Goal: Task Accomplishment & Management: Manage account settings

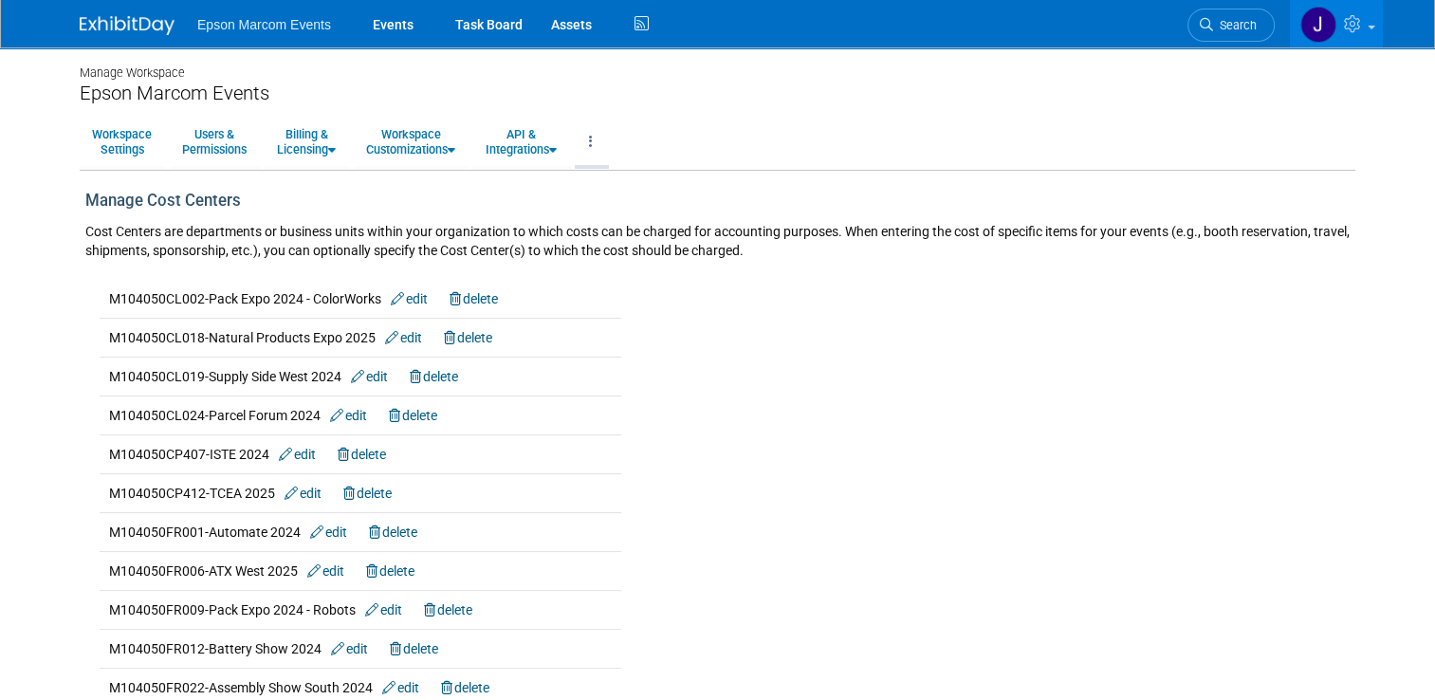
click at [595, 138] on link at bounding box center [591, 142] width 32 height 46
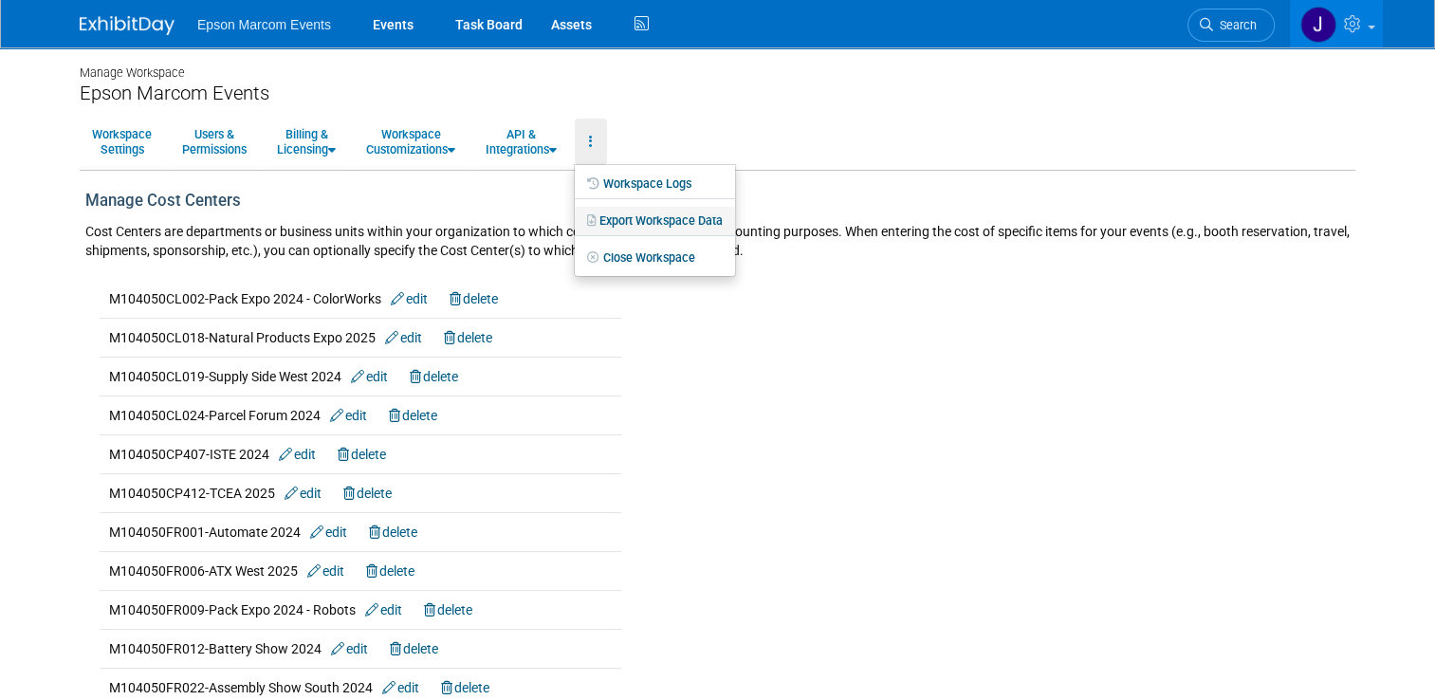
click at [674, 218] on link "Export Workspace Data" at bounding box center [655, 221] width 160 height 28
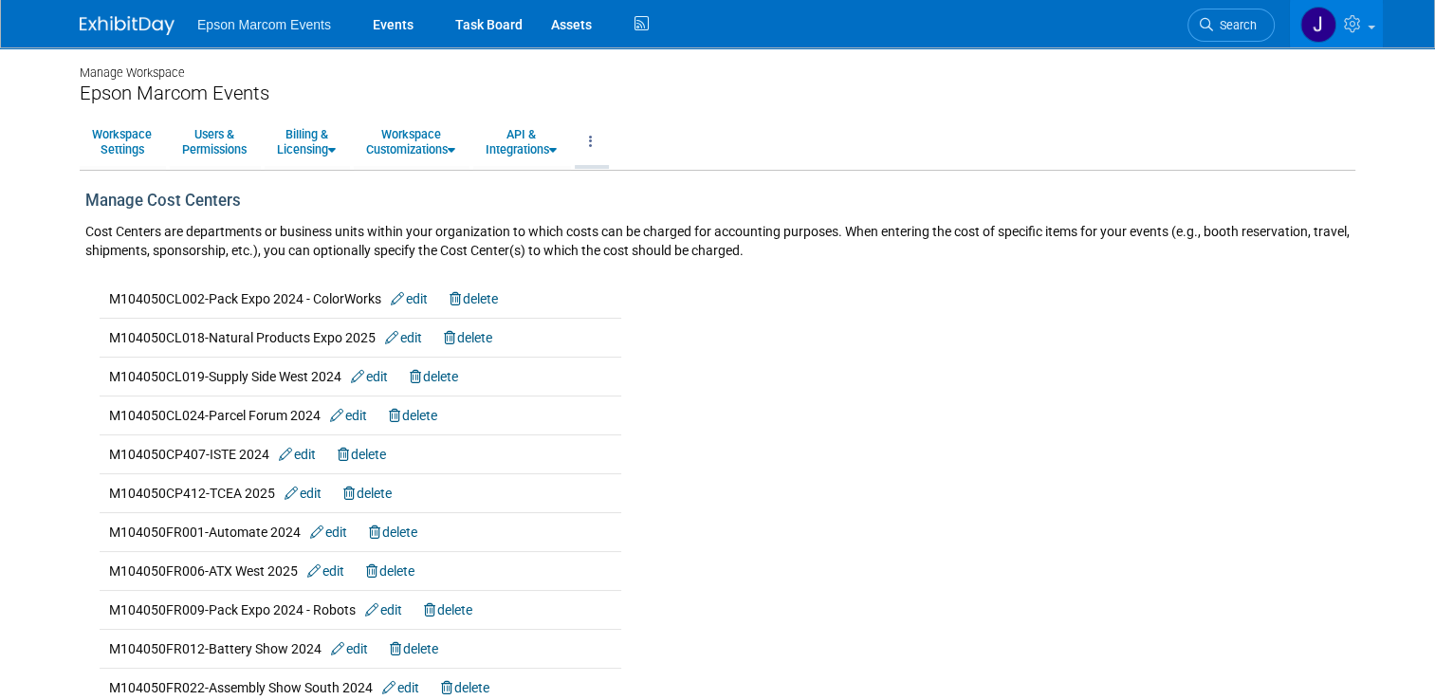
click at [592, 138] on icon at bounding box center [591, 141] width 4 height 13
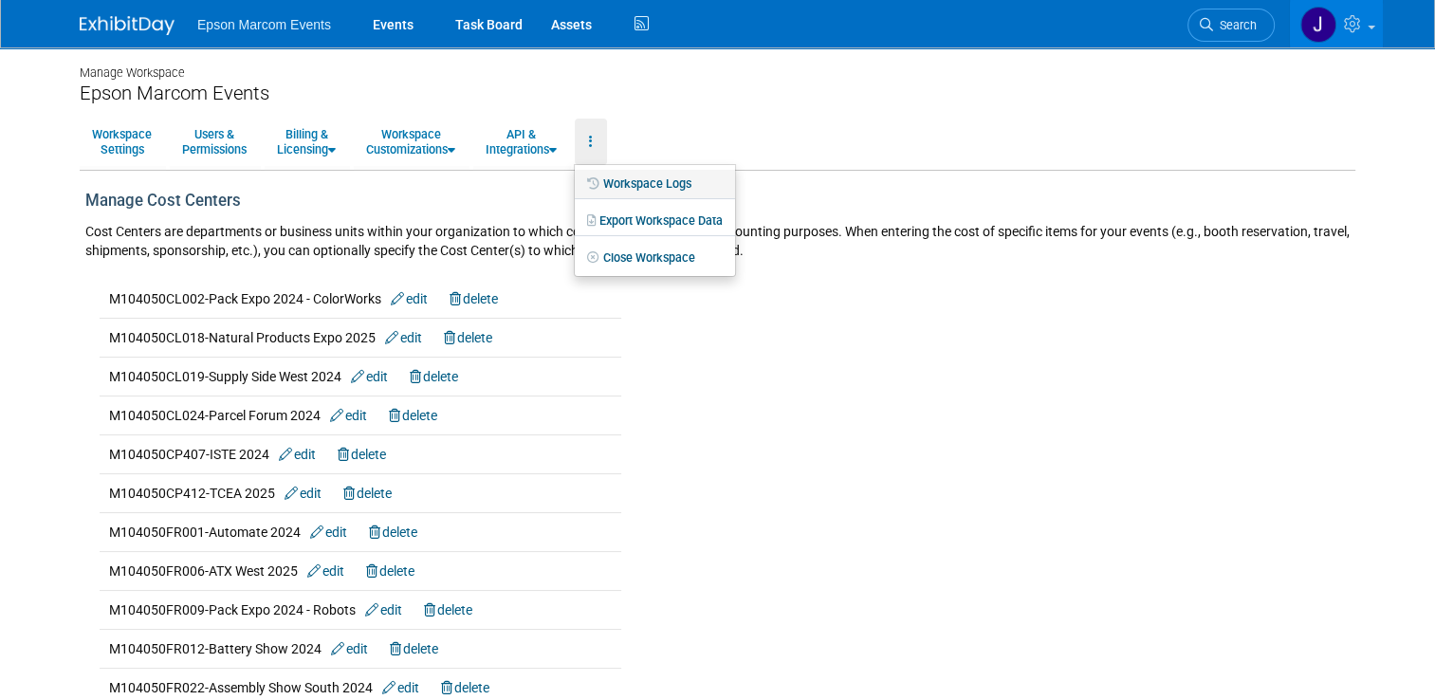
click at [647, 183] on link "Workspace Logs" at bounding box center [655, 184] width 160 height 28
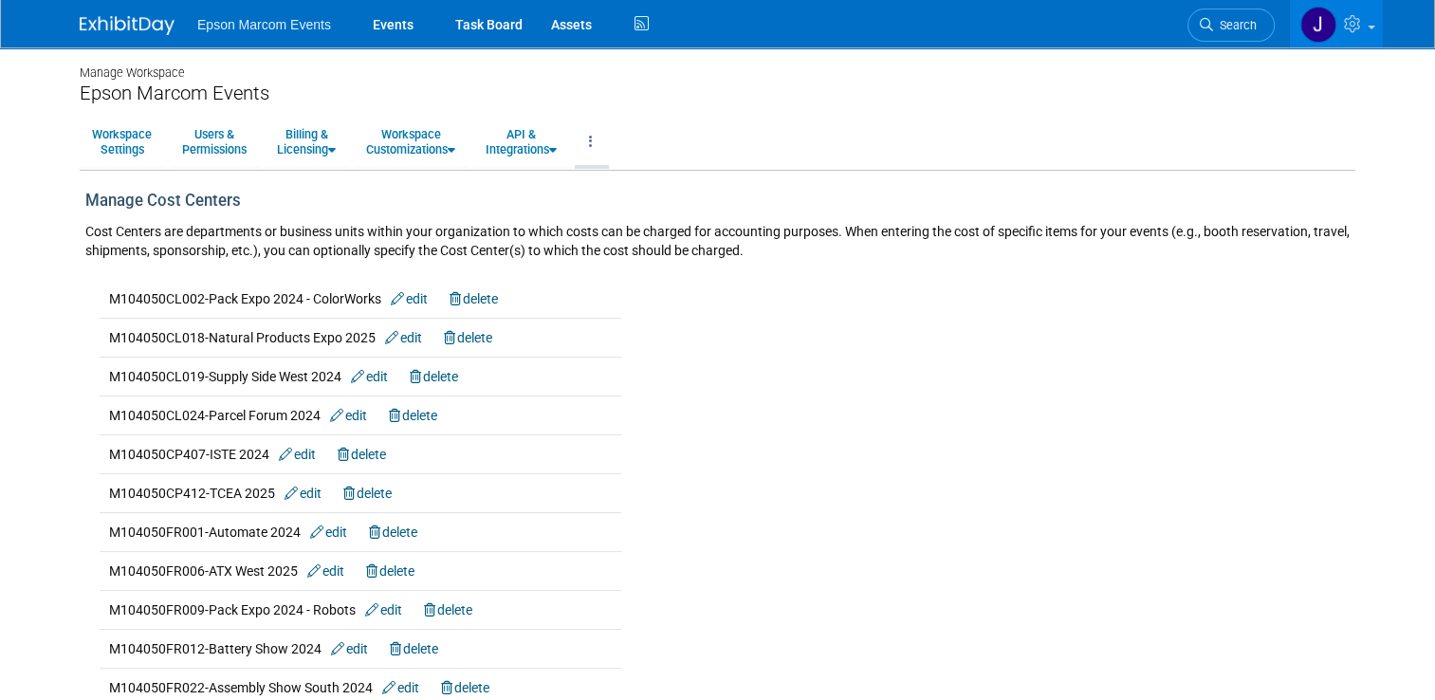
click at [596, 142] on link at bounding box center [591, 142] width 32 height 46
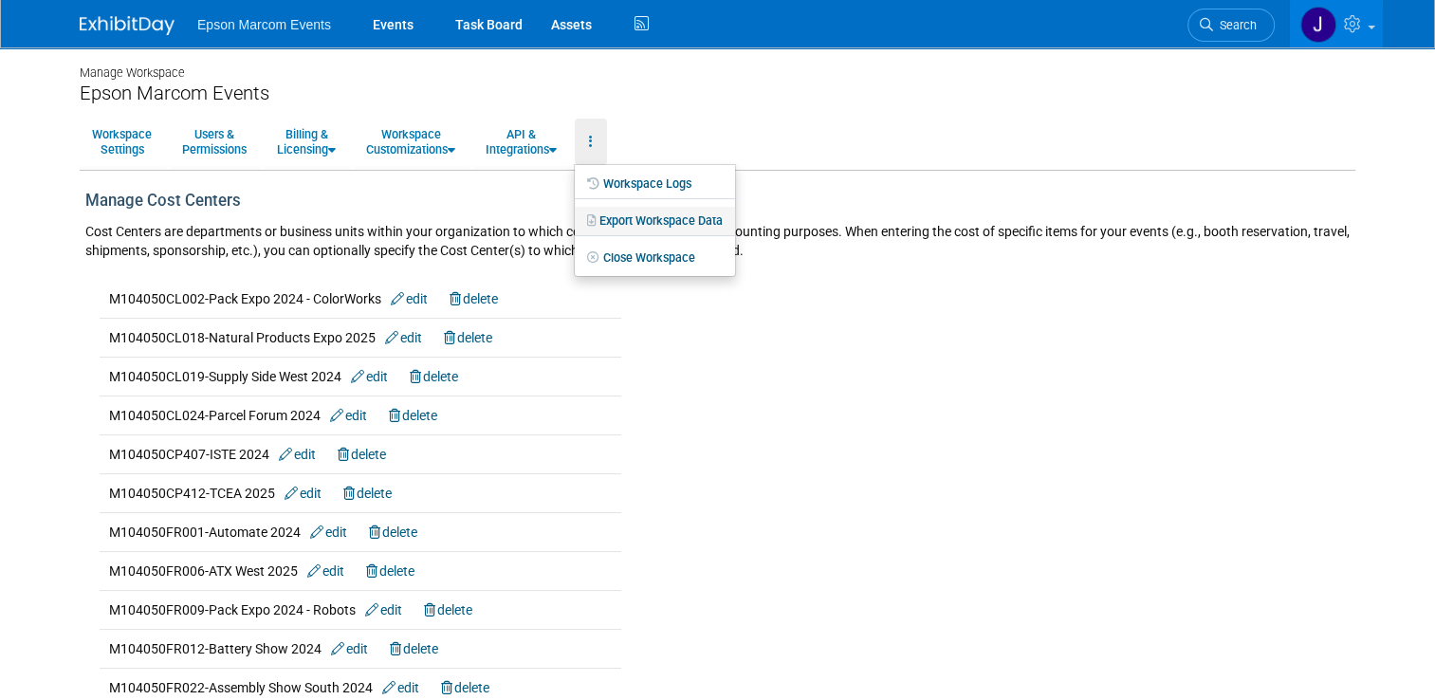
click at [641, 222] on link "Export Workspace Data" at bounding box center [655, 221] width 160 height 28
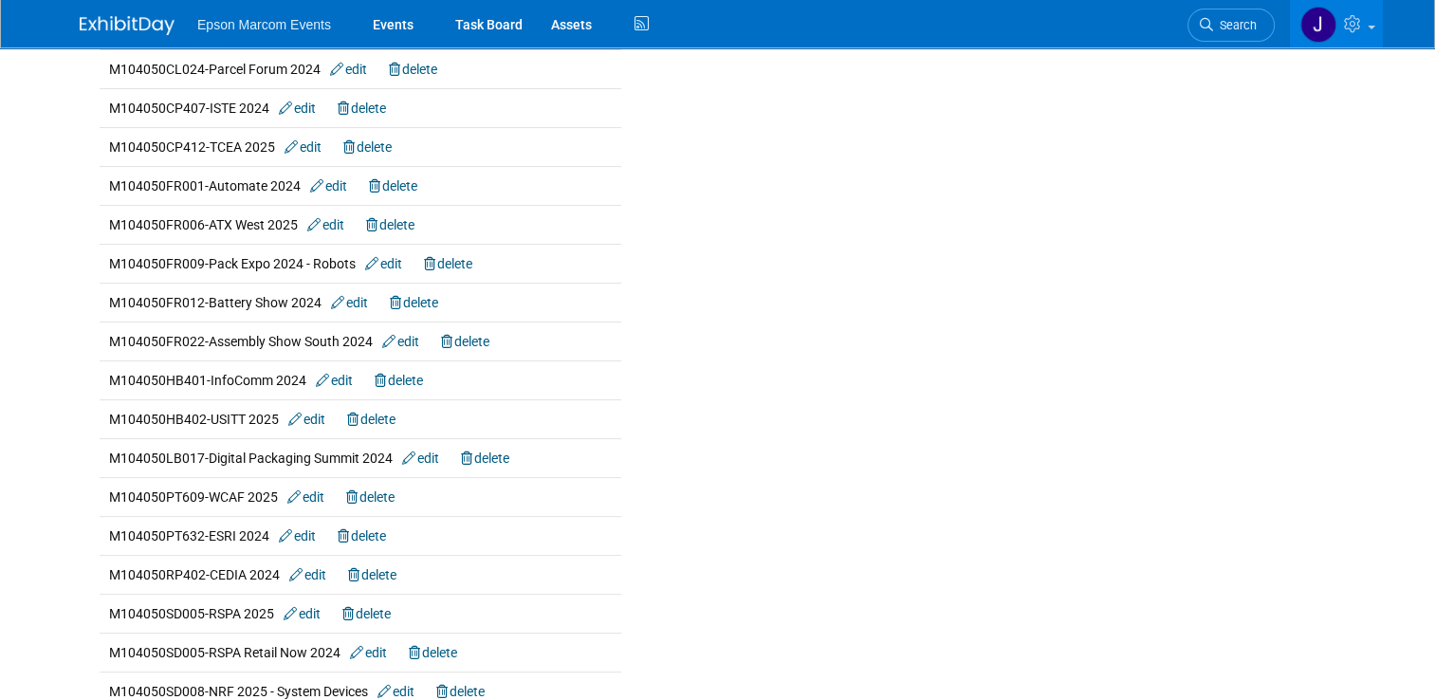
scroll to position [379, 0]
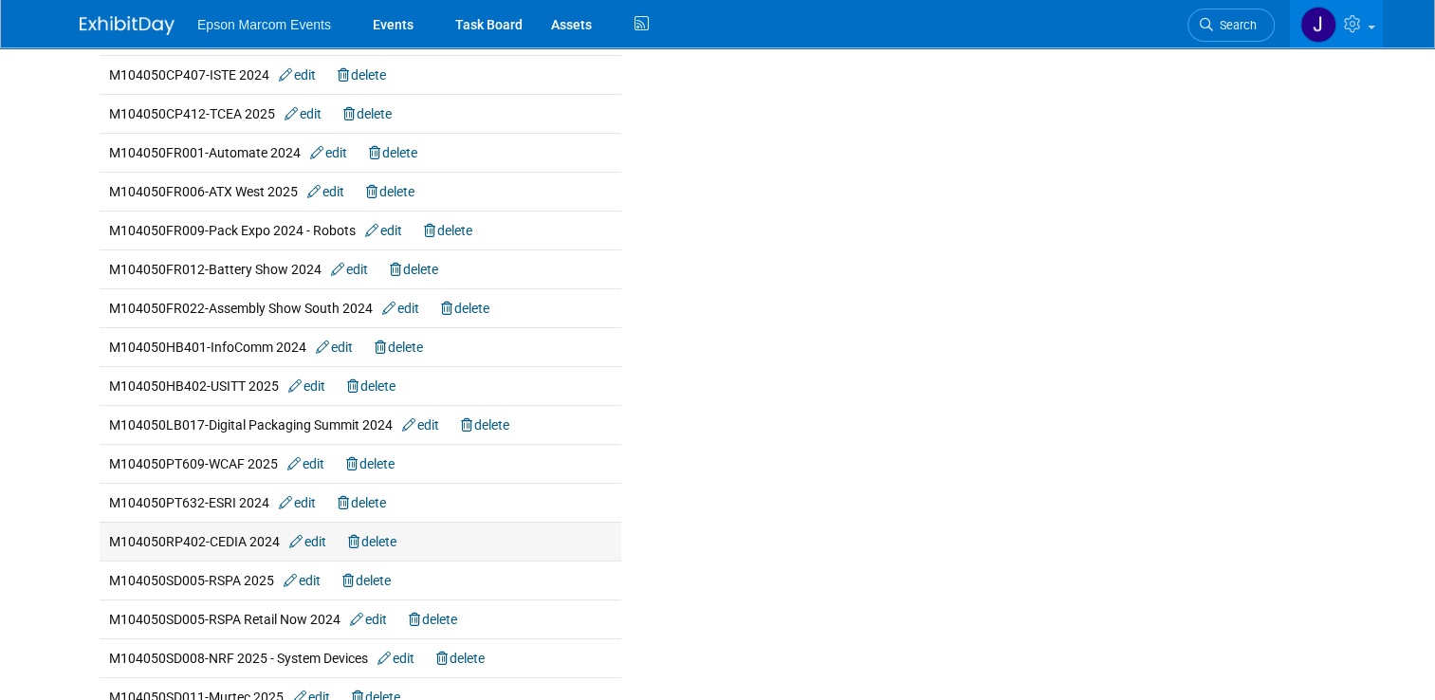
click at [308, 539] on link "edit" at bounding box center [307, 541] width 37 height 15
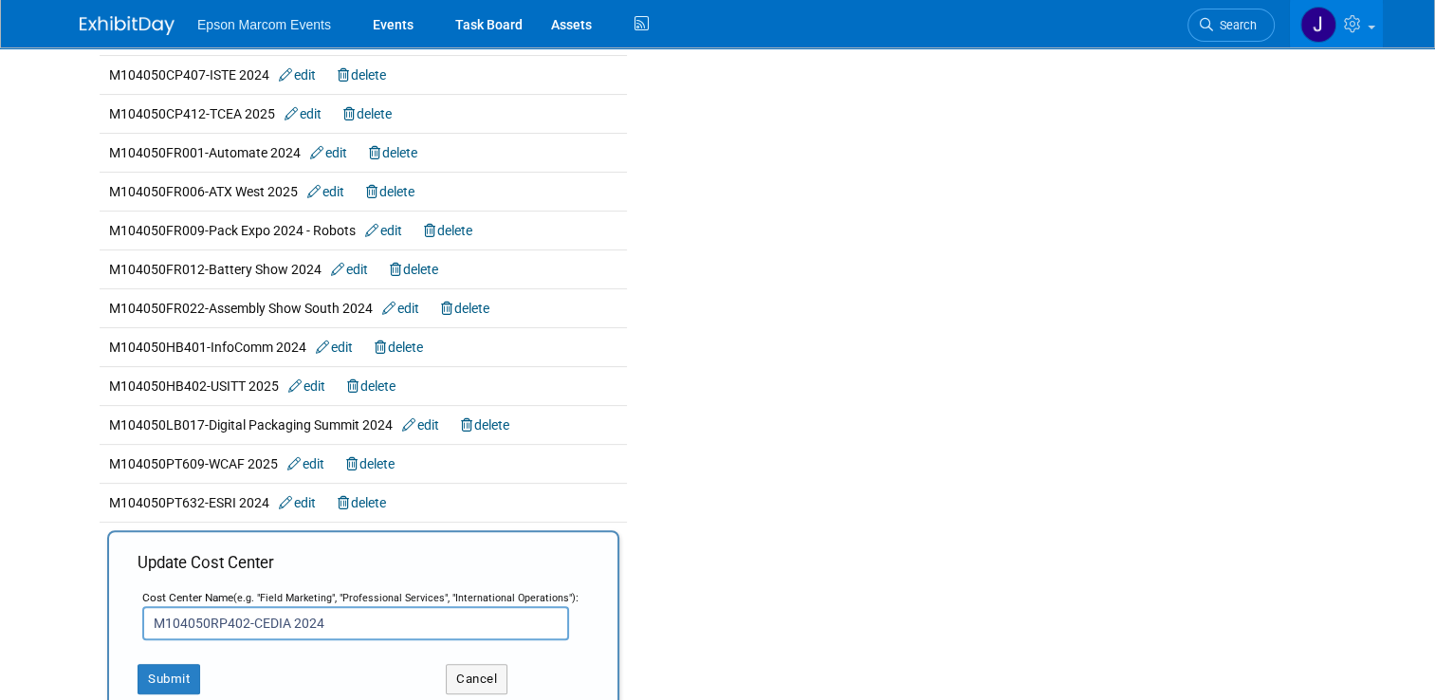
drag, startPoint x: 235, startPoint y: 615, endPoint x: 122, endPoint y: 608, distance: 113.1
click at [122, 608] on div "Update Cost Center Cost Center Name (e.g. "Field Marketing", "Professional Serv…" at bounding box center [363, 623] width 512 height 186
paste input "HE"
click at [319, 624] on input "M104050HE402-CEDIA 2024" at bounding box center [355, 623] width 427 height 34
type input "M104050HE402-CEDIA 2024"
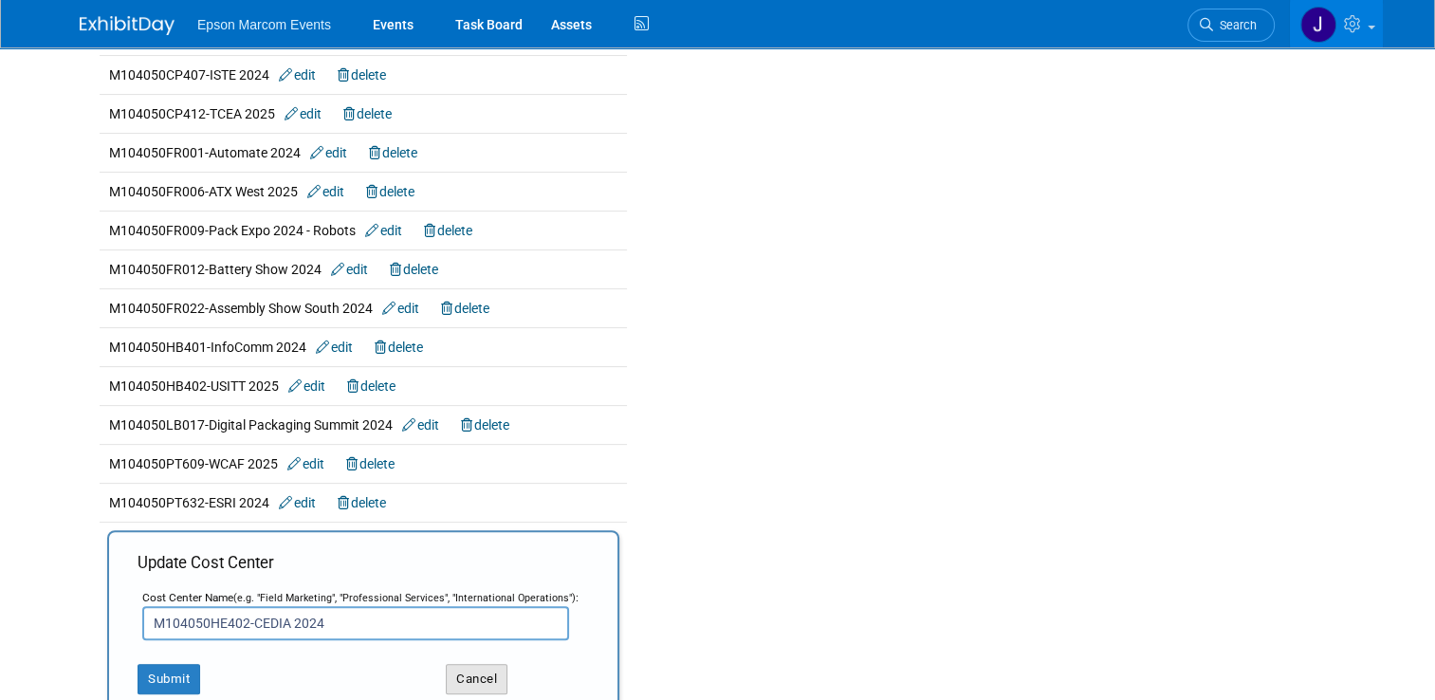
click at [473, 680] on button "Cancel" at bounding box center [477, 679] width 62 height 30
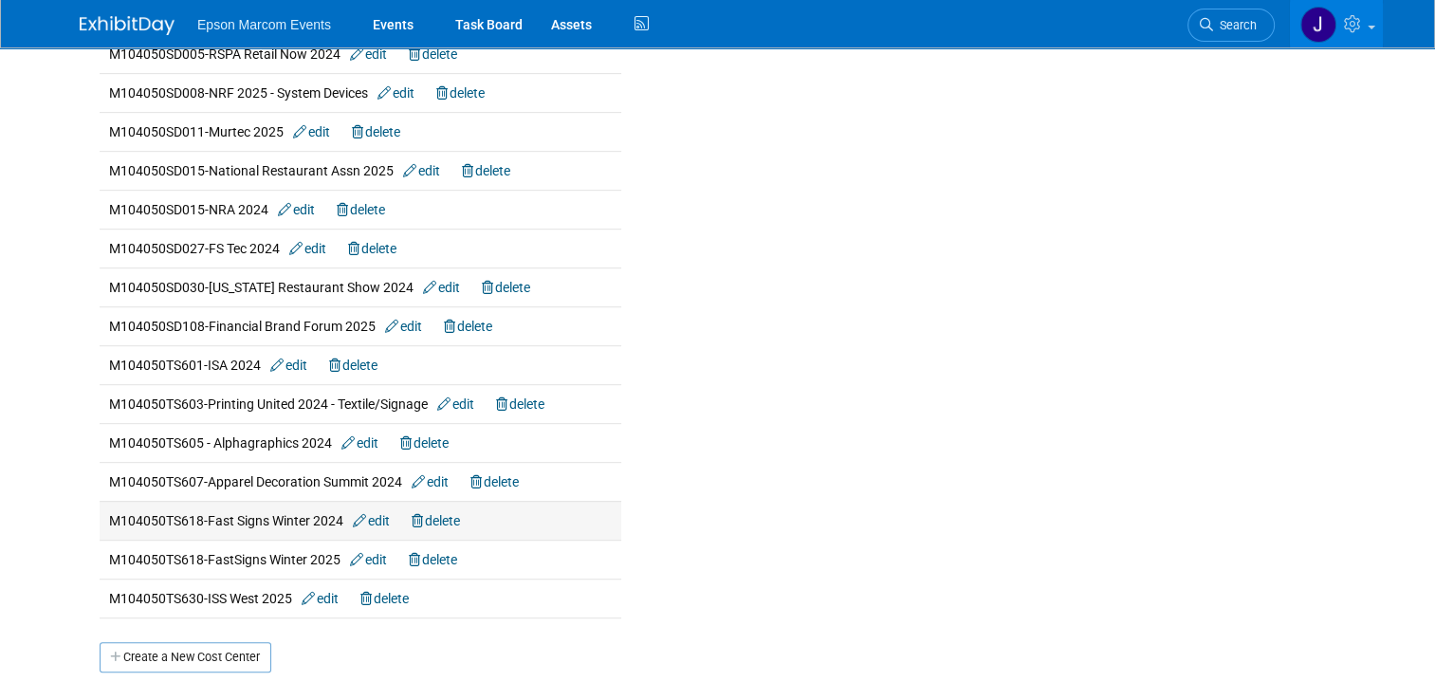
scroll to position [948, 0]
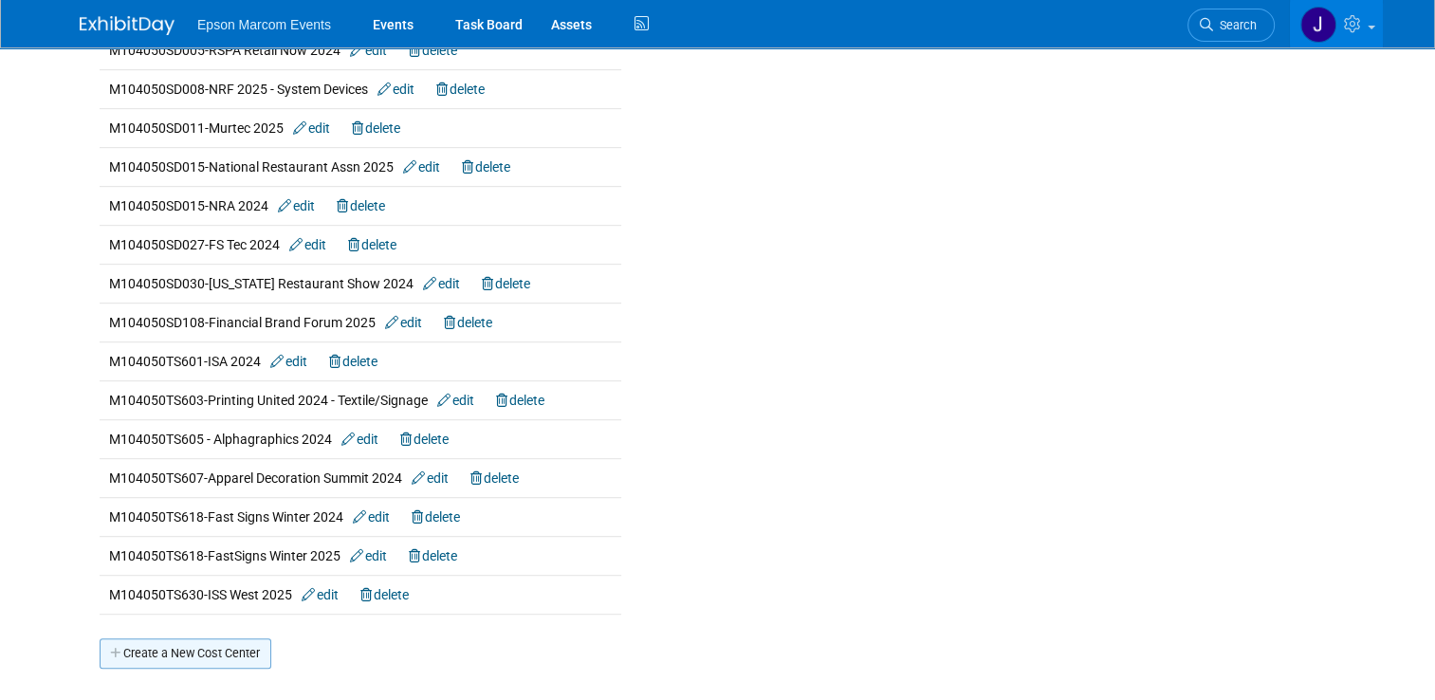
click at [148, 651] on link "Create a New Cost Center" at bounding box center [186, 653] width 172 height 30
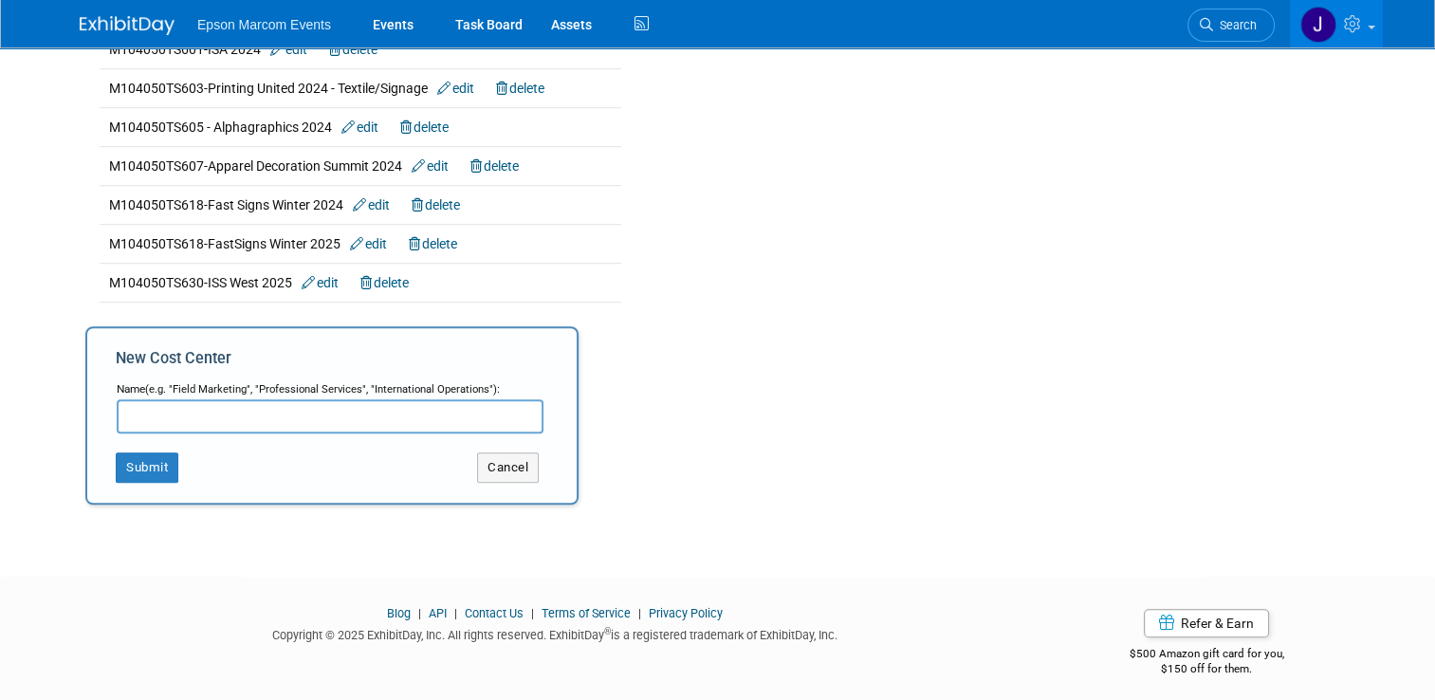
paste input "M104050HE402"
type input "M104050HE402-CEDIA 2025"
click at [145, 457] on button "Submit" at bounding box center [147, 467] width 63 height 30
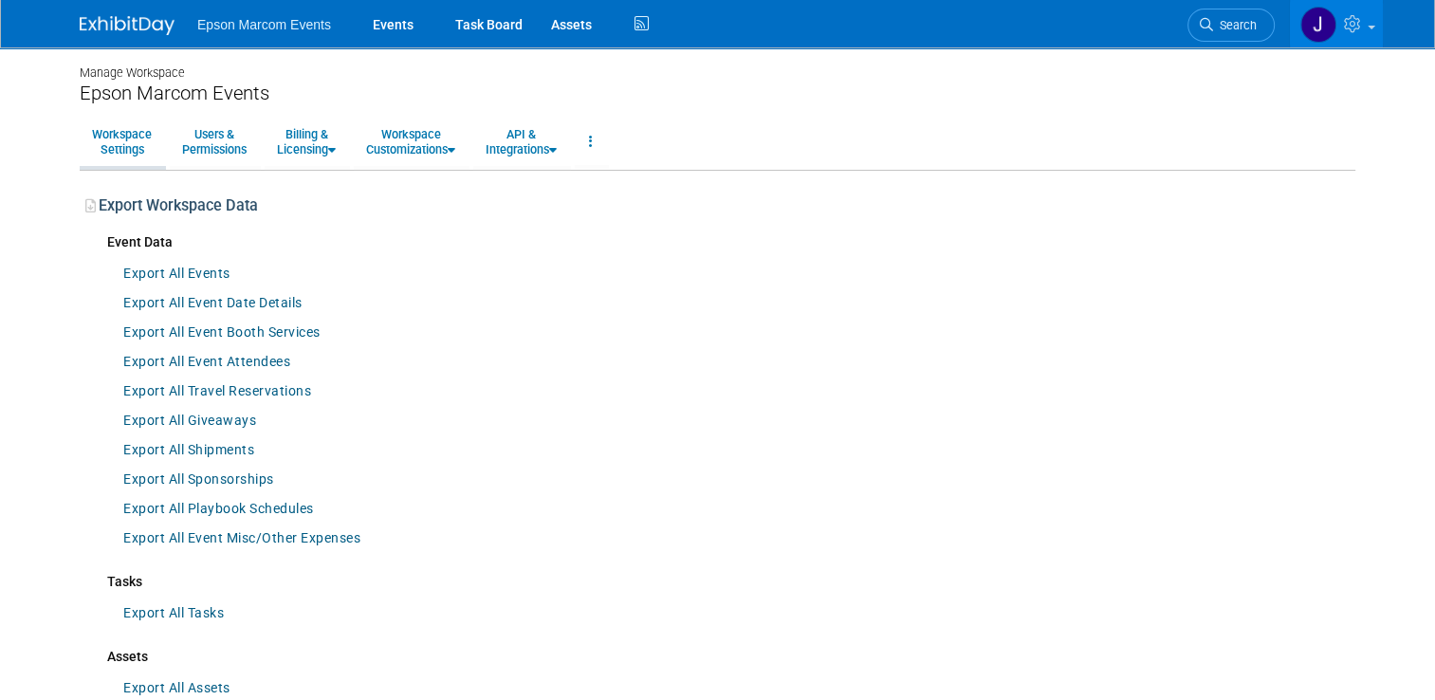
click at [112, 148] on link "Workspace Settings" at bounding box center [122, 142] width 84 height 46
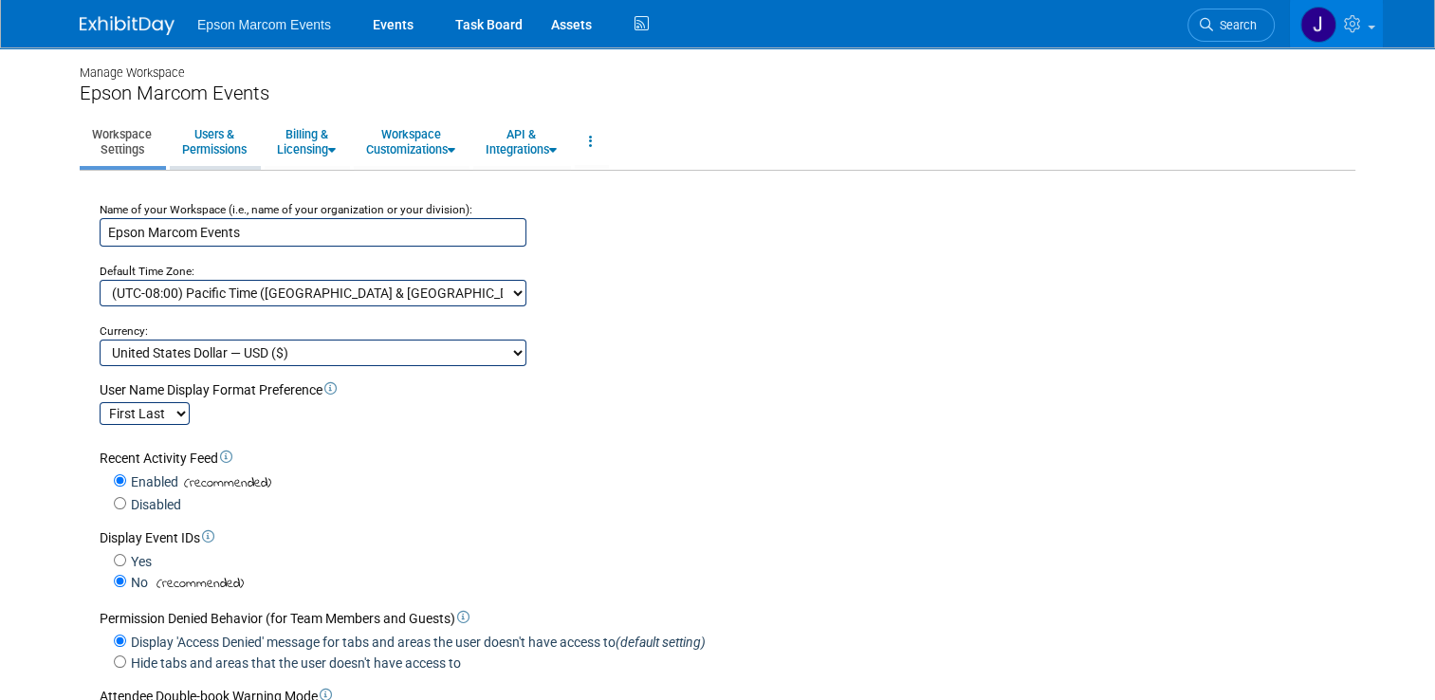
click at [220, 150] on link "Users & Permissions" at bounding box center [214, 142] width 89 height 46
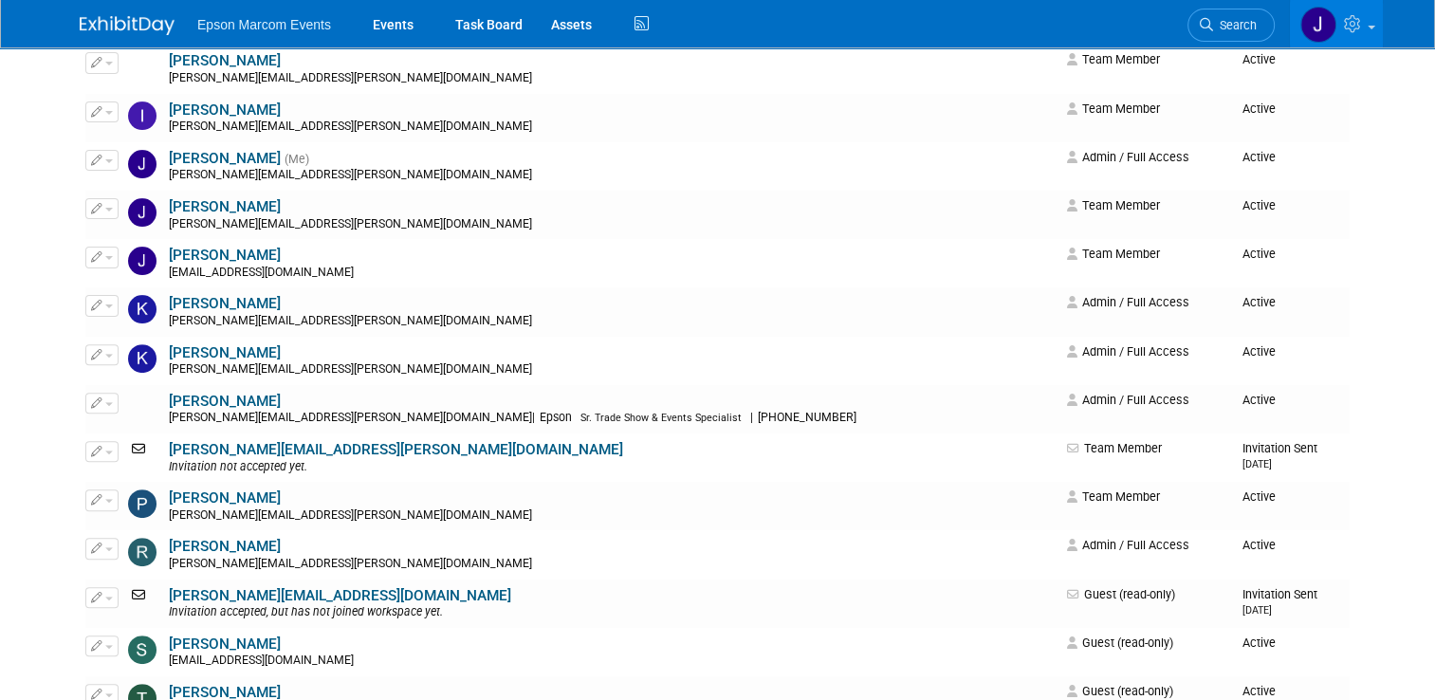
scroll to position [569, 0]
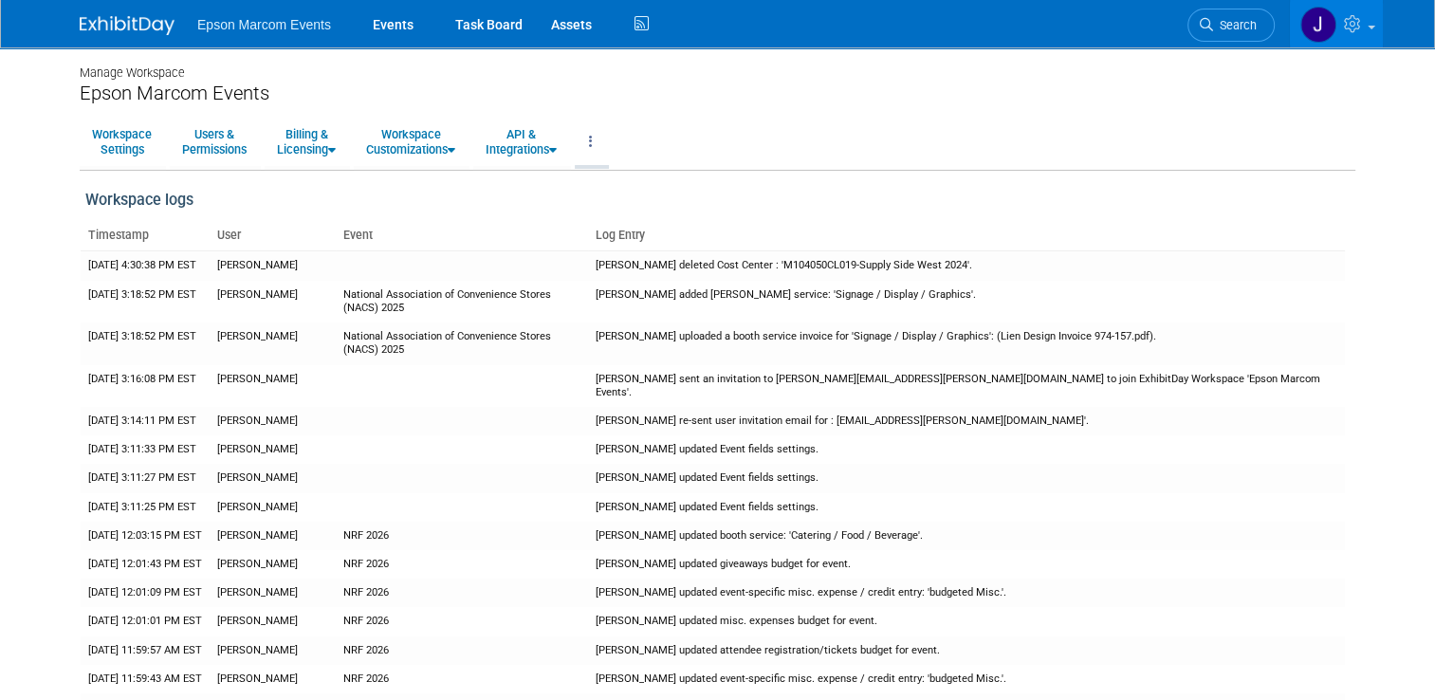
click at [595, 141] on link at bounding box center [591, 142] width 32 height 46
click at [616, 218] on link "Export Workspace Data" at bounding box center [655, 221] width 160 height 28
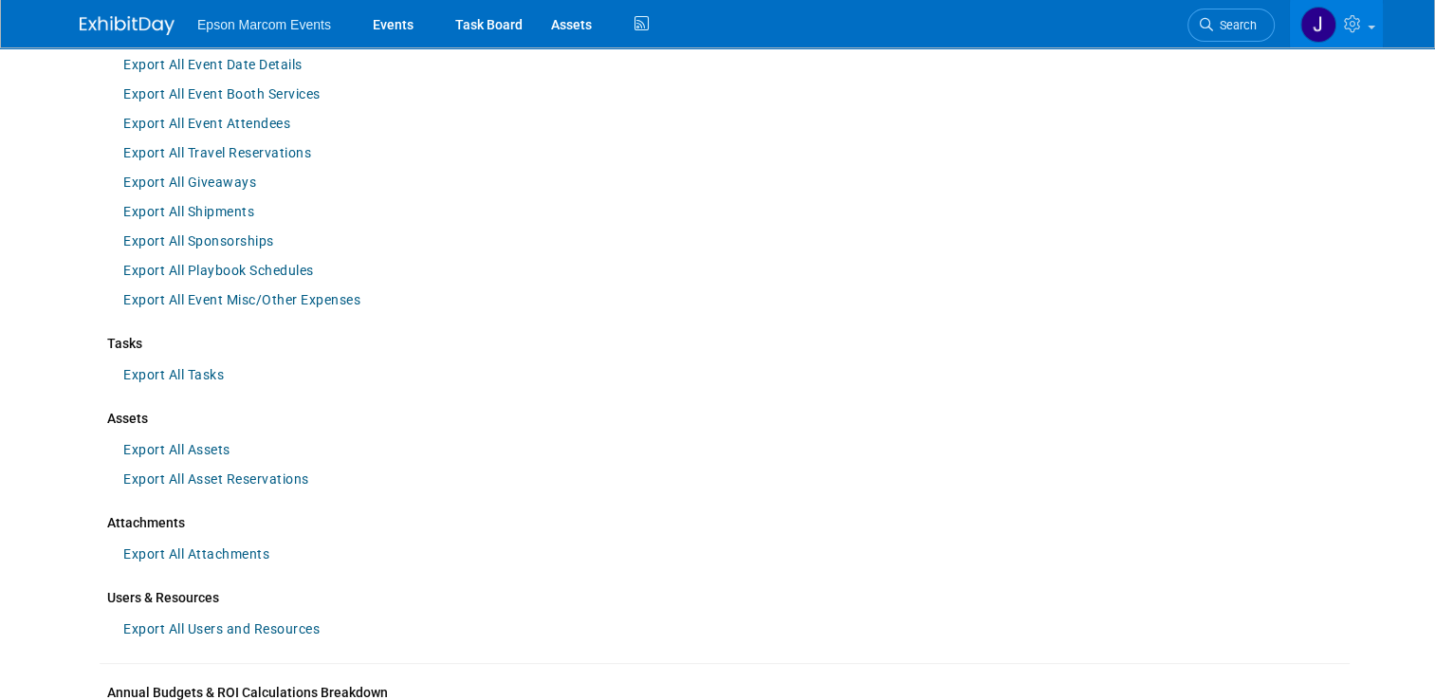
scroll to position [284, 0]
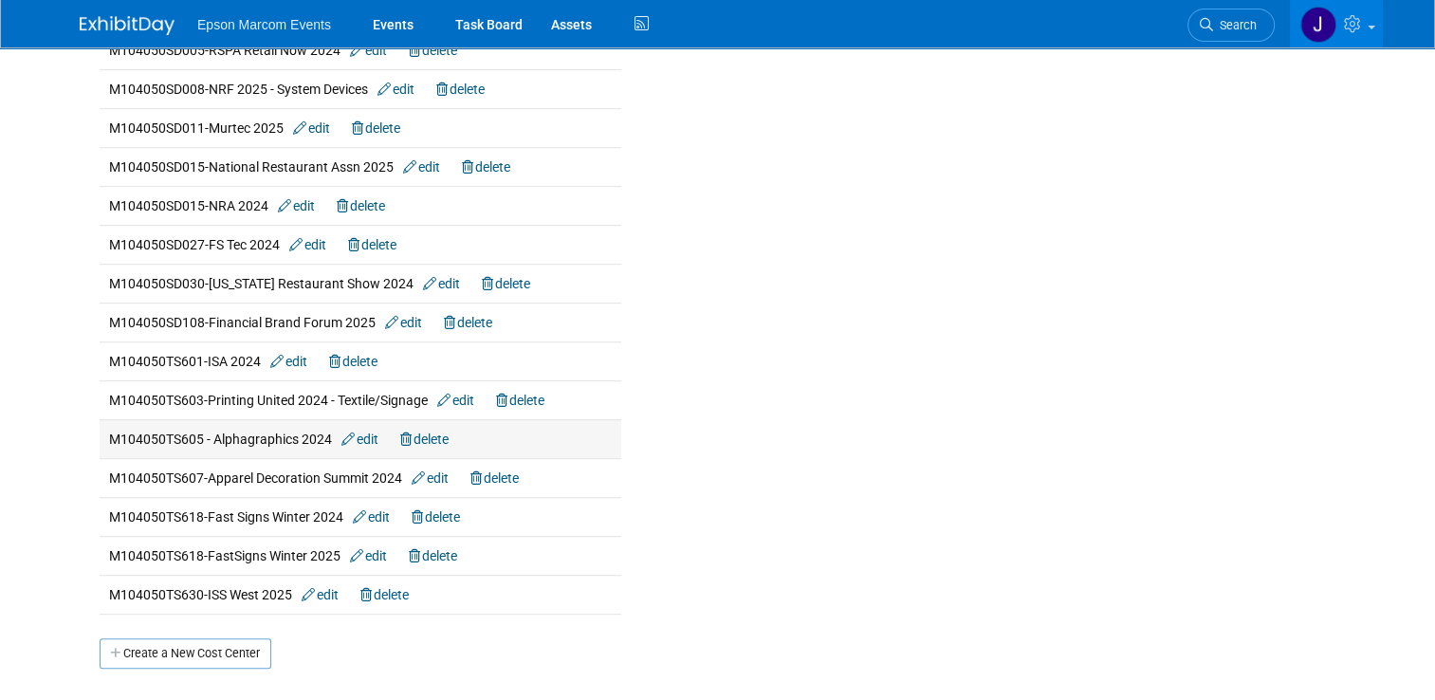
scroll to position [1114, 0]
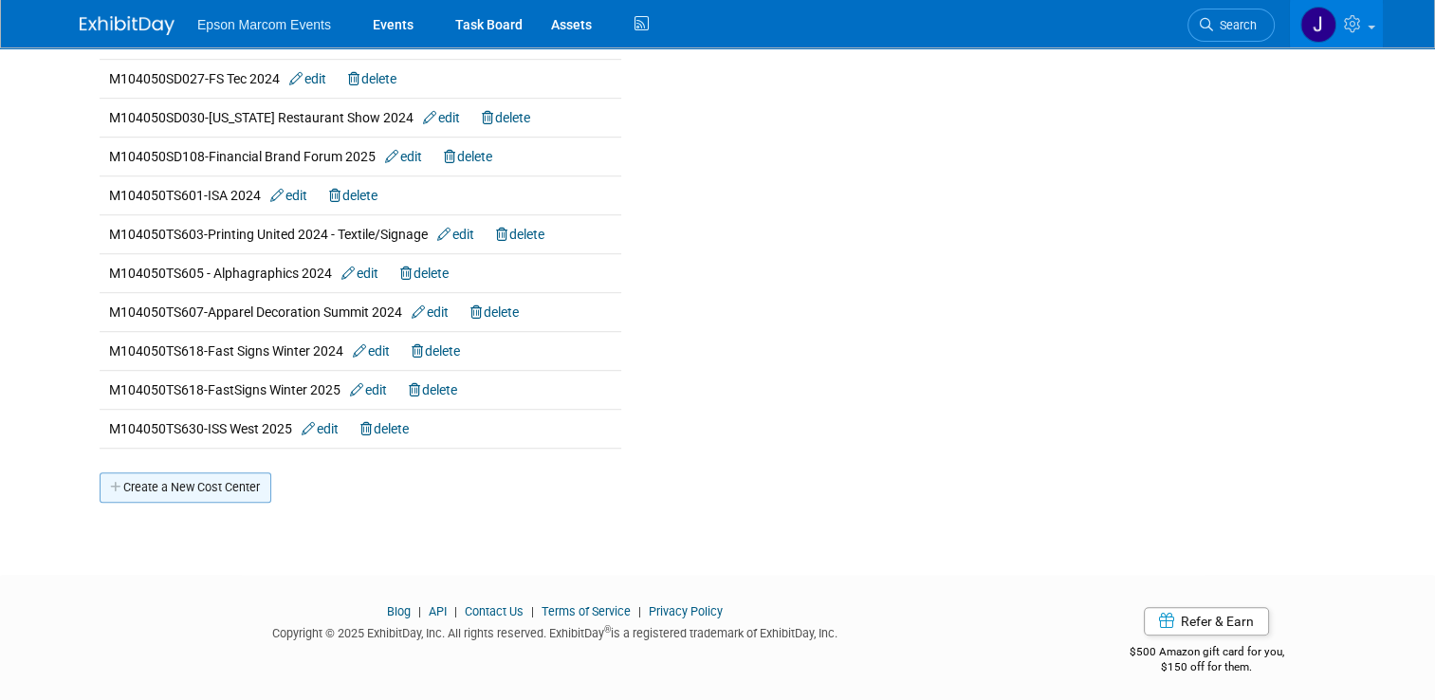
click at [220, 477] on link "Create a New Cost Center" at bounding box center [186, 487] width 172 height 30
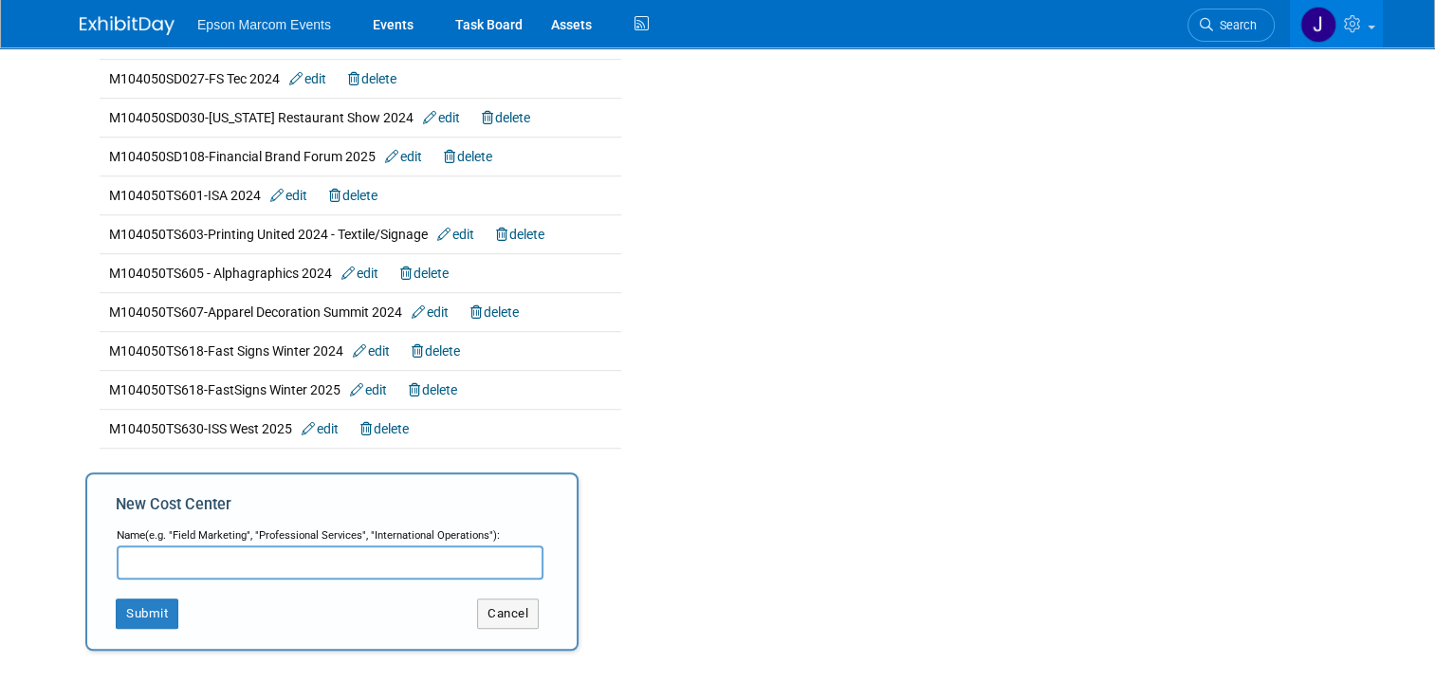
paste input "M104050PT614"
type input "M104050PT614-Adobe Max (SEC)"
click at [129, 605] on button "Submit" at bounding box center [147, 613] width 63 height 30
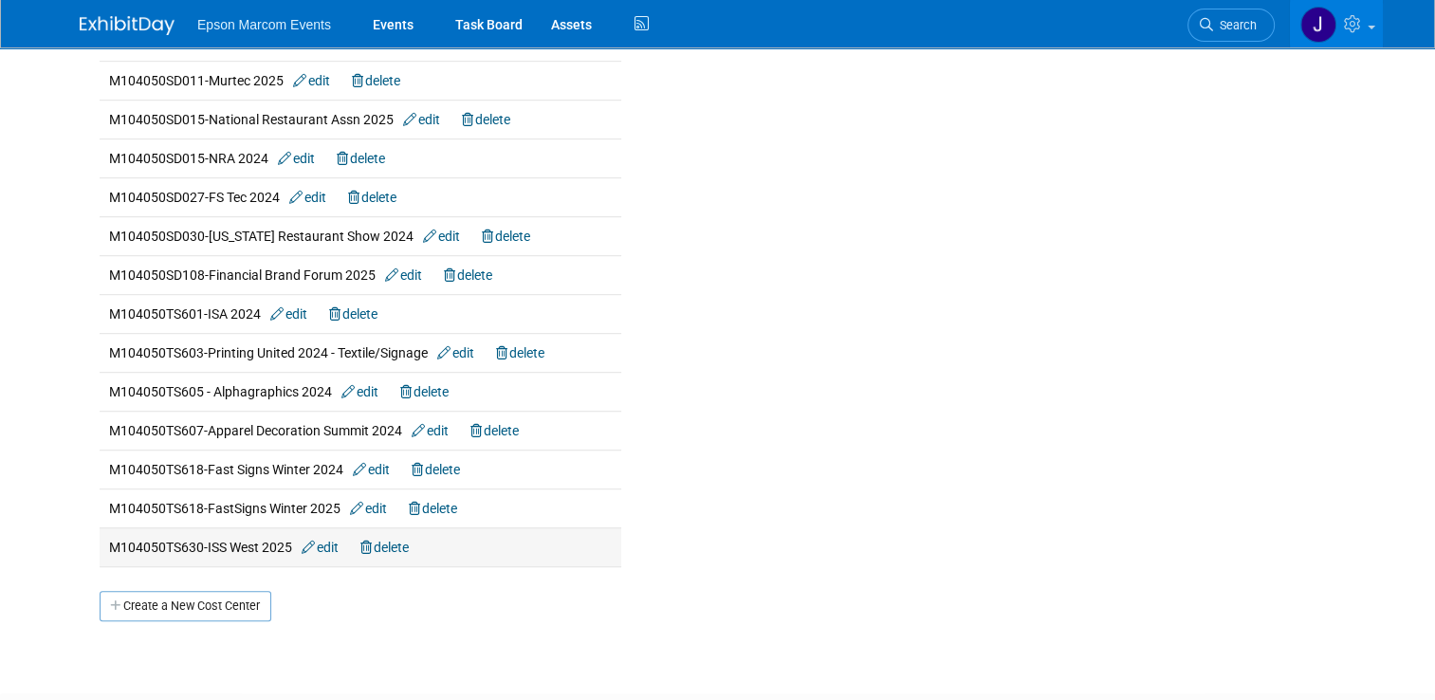
scroll to position [1043, 0]
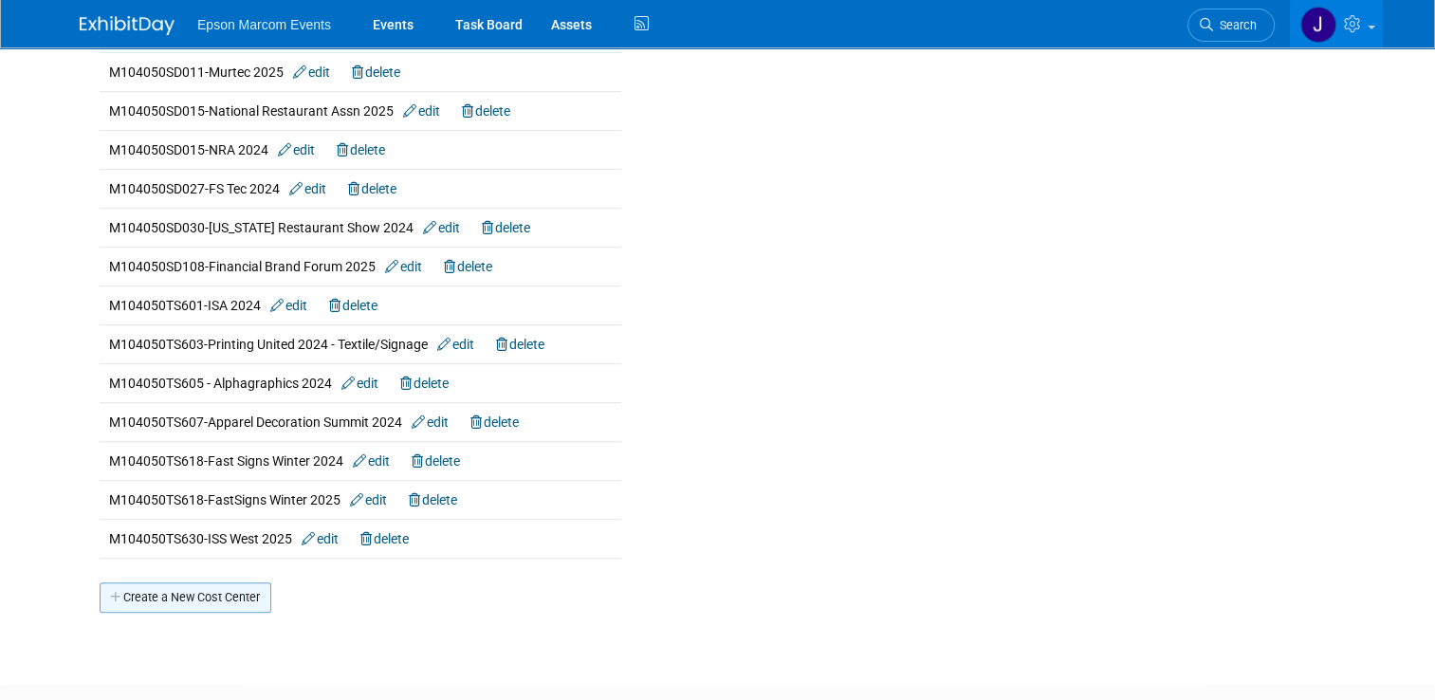
click at [183, 586] on link "Create a New Cost Center" at bounding box center [186, 597] width 172 height 30
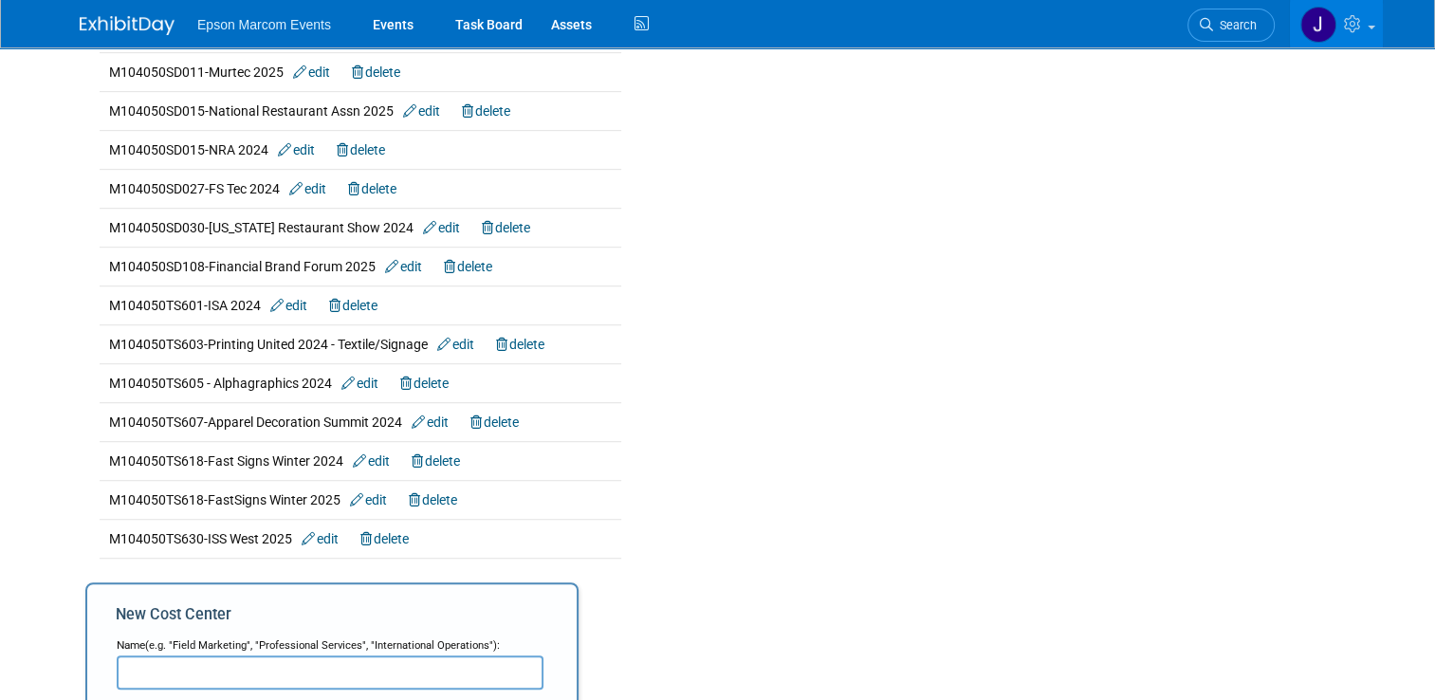
paste input "M104050PT617"
click at [326, 666] on input "M104050PT617-Alphagraphics" at bounding box center [330, 672] width 427 height 34
paste input "There are 2 I/O codes in EPAY and Concur. This year please use the "PT" o"
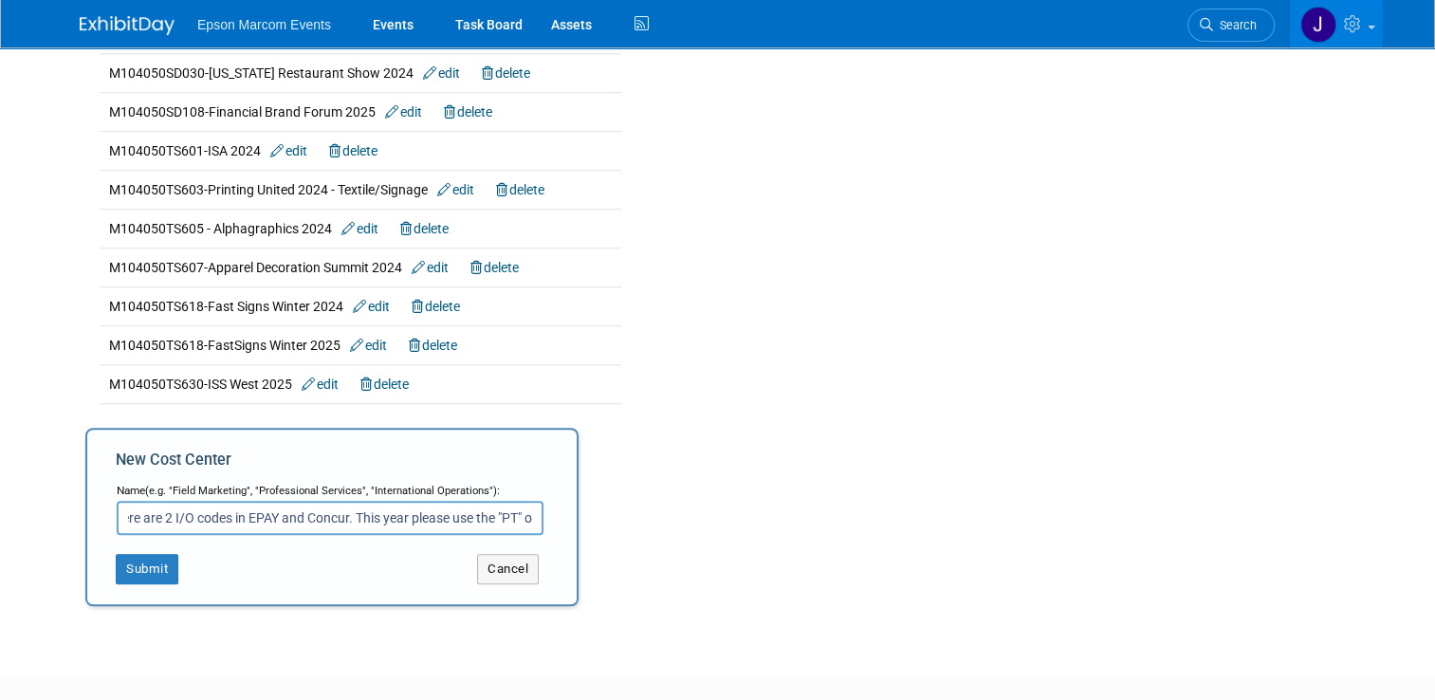
scroll to position [1299, 0]
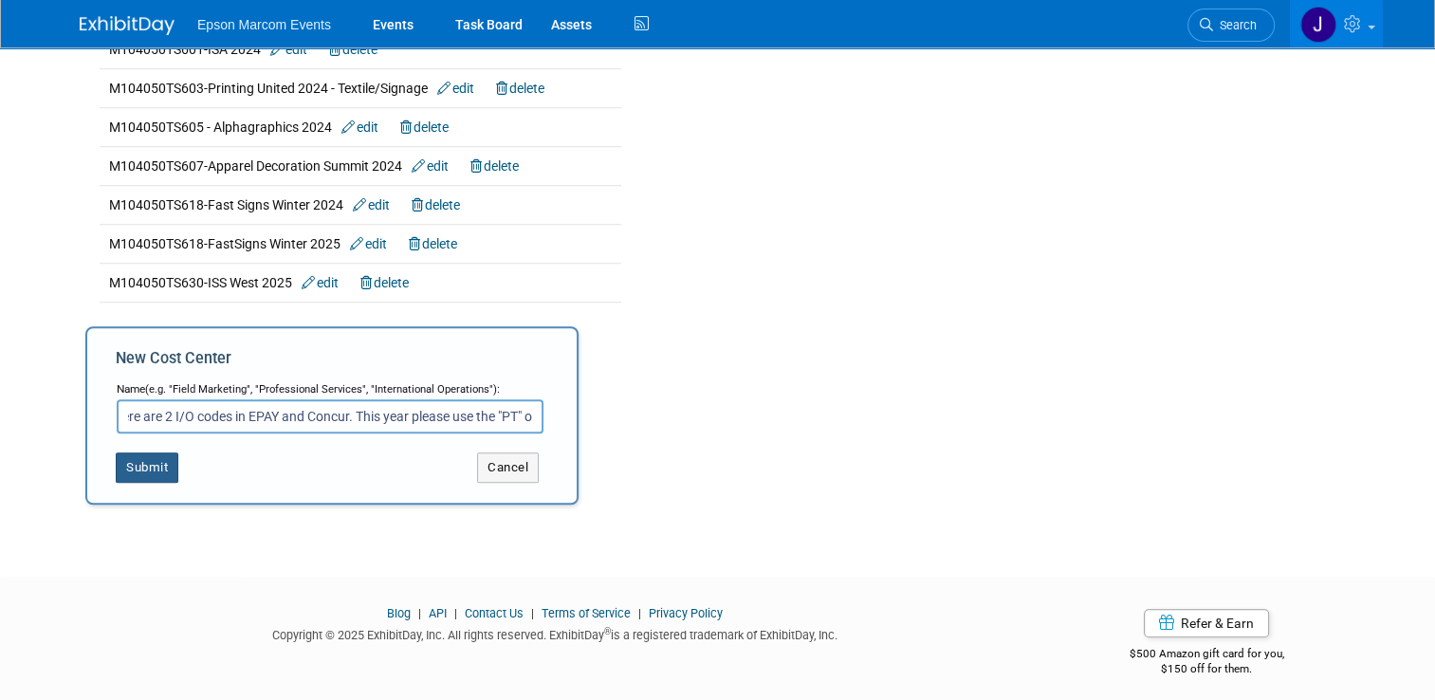
type input "M104050PT617-Alphagraphics There are 2 I/O codes in EPAY and Concur. This year …"
click at [138, 452] on button "Submit" at bounding box center [147, 467] width 63 height 30
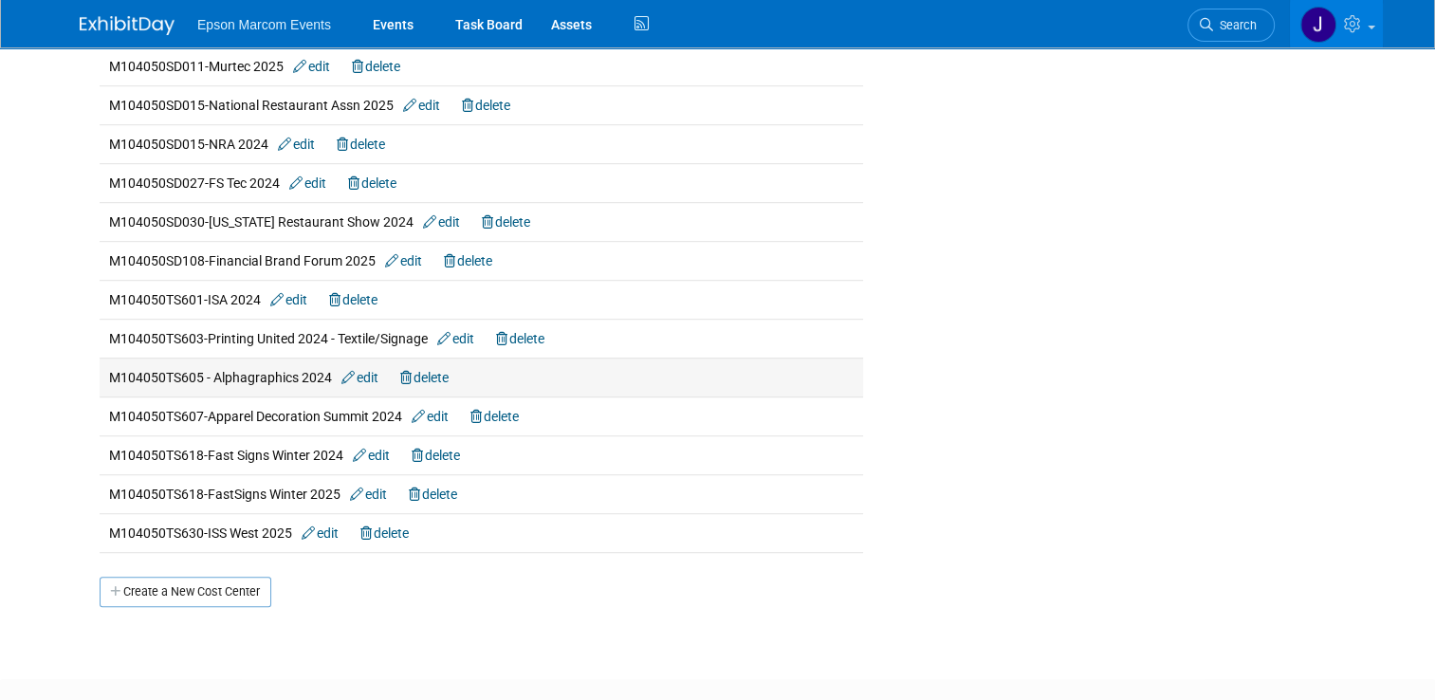
scroll to position [1138, 0]
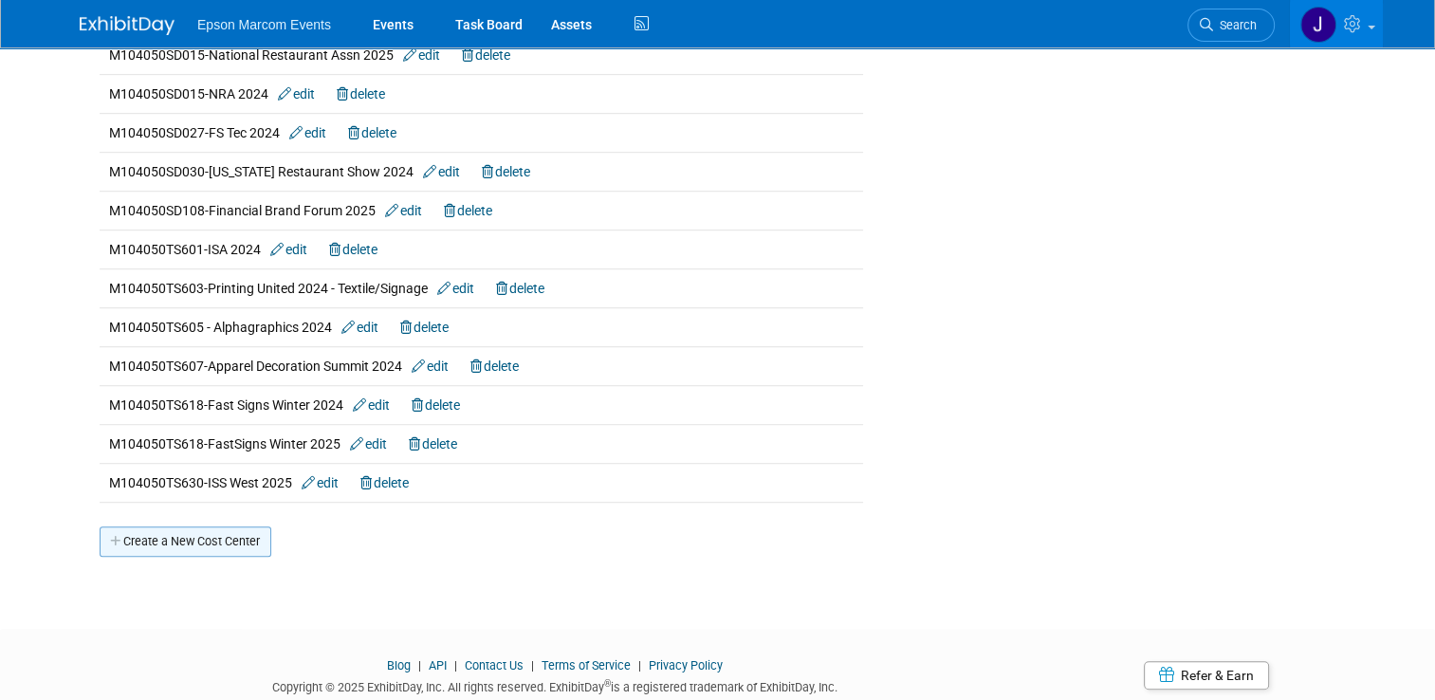
click at [175, 526] on link "Create a New Cost Center" at bounding box center [186, 541] width 172 height 30
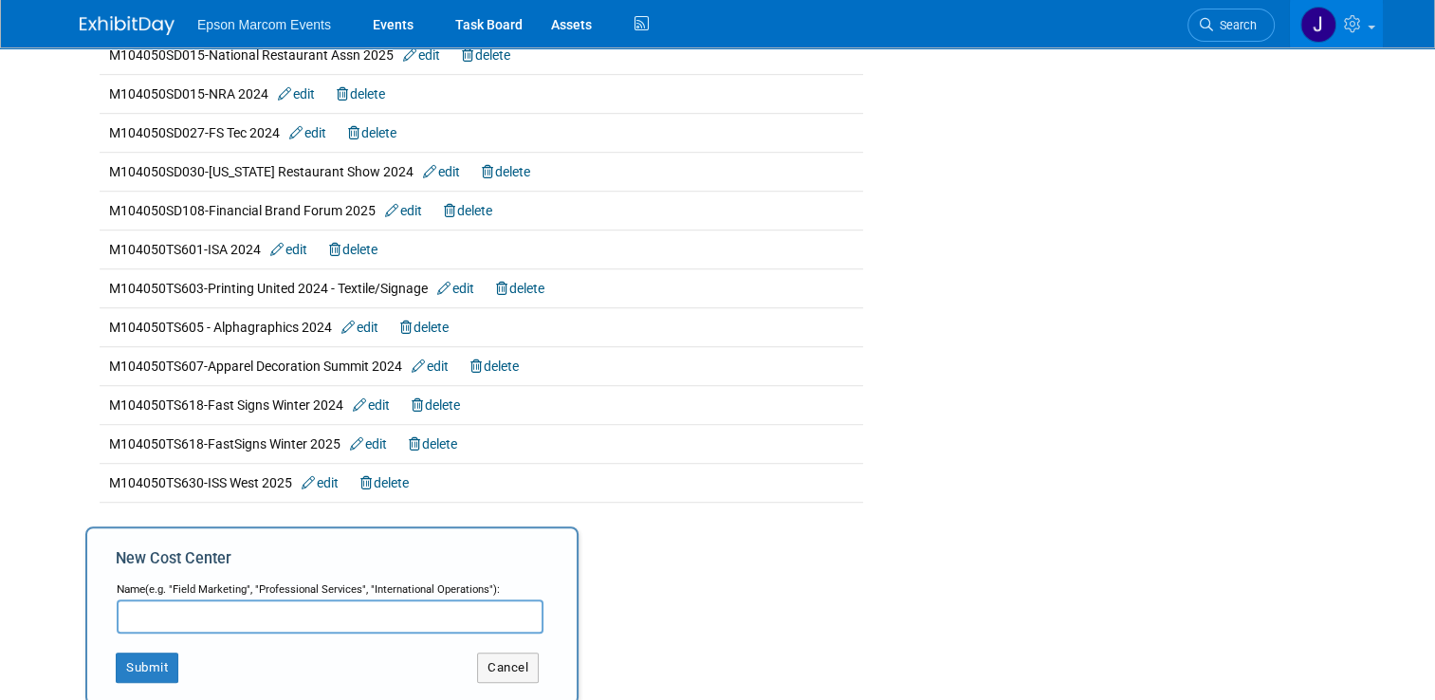
paste input "M104050FR004"
type input "M104050FR004-Assembly Show"
click at [149, 660] on button "Submit" at bounding box center [147, 667] width 63 height 30
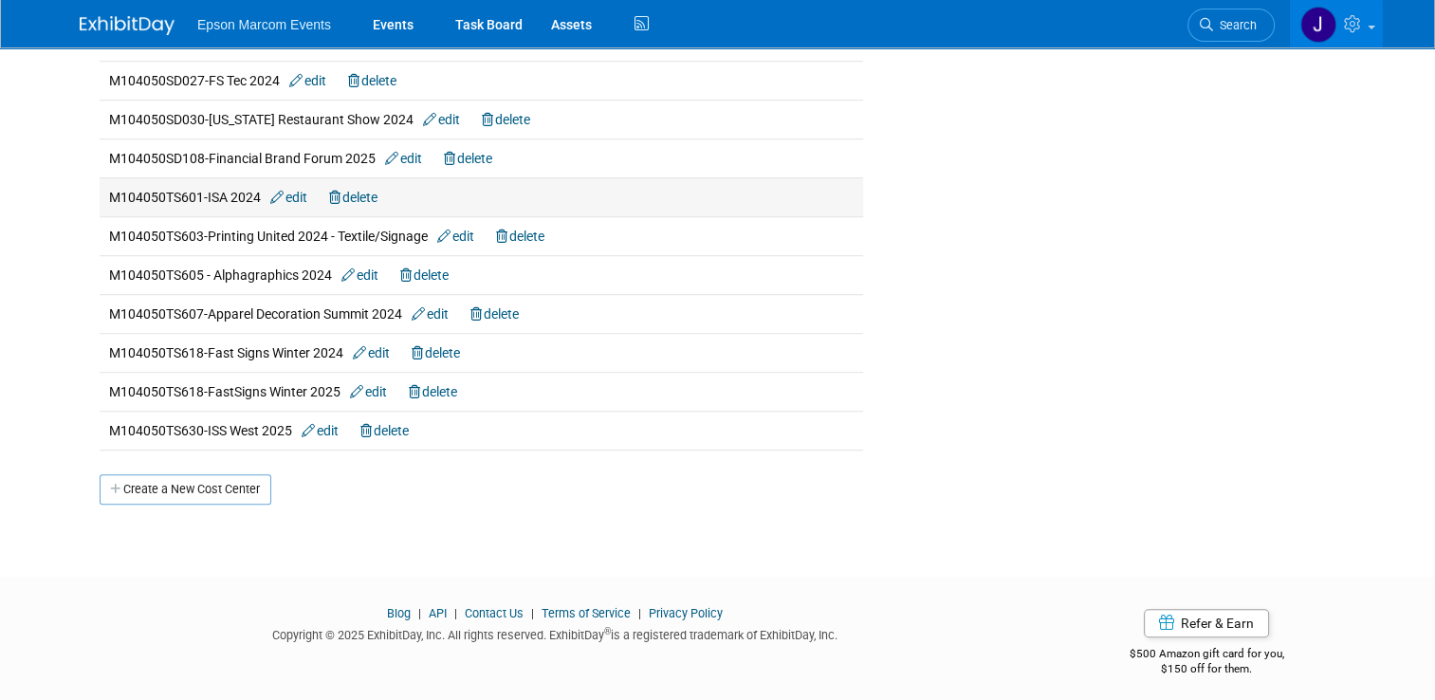
scroll to position [1230, 0]
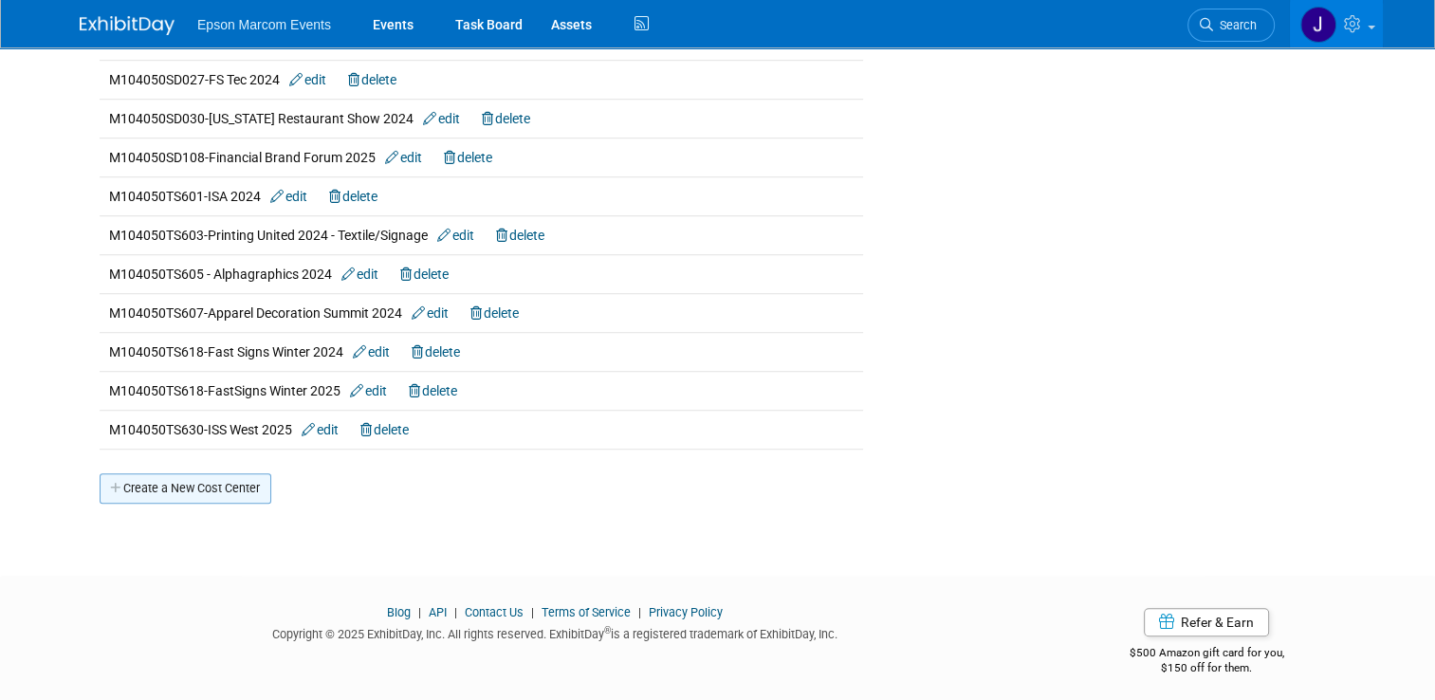
click at [193, 476] on link "Create a New Cost Center" at bounding box center [186, 488] width 172 height 30
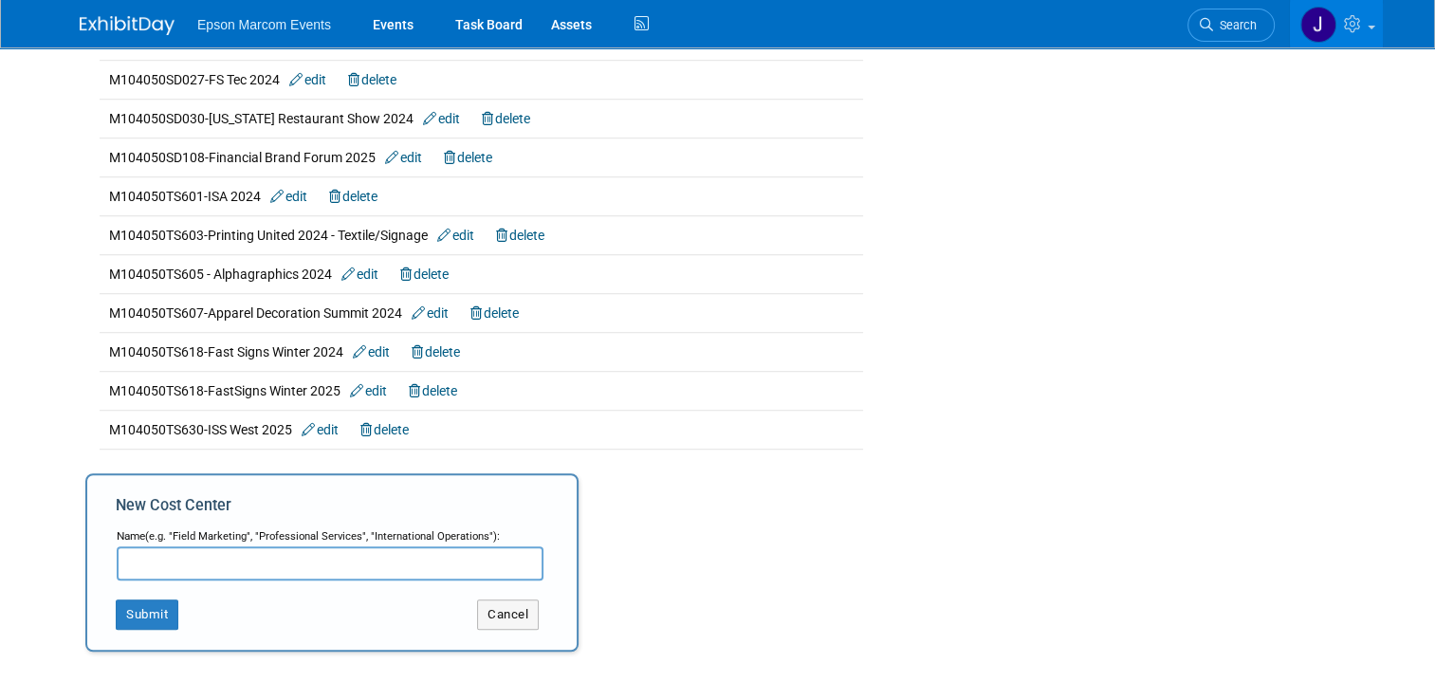
paste input "M104050FR021"
type input "M104050FR021-Assembly Show South"
click at [145, 606] on button "Submit" at bounding box center [147, 614] width 63 height 30
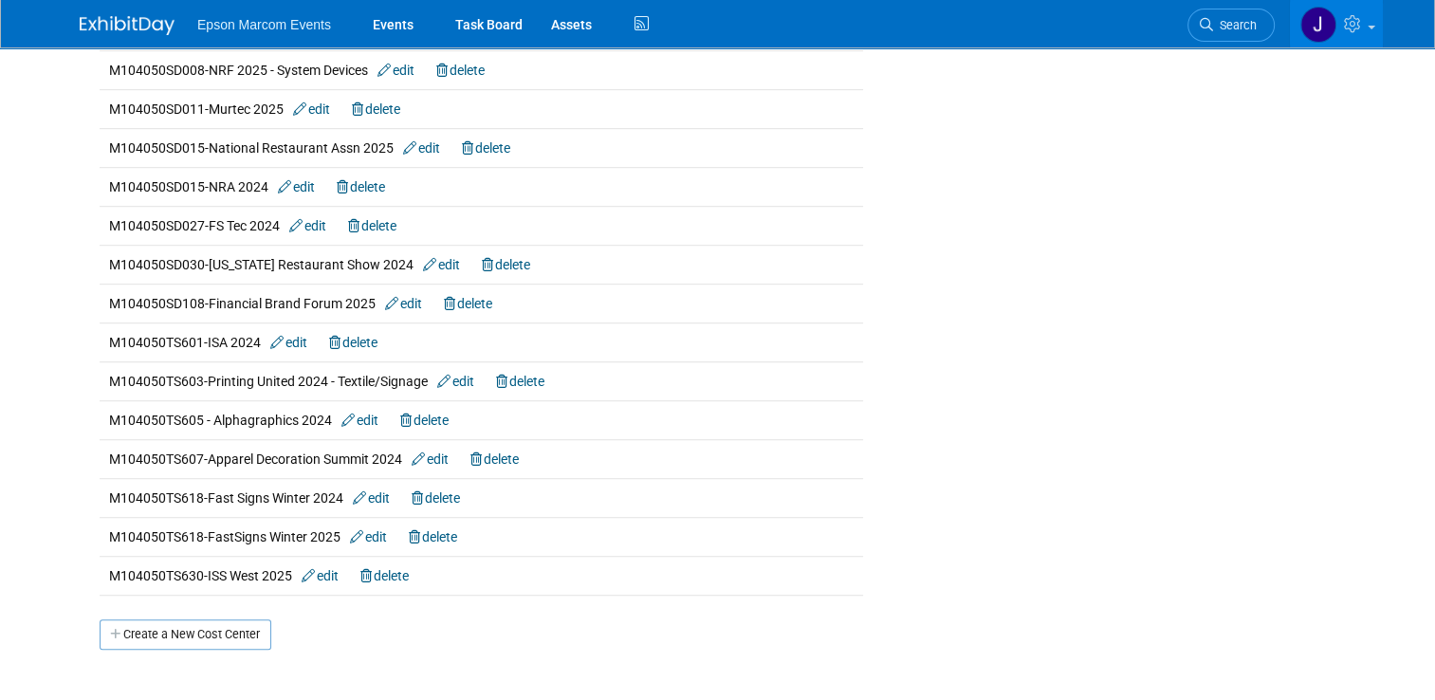
scroll to position [1138, 0]
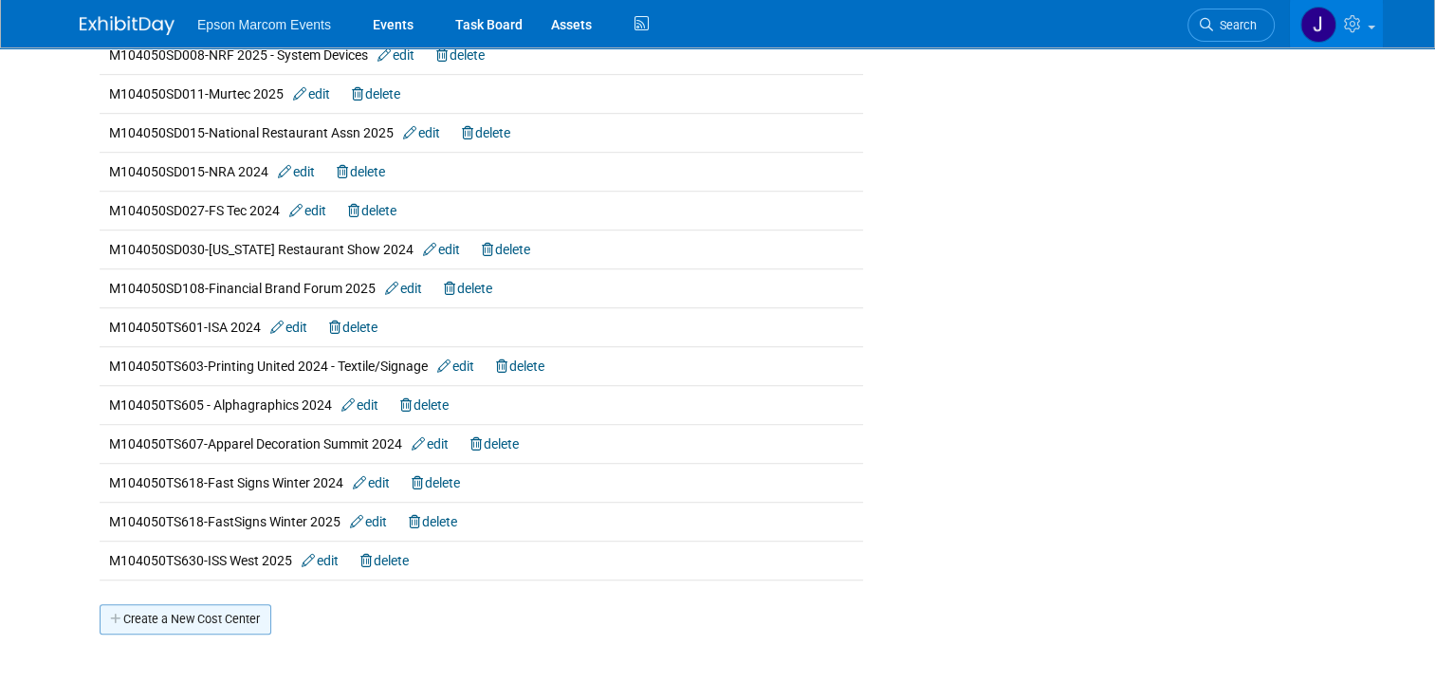
click at [166, 613] on link "Create a New Cost Center" at bounding box center [186, 619] width 172 height 30
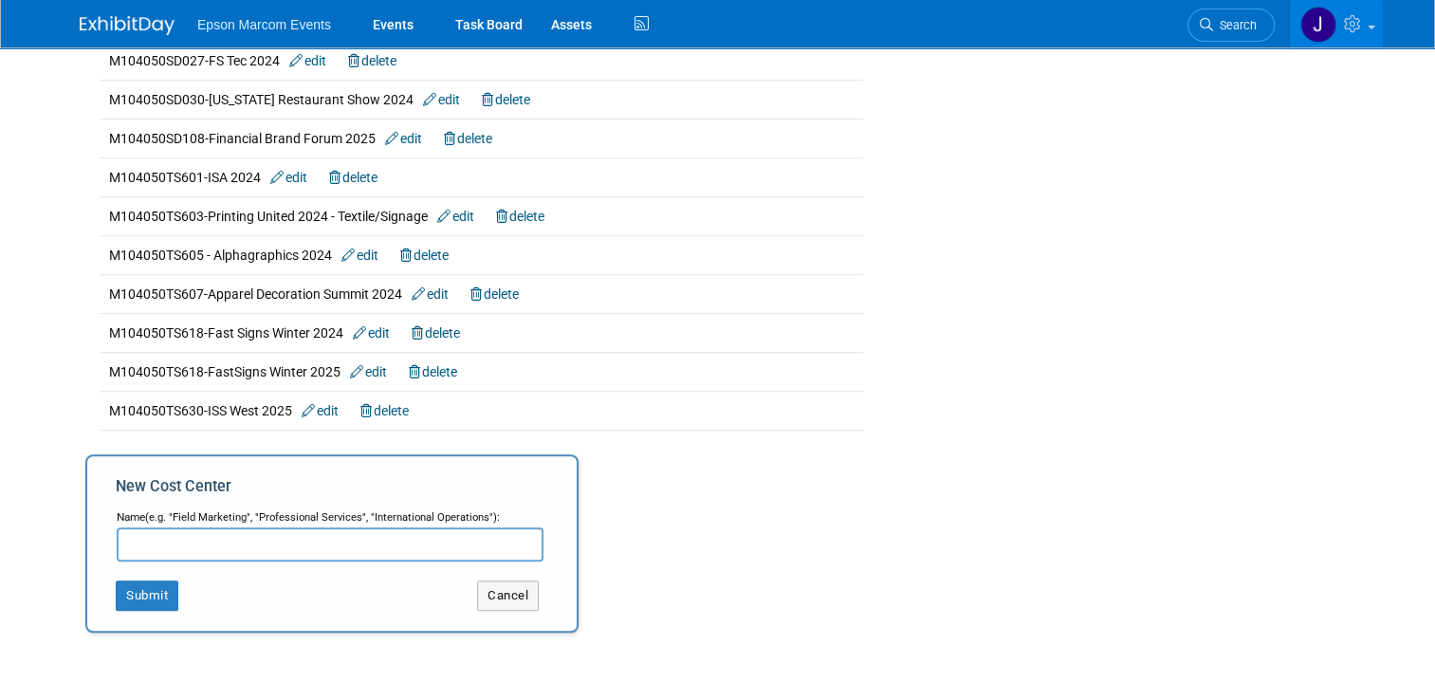
scroll to position [1330, 0]
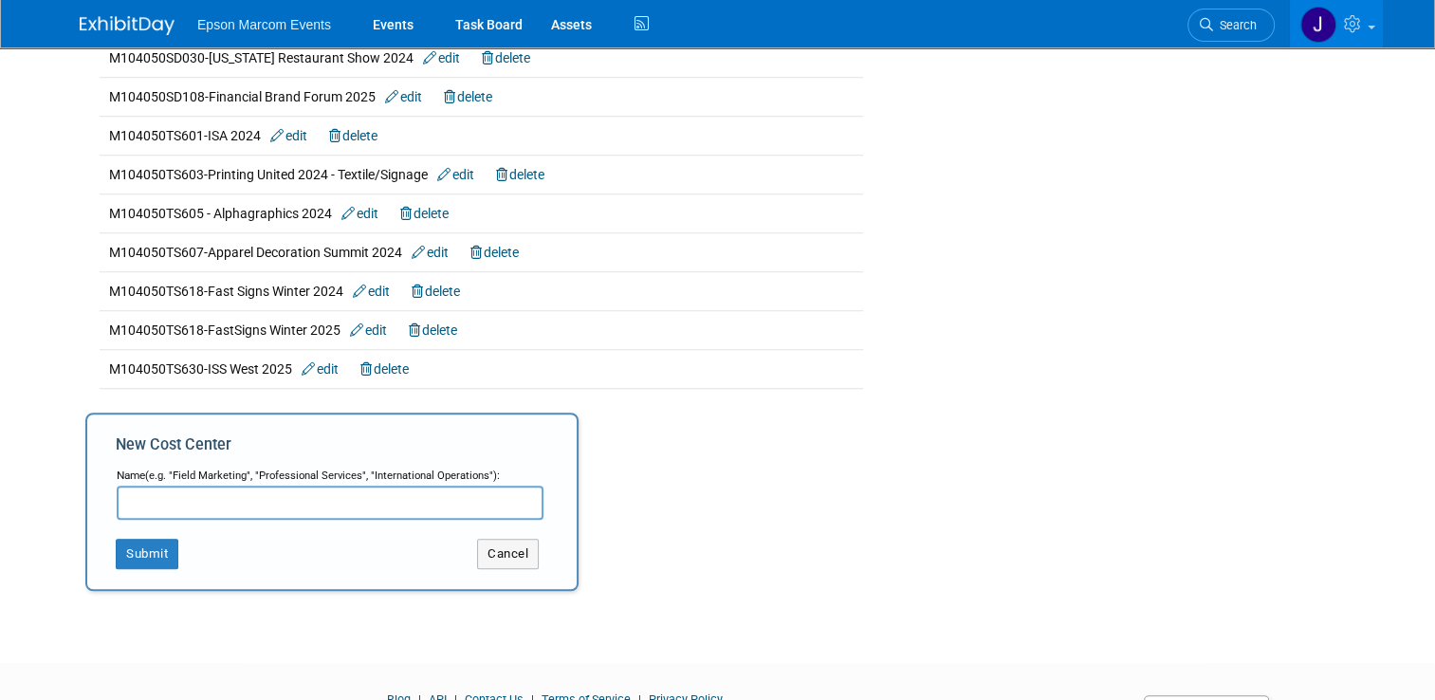
paste input "M104050FR005"
type input "M104050FR005-ATX East"
click at [139, 539] on button "Submit" at bounding box center [147, 554] width 63 height 30
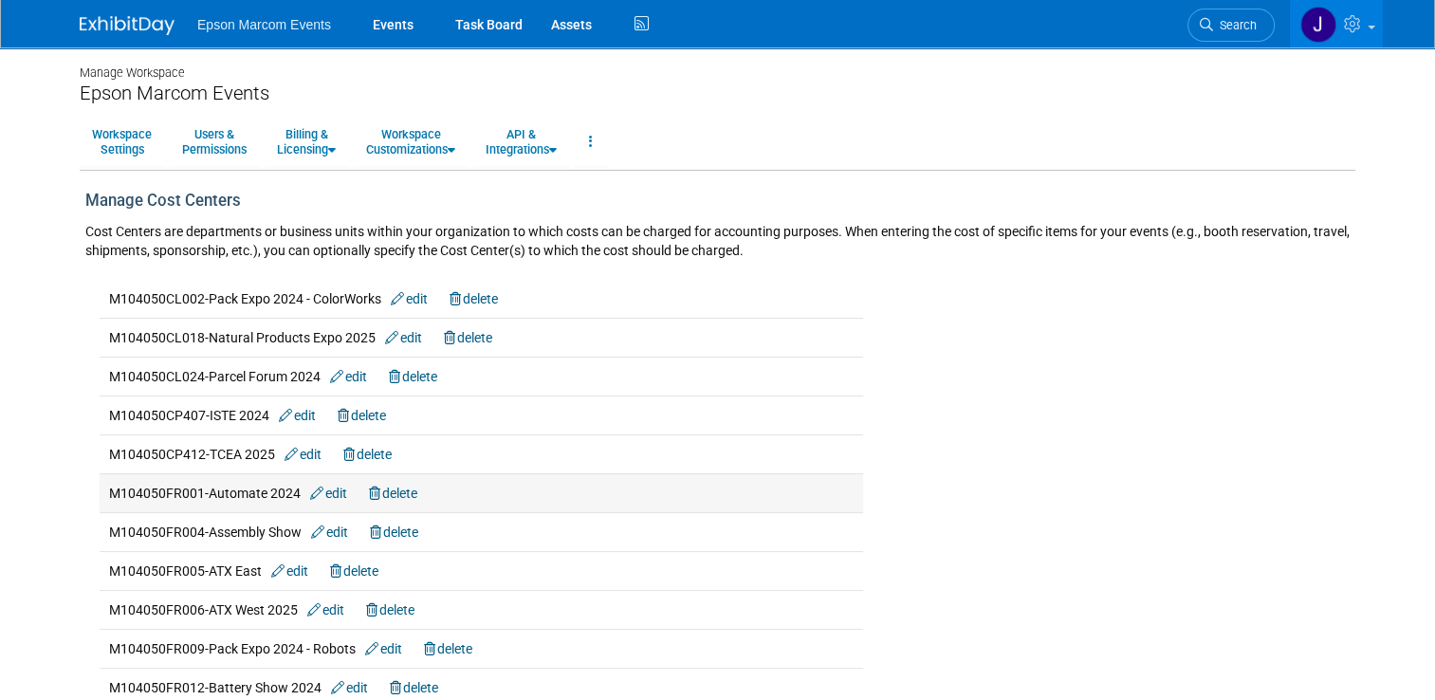
click at [330, 490] on link "edit" at bounding box center [328, 493] width 37 height 15
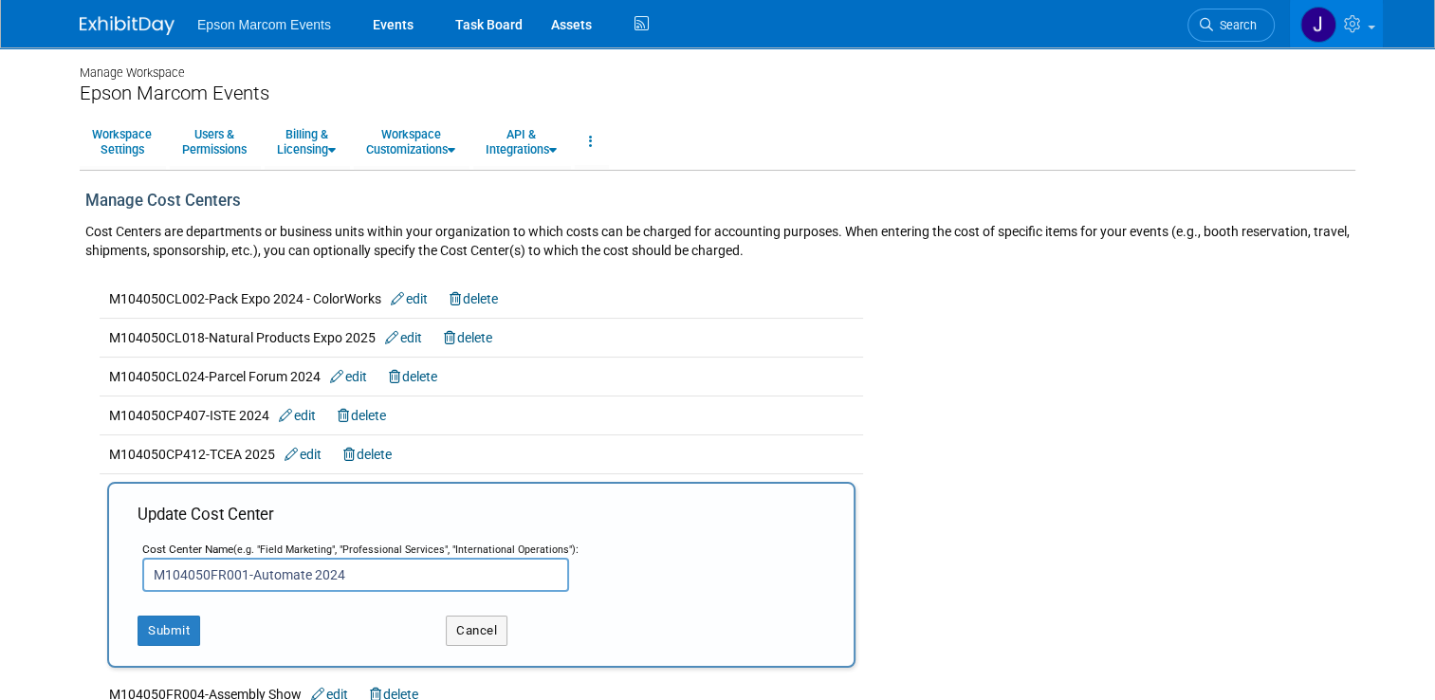
drag, startPoint x: 349, startPoint y: 574, endPoint x: 299, endPoint y: 575, distance: 50.3
click at [299, 575] on input "M104050FR001-Automate 2024" at bounding box center [355, 575] width 427 height 34
type input "M104050FR001-Automate"
click at [171, 629] on button "Submit" at bounding box center [169, 630] width 63 height 30
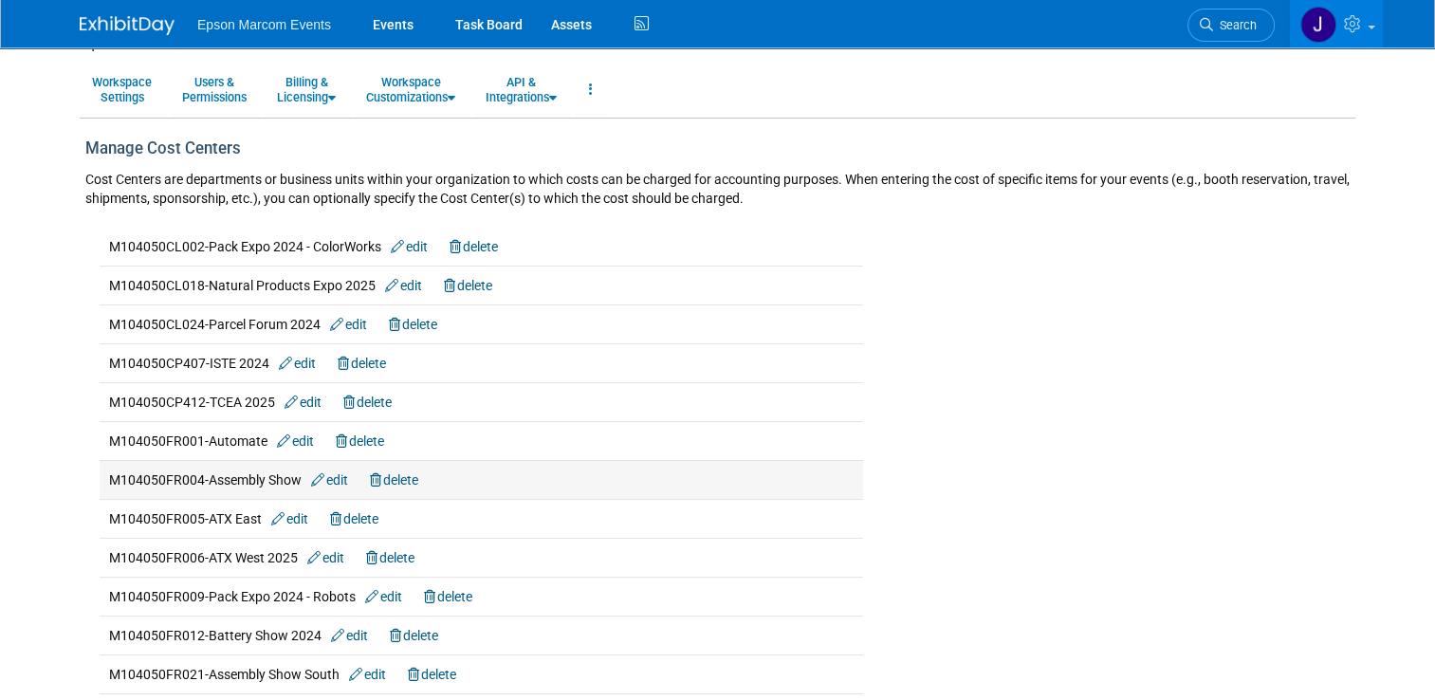
scroll to position [95, 0]
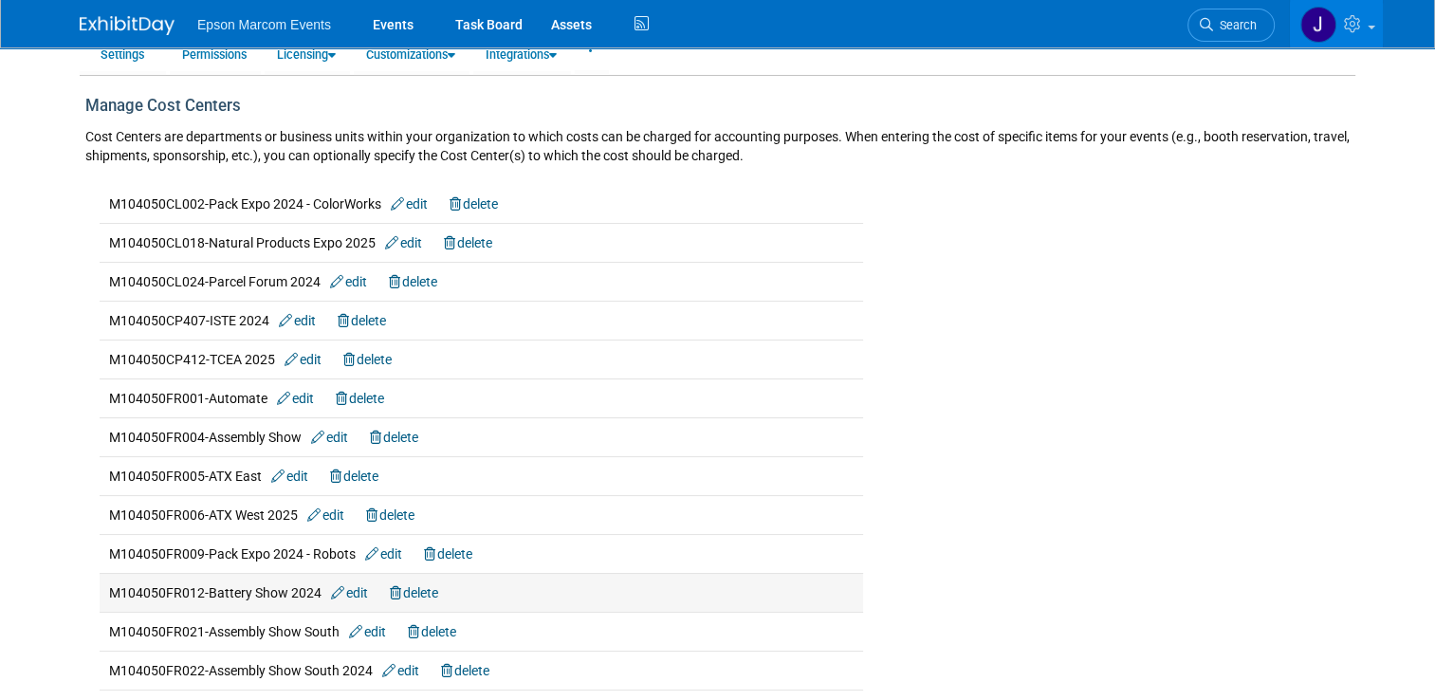
click at [349, 590] on link "edit" at bounding box center [349, 592] width 37 height 15
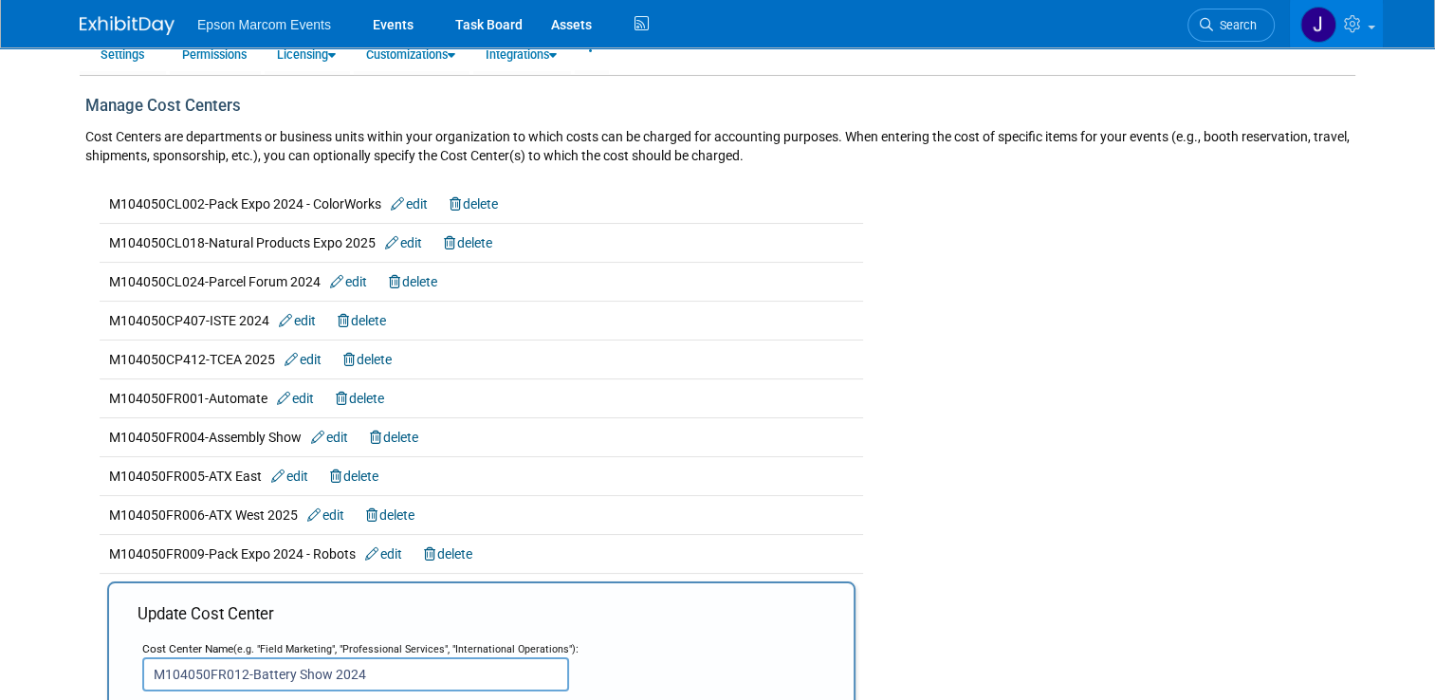
drag, startPoint x: 360, startPoint y: 678, endPoint x: 315, endPoint y: 677, distance: 45.5
click at [315, 677] on input "M104050FR012-Battery Show 2024" at bounding box center [355, 674] width 427 height 34
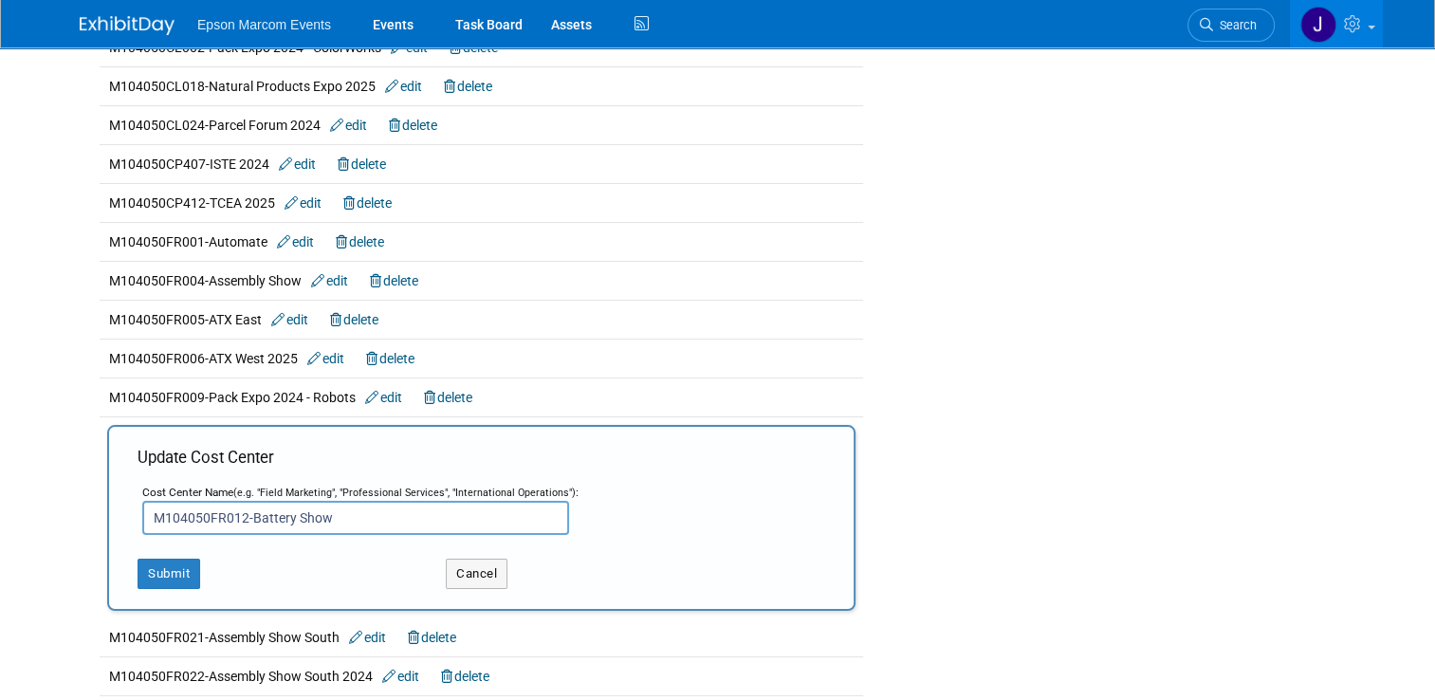
scroll to position [284, 0]
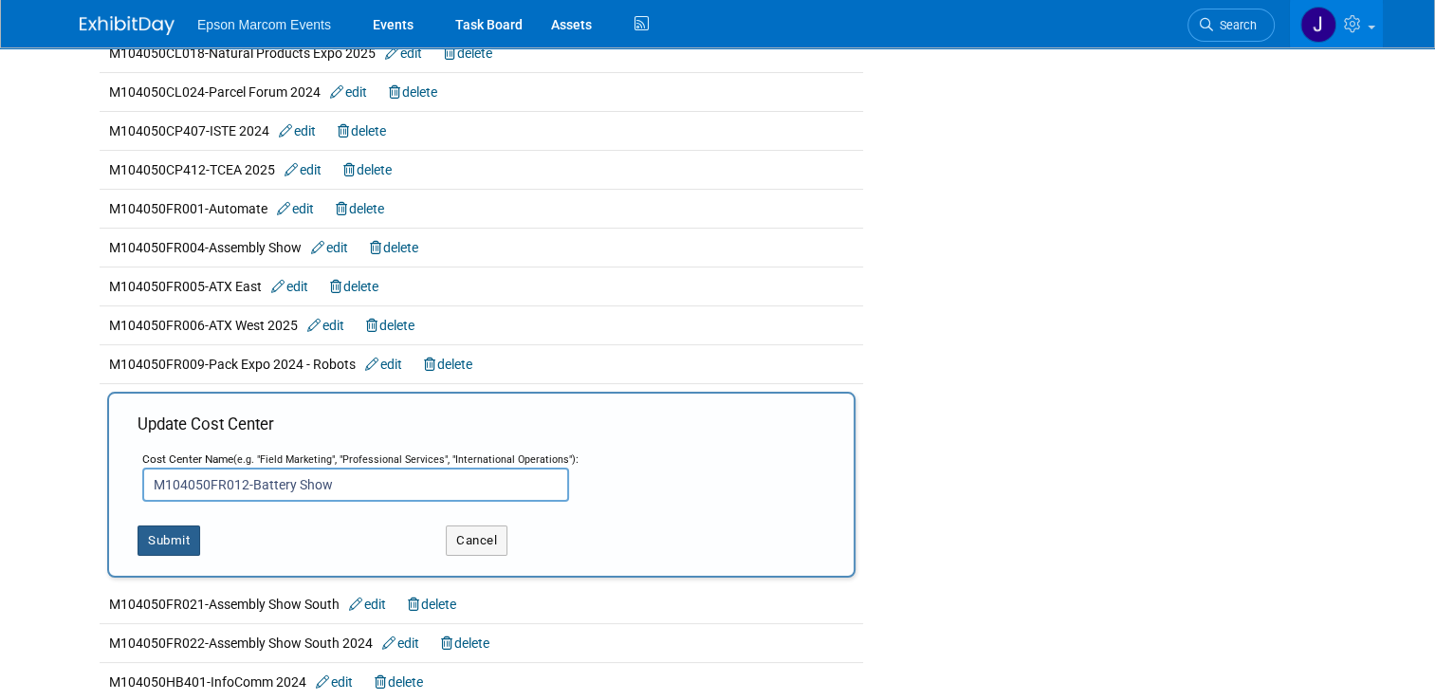
type input "M104050FR012-Battery Show"
click at [168, 541] on button "Submit" at bounding box center [169, 540] width 63 height 30
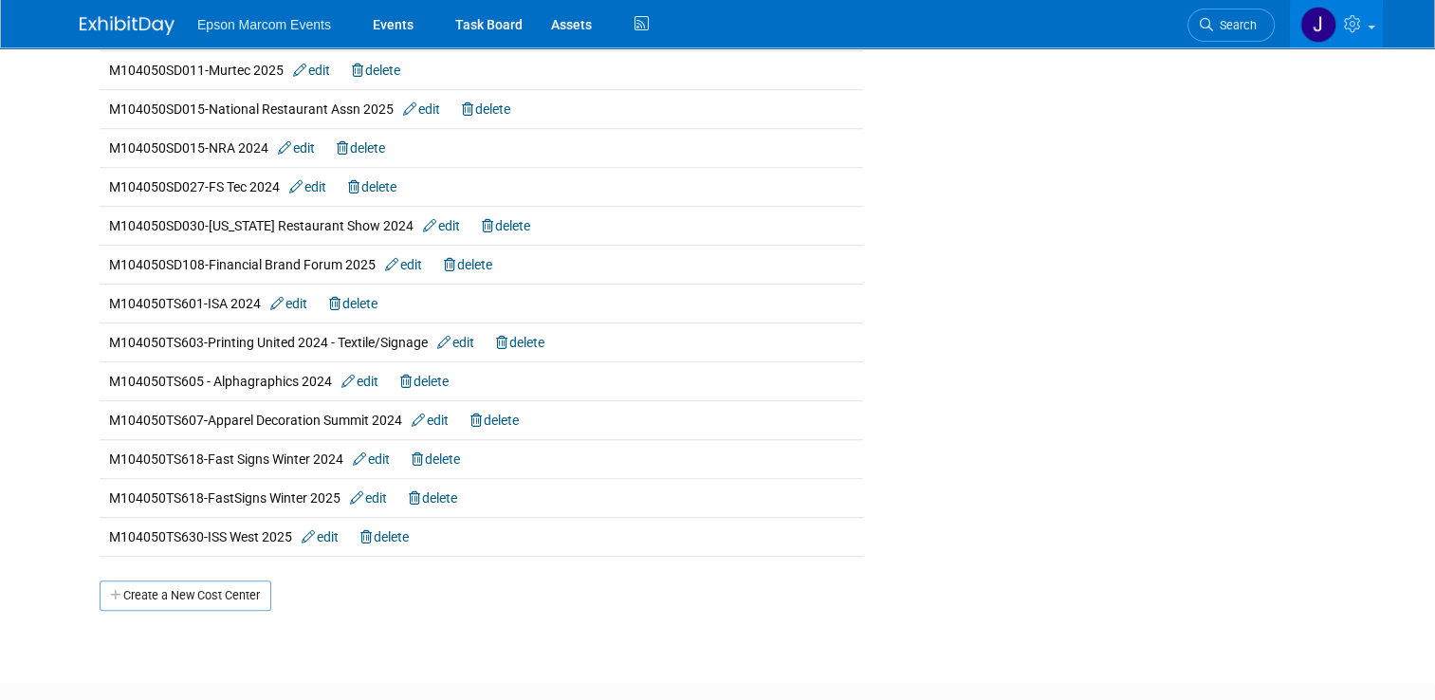
scroll to position [1233, 0]
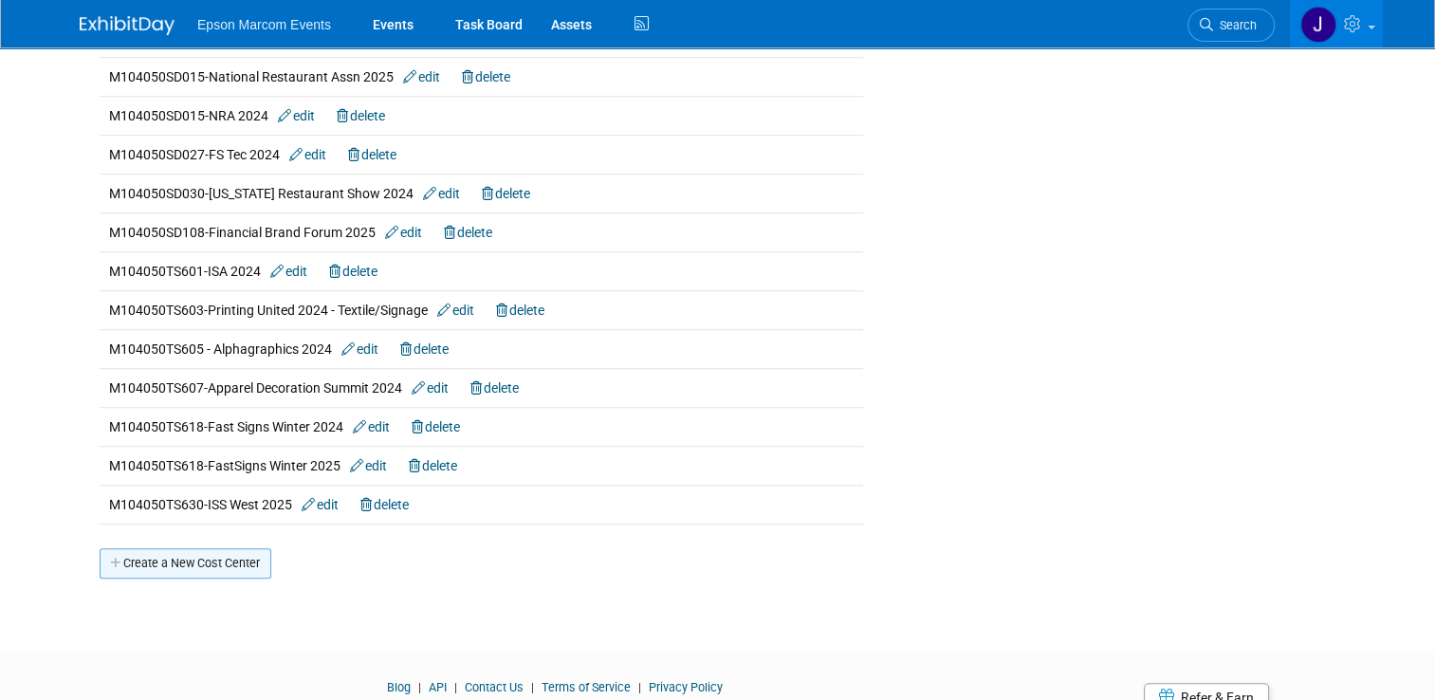
click at [162, 556] on link "Create a New Cost Center" at bounding box center [186, 563] width 172 height 30
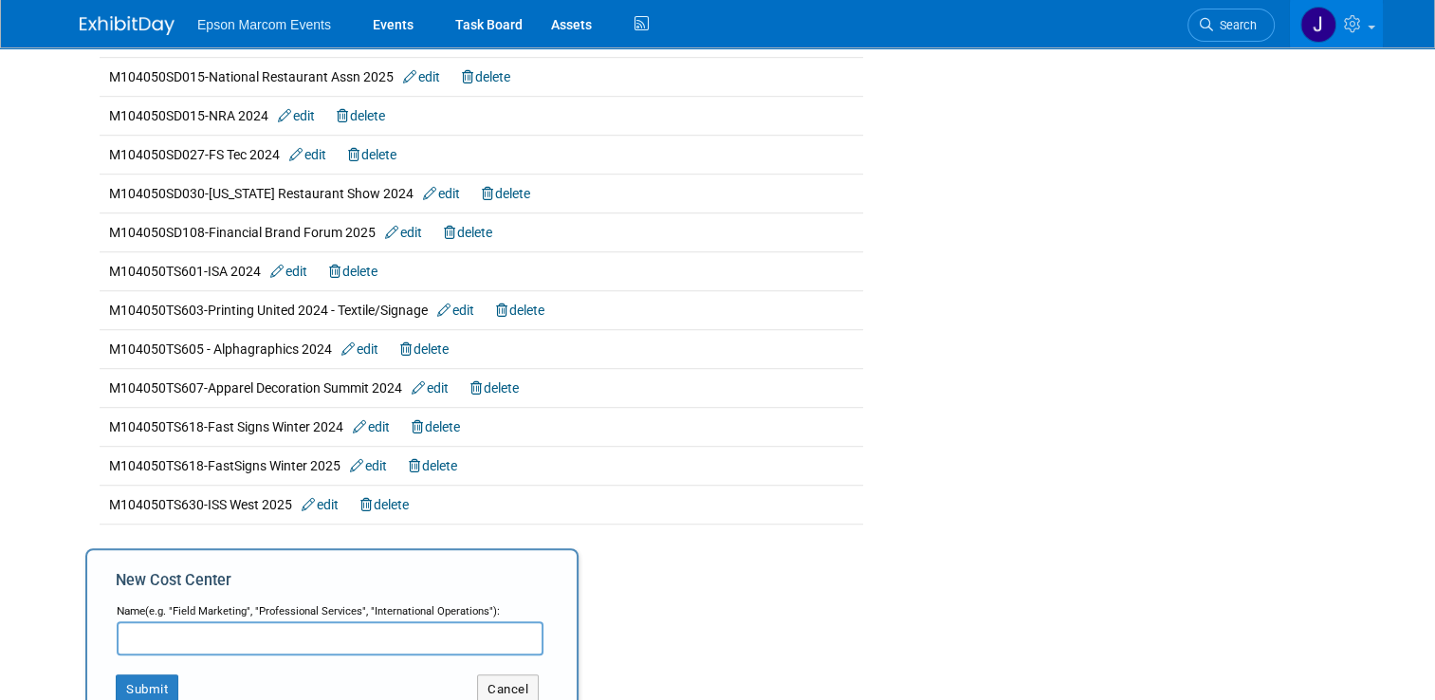
paste input "M104050PT634"
type input "M104050PT634-Bild Expo"
click at [133, 682] on button "Submit" at bounding box center [147, 689] width 63 height 30
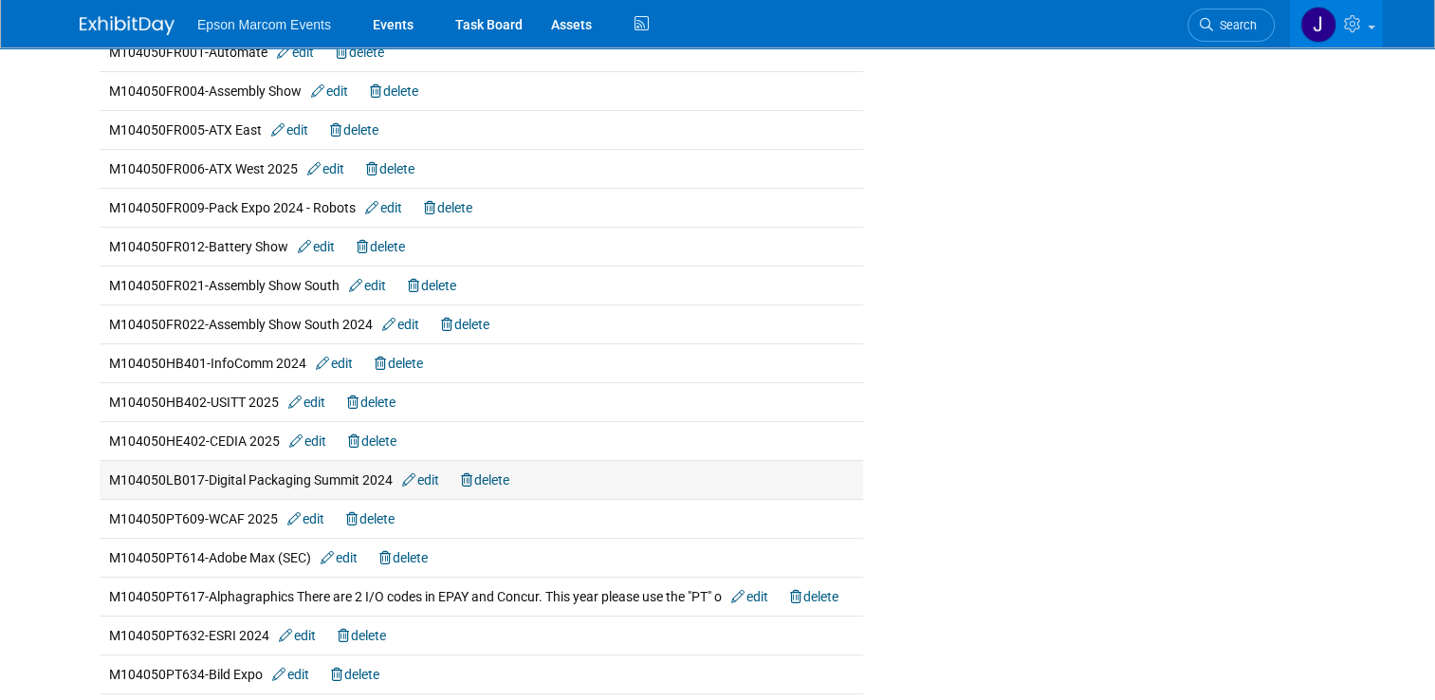
scroll to position [474, 0]
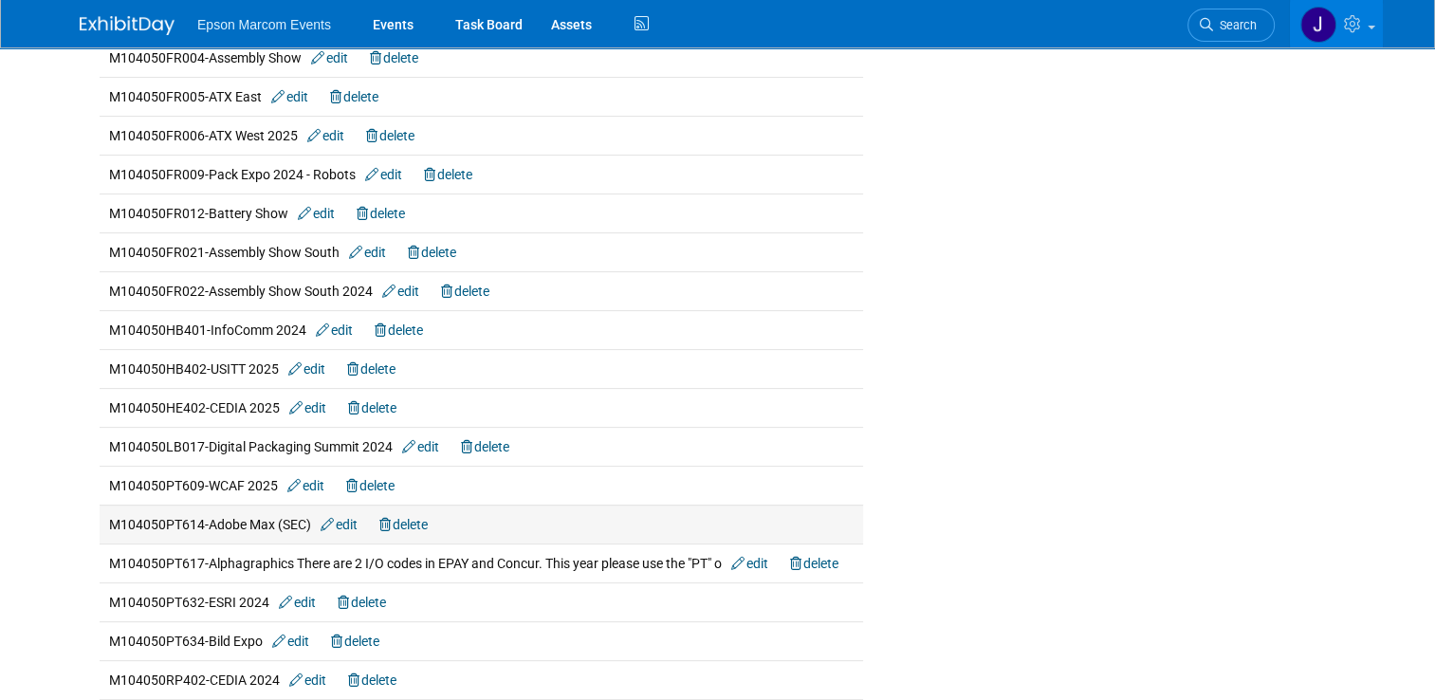
click at [345, 518] on link "edit" at bounding box center [339, 524] width 37 height 15
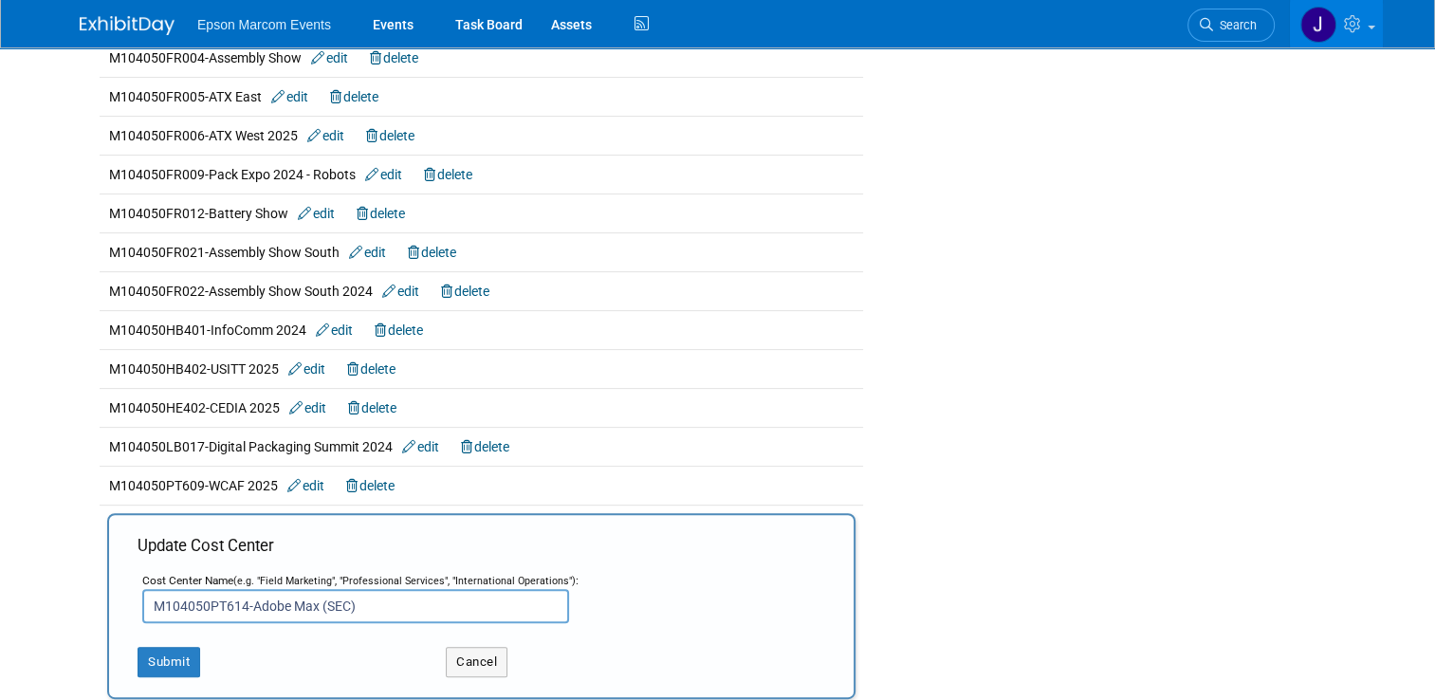
click at [393, 597] on input "M104050PT614-Adobe Max (SEC)" at bounding box center [355, 606] width 427 height 34
type input "M104050PT614-Adobe Max (SEC) LFP"
click at [166, 653] on button "Submit" at bounding box center [169, 662] width 63 height 30
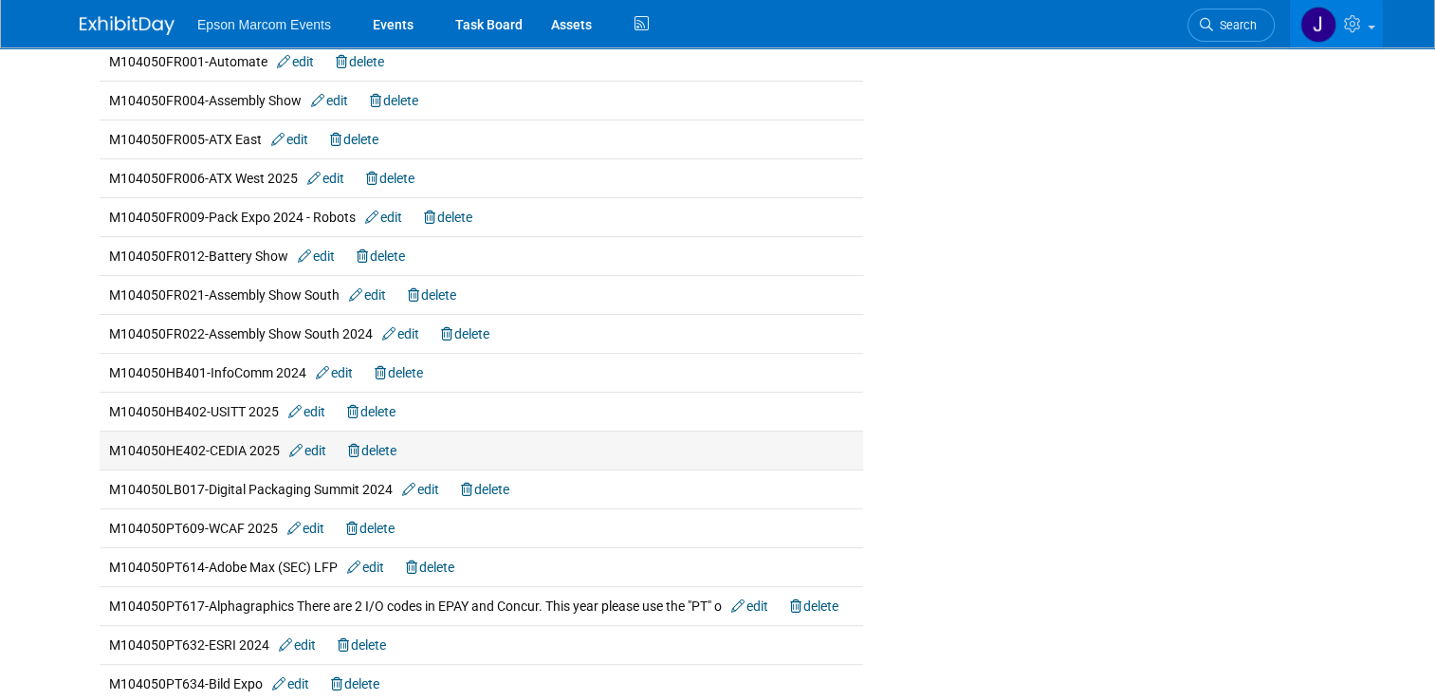
scroll to position [474, 0]
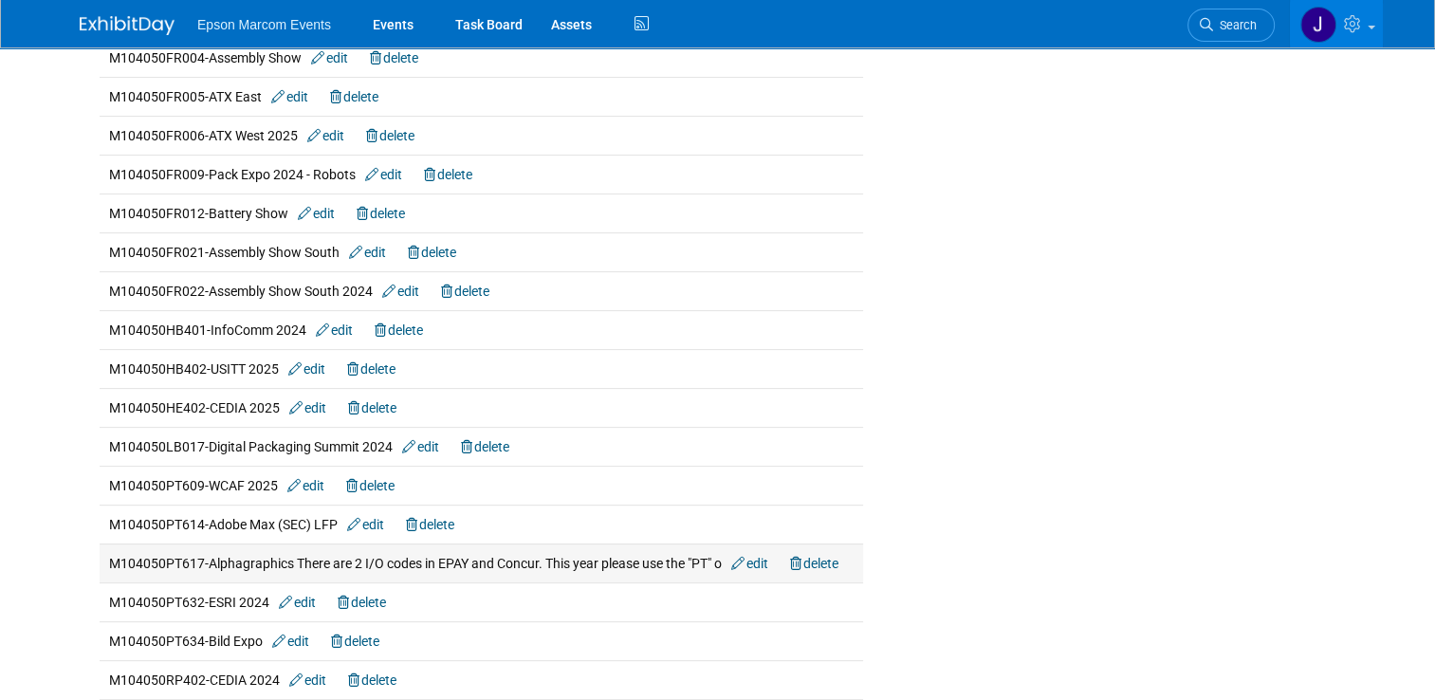
click at [761, 559] on link "edit" at bounding box center [749, 563] width 37 height 15
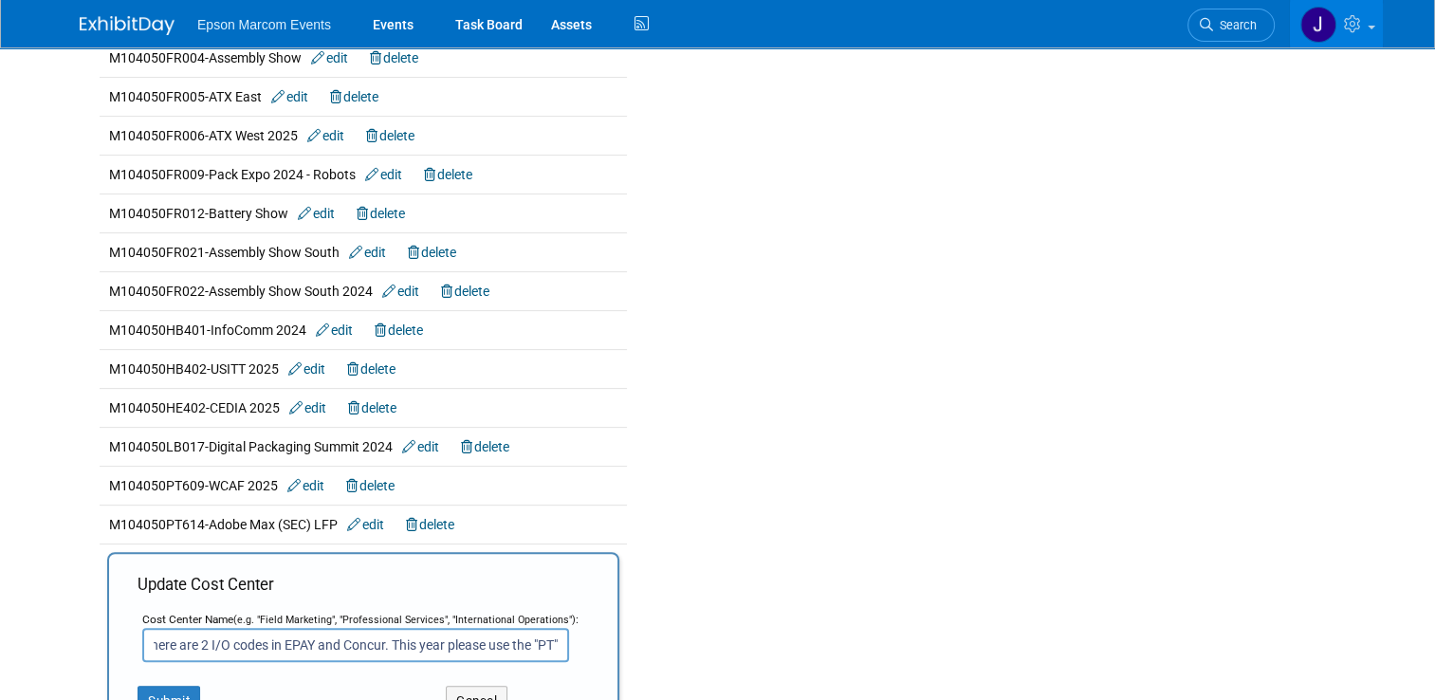
scroll to position [0, 207]
type input "M104050PT617-Alphagraphics There are 2 I/O codes in EPAY and Concur. This year …"
click at [168, 688] on button "Submit" at bounding box center [169, 701] width 63 height 30
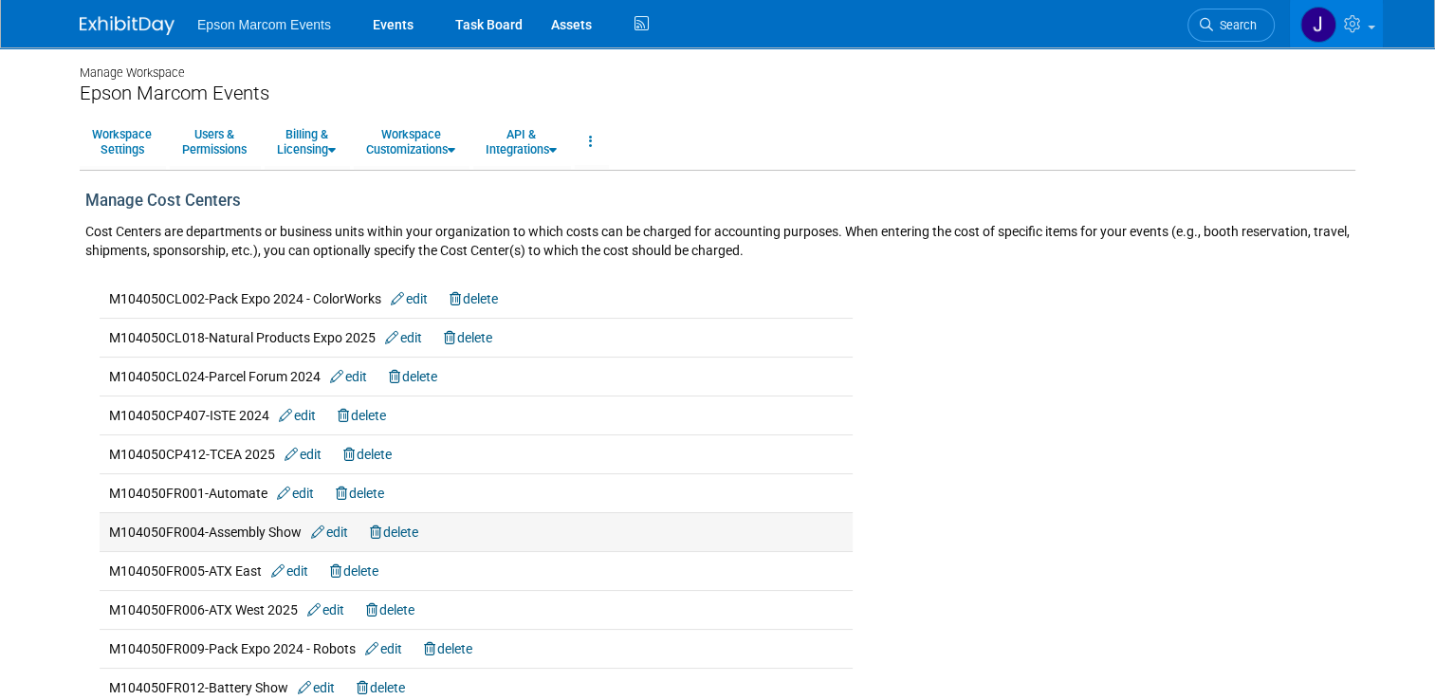
click at [333, 530] on link "edit" at bounding box center [329, 531] width 37 height 15
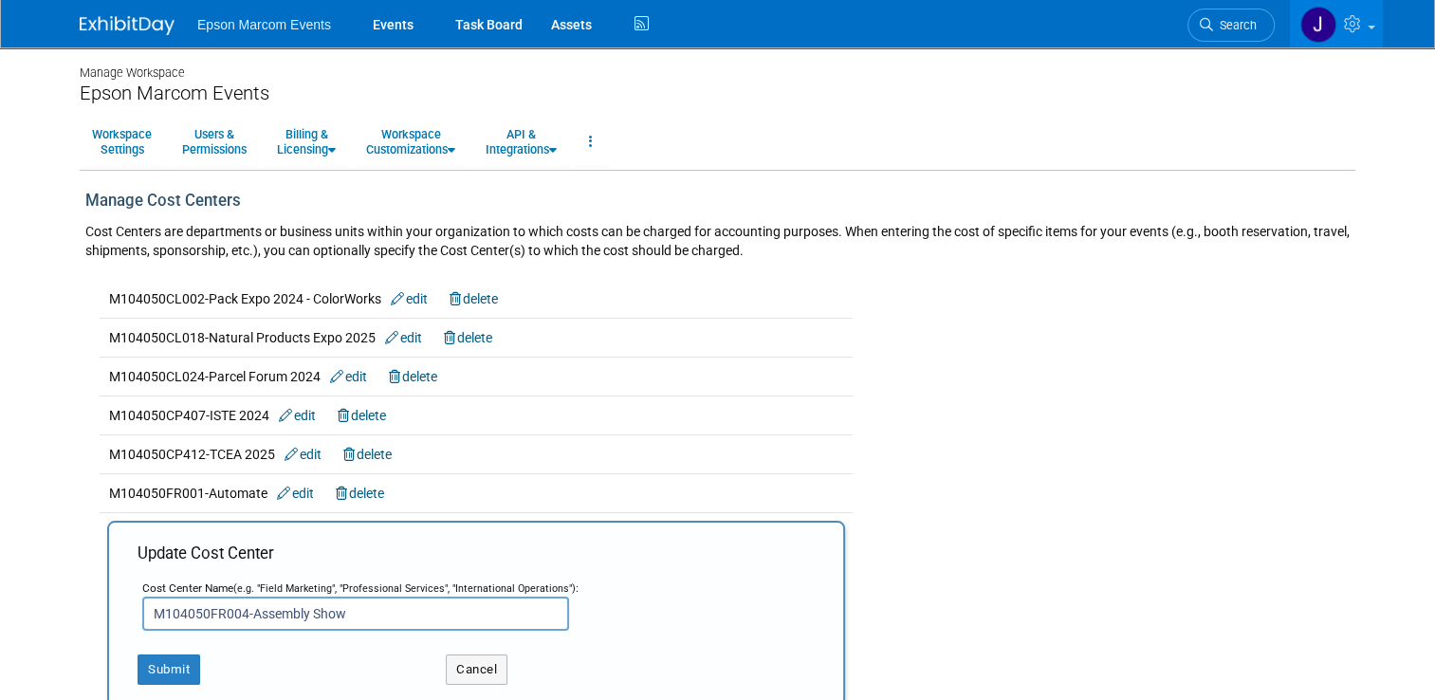
click at [354, 613] on input "M104050FR004-Assembly Show" at bounding box center [355, 613] width 427 height 34
type input "M104050FR004-Assembly Show Robotics"
click at [167, 668] on button "Submit" at bounding box center [169, 669] width 63 height 30
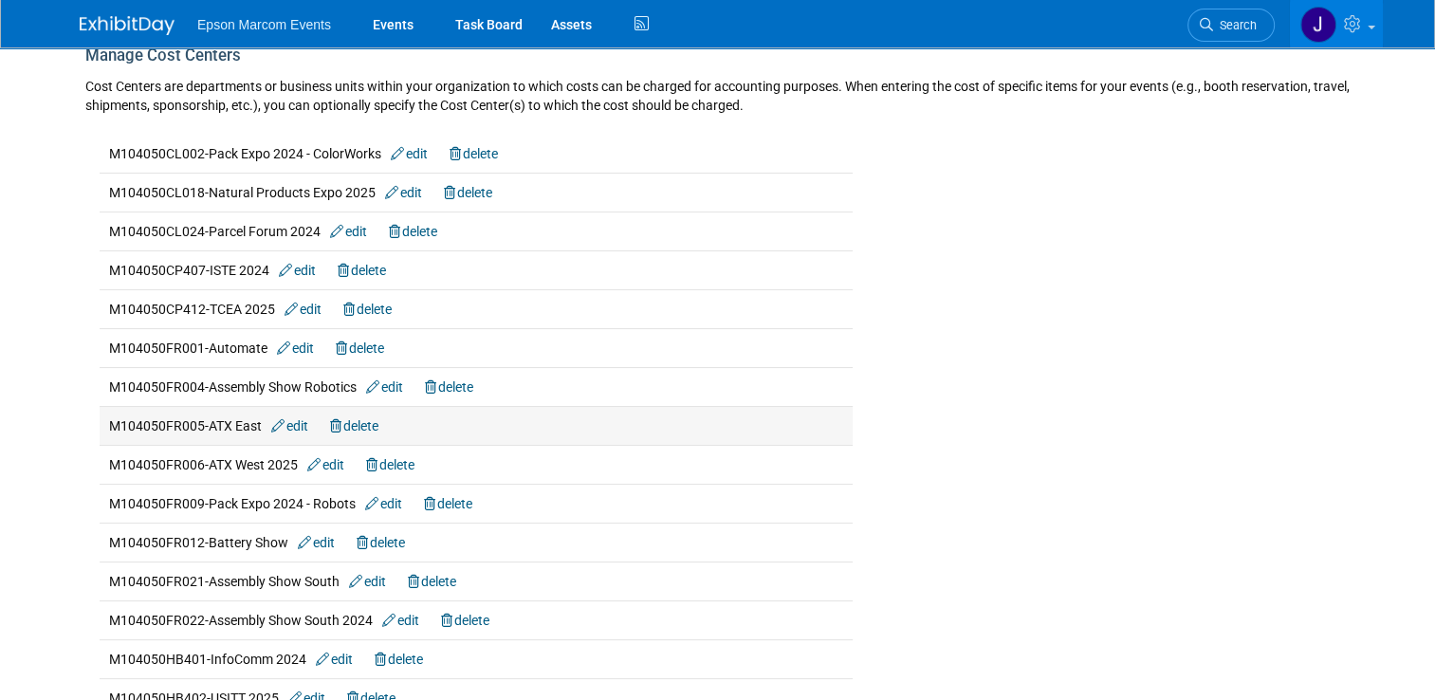
scroll to position [190, 0]
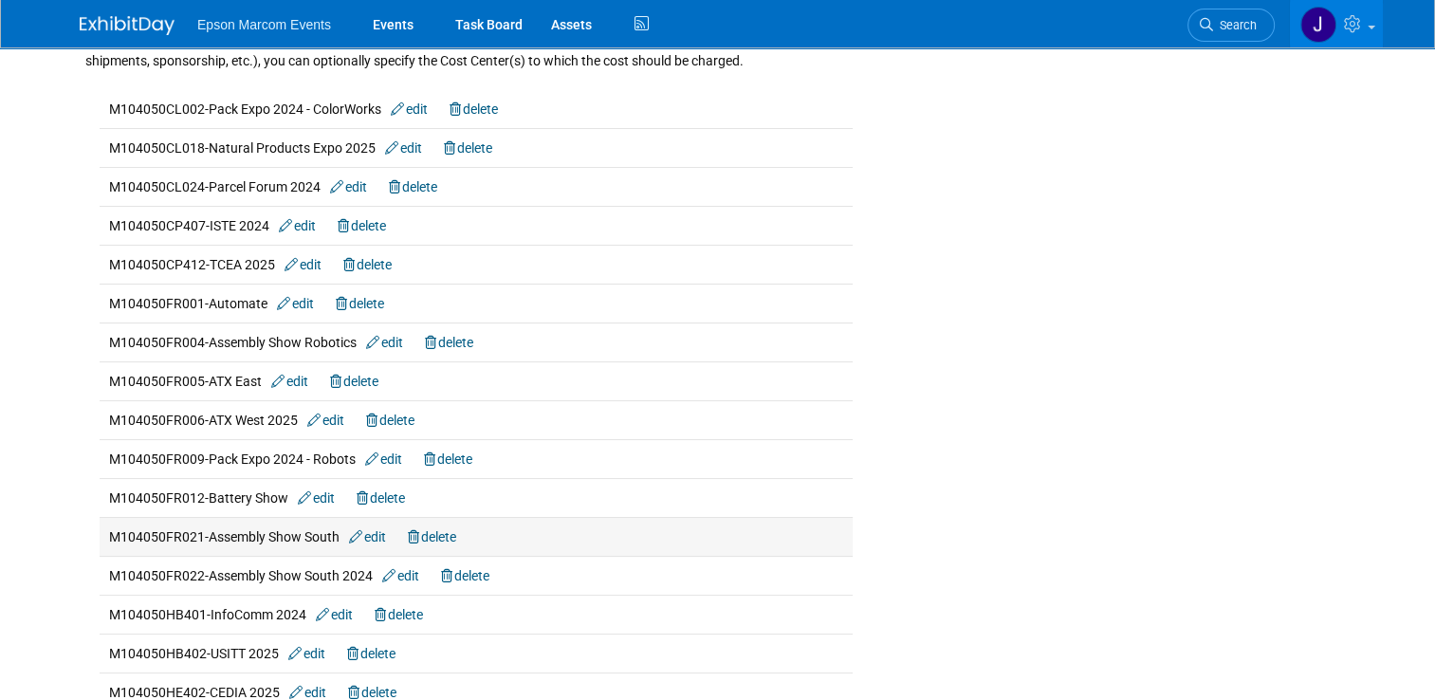
click at [372, 532] on link "edit" at bounding box center [367, 536] width 37 height 15
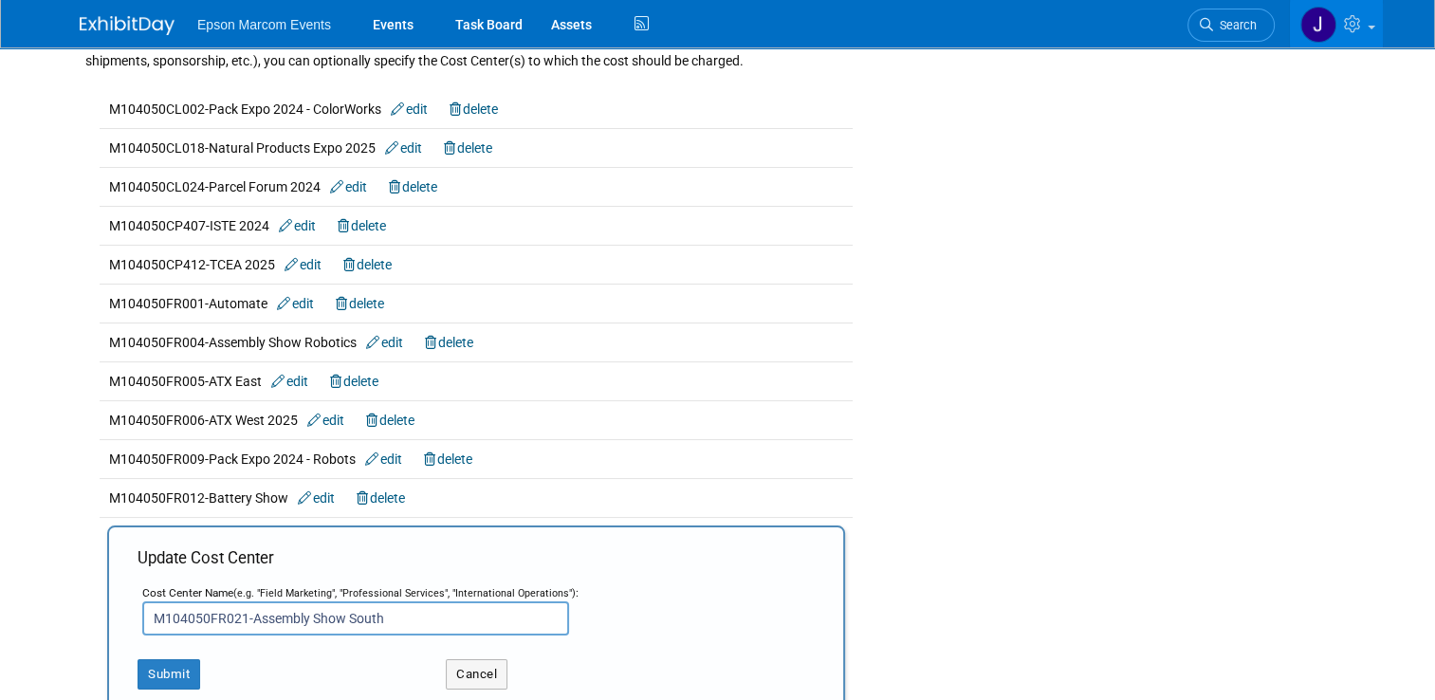
click at [414, 609] on input "M104050FR021-Assembly Show South" at bounding box center [355, 618] width 427 height 34
type input "M104050FR021-Assembly Show South Robotics"
click at [159, 670] on button "Submit" at bounding box center [169, 674] width 63 height 30
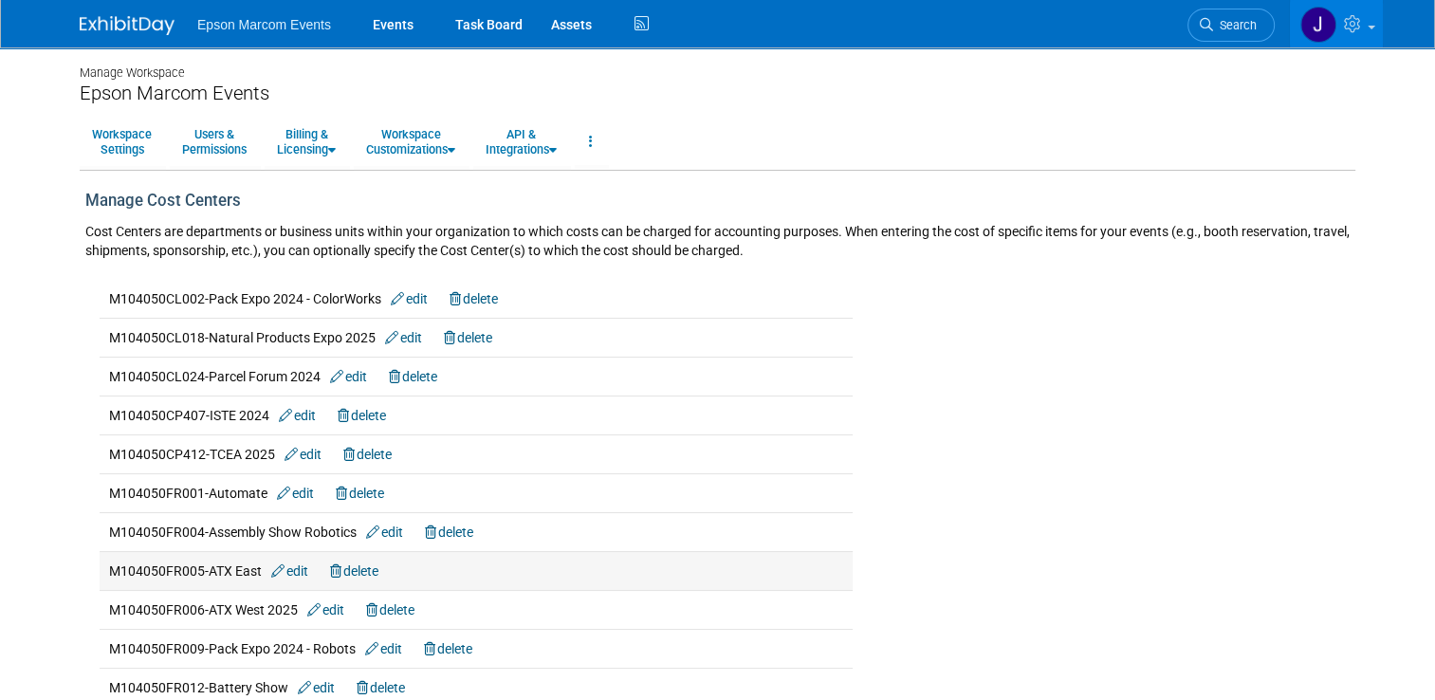
click at [300, 571] on link "edit" at bounding box center [289, 570] width 37 height 15
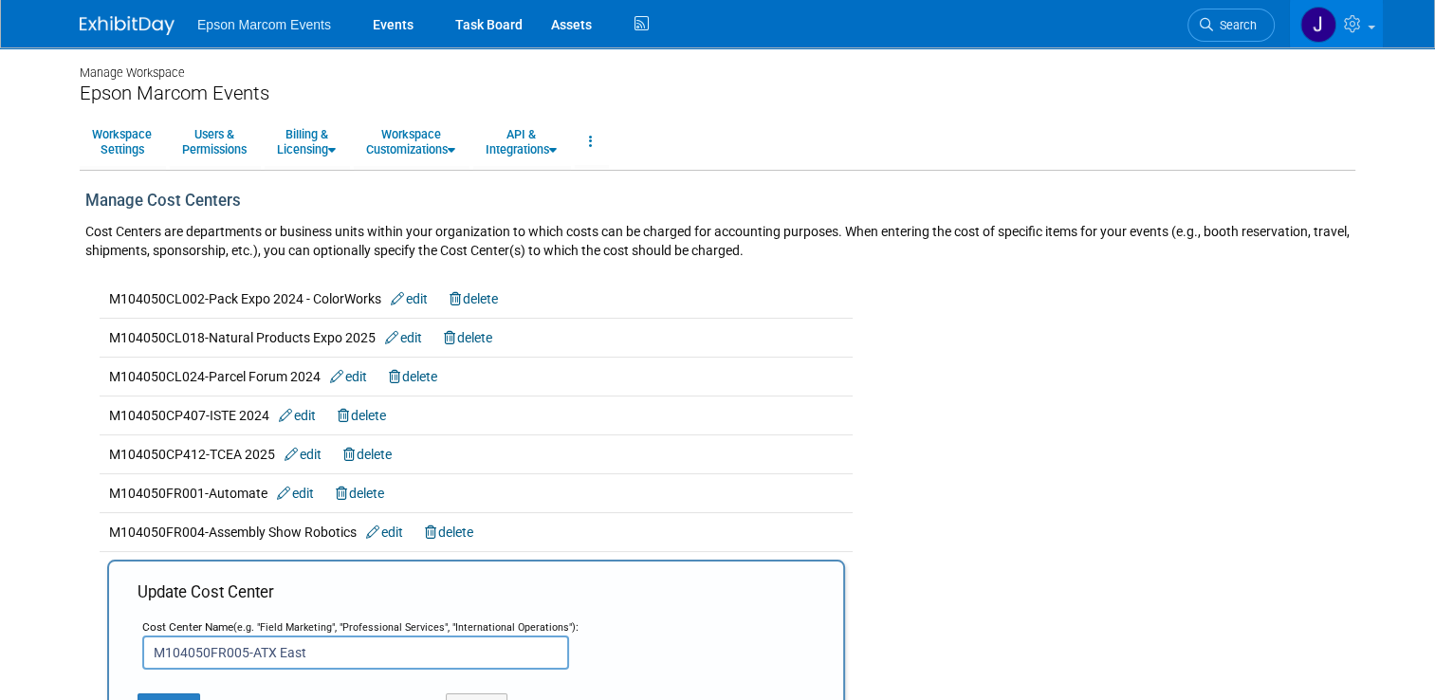
click at [345, 635] on input "M104050FR005-ATX East" at bounding box center [355, 652] width 427 height 34
type input "M104050FR005-ATX East Robotics"
click at [173, 693] on button "Submit" at bounding box center [169, 708] width 63 height 30
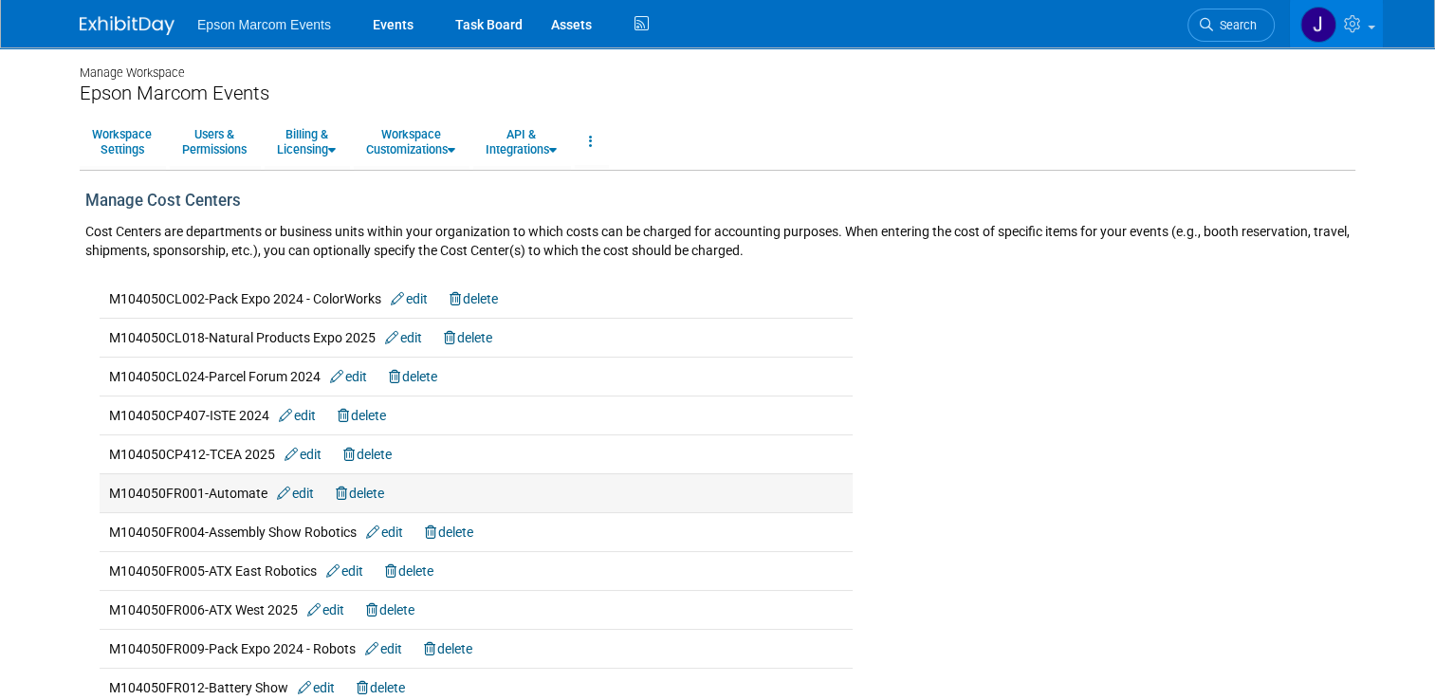
click at [295, 492] on link "edit" at bounding box center [295, 493] width 37 height 15
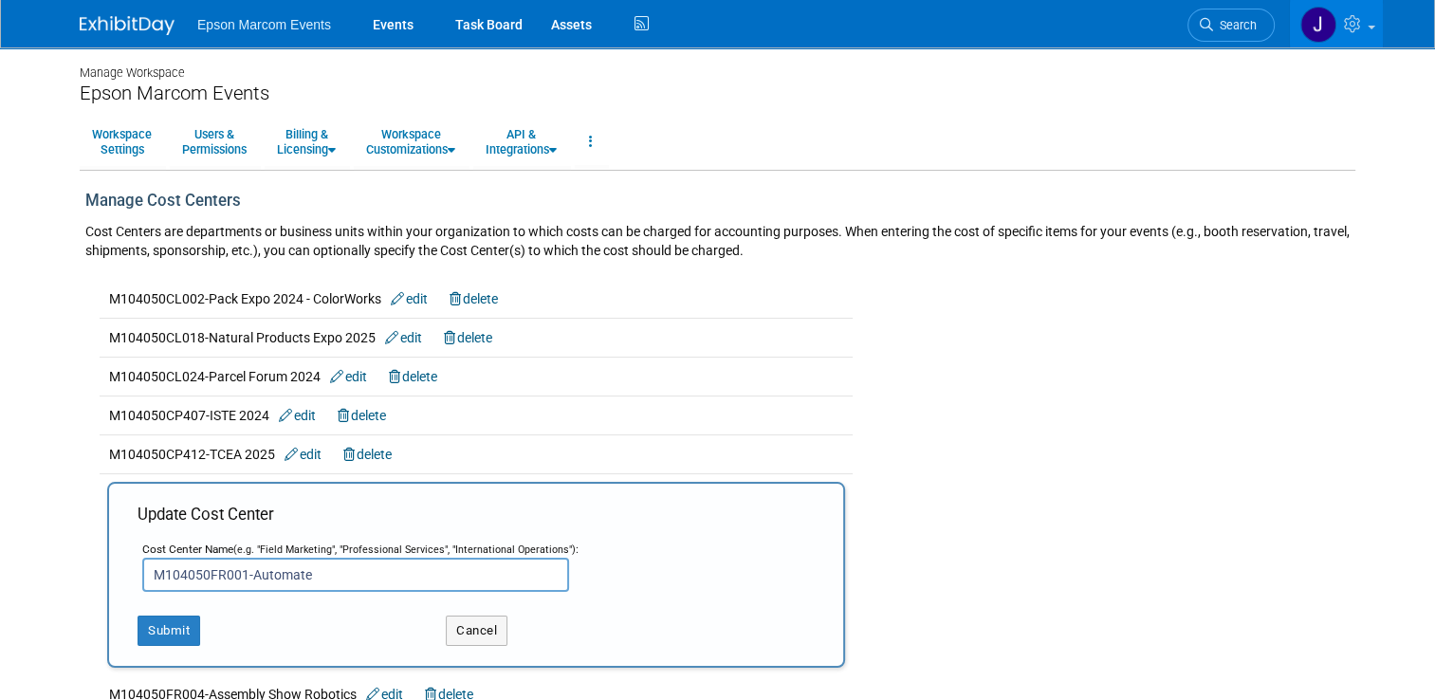
click at [341, 567] on input "M104050FR001-Automate" at bounding box center [355, 575] width 427 height 34
type input "M104050FR001-Automate Robotics"
click at [153, 621] on button "Submit" at bounding box center [169, 630] width 63 height 30
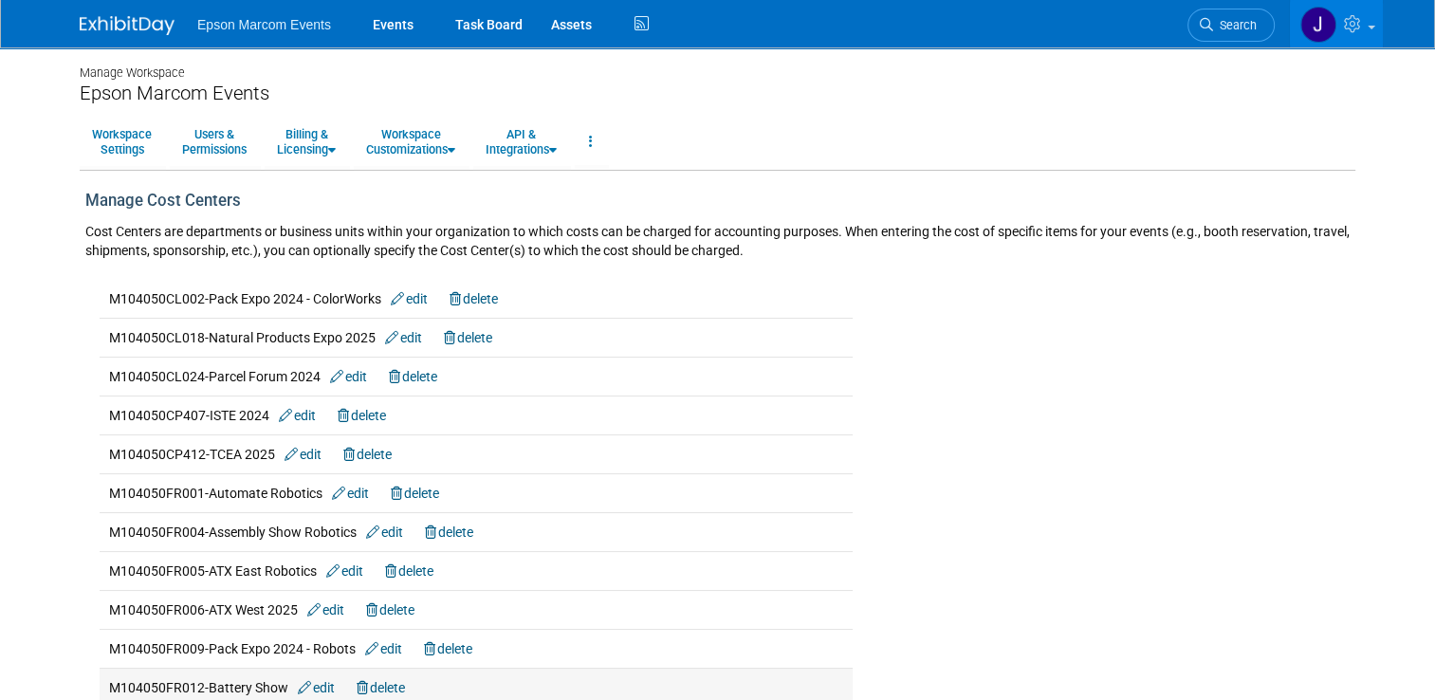
click at [319, 681] on link "edit" at bounding box center [316, 687] width 37 height 15
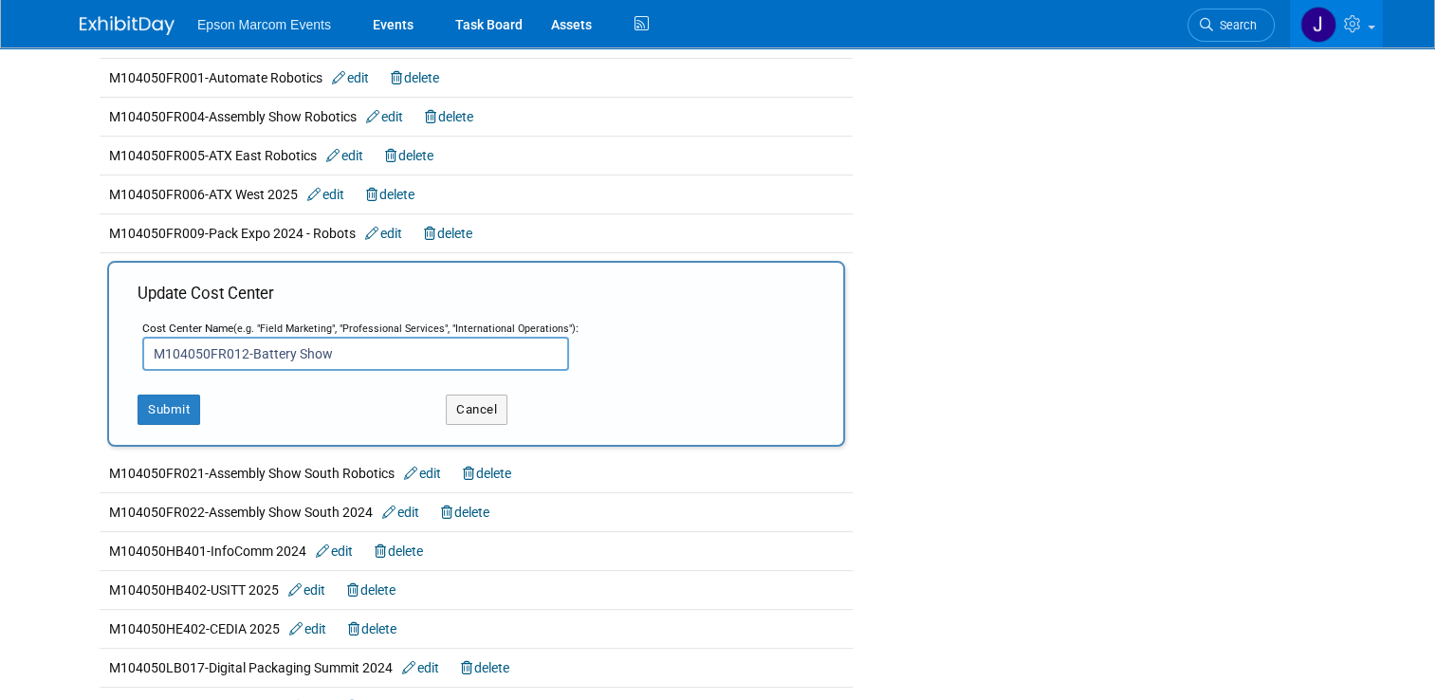
click at [376, 347] on input "M104050FR012-Battery Show" at bounding box center [355, 354] width 427 height 34
type input "M104050FR012-Battery Show Robotics"
click at [153, 408] on button "Submit" at bounding box center [169, 409] width 63 height 30
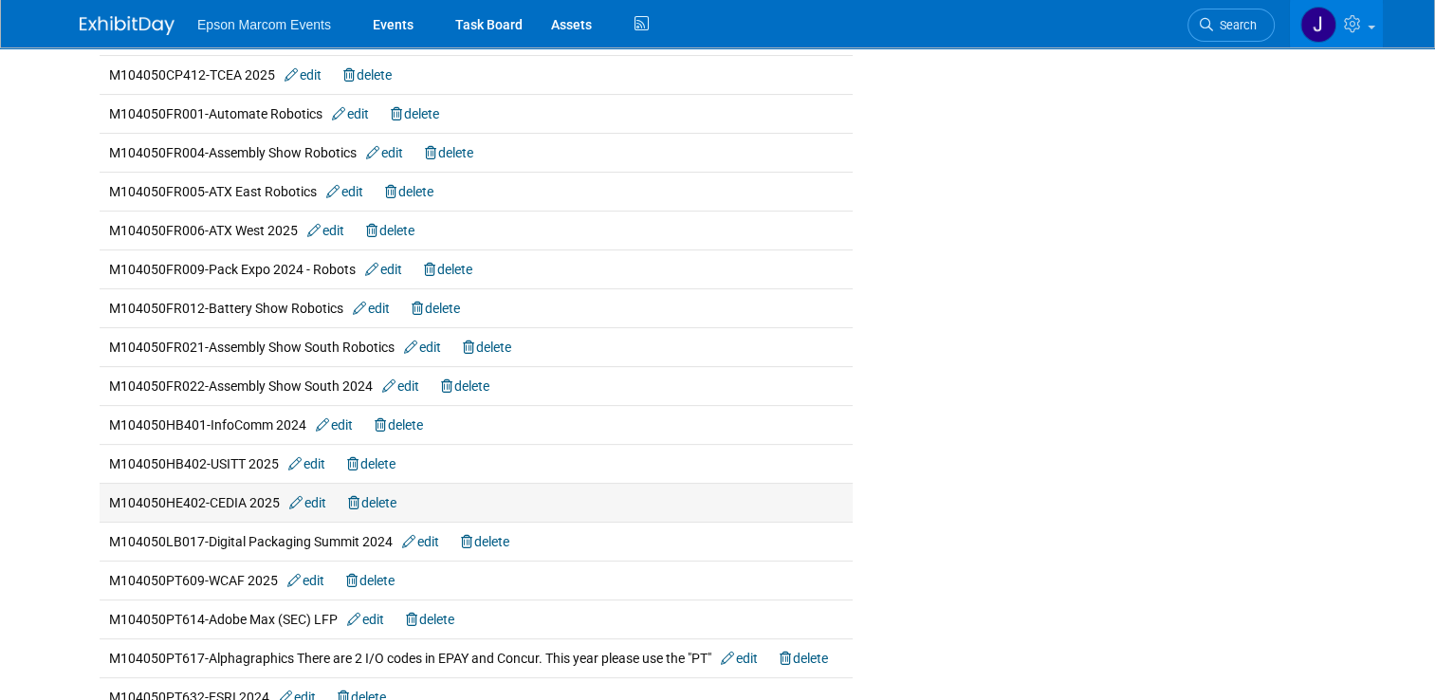
scroll to position [474, 0]
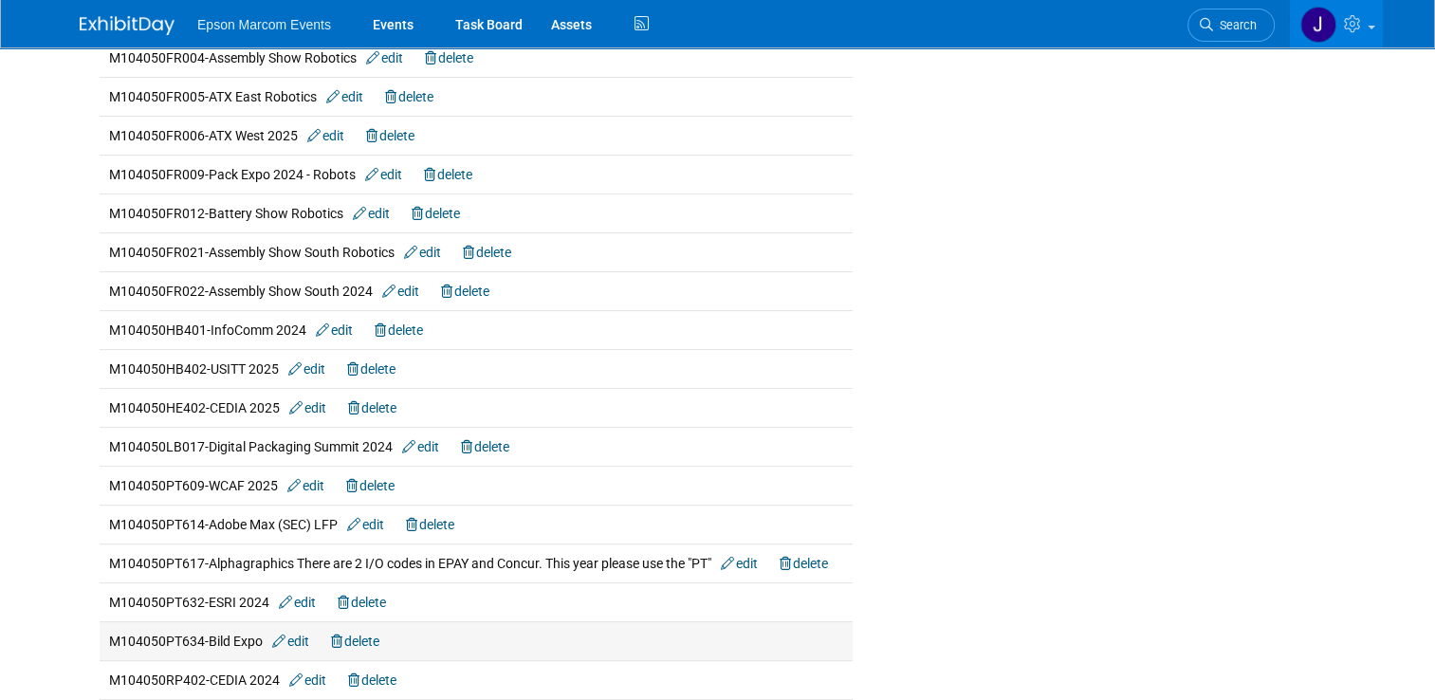
click at [297, 636] on link "edit" at bounding box center [290, 640] width 37 height 15
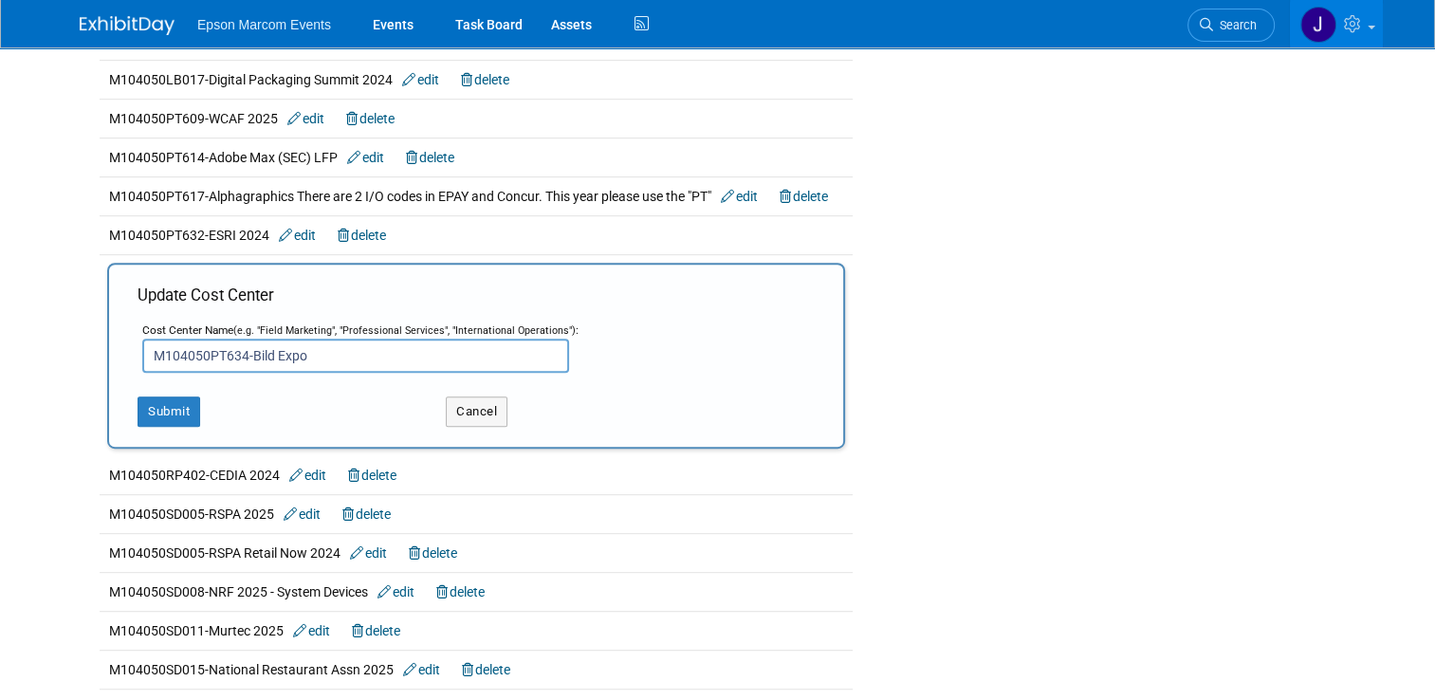
click at [407, 348] on input "M104050PT634-Bild Expo" at bounding box center [355, 356] width 427 height 34
type input "M104050PT634-Bild Expo LFP"
click at [140, 404] on button "Submit" at bounding box center [169, 411] width 63 height 30
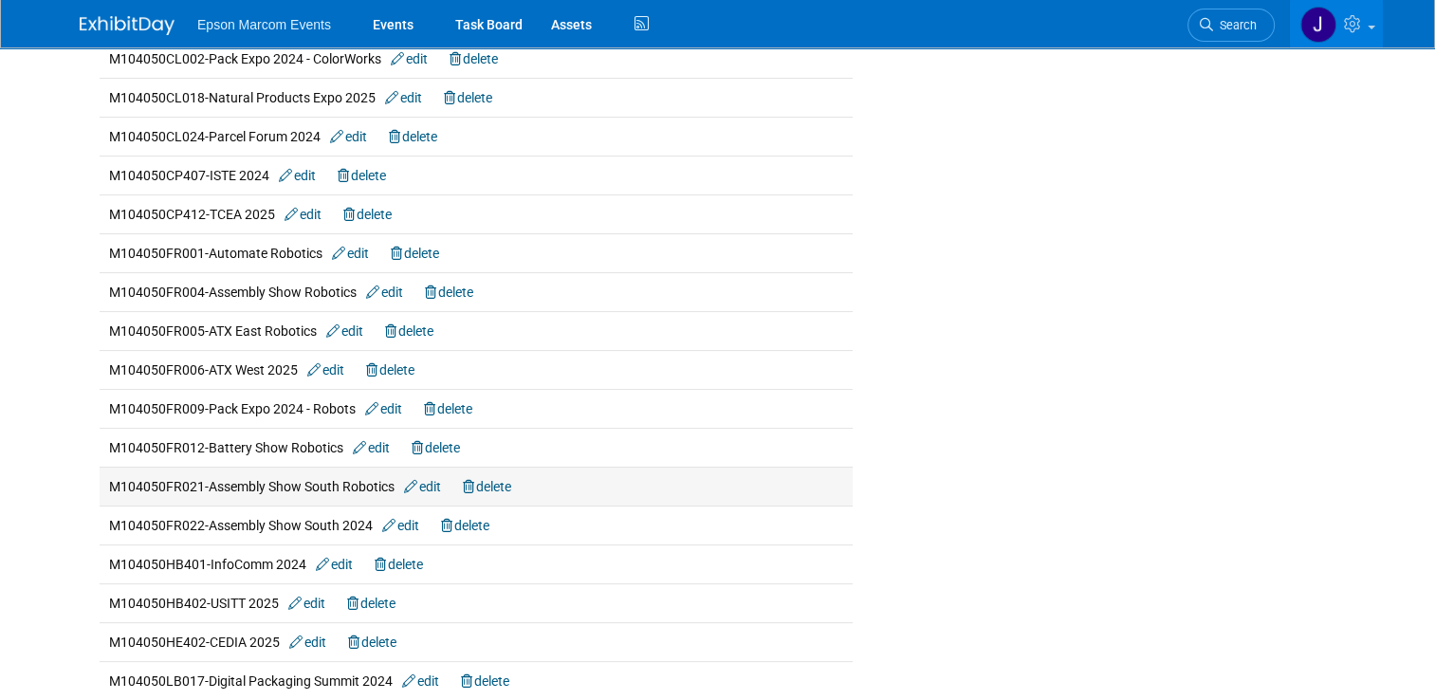
scroll to position [284, 0]
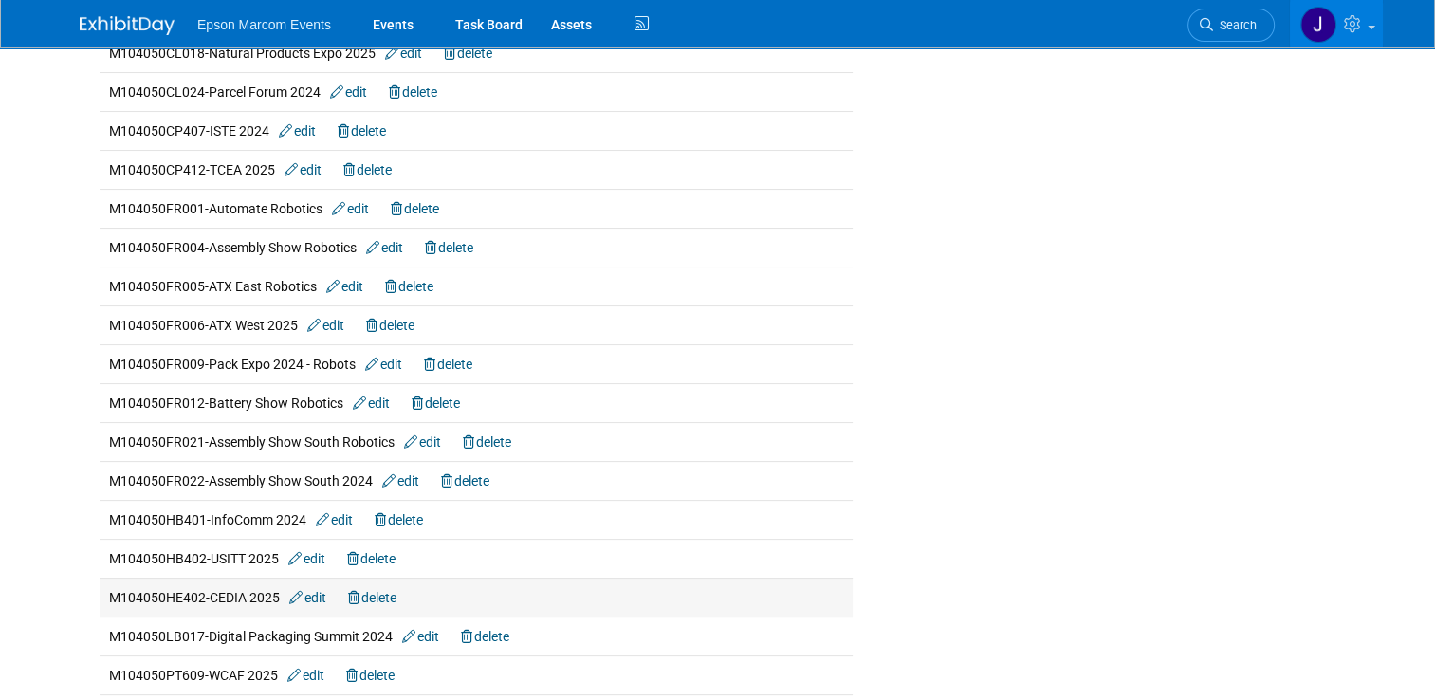
click at [311, 596] on link "edit" at bounding box center [307, 597] width 37 height 15
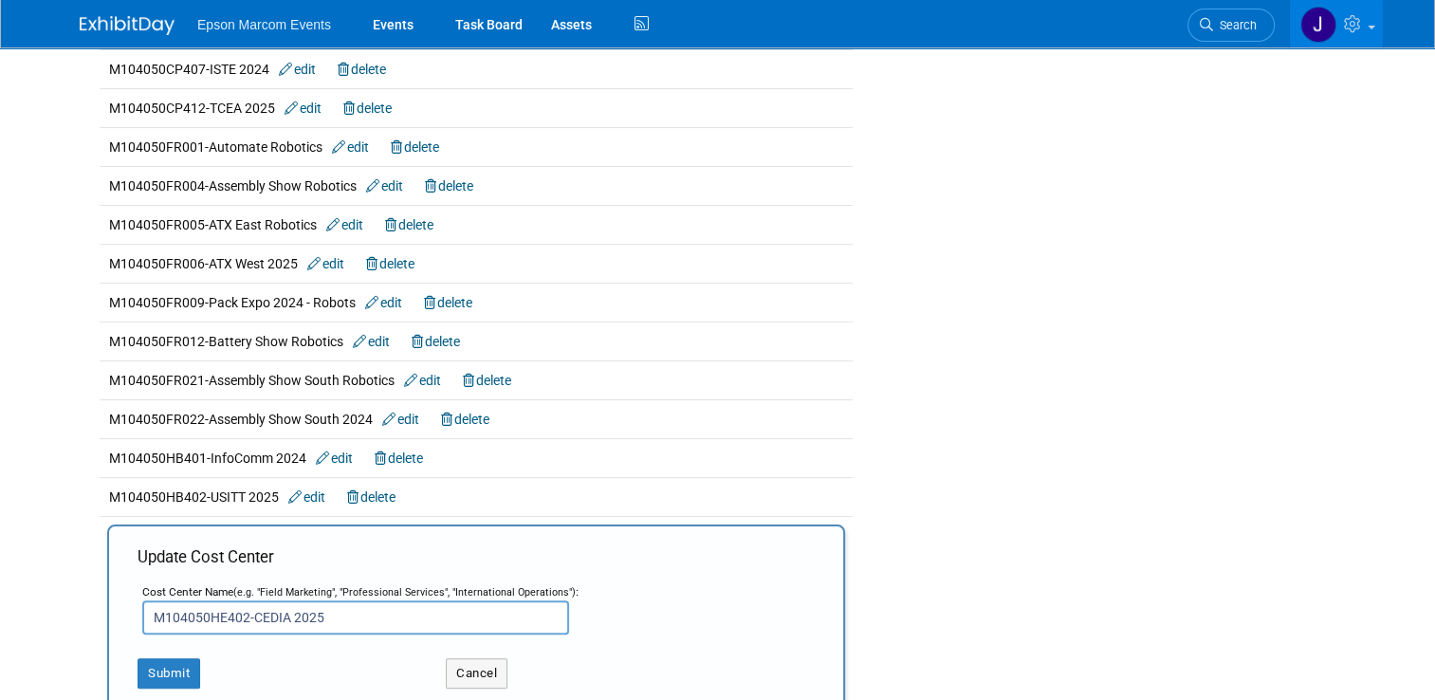
scroll to position [379, 0]
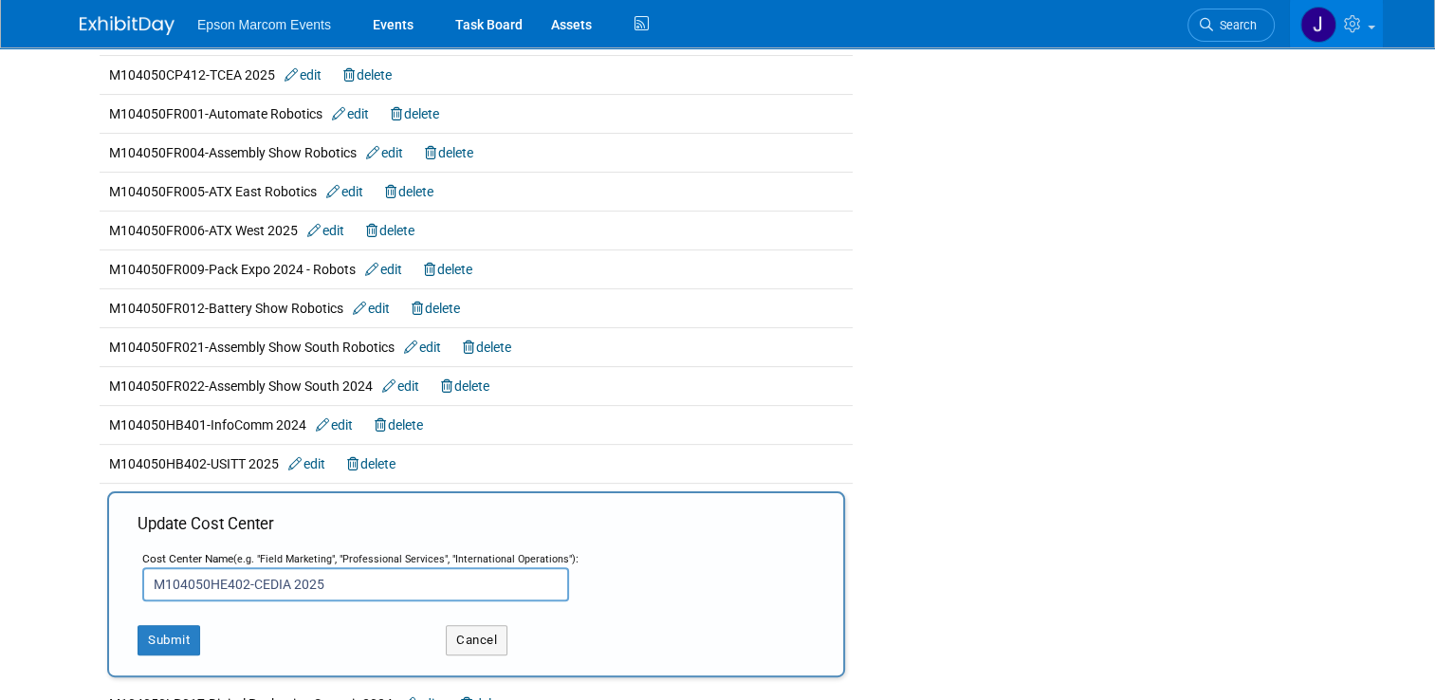
click at [359, 576] on input "M104050HE402-CEDIA 2025" at bounding box center [355, 584] width 427 height 34
type input "M104050HE402-CEDIA Home Entertainment"
click at [174, 633] on button "Submit" at bounding box center [169, 640] width 63 height 30
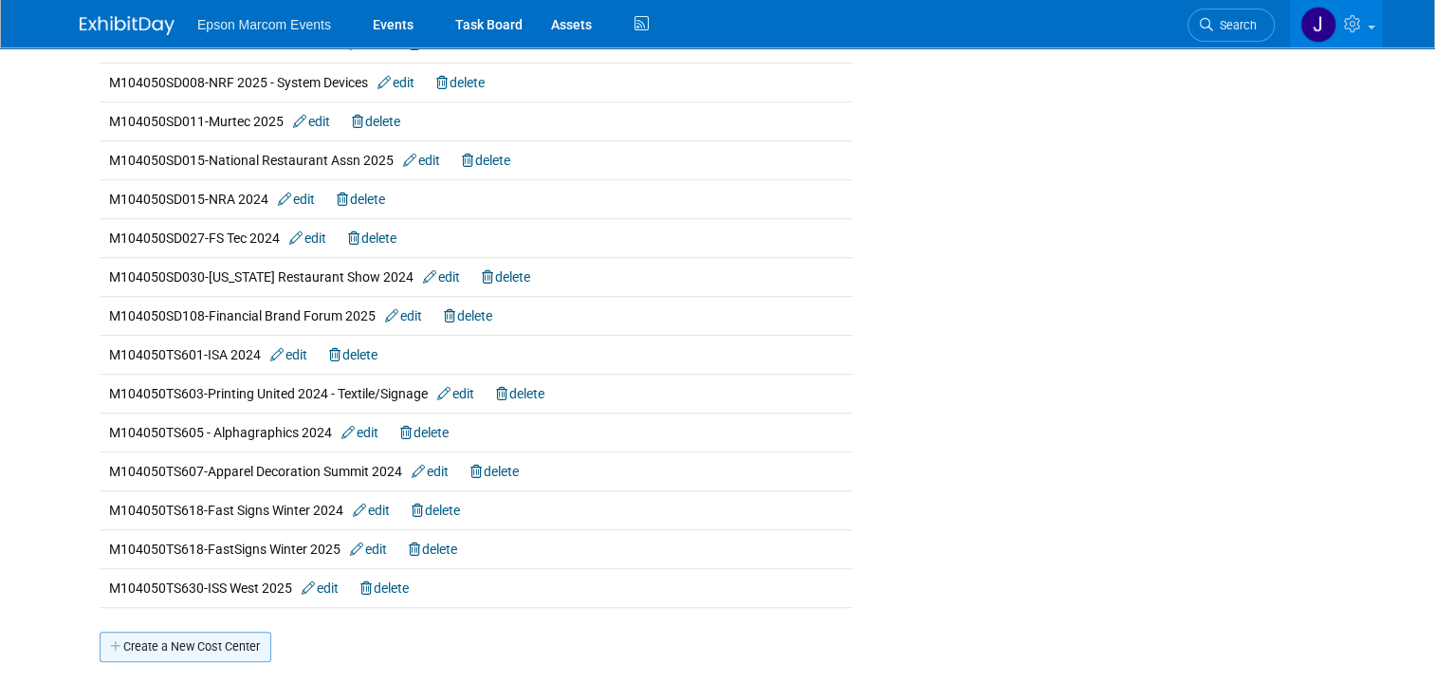
scroll to position [1233, 0]
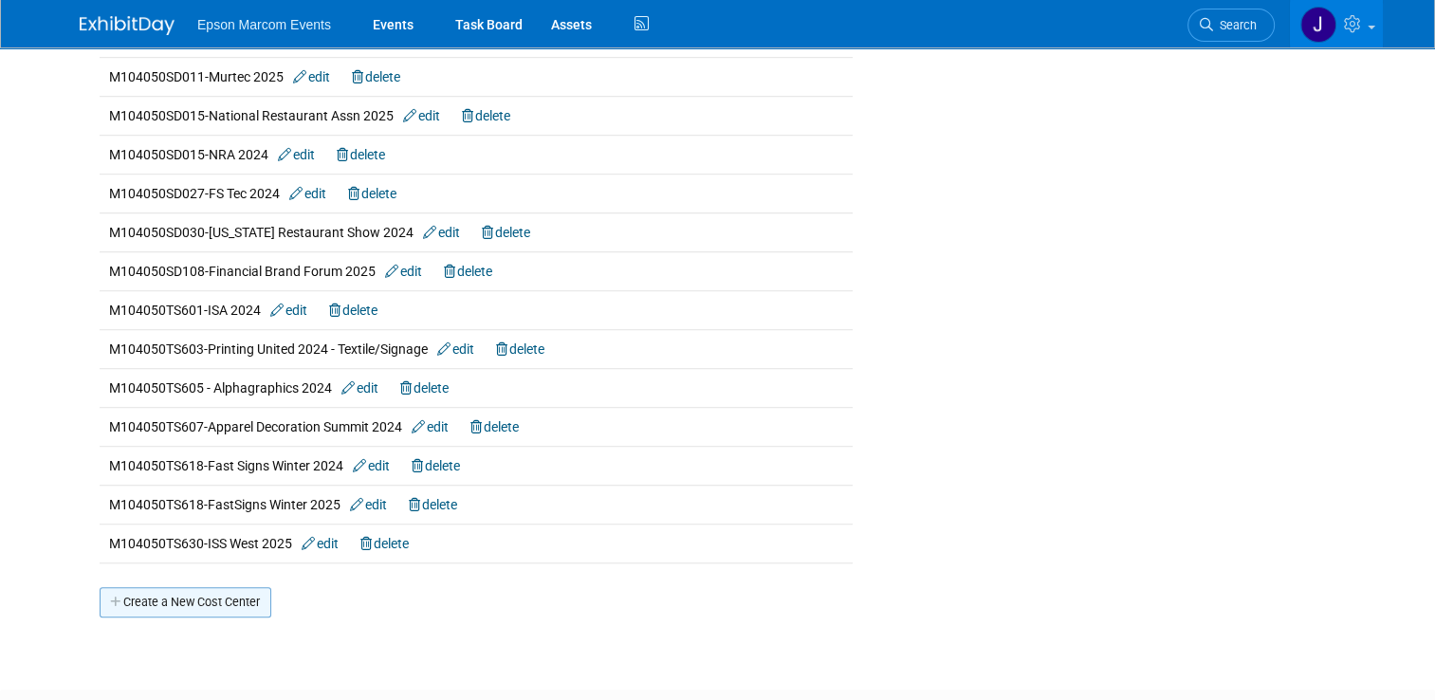
click at [186, 592] on link "Create a New Cost Center" at bounding box center [186, 602] width 172 height 30
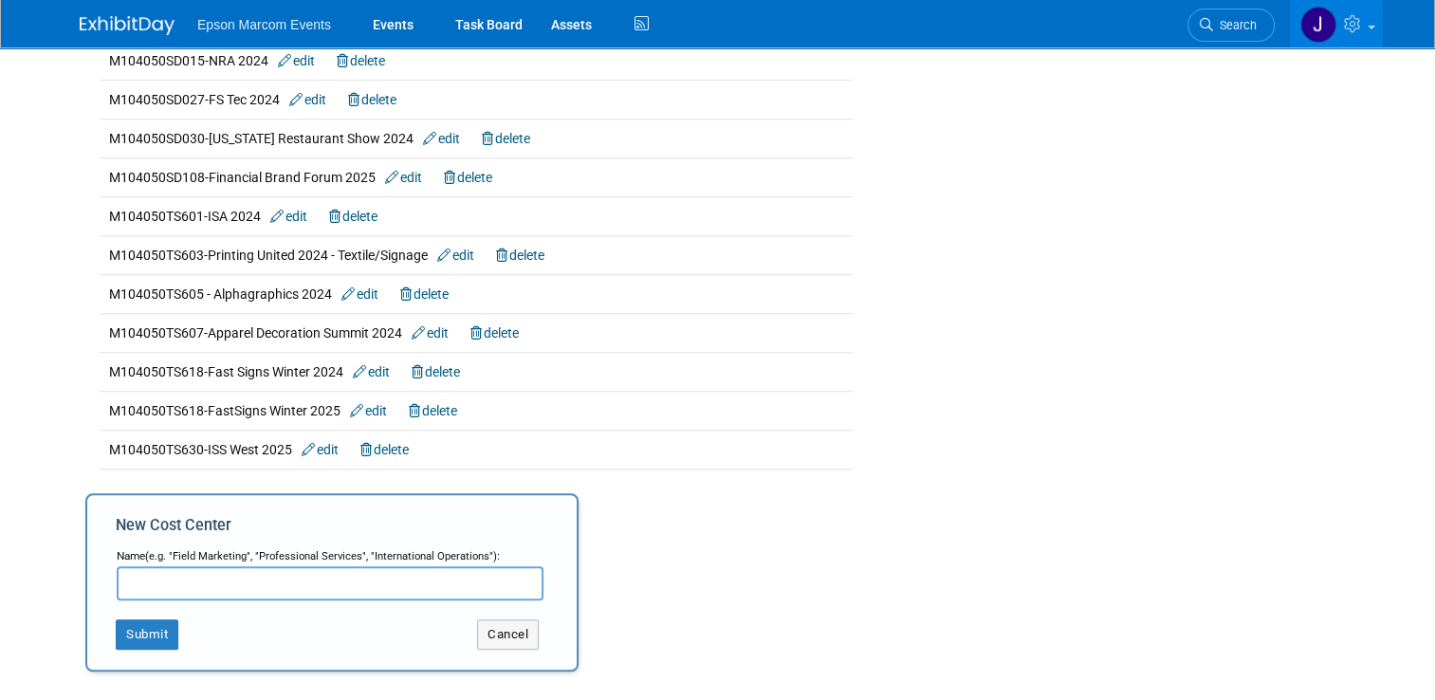
scroll to position [1328, 0]
paste input "M104050PT634"
paste input "Convergence"
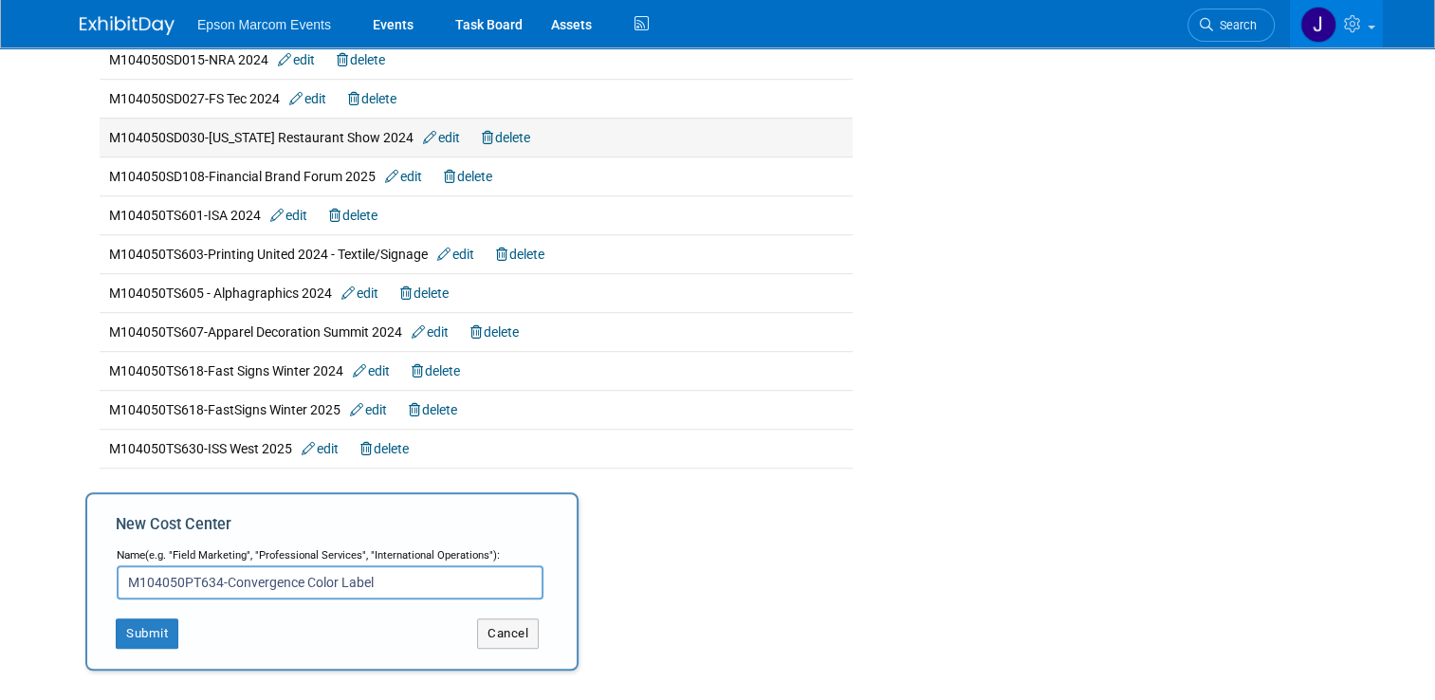
type input "M104050PT634-Convergence Color Label"
click at [135, 618] on button "Submit" at bounding box center [147, 633] width 63 height 30
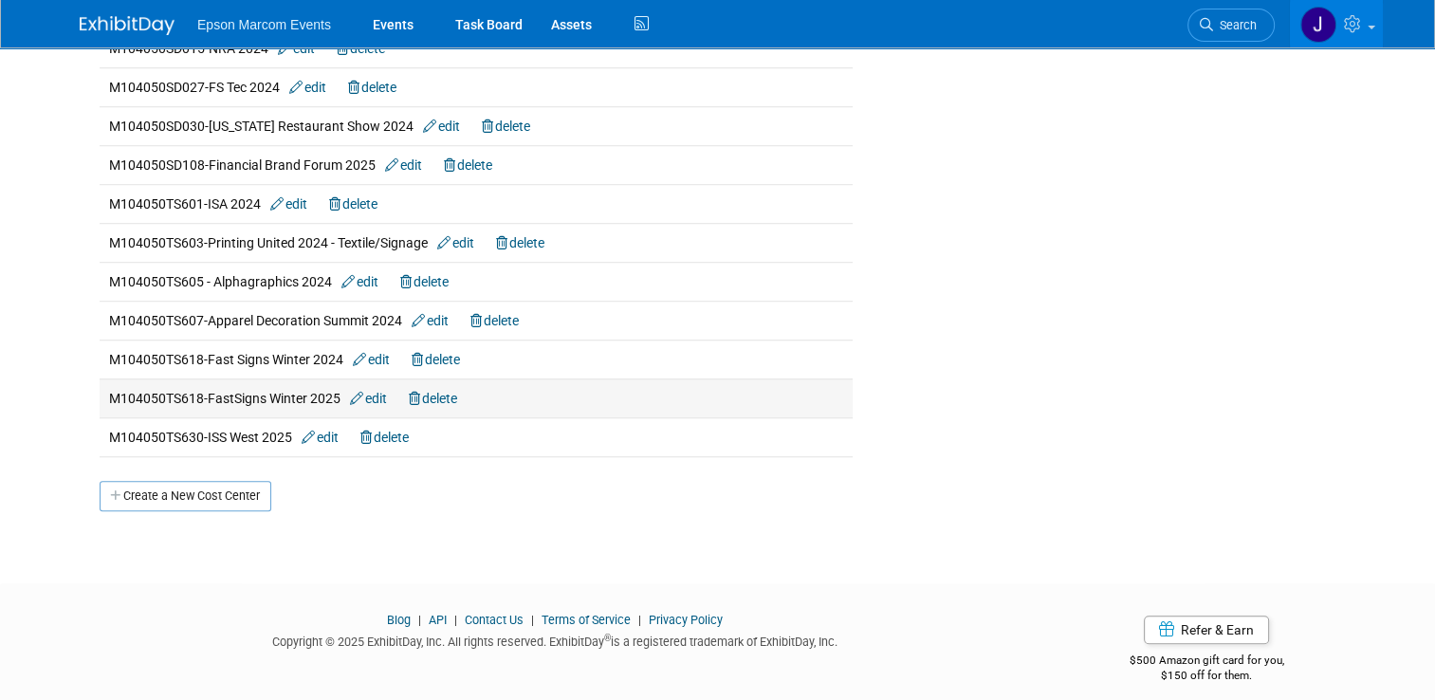
scroll to position [1385, 0]
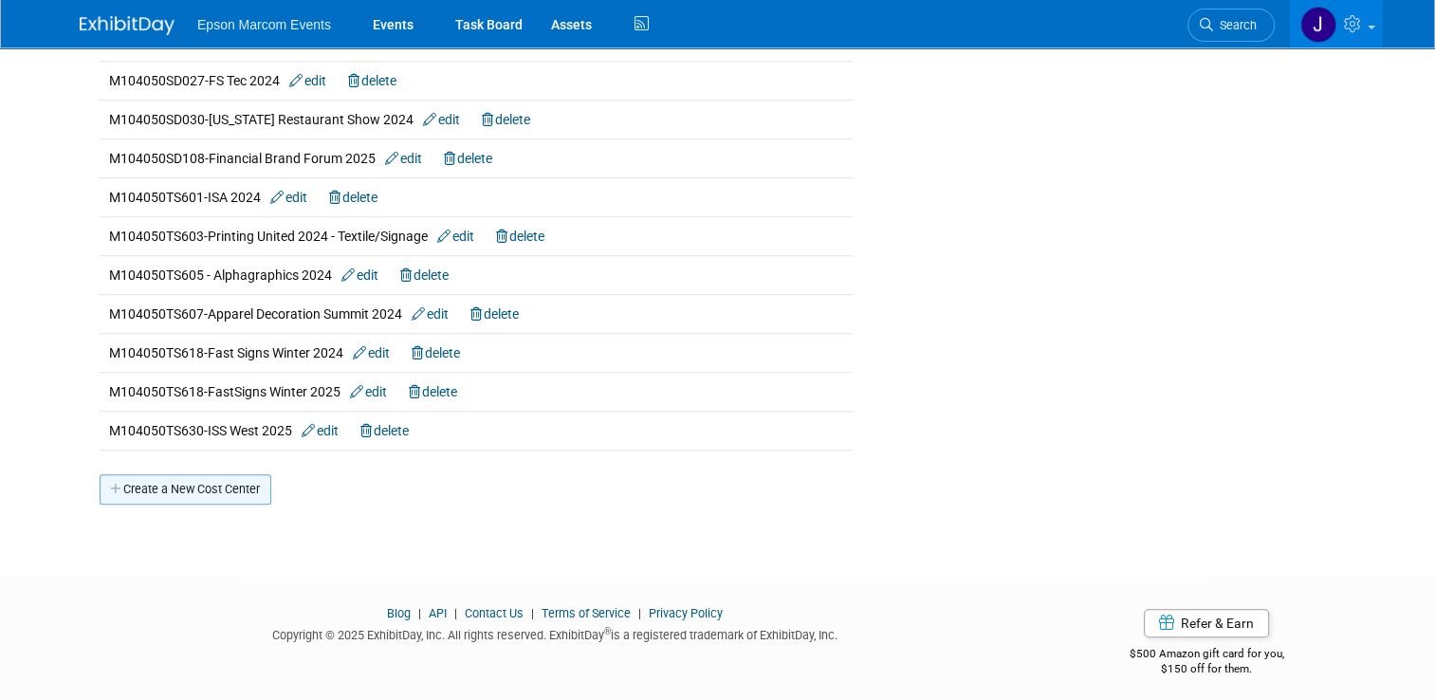
click at [186, 476] on link "Create a New Cost Center" at bounding box center [186, 489] width 172 height 30
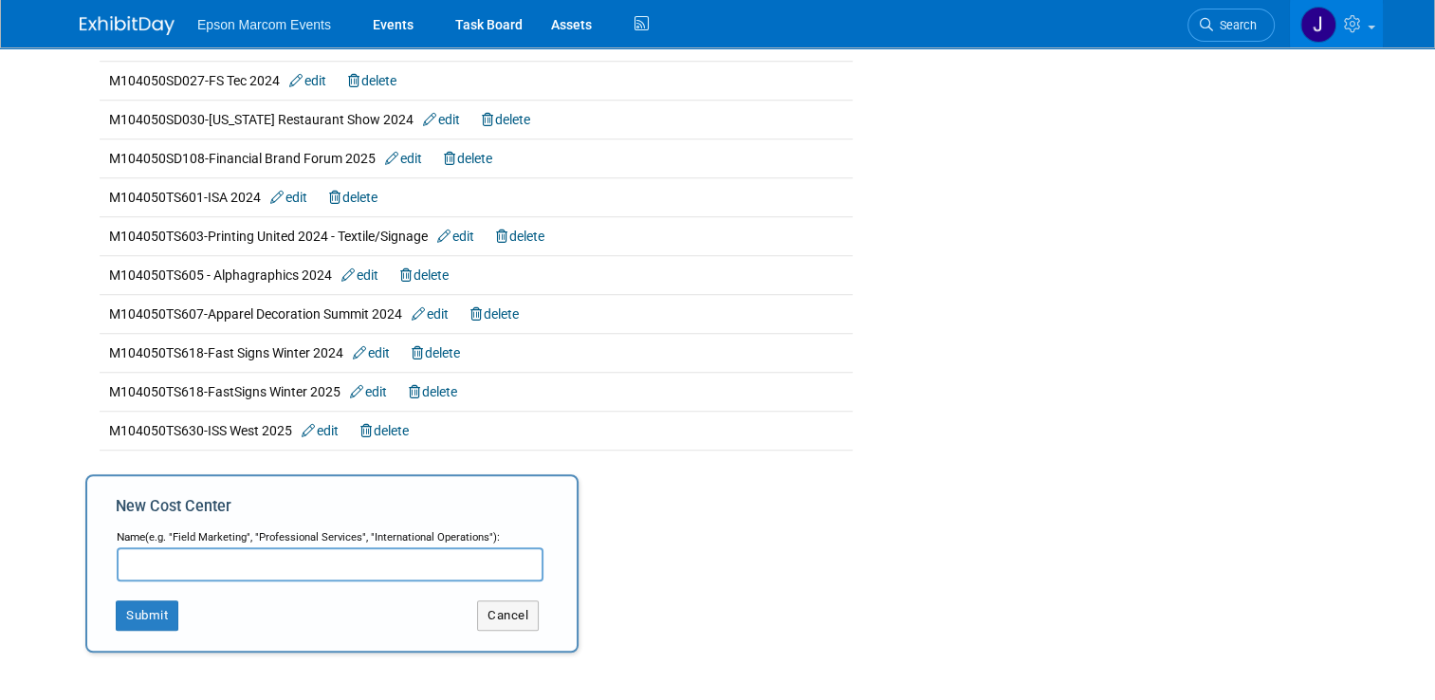
paste input "M104050FR024"
paste input "EASTEC"
type input "M104050FR024-EASTEC Robotics"
click at [143, 601] on button "Submit" at bounding box center [147, 615] width 63 height 30
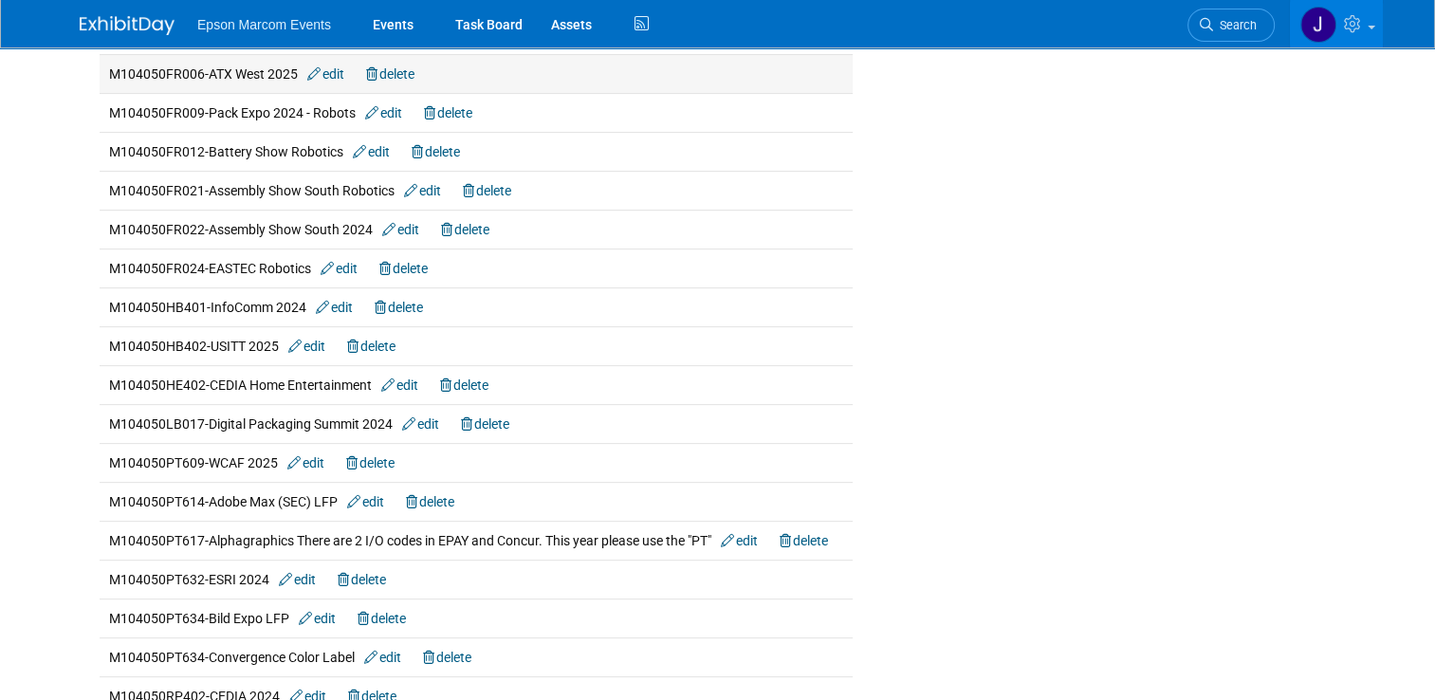
scroll to position [569, 0]
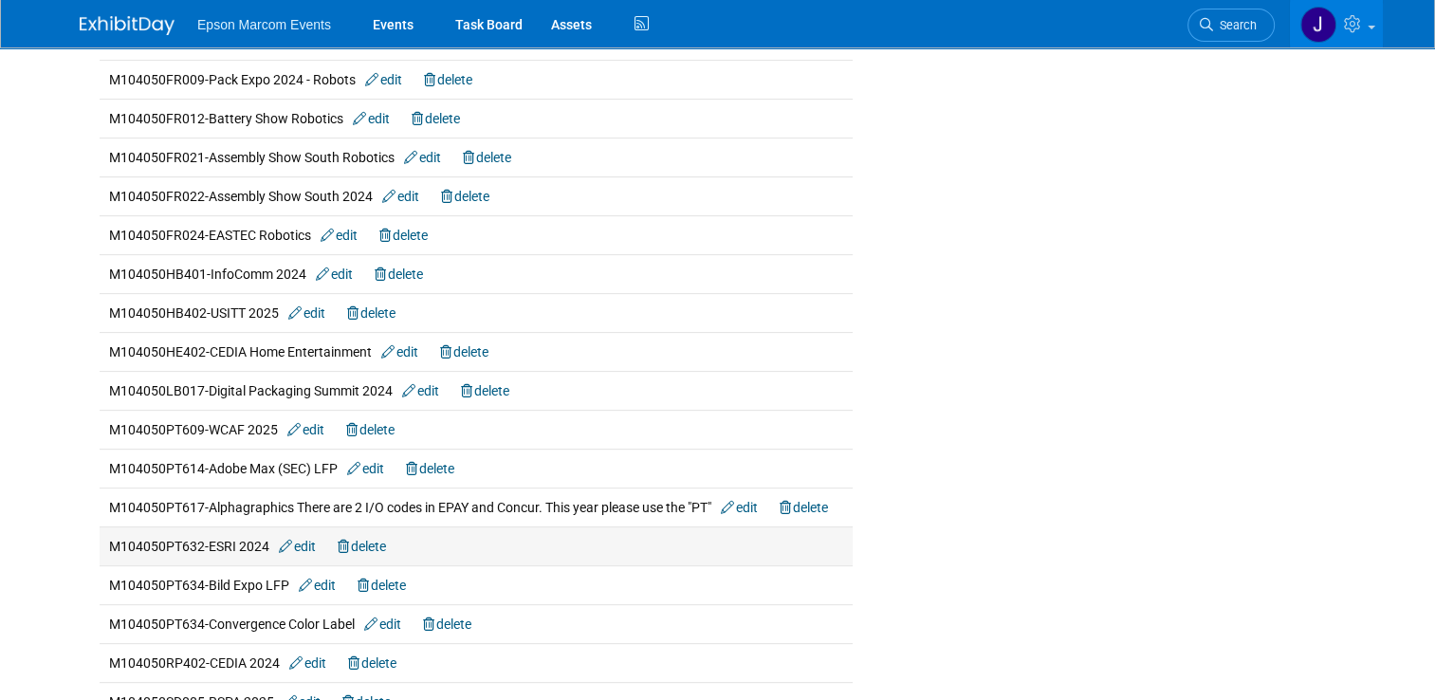
click at [297, 539] on link "edit" at bounding box center [297, 546] width 37 height 15
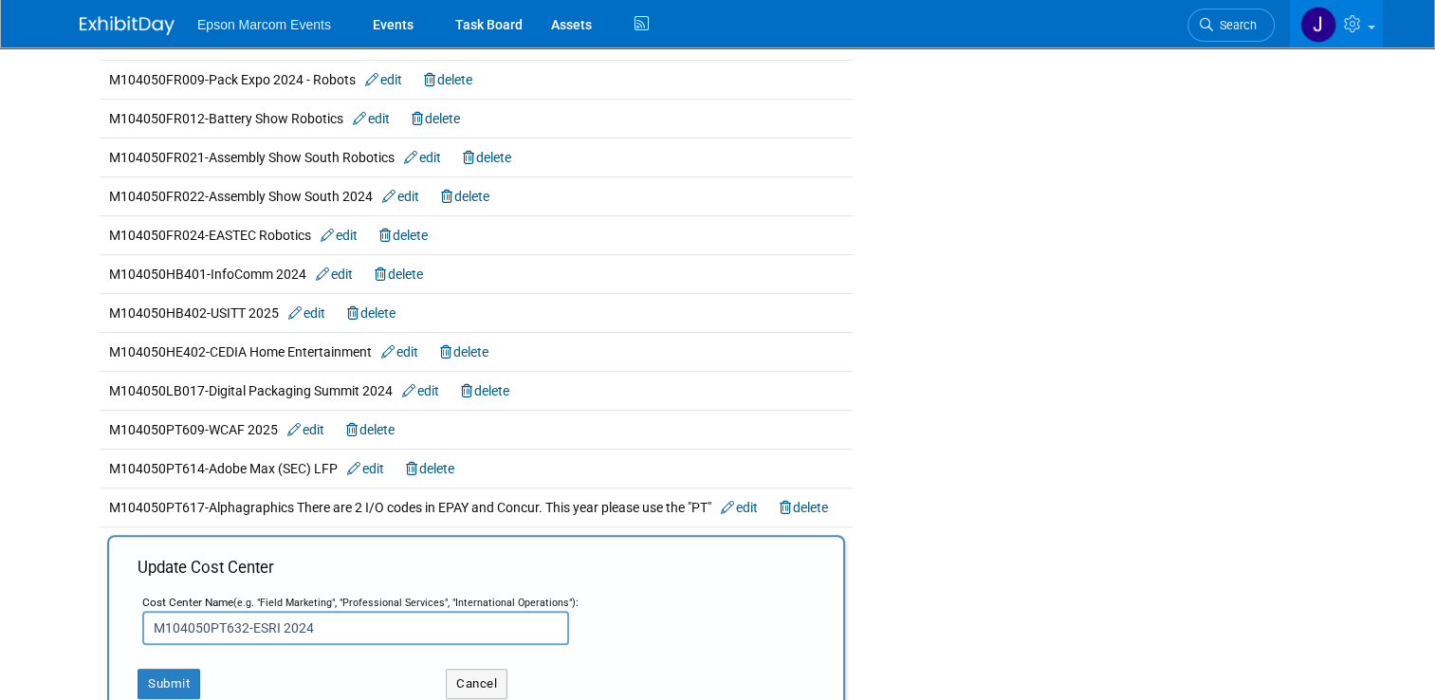
click at [326, 620] on input "M104050PT632-ESRI 2024" at bounding box center [355, 628] width 427 height 34
click at [326, 620] on input "M104050PT632-ESRI" at bounding box center [355, 628] width 427 height 34
type input "M104050PT632-ESRI LFP"
click at [167, 673] on button "Submit" at bounding box center [169, 684] width 63 height 30
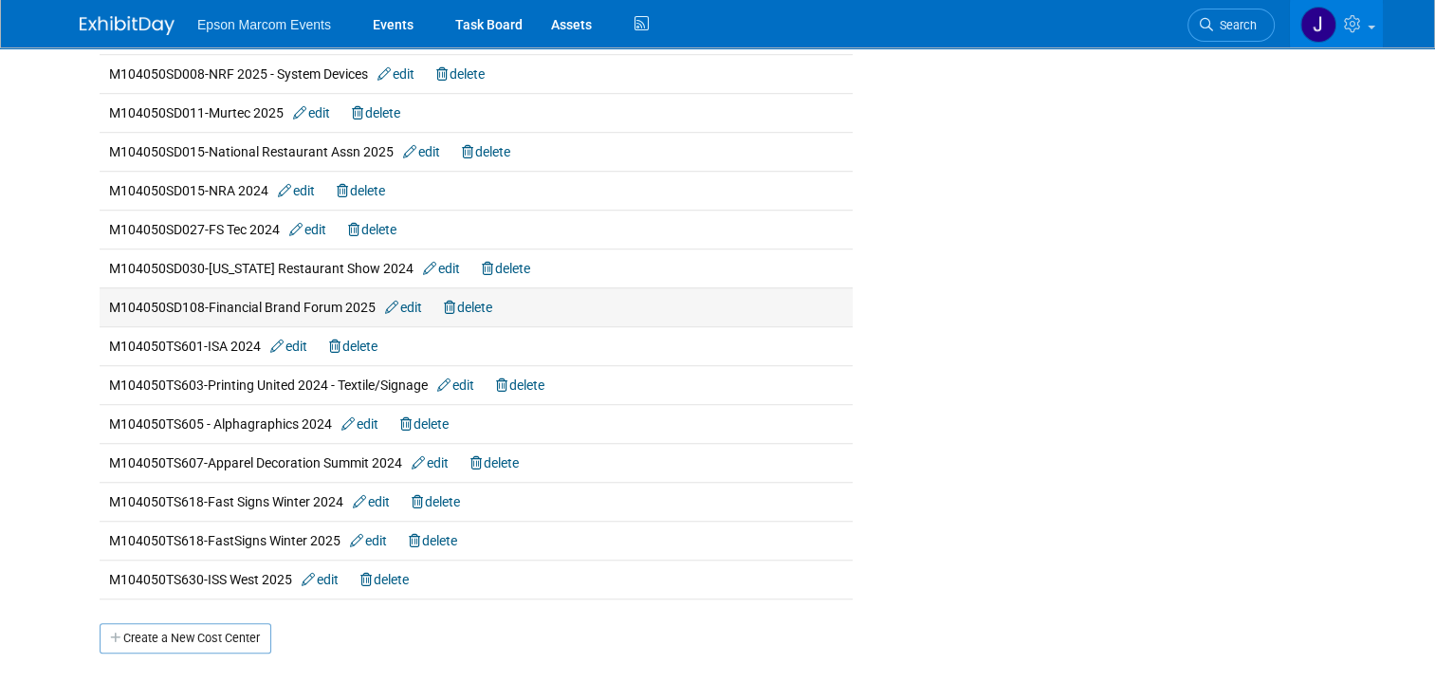
scroll to position [1328, 0]
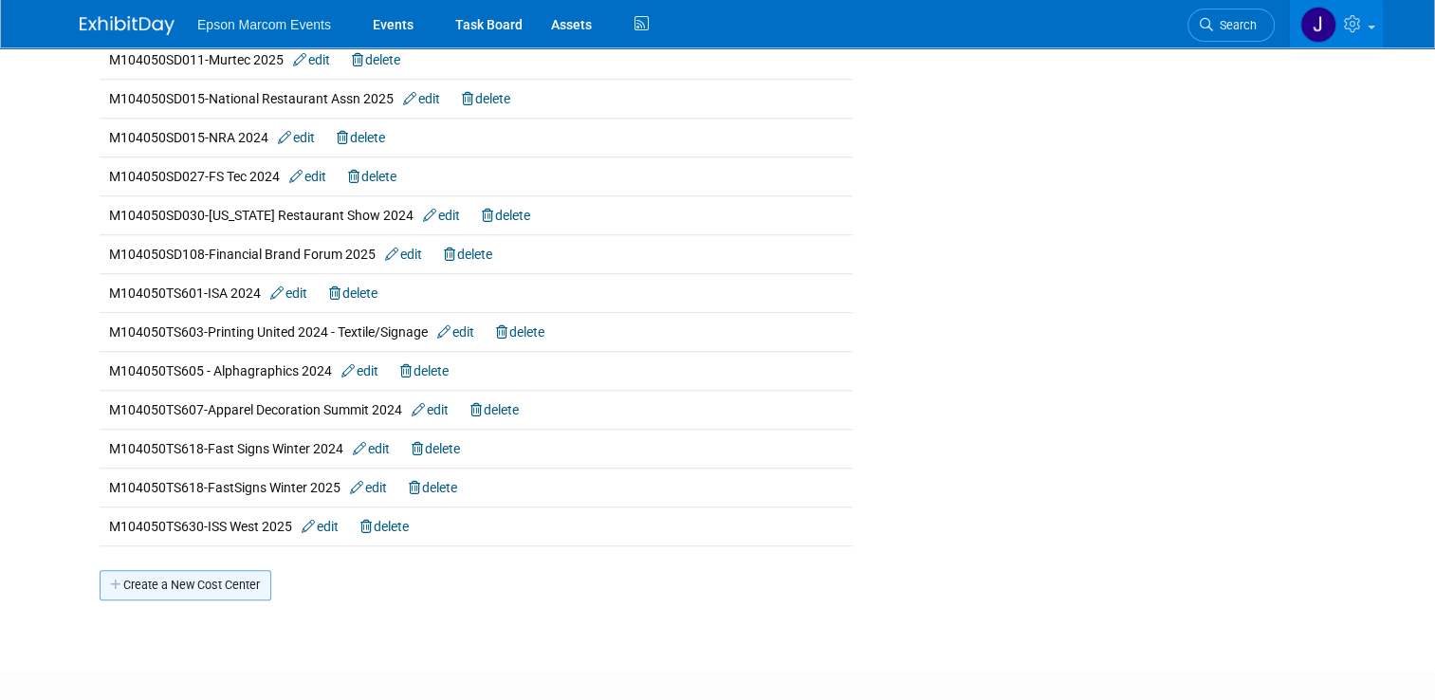
click at [191, 577] on link "Create a New Cost Center" at bounding box center [186, 585] width 172 height 30
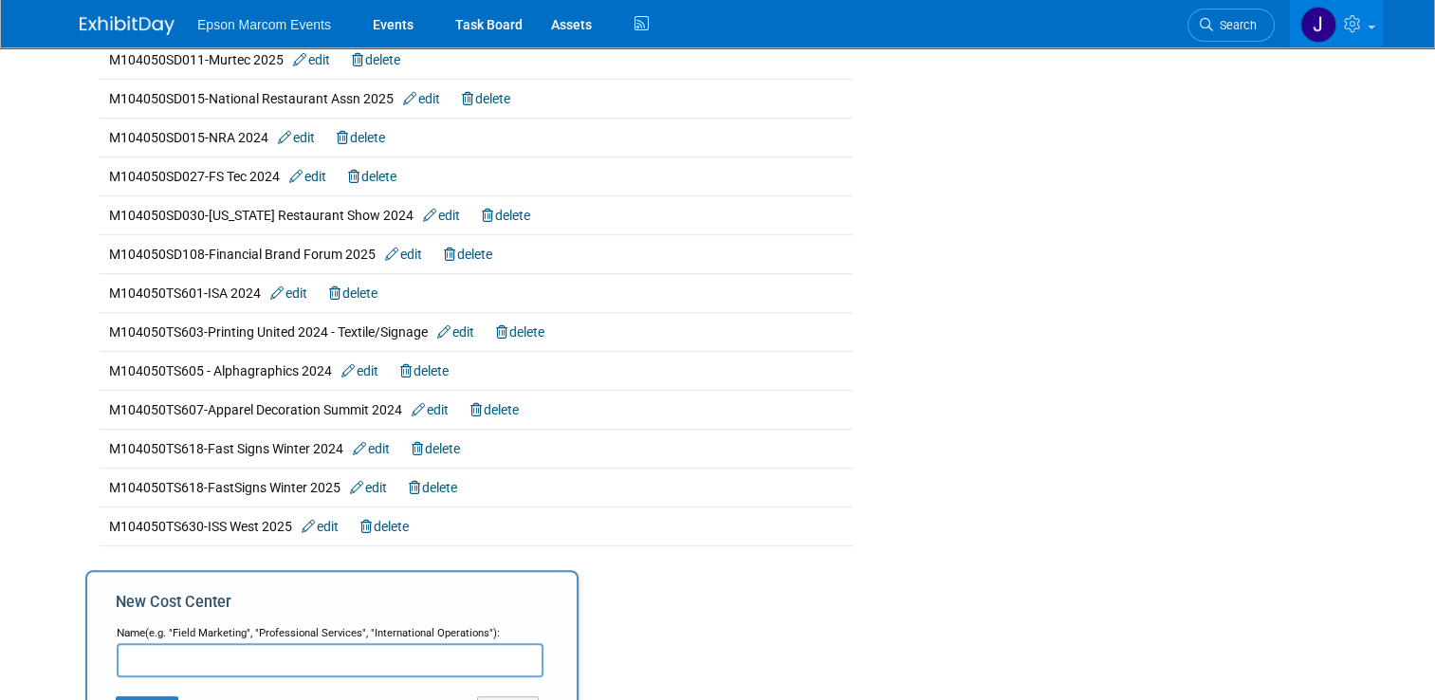
paste input "M104050CL027"
drag, startPoint x: 292, startPoint y: 657, endPoint x: 215, endPoint y: 656, distance: 76.8
click at [215, 656] on input "M104050CL027-EXPOEXPO" at bounding box center [330, 660] width 427 height 34
paste input "text"
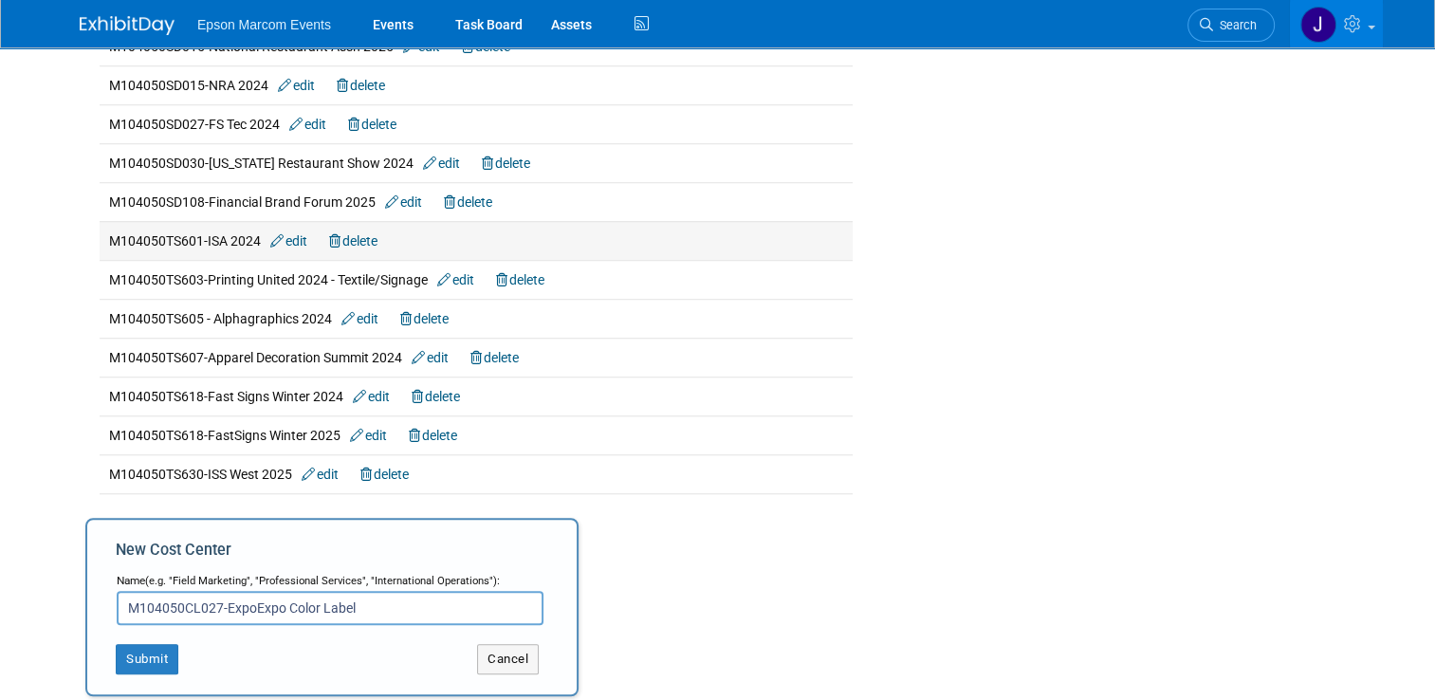
scroll to position [1422, 0]
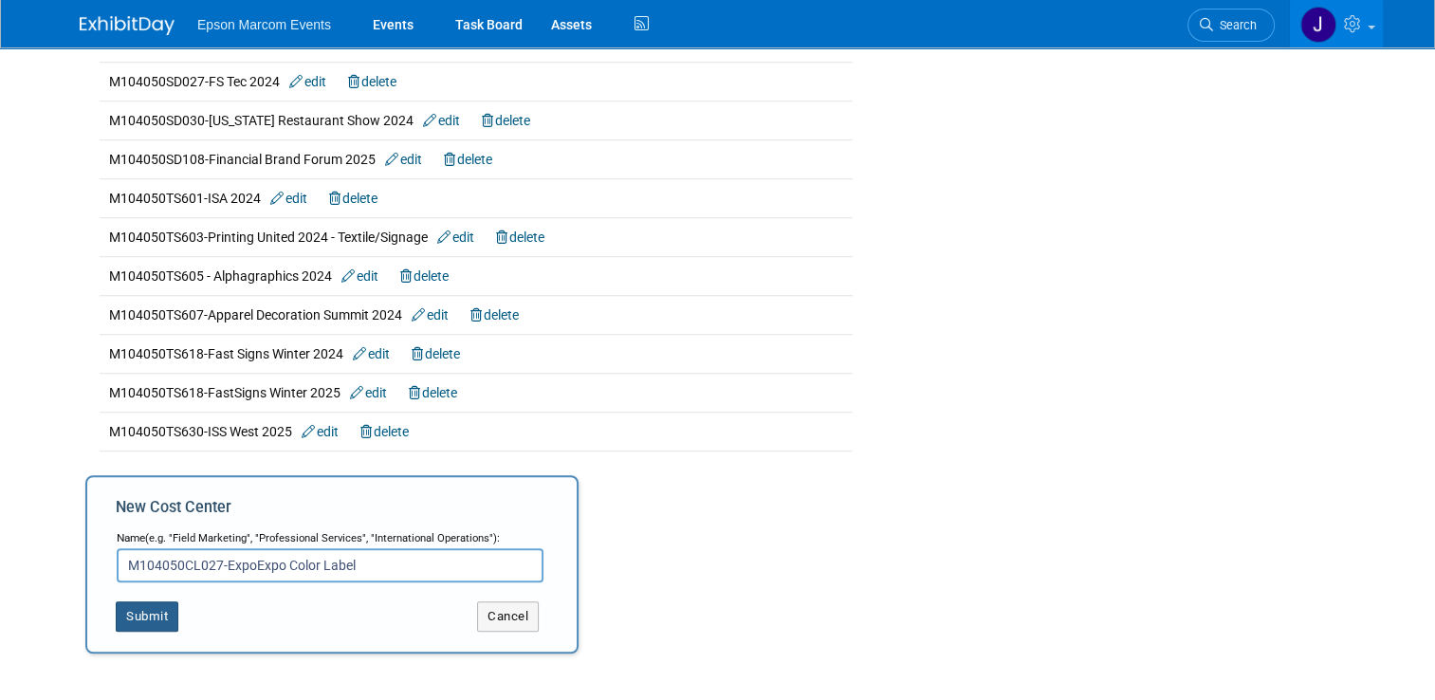
type input "M104050CL027-ExpoExpo Color Label"
click at [142, 607] on button "Submit" at bounding box center [147, 616] width 63 height 30
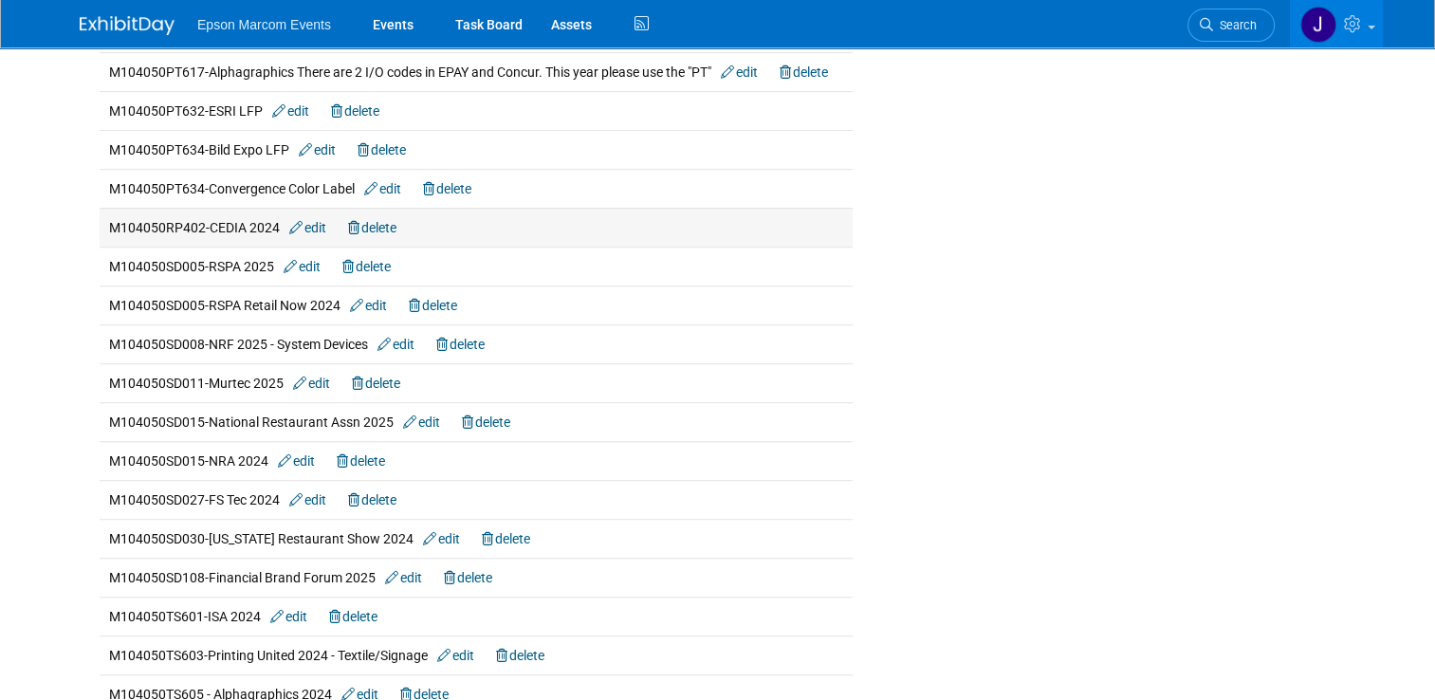
scroll to position [1138, 0]
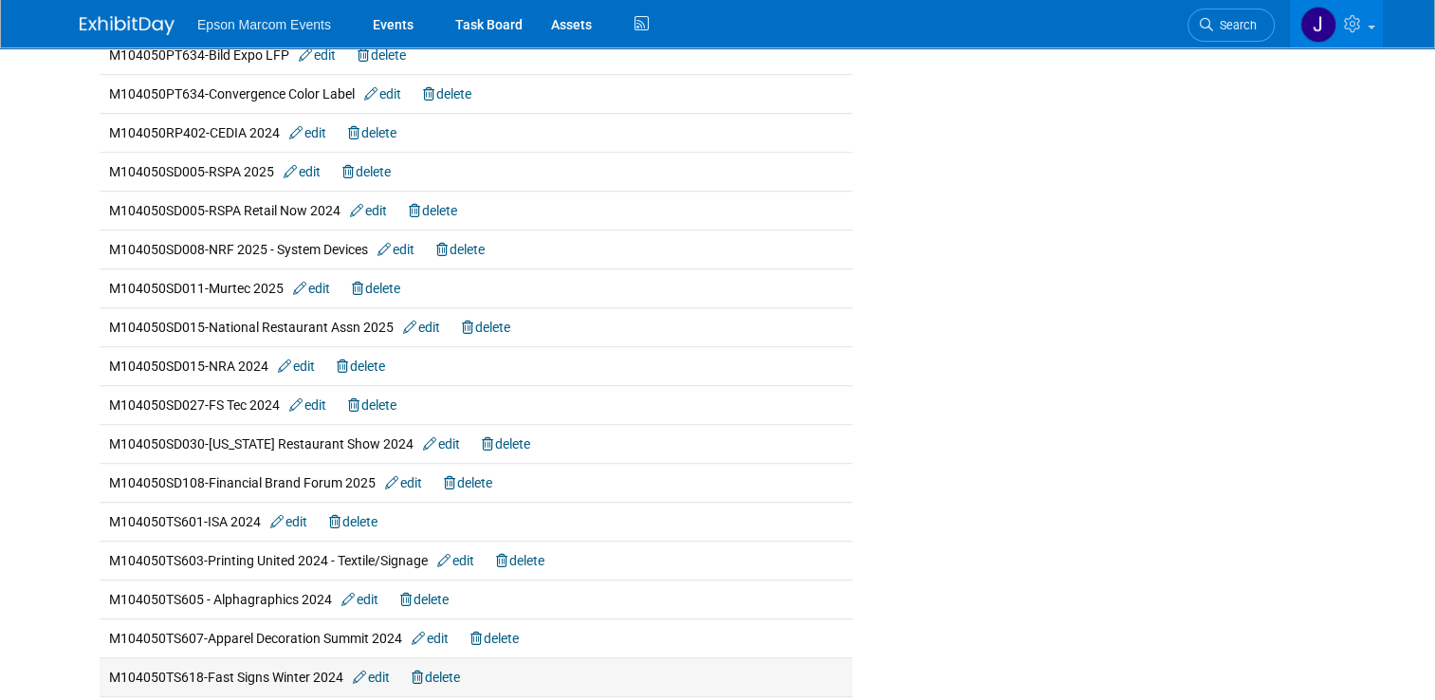
click at [369, 670] on link "edit" at bounding box center [371, 677] width 37 height 15
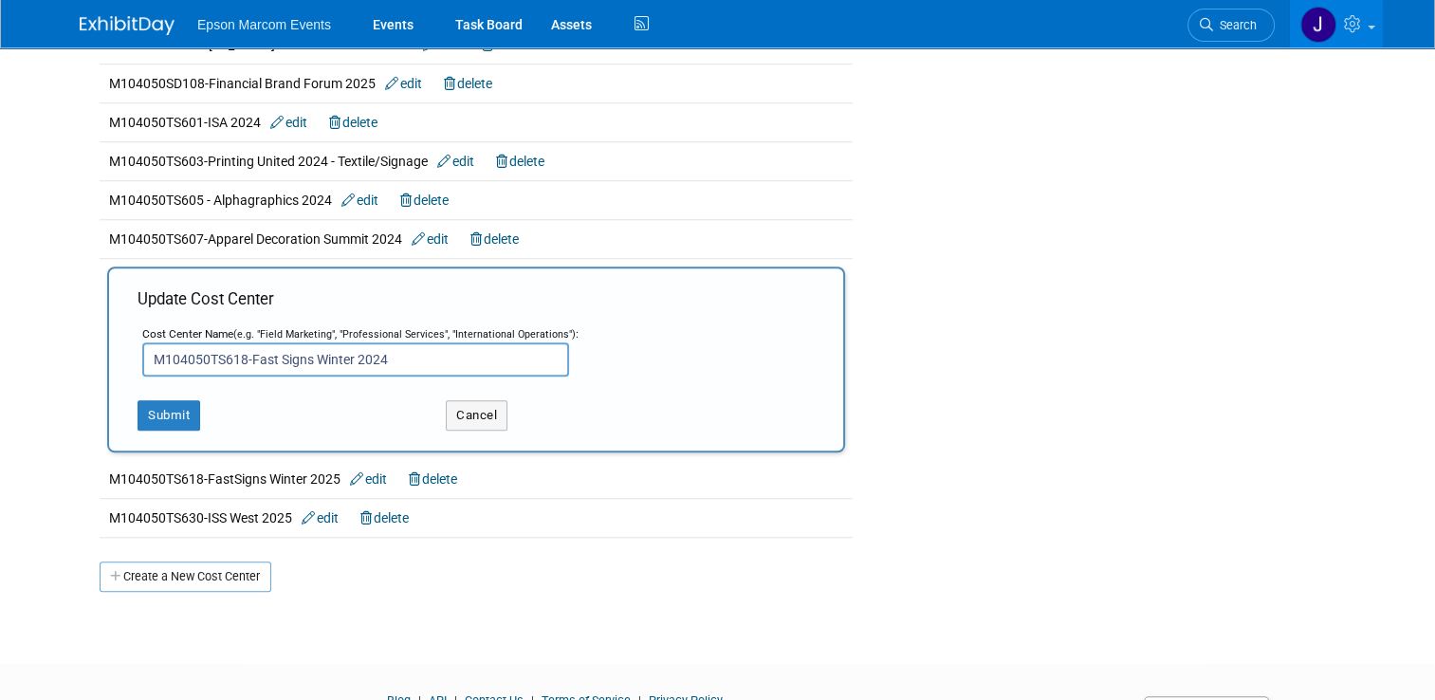
drag, startPoint x: 386, startPoint y: 347, endPoint x: 345, endPoint y: 348, distance: 40.8
click at [345, 348] on input "M104050TS618-Fast Signs Winter 2024" at bounding box center [355, 359] width 427 height 34
type input "M104050TS618-Fast Signs Winter LFP"
click at [159, 411] on button "Submit" at bounding box center [169, 415] width 63 height 30
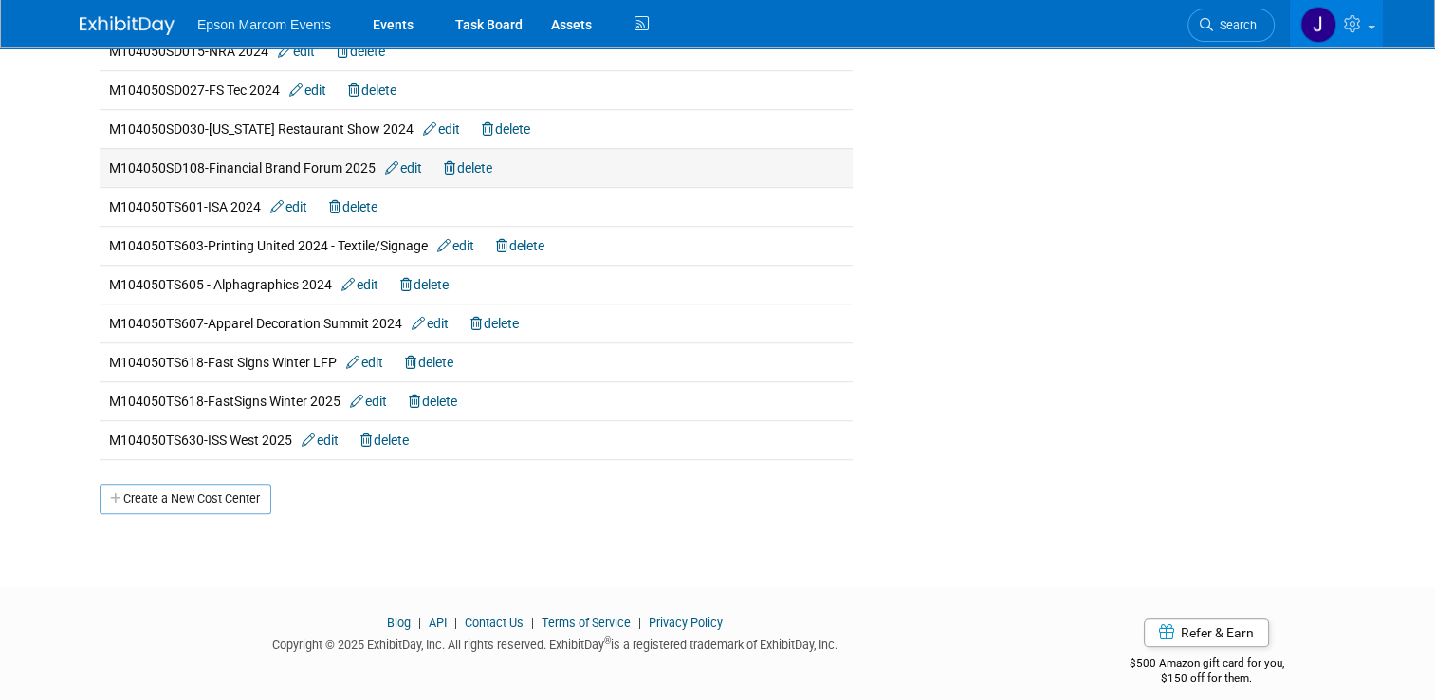
scroll to position [1462, 0]
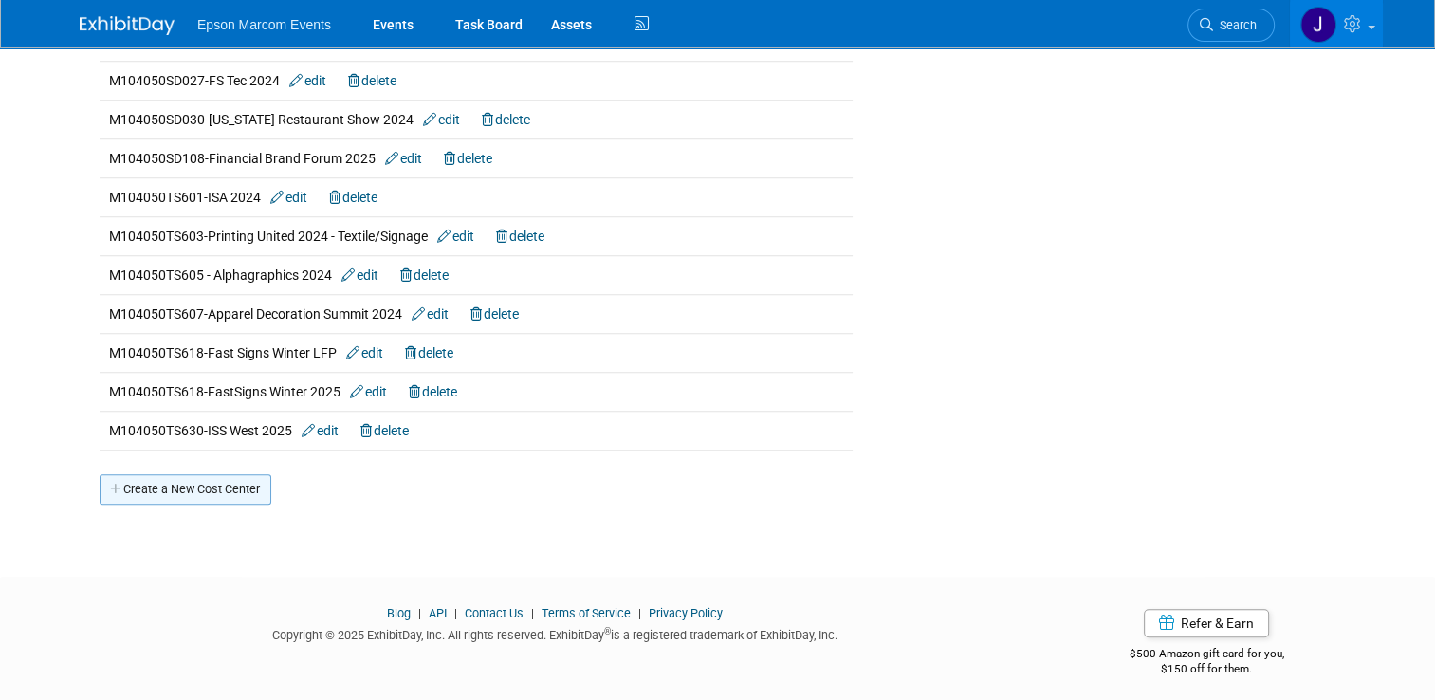
click at [203, 479] on link "Create a New Cost Center" at bounding box center [186, 489] width 172 height 30
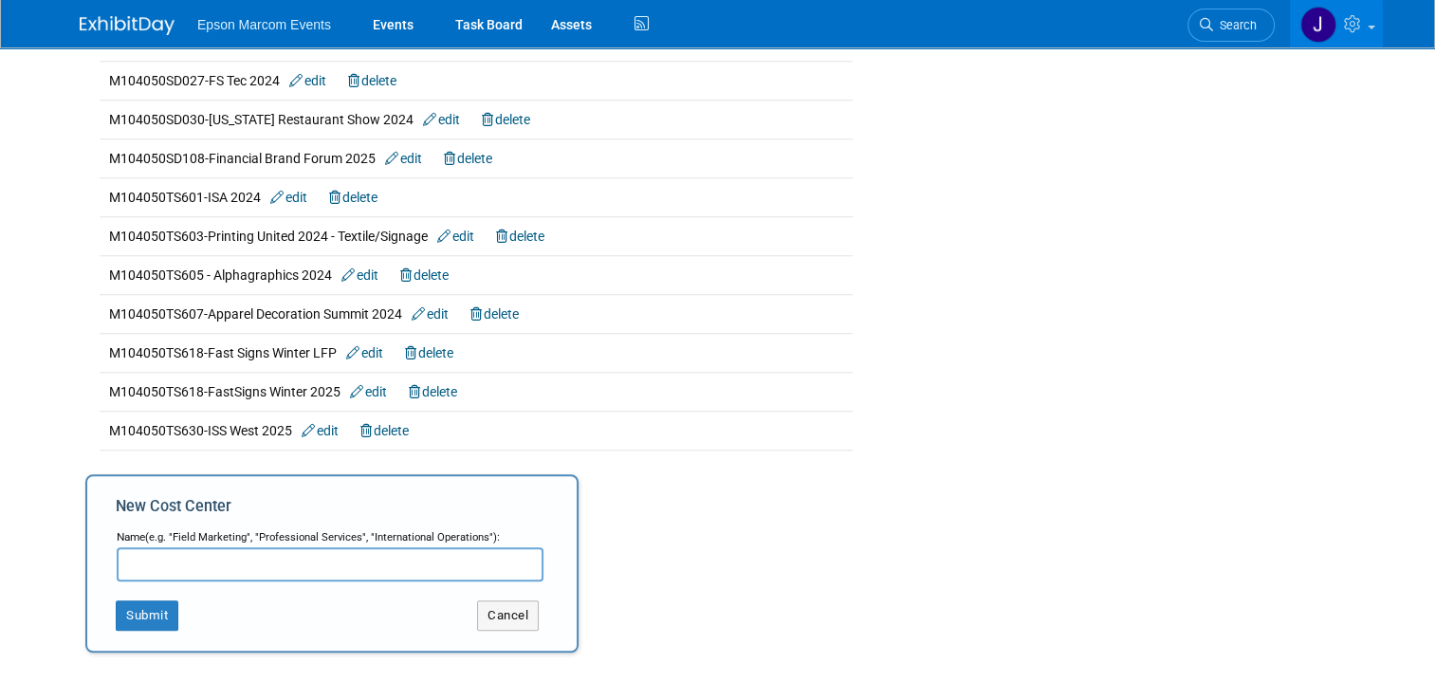
paste input "M104050SD108"
paste input "Financial Brand Forum"
type input "M104050SD108-Financial Brand Forum System Devices"
click at [140, 602] on button "Submit" at bounding box center [147, 615] width 63 height 30
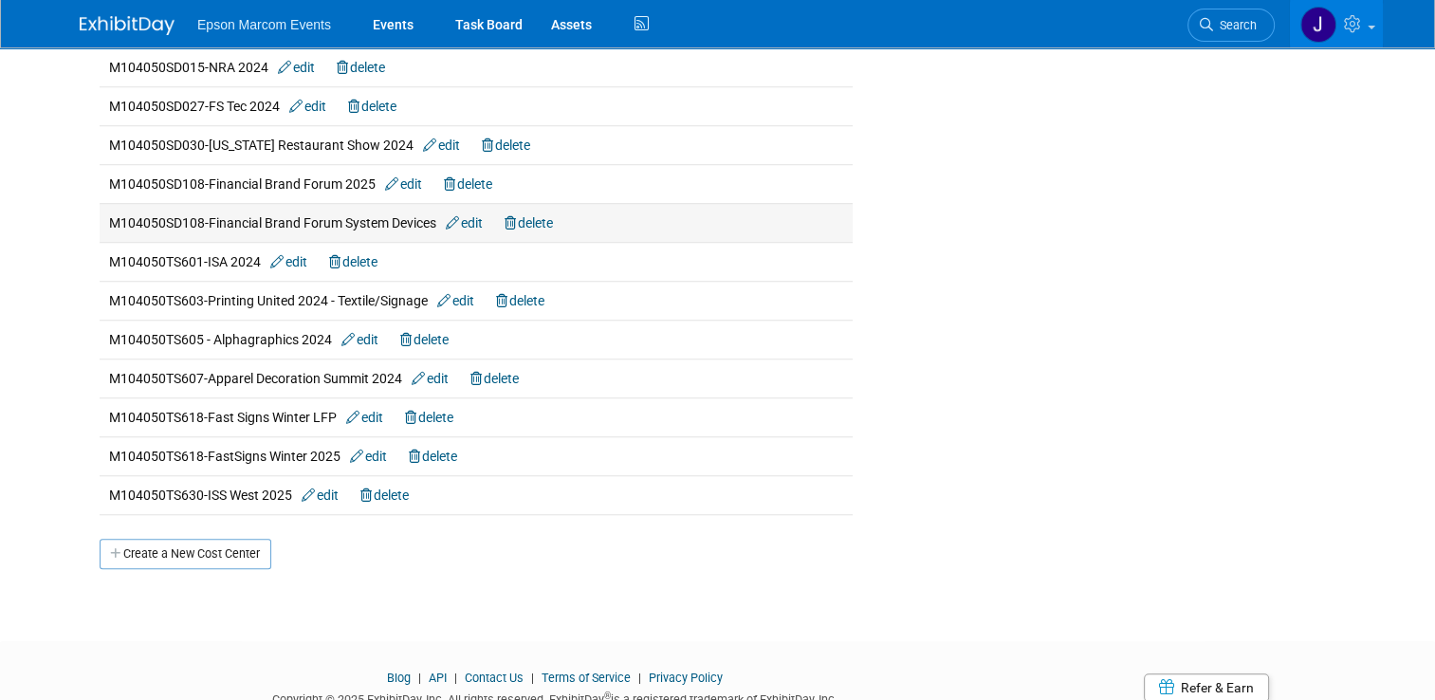
scroll to position [1501, 0]
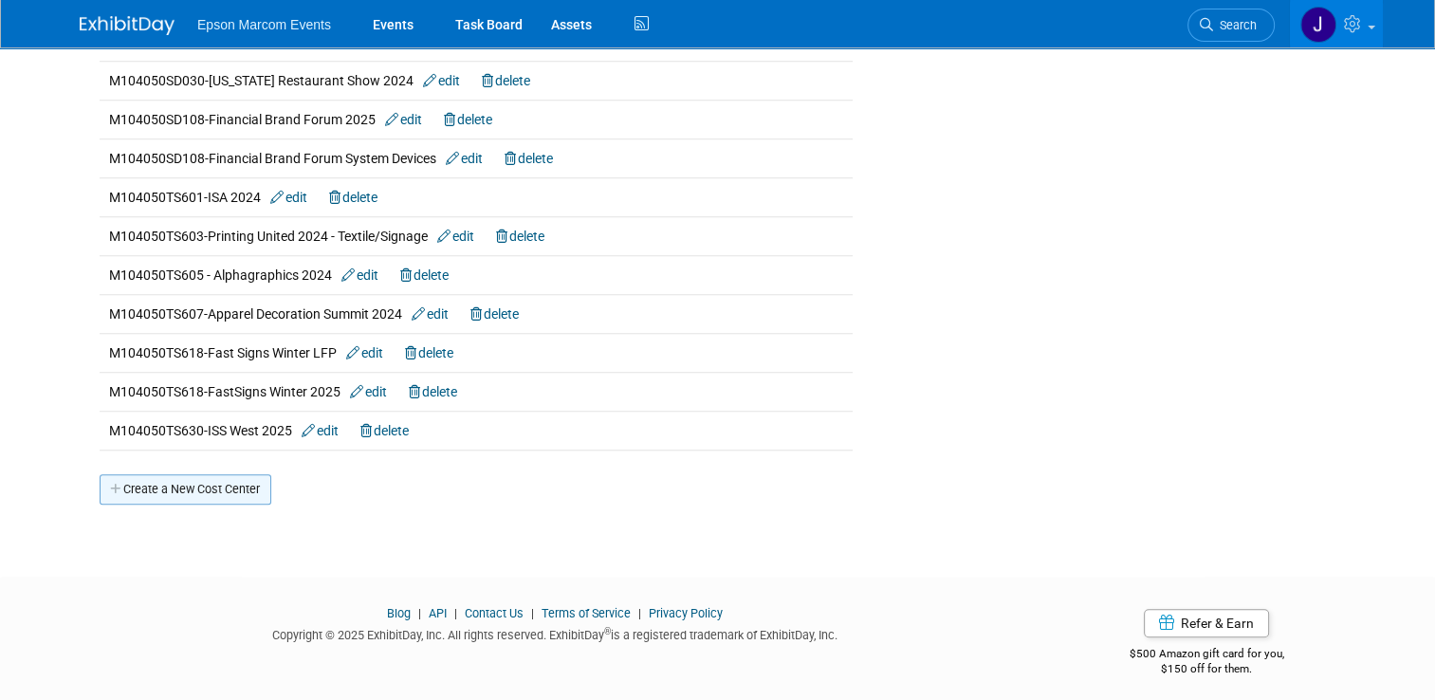
click at [221, 475] on link "Create a New Cost Center" at bounding box center [186, 489] width 172 height 30
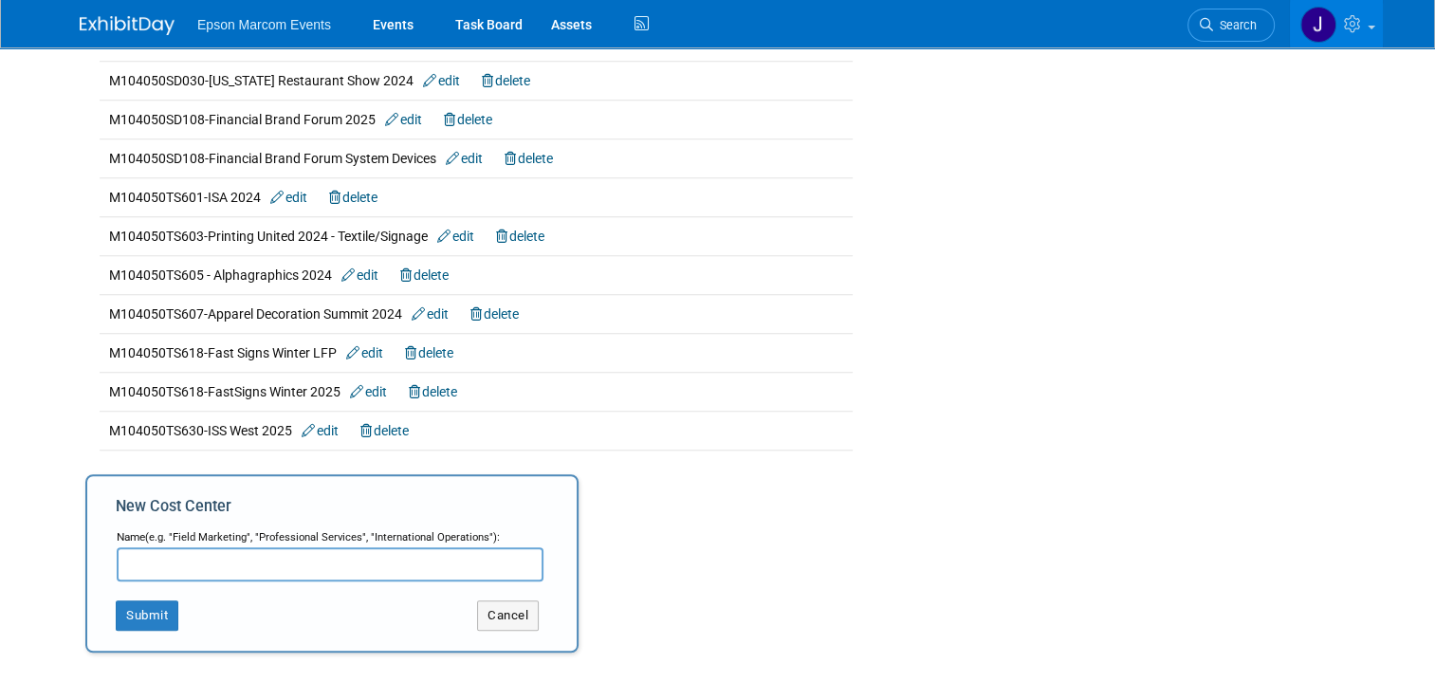
paste input "M104050SD028"
paste input "FS Tec"
type input "M104050SD028-FS Tec System Devices"
click at [120, 605] on button "Submit" at bounding box center [147, 615] width 63 height 30
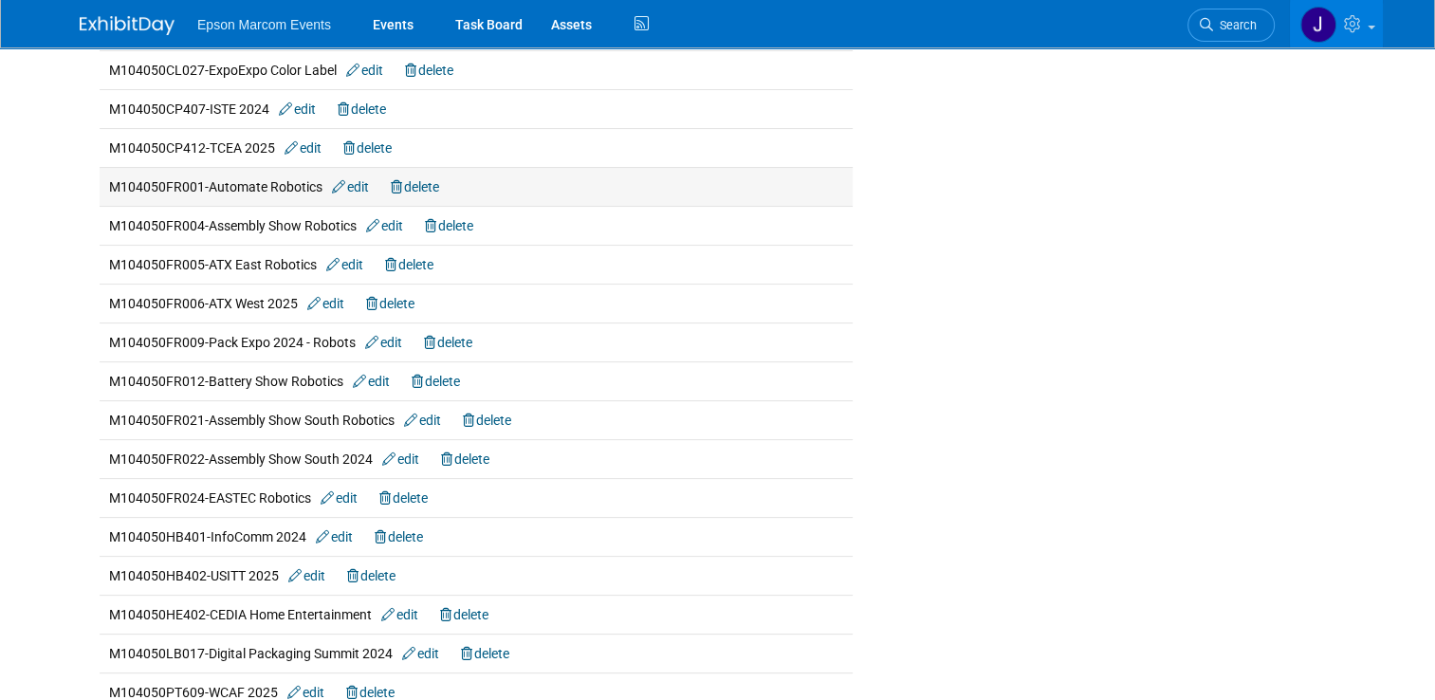
scroll to position [379, 0]
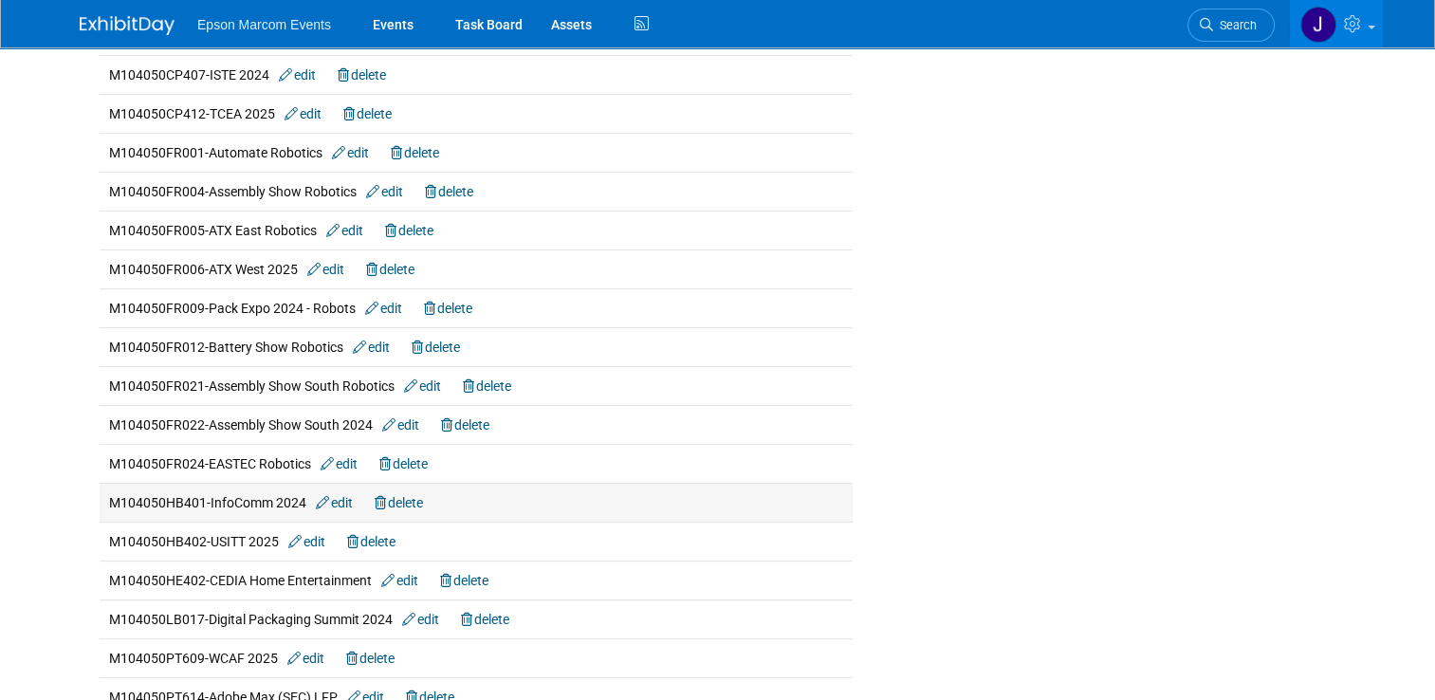
click at [339, 500] on link "edit" at bounding box center [334, 502] width 37 height 15
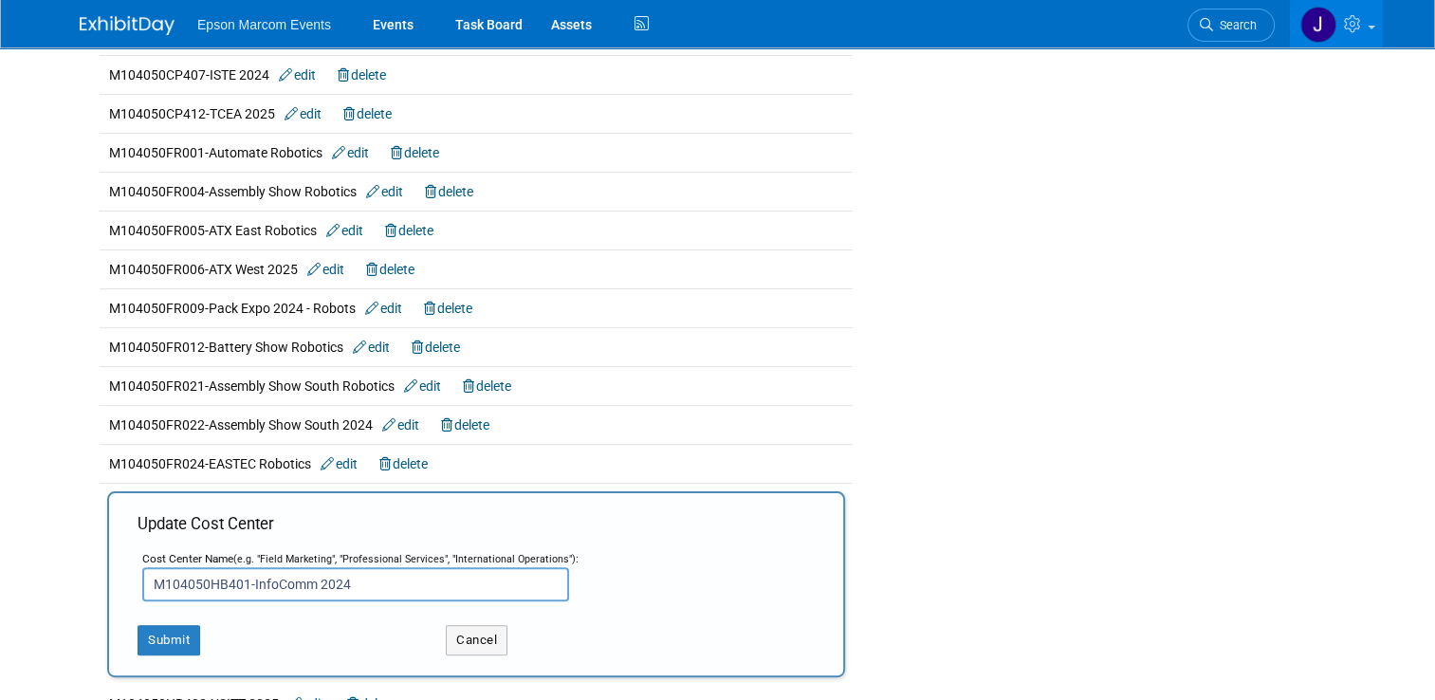
drag, startPoint x: 347, startPoint y: 578, endPoint x: 303, endPoint y: 579, distance: 43.7
click at [303, 579] on input "M104050HB401-InfoComm 2024" at bounding box center [355, 584] width 427 height 34
type input "M104050HB401-InfoComm High Brightness Projector"
click at [171, 635] on button "Submit" at bounding box center [169, 640] width 63 height 30
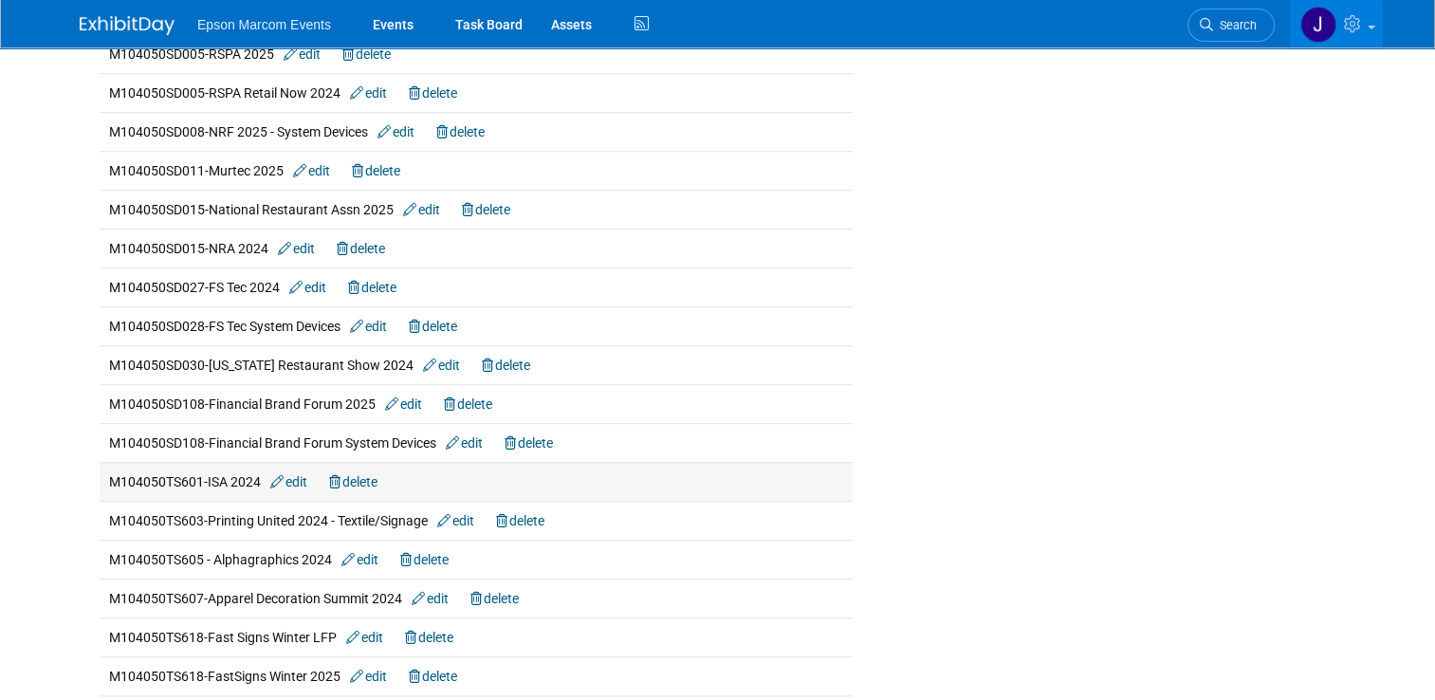
scroll to position [1350, 0]
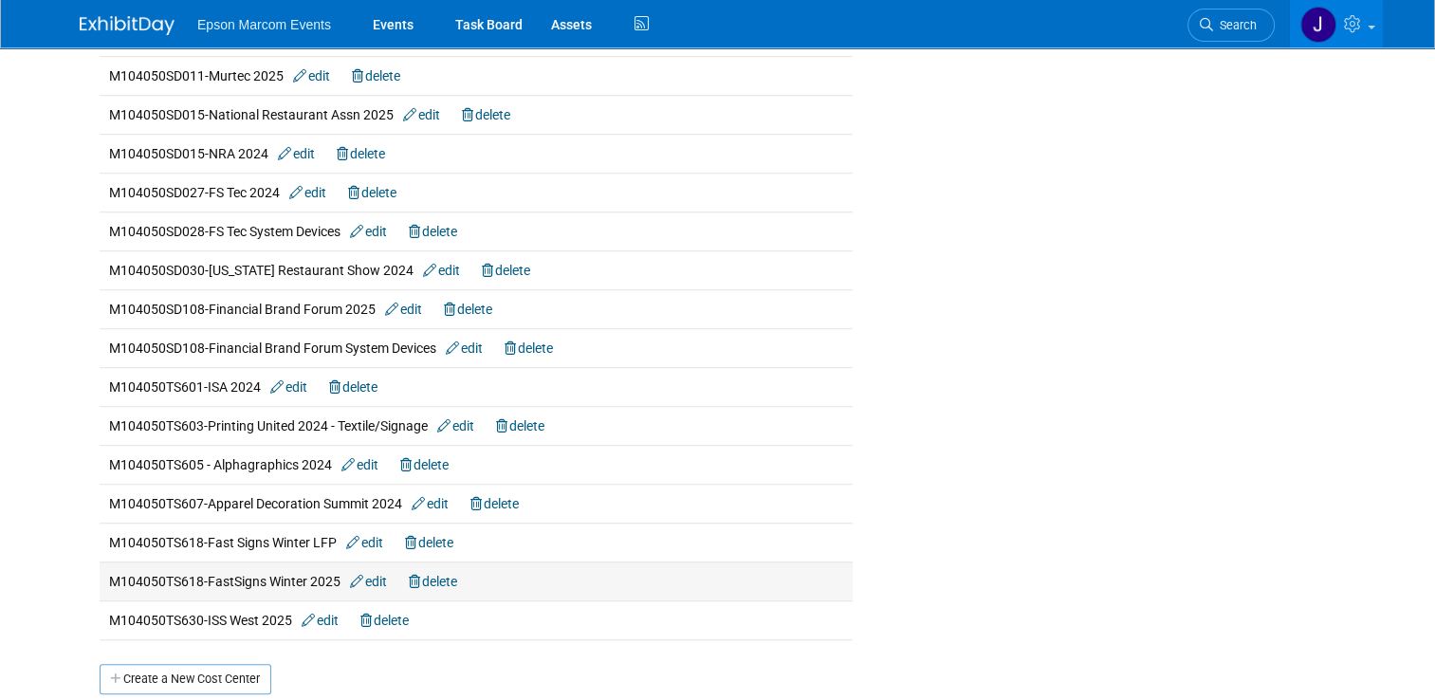
click at [443, 574] on link "delete" at bounding box center [433, 581] width 48 height 15
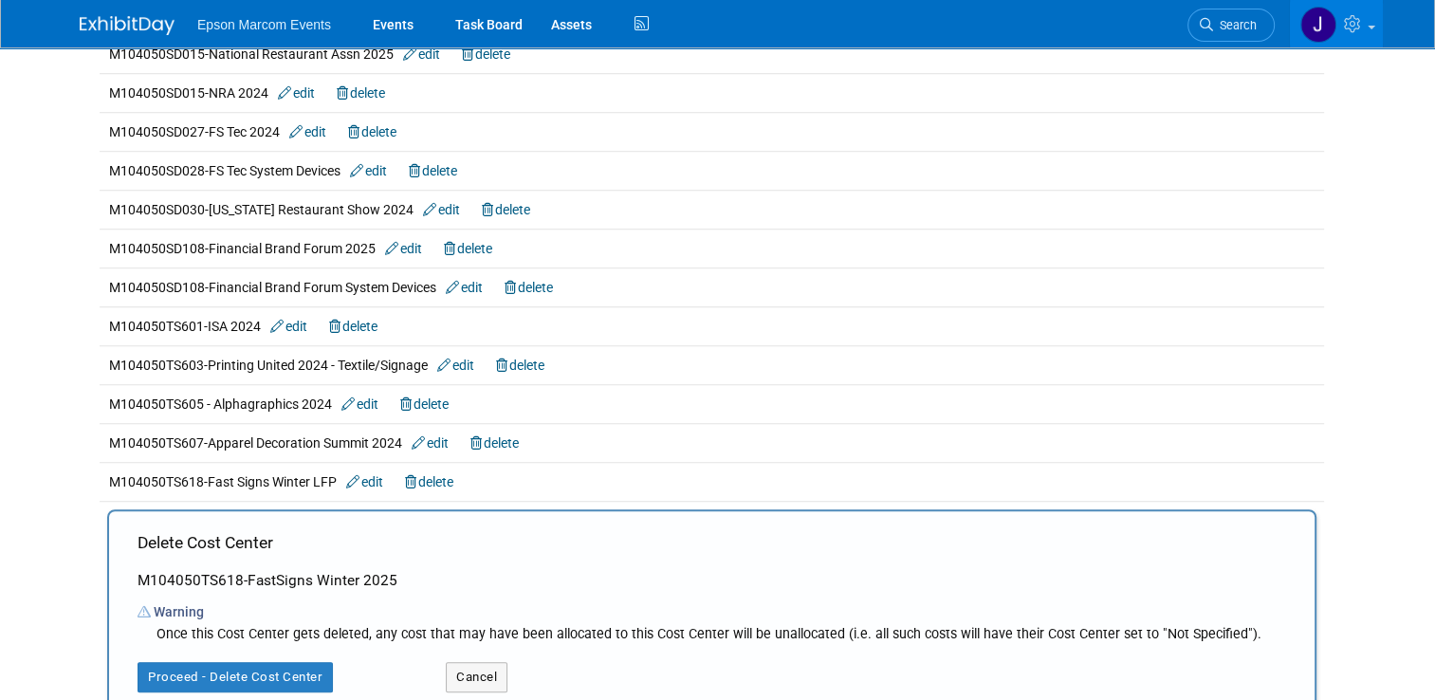
scroll to position [1445, 0]
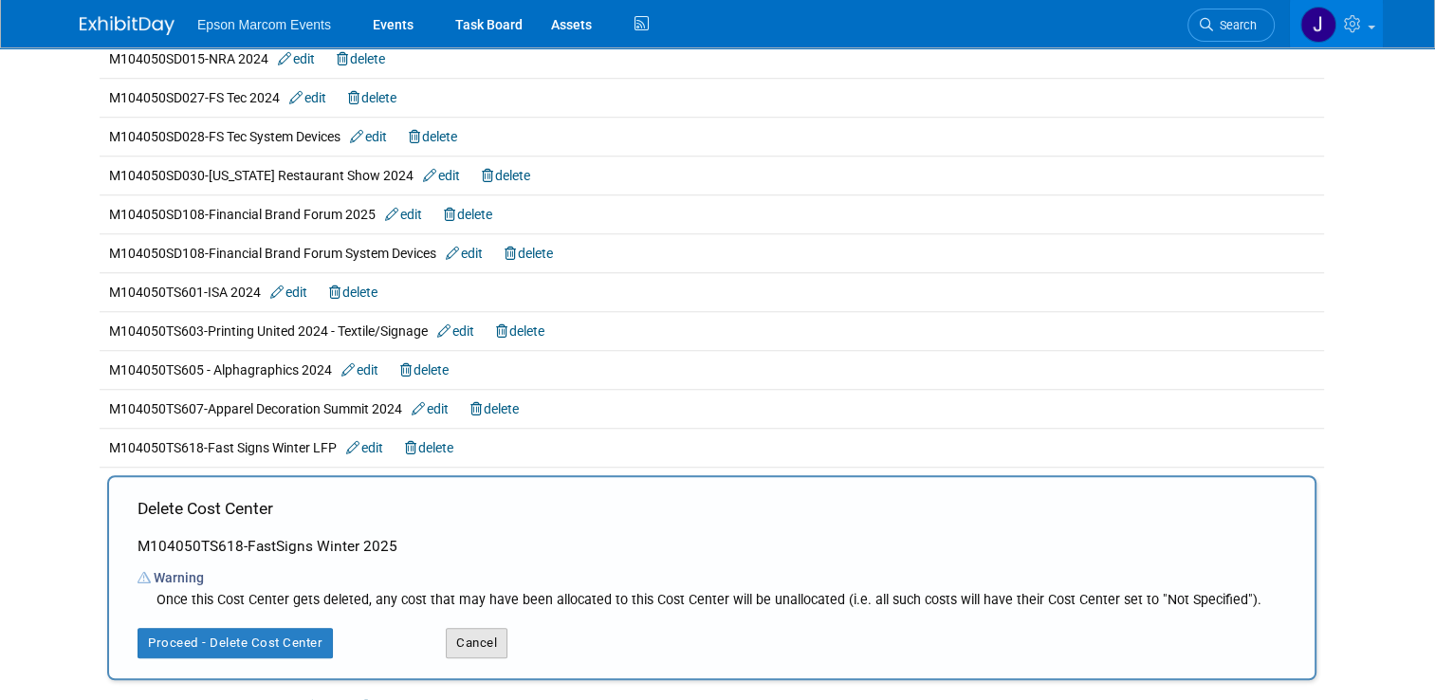
click at [475, 634] on button "Cancel" at bounding box center [477, 643] width 62 height 30
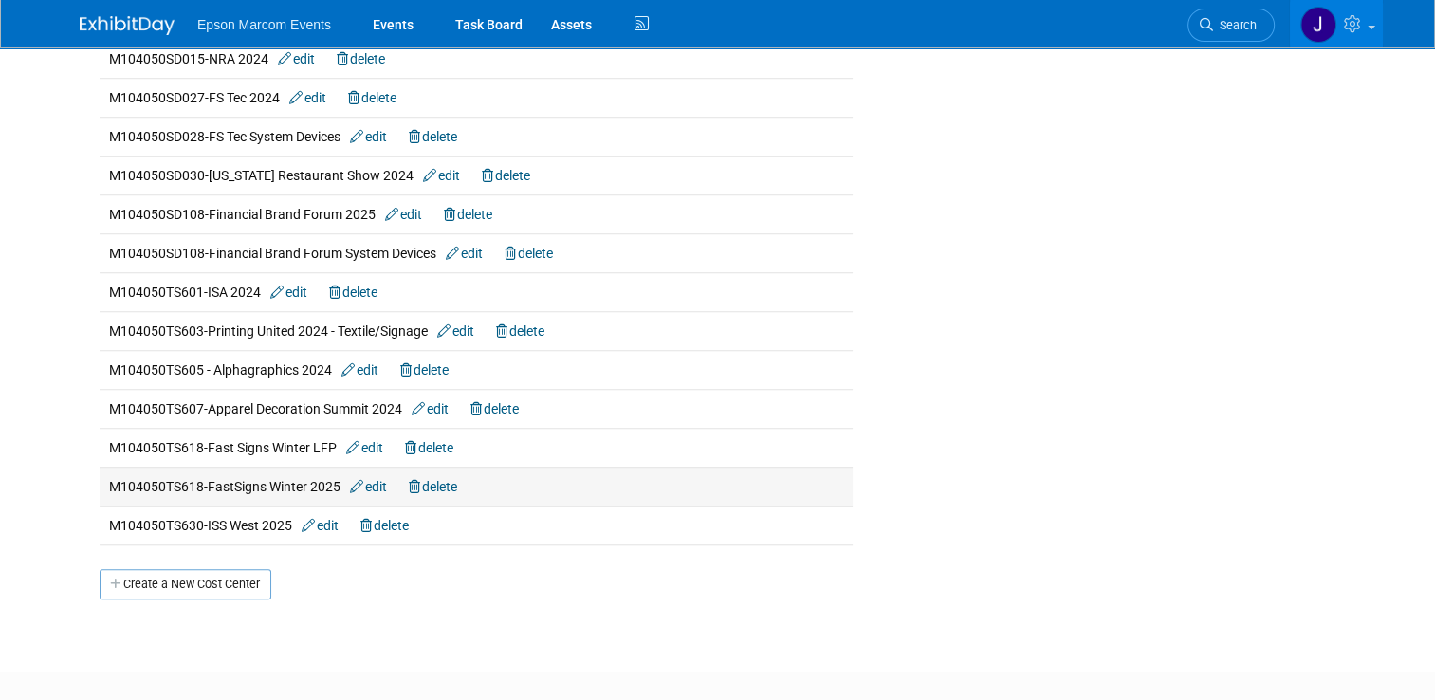
click at [372, 479] on link "edit" at bounding box center [368, 486] width 37 height 15
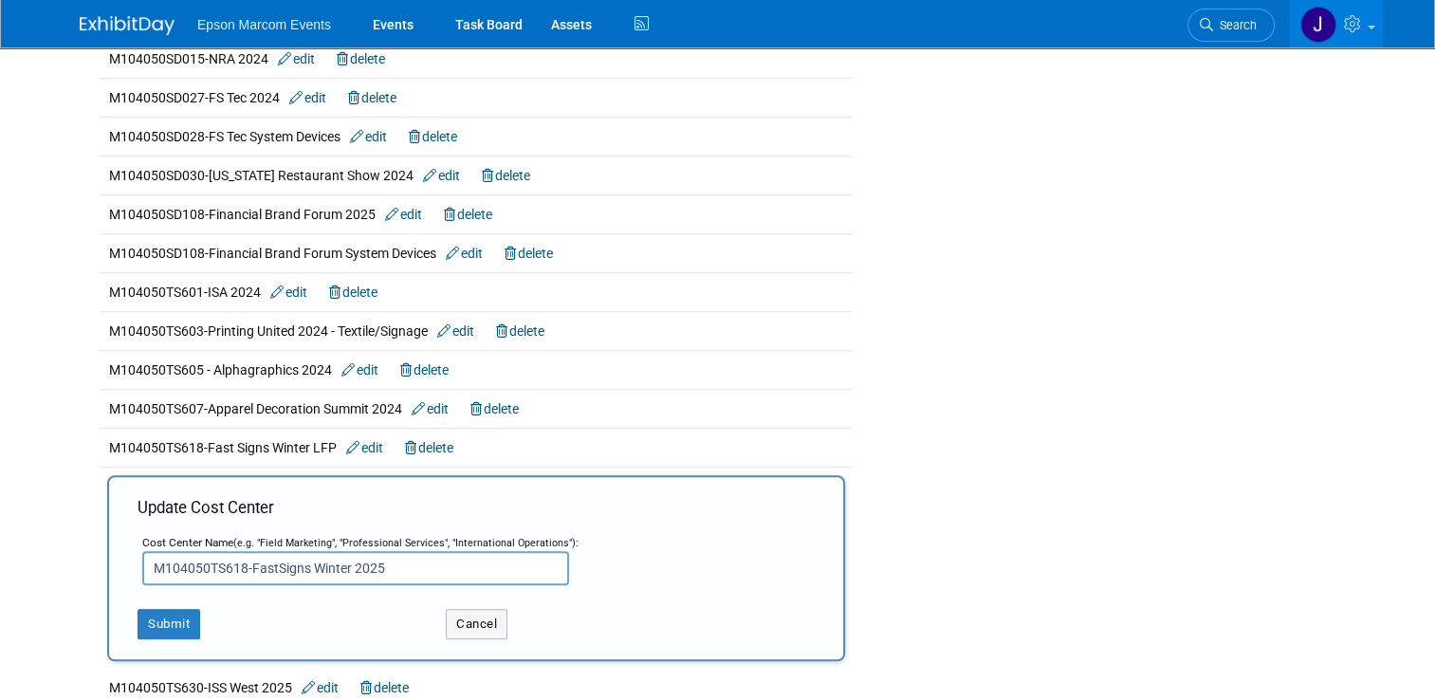
drag, startPoint x: 381, startPoint y: 559, endPoint x: 339, endPoint y: 556, distance: 41.8
click at [339, 556] on input "M104050TS618-FastSigns Winter 2025" at bounding box center [355, 568] width 427 height 34
type input "M104050TS618-FastSigns Winter LFP"
click at [162, 613] on button "Submit" at bounding box center [169, 624] width 63 height 30
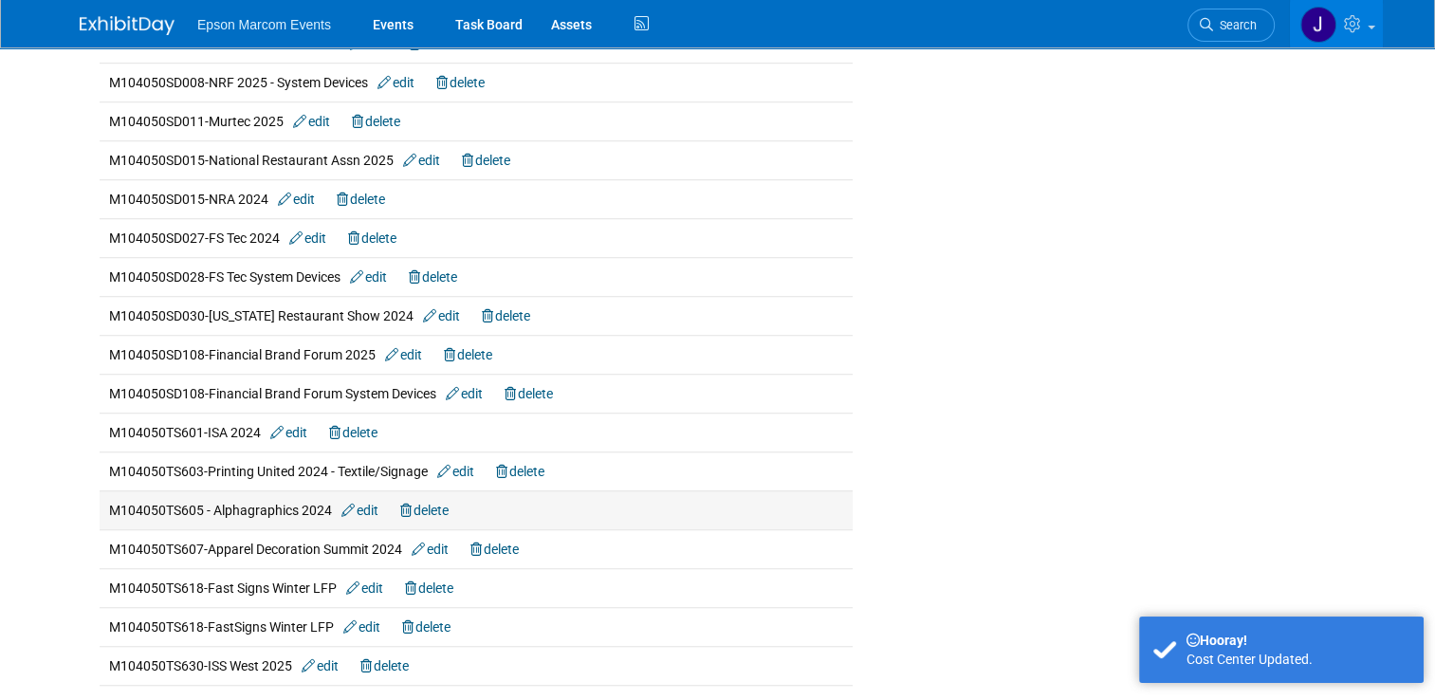
scroll to position [1517, 0]
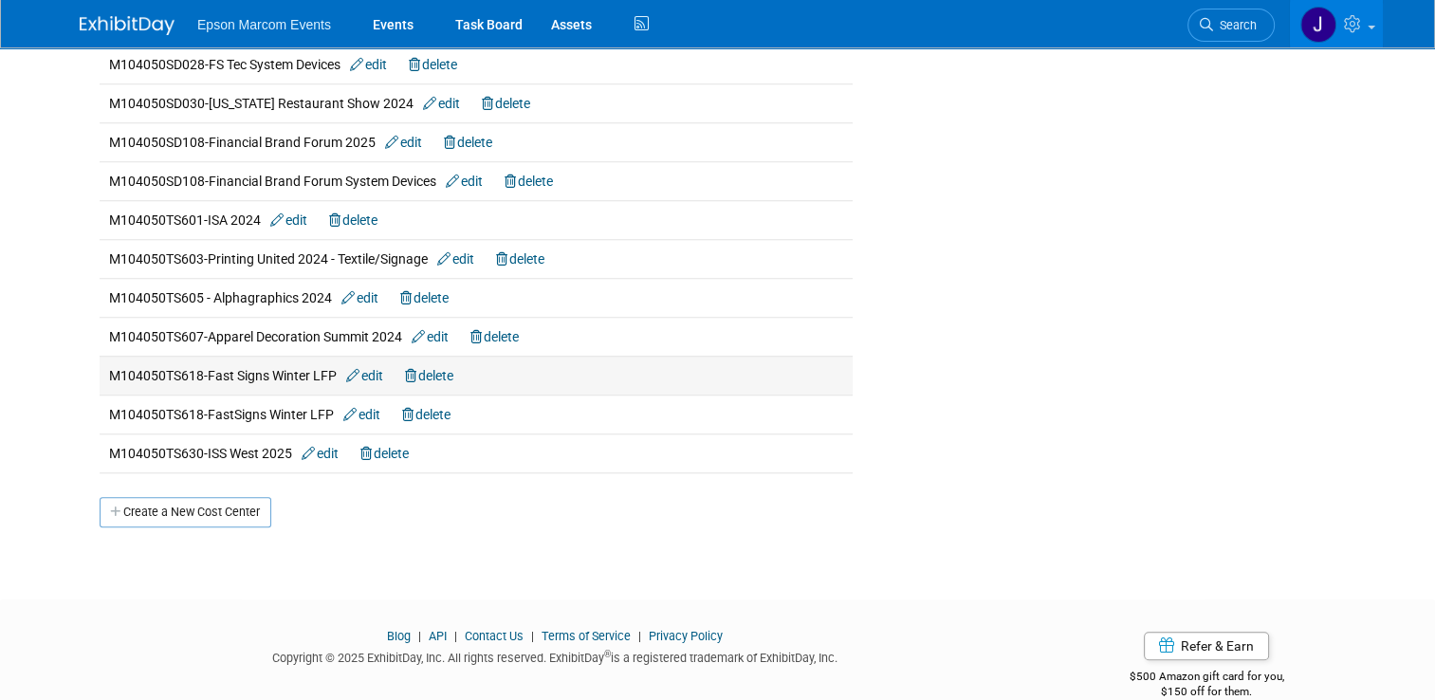
click at [439, 368] on link "delete" at bounding box center [429, 375] width 48 height 15
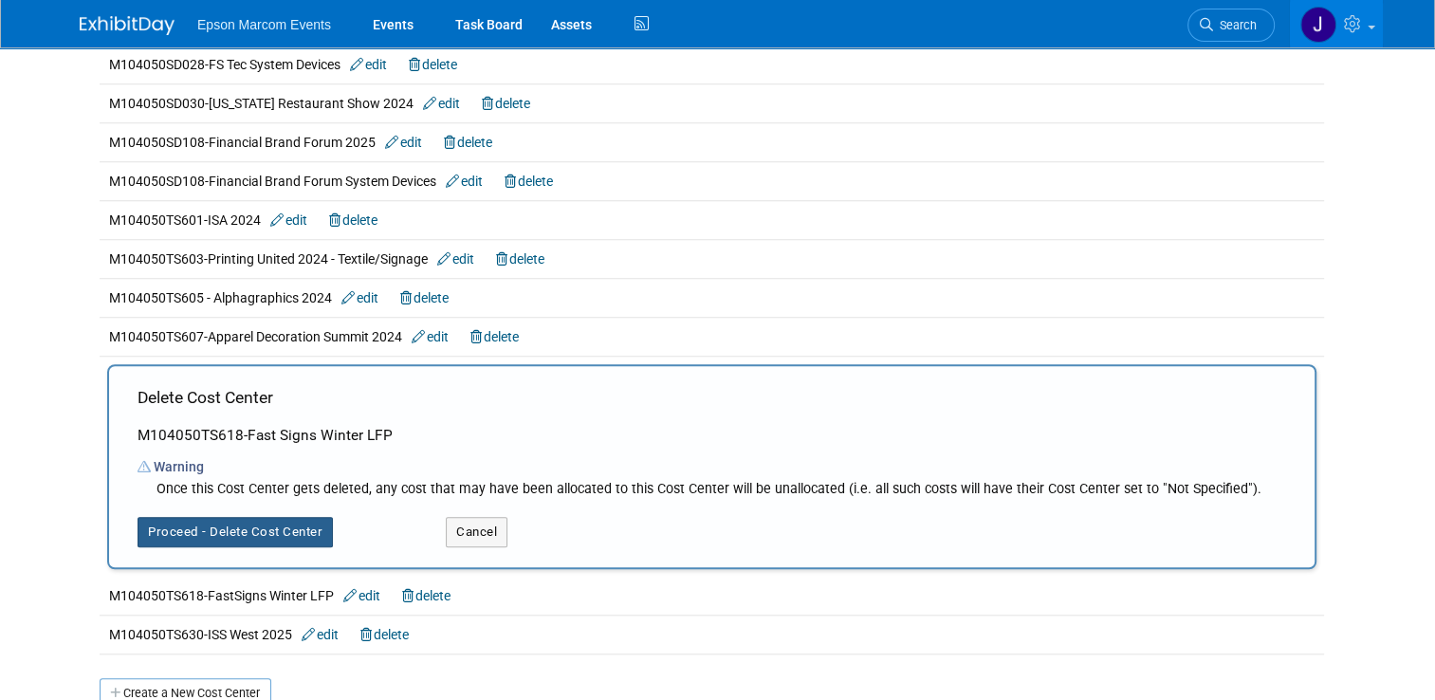
click at [269, 533] on button "Proceed - Delete Cost Center" at bounding box center [235, 532] width 195 height 30
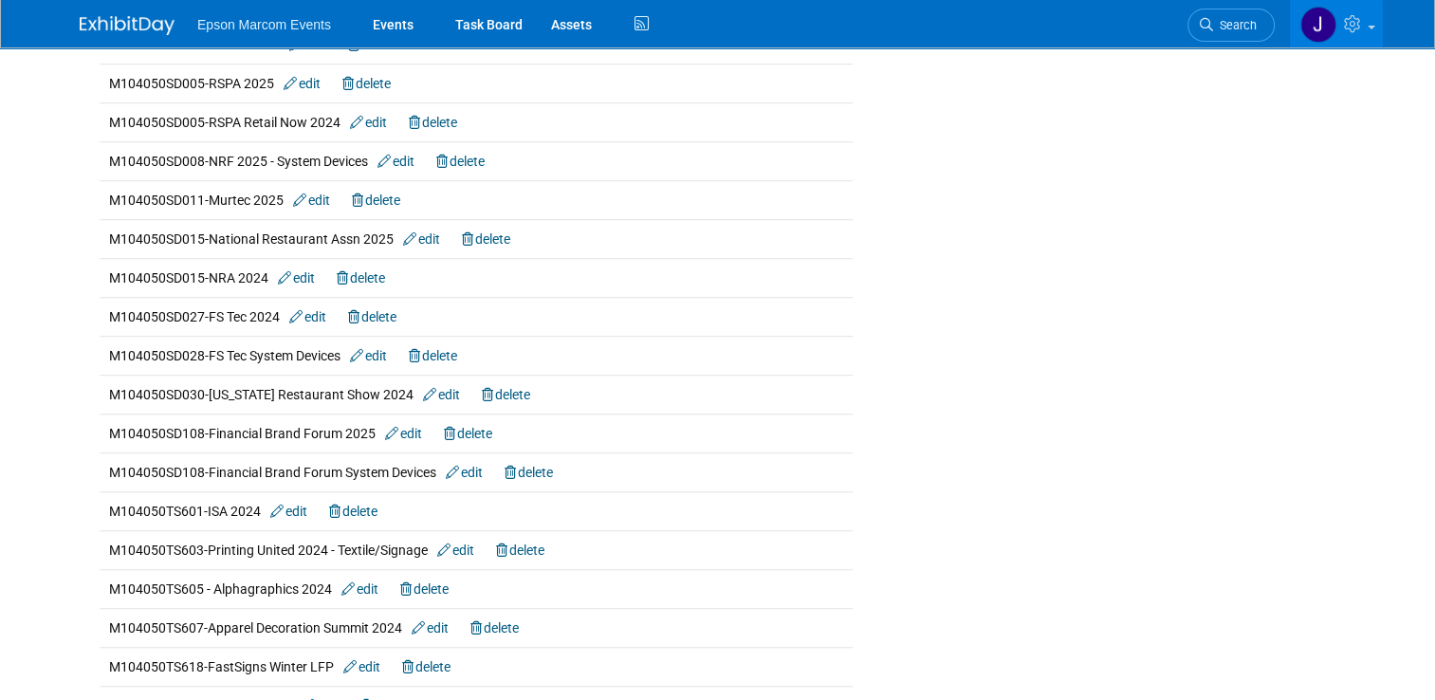
scroll to position [1233, 0]
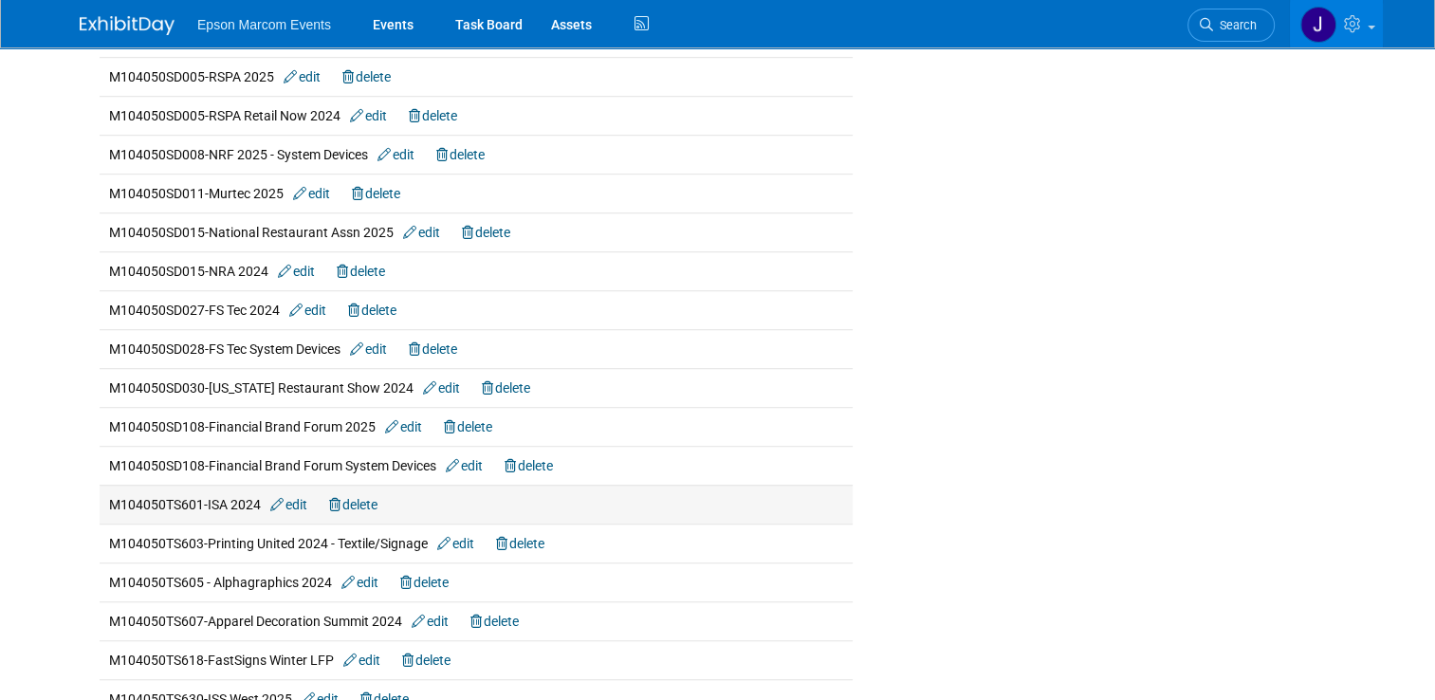
click at [293, 497] on link "edit" at bounding box center [288, 504] width 37 height 15
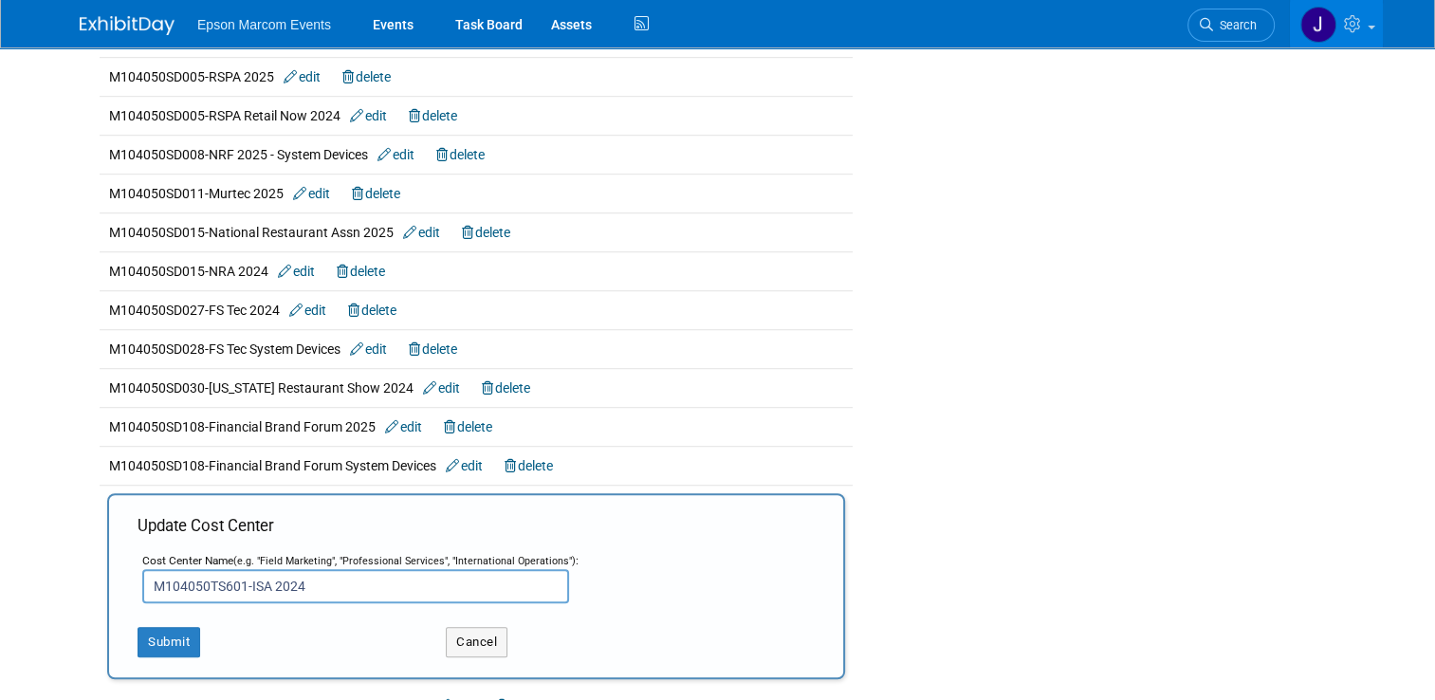
drag, startPoint x: 311, startPoint y: 578, endPoint x: 264, endPoint y: 578, distance: 47.4
click at [264, 578] on input "M104050TS601-ISA 2024" at bounding box center [355, 586] width 427 height 34
type input "M104050TS601-ISA LFP"
click at [165, 637] on button "Submit" at bounding box center [169, 642] width 63 height 30
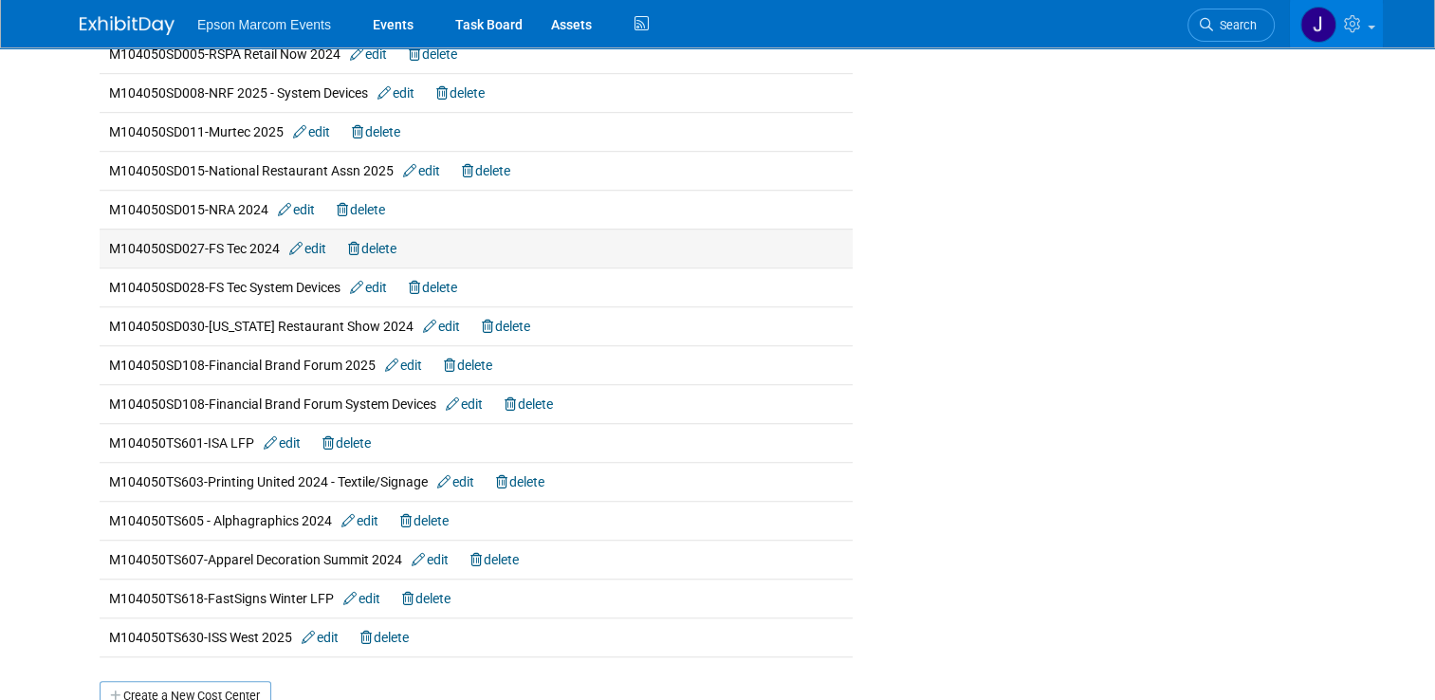
scroll to position [1328, 0]
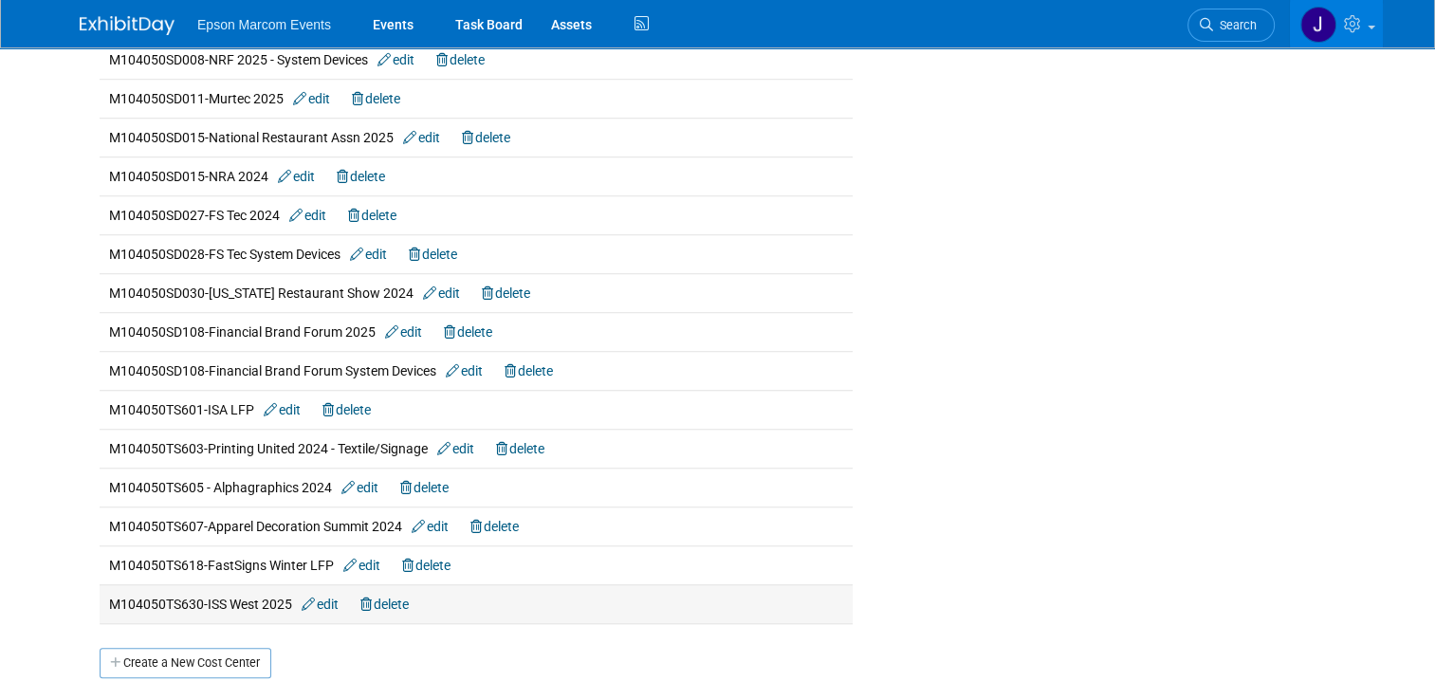
click at [326, 597] on link "edit" at bounding box center [320, 603] width 37 height 15
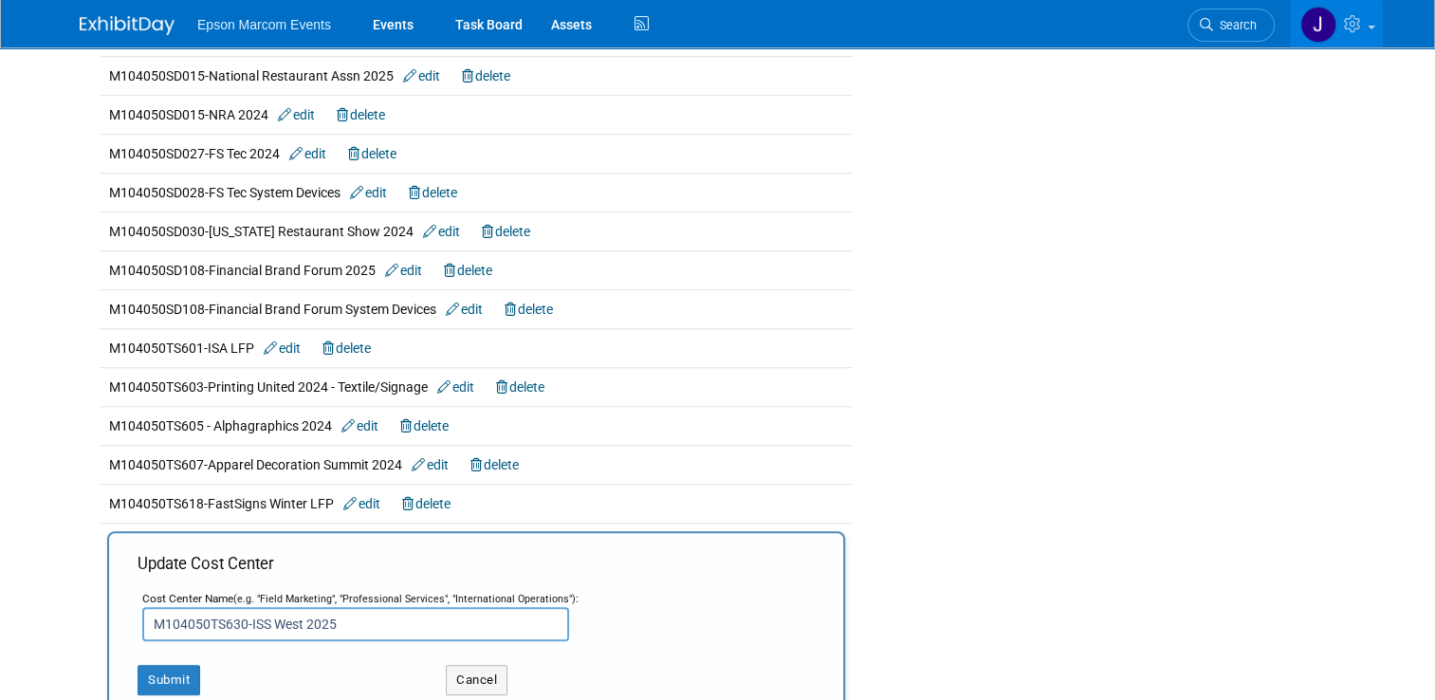
scroll to position [1422, 0]
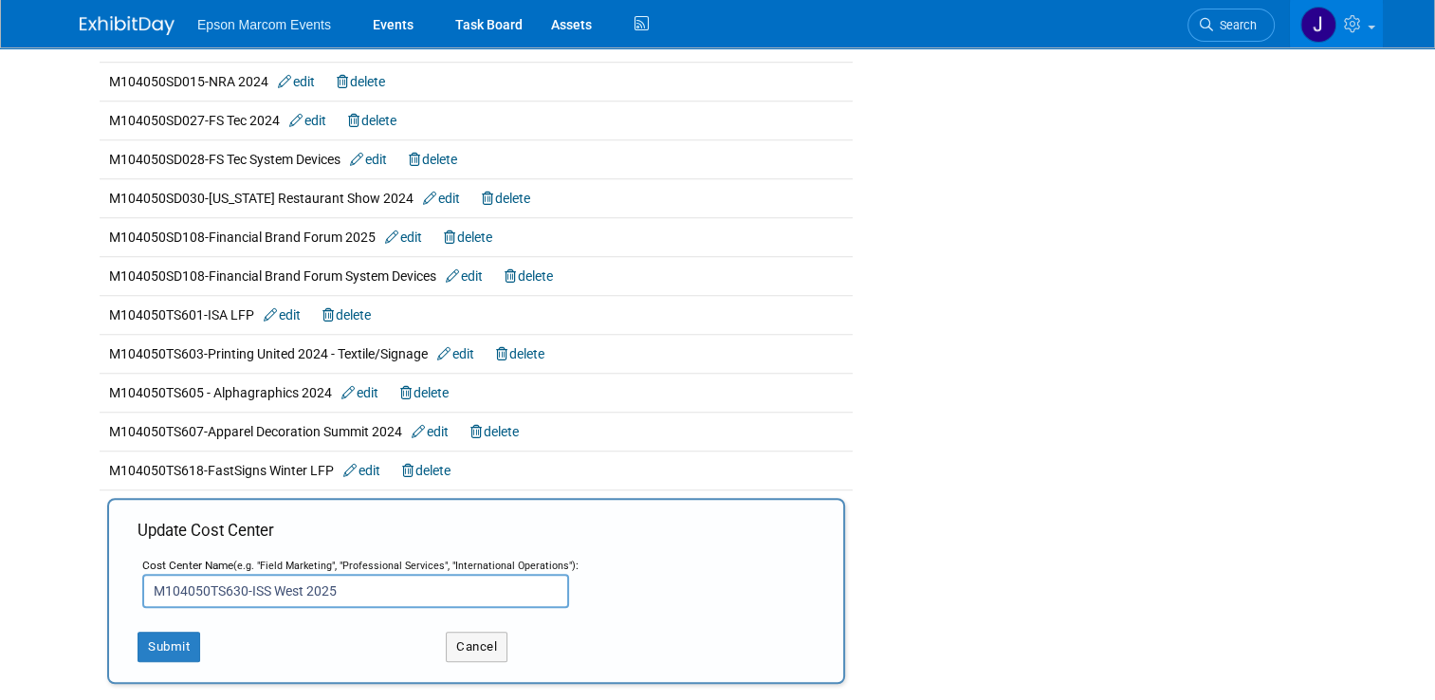
drag, startPoint x: 345, startPoint y: 585, endPoint x: 296, endPoint y: 575, distance: 50.4
click at [296, 575] on input "M104050TS630-ISS West 2025" at bounding box center [355, 591] width 427 height 34
type input "M104050TS630-ISS West LFP"
click at [152, 641] on button "Submit" at bounding box center [169, 647] width 63 height 30
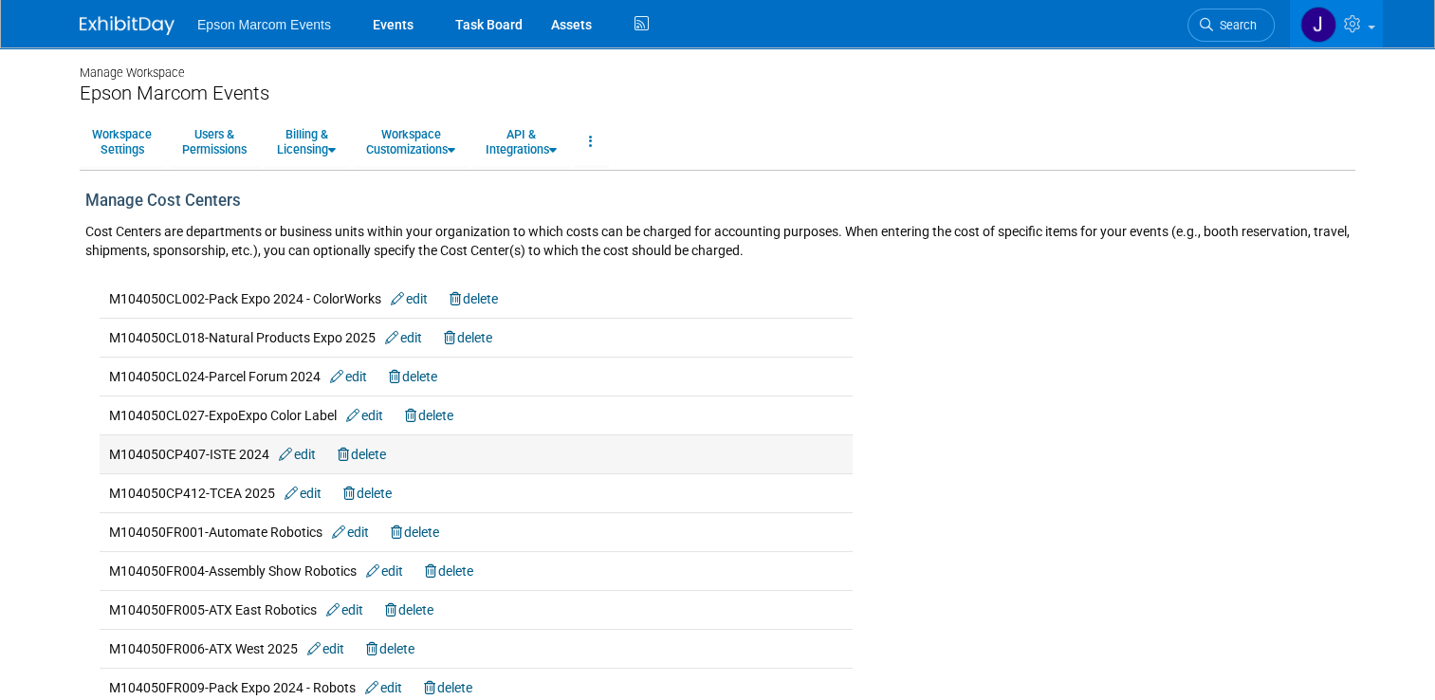
click at [302, 452] on link "edit" at bounding box center [297, 454] width 37 height 15
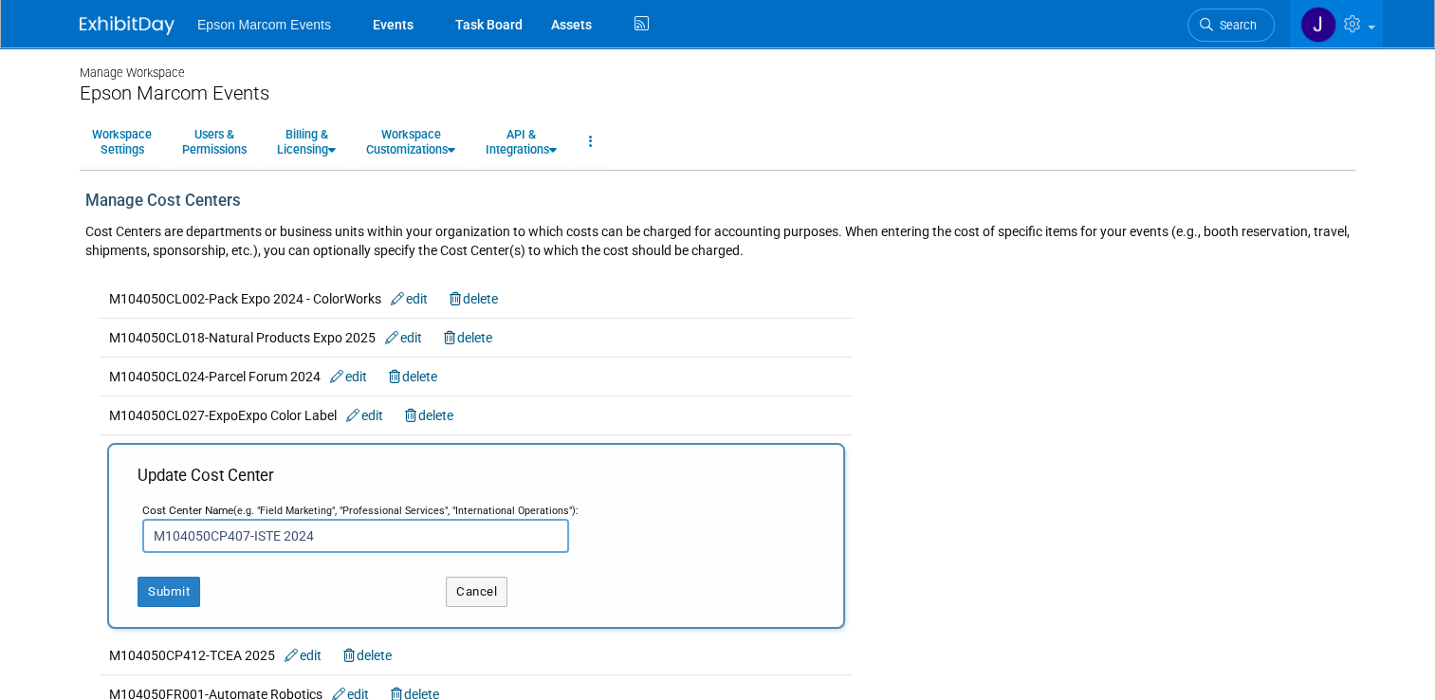
drag, startPoint x: 317, startPoint y: 533, endPoint x: 273, endPoint y: 529, distance: 43.8
click at [273, 529] on input "M104050CP407-ISTE 2024" at bounding box center [355, 536] width 427 height 34
type input "M104050CP407-ISTE CP"
click at [144, 582] on button "Submit" at bounding box center [169, 592] width 63 height 30
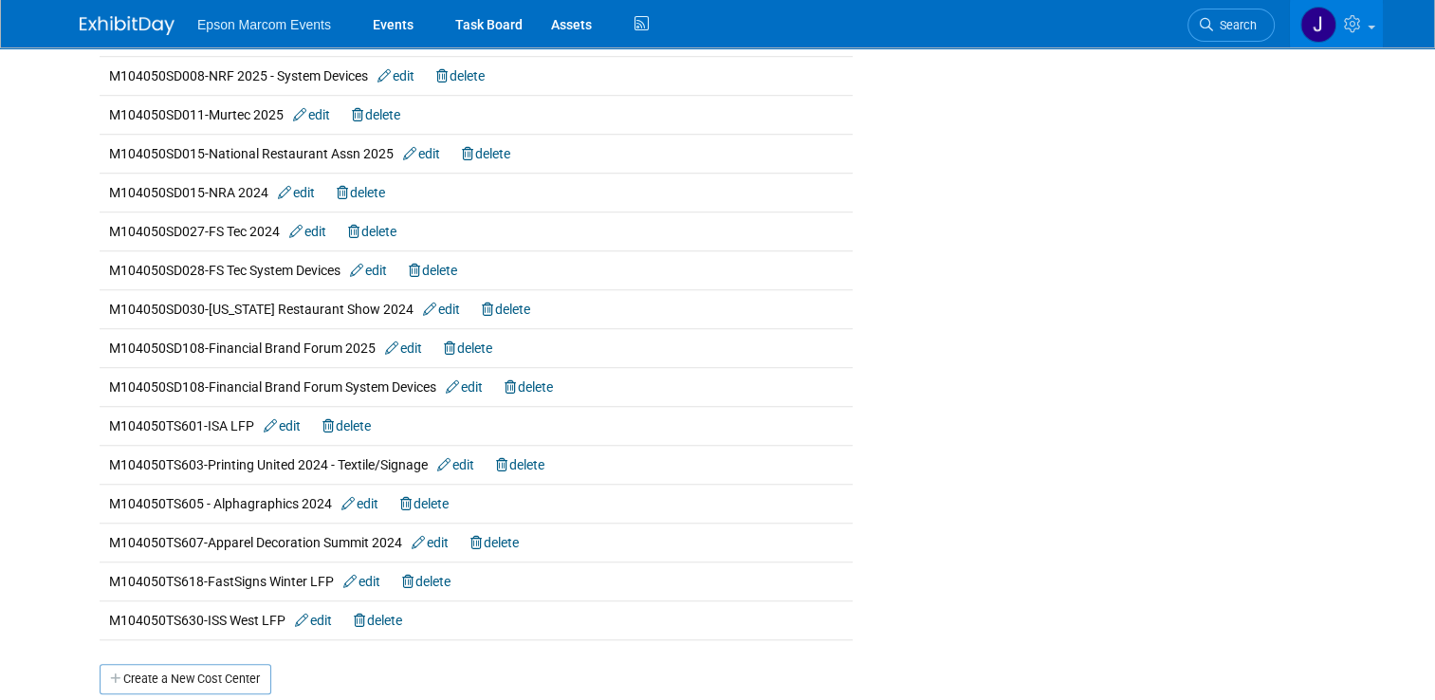
scroll to position [1328, 0]
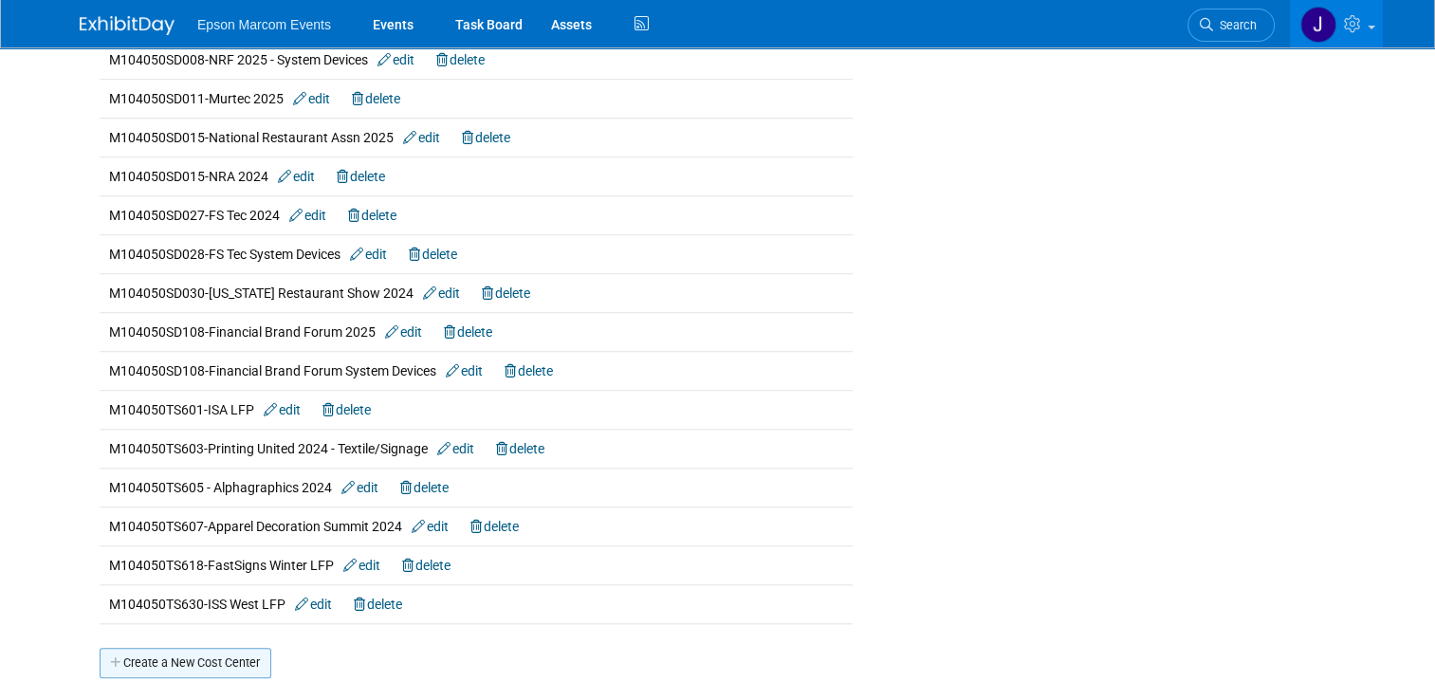
click at [152, 655] on link "Create a New Cost Center" at bounding box center [186, 663] width 172 height 30
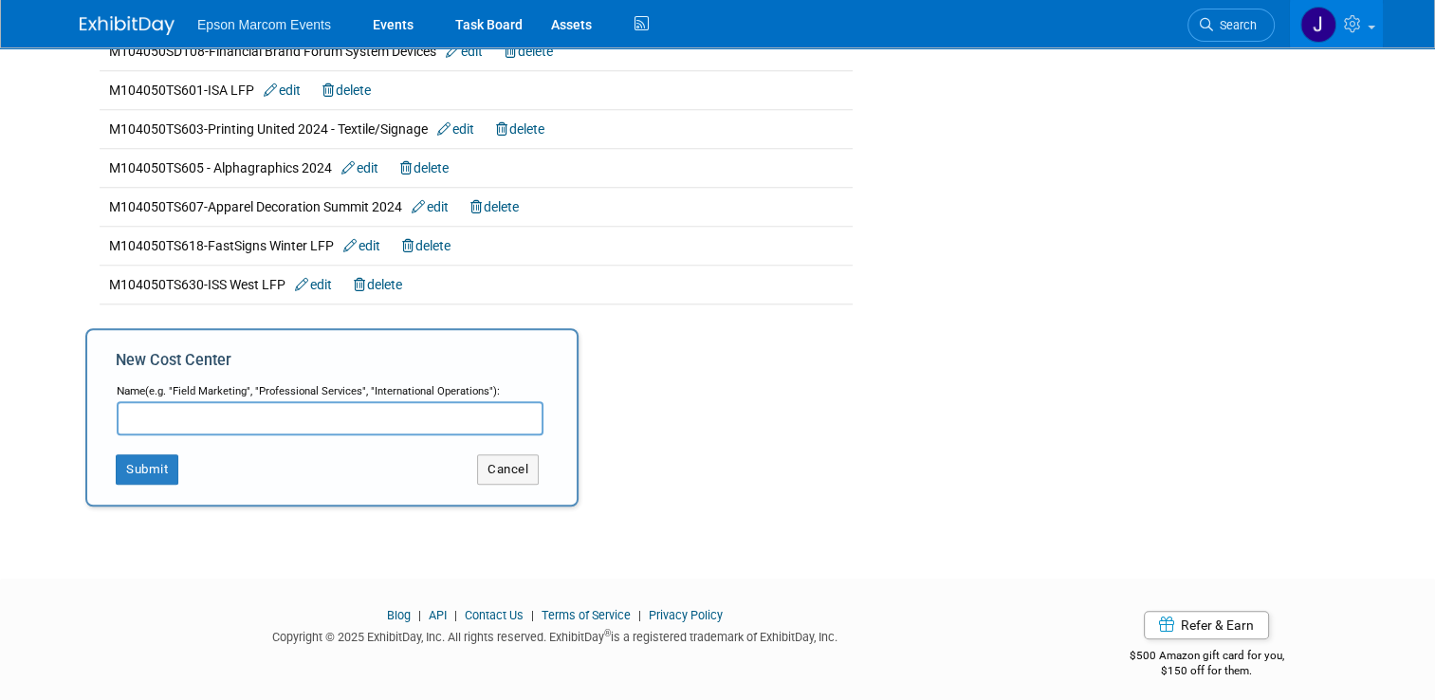
paste input "M104050TS619"
type input "M104050TS619-ISTE LFP"
click at [137, 461] on button "Submit" at bounding box center [147, 469] width 63 height 30
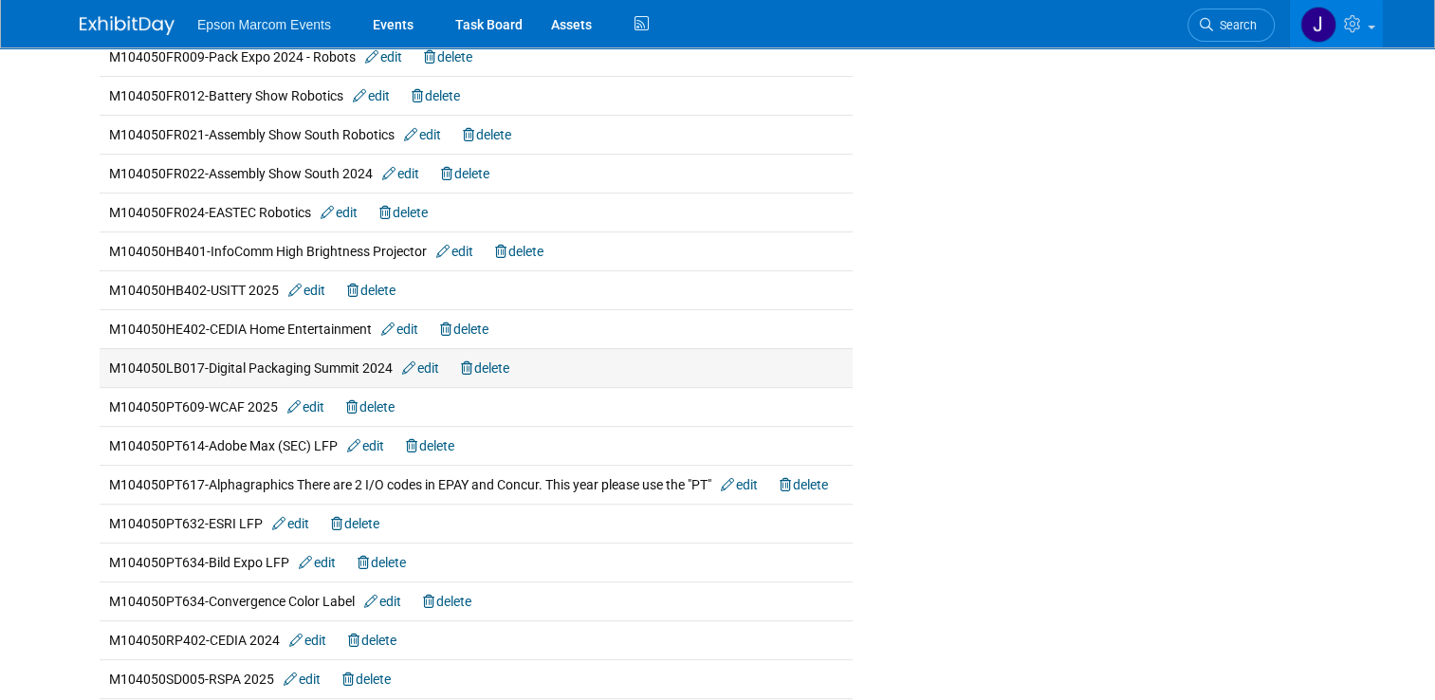
scroll to position [664, 0]
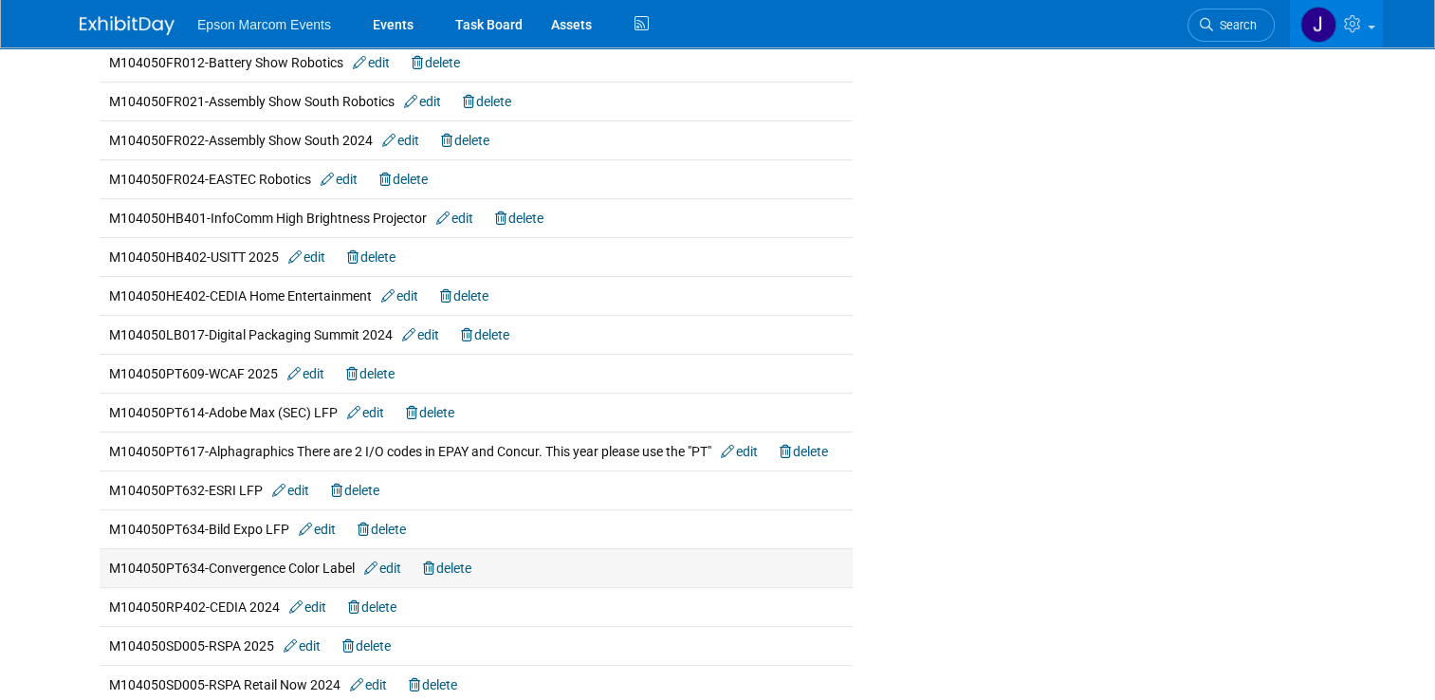
click at [388, 560] on link "edit" at bounding box center [382, 567] width 37 height 15
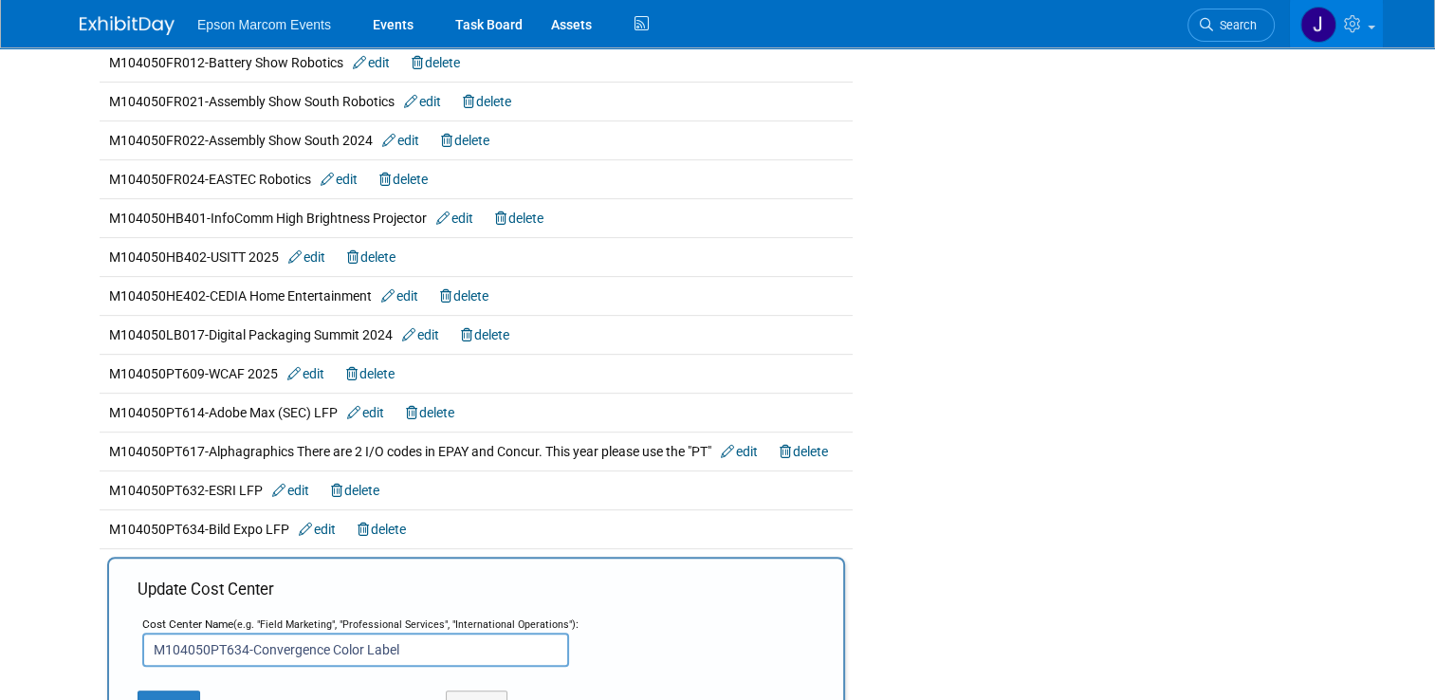
drag, startPoint x: 229, startPoint y: 643, endPoint x: 94, endPoint y: 639, distance: 135.7
click at [100, 639] on td "Update Cost Center Cost Center Name (e.g. "Field Marketing", "Professional Serv…" at bounding box center [476, 648] width 753 height 201
paste input "CL026"
type input "M104050CL026-Convergence Color Label"
click at [167, 690] on button "Submit" at bounding box center [169, 705] width 63 height 30
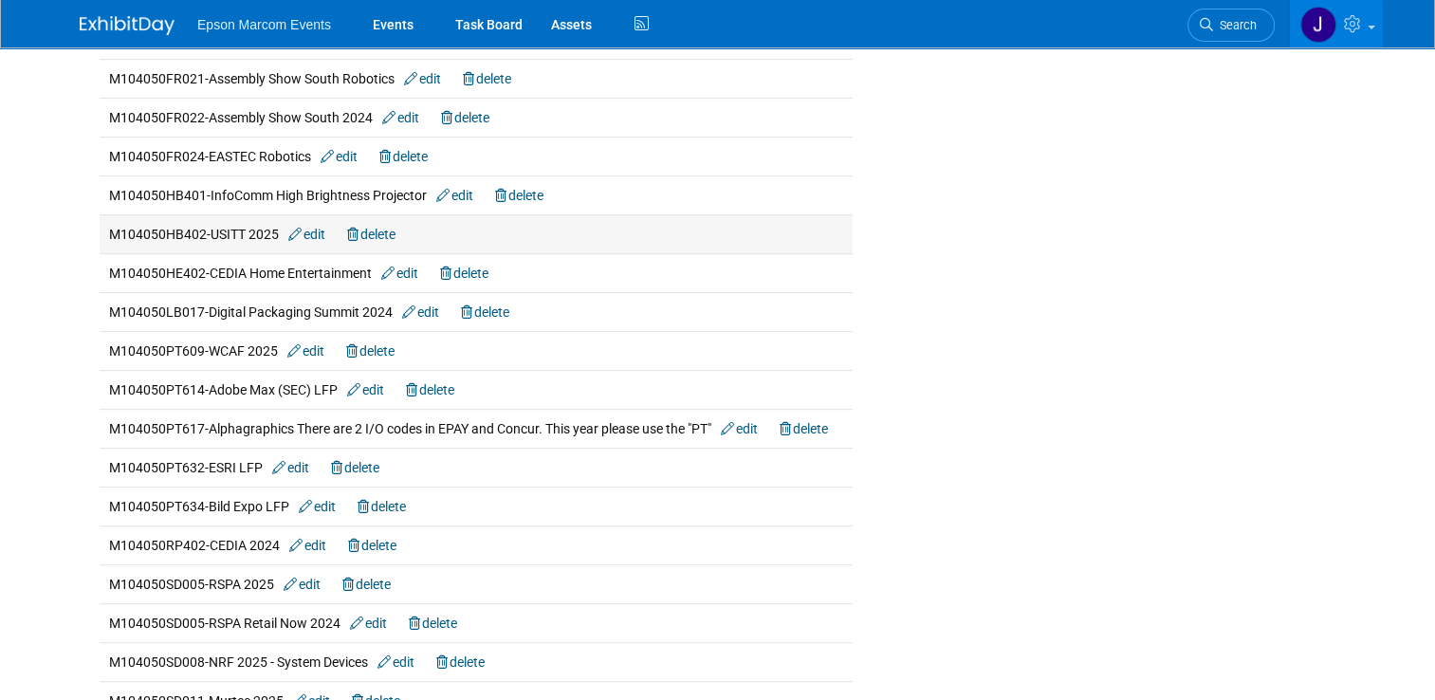
scroll to position [759, 0]
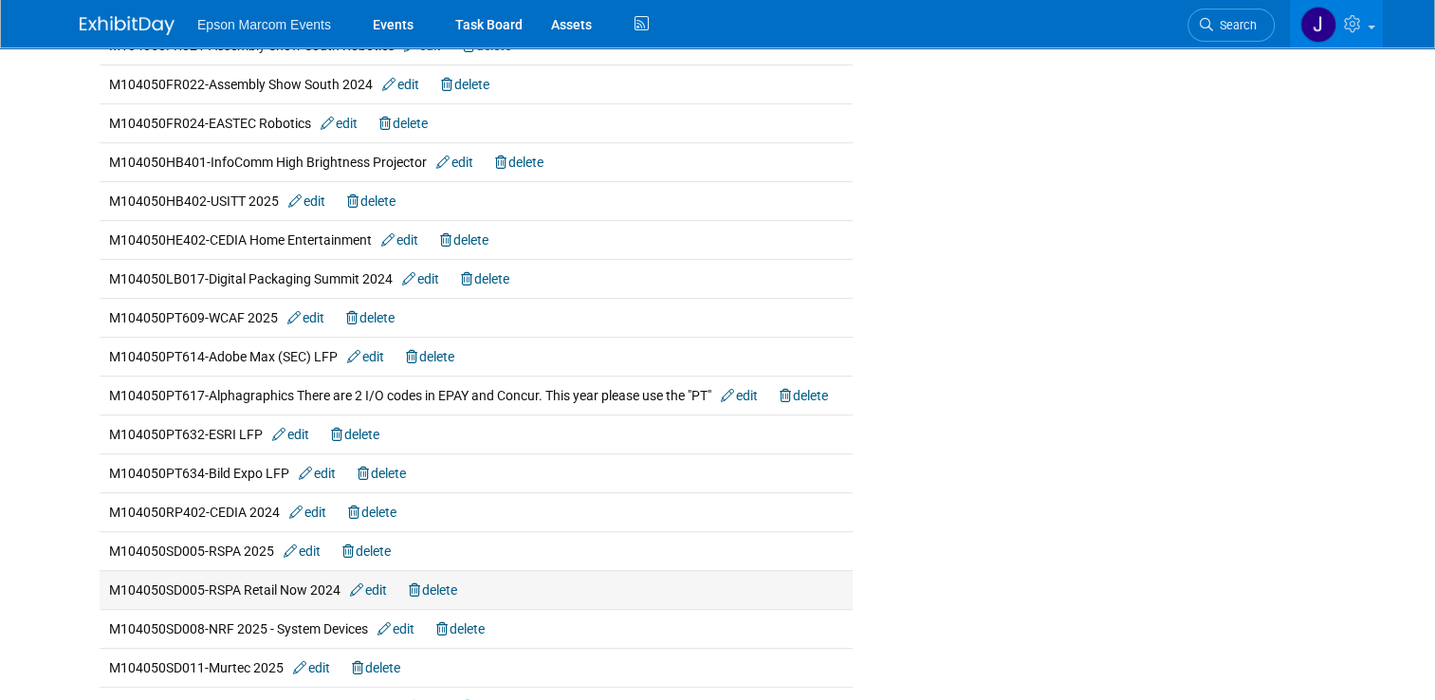
click at [369, 582] on link "edit" at bounding box center [368, 589] width 37 height 15
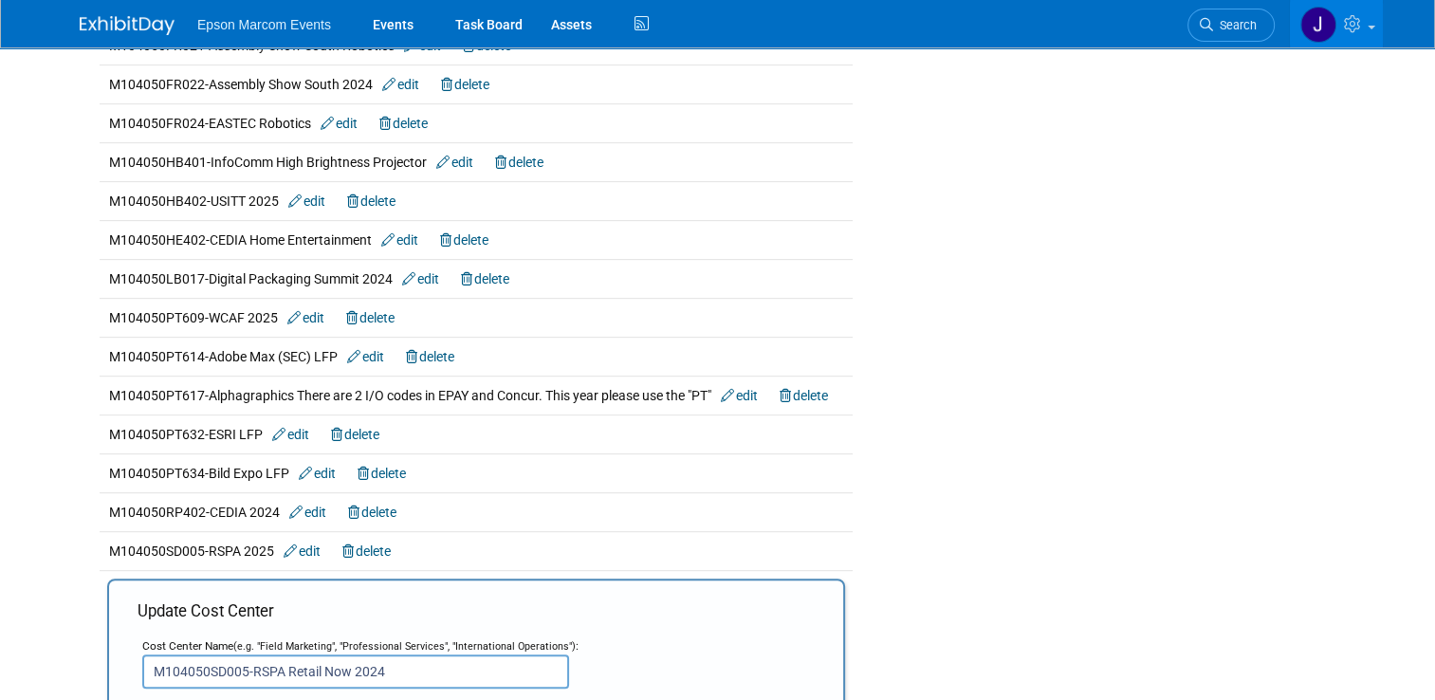
drag, startPoint x: 382, startPoint y: 665, endPoint x: 341, endPoint y: 670, distance: 41.1
click at [341, 670] on input "M104050SD005-RSPA Retail Now 2024" at bounding box center [355, 671] width 427 height 34
drag, startPoint x: 351, startPoint y: 666, endPoint x: 241, endPoint y: 662, distance: 110.1
click at [241, 662] on input "M104050SD005-RSPA Retail Now" at bounding box center [355, 671] width 427 height 34
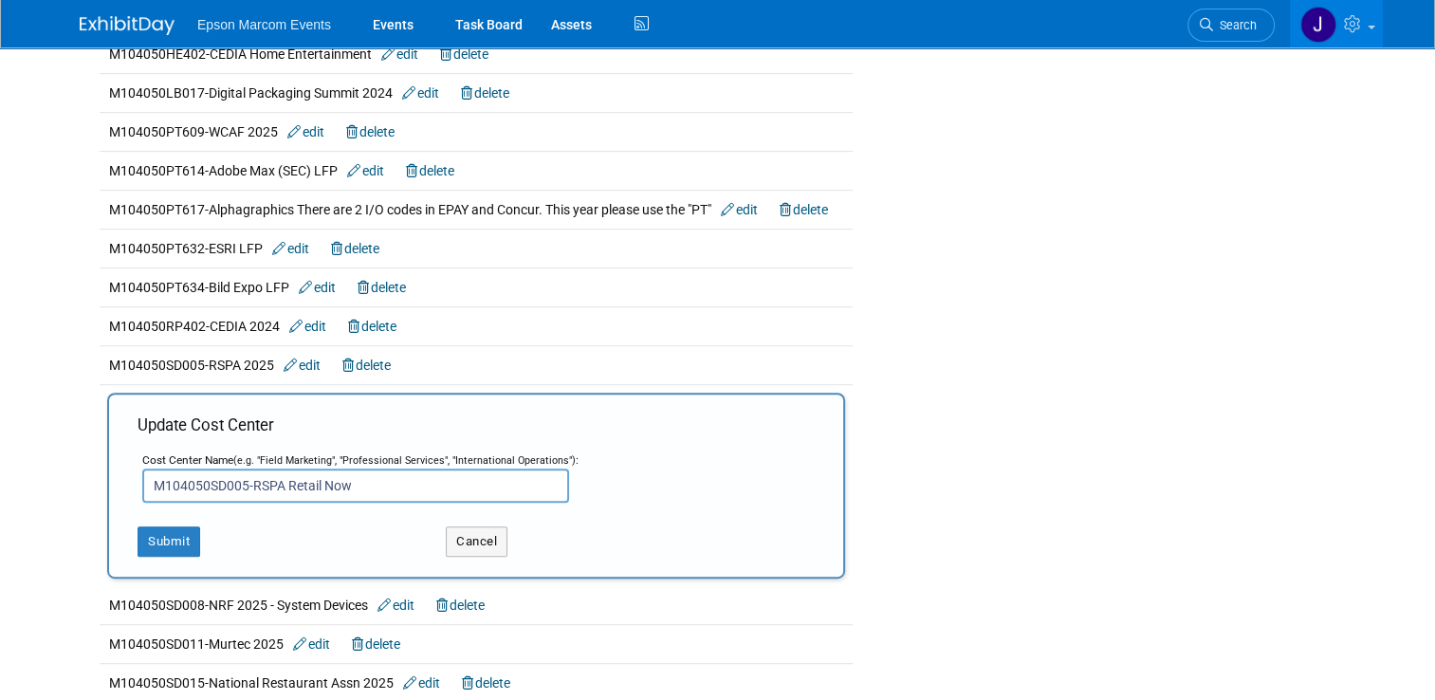
scroll to position [948, 0]
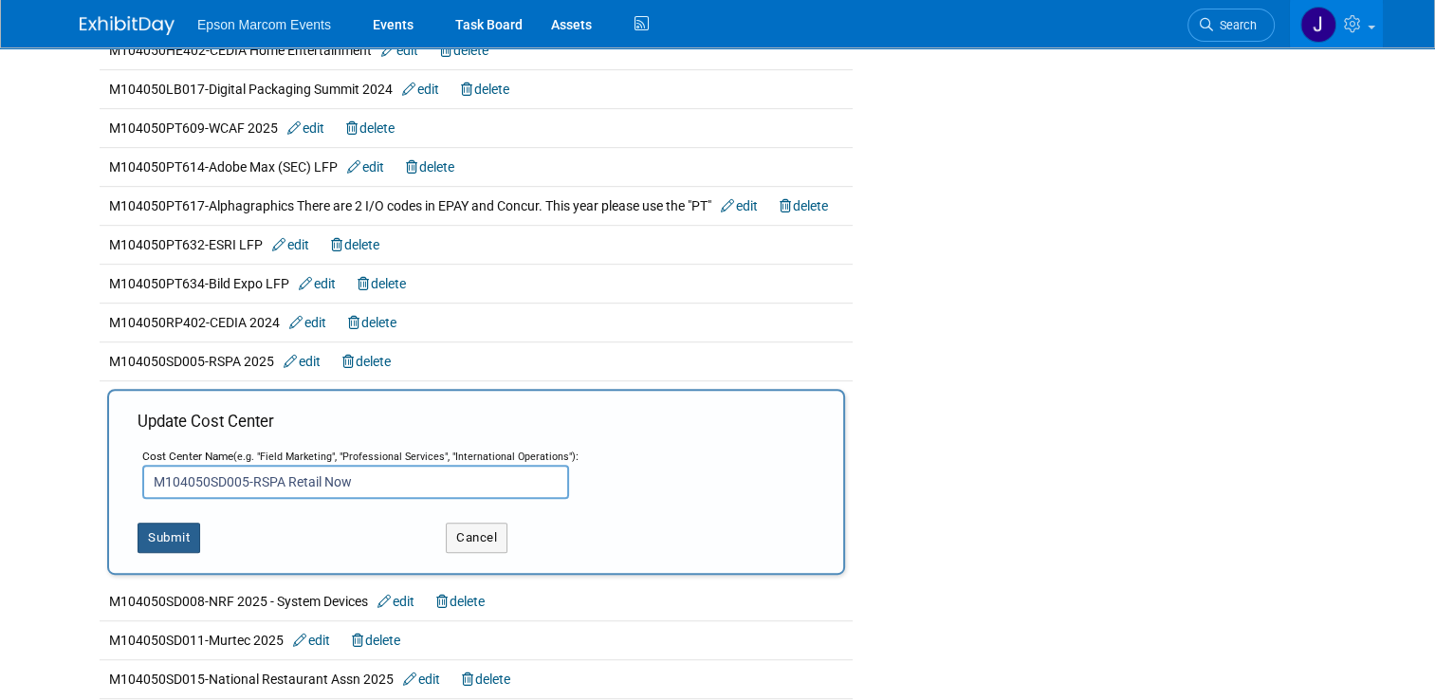
type input "M104050SD005-RSPA Retail Now"
click at [165, 529] on button "Submit" at bounding box center [169, 538] width 63 height 30
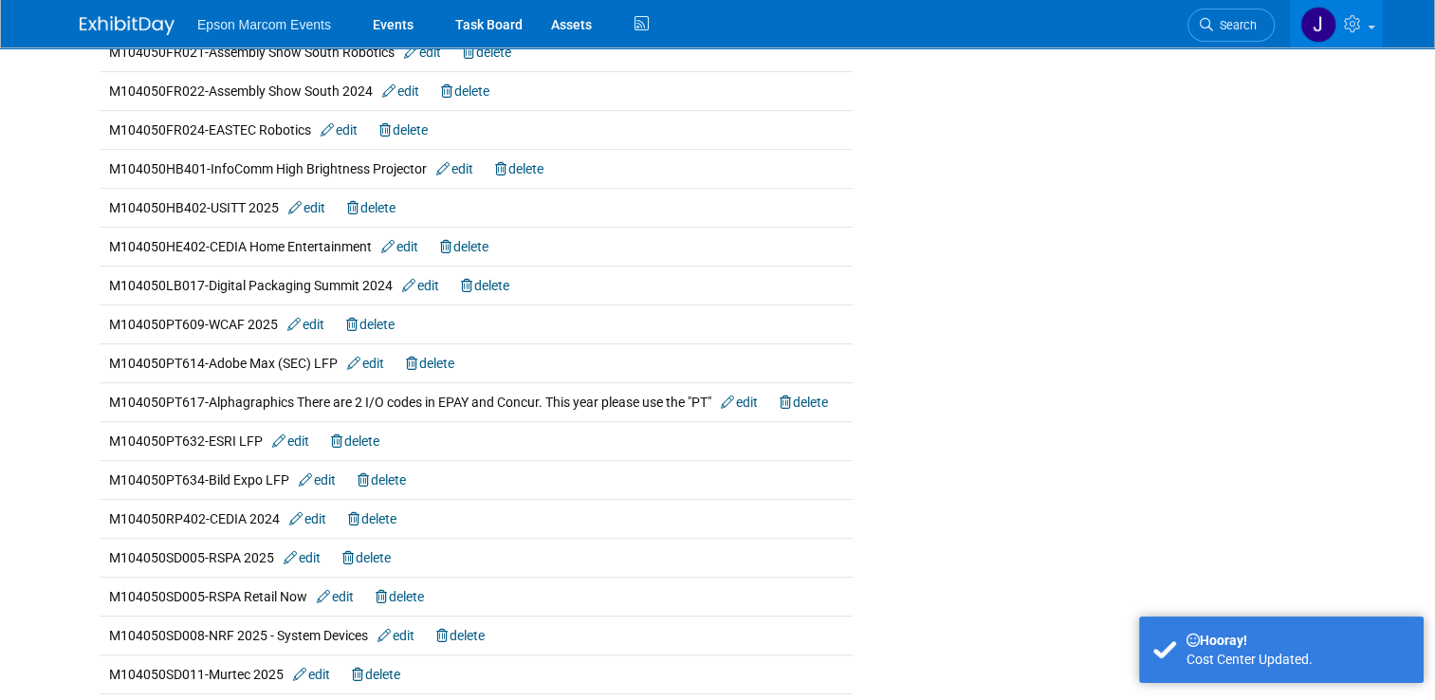
scroll to position [759, 0]
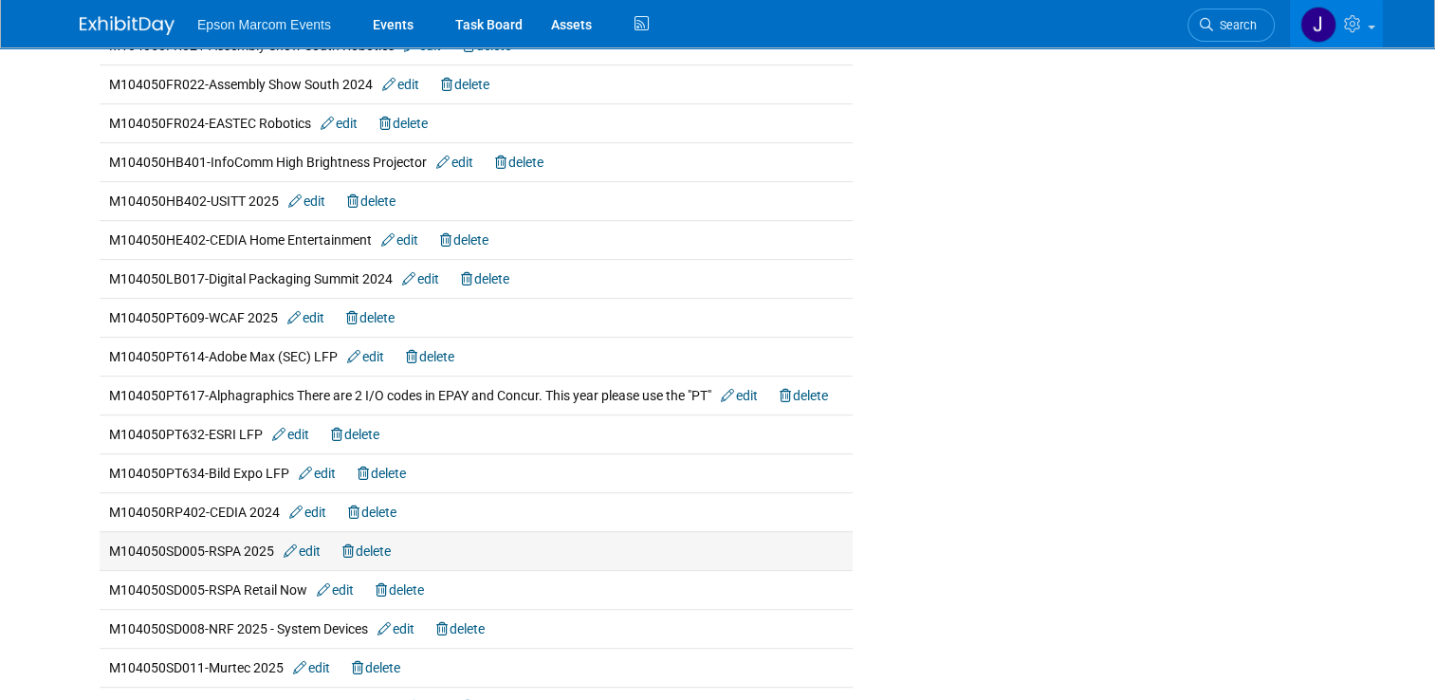
click at [303, 543] on link "edit" at bounding box center [302, 550] width 37 height 15
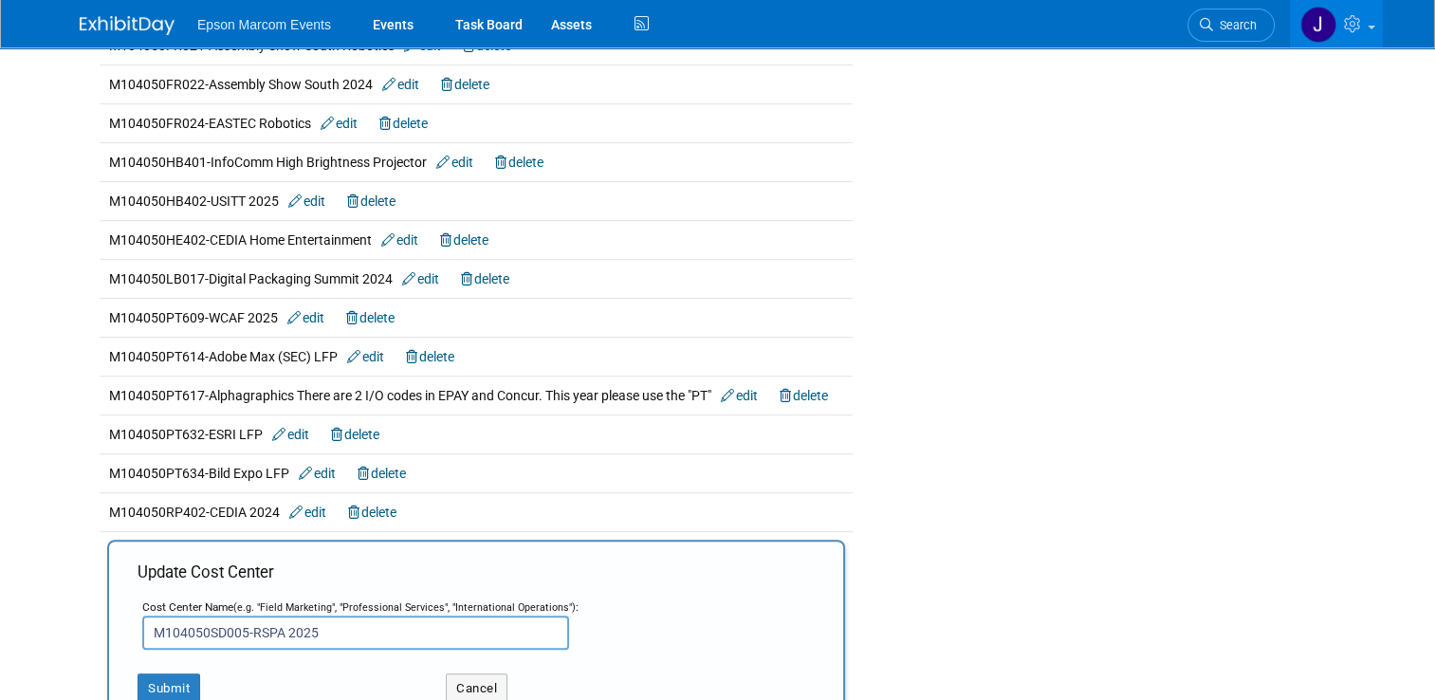
drag, startPoint x: 326, startPoint y: 628, endPoint x: 273, endPoint y: 624, distance: 53.2
click at [273, 624] on input "M104050SD005-RSPA 2025" at bounding box center [355, 632] width 427 height 34
paste input "RSPA Retail Now"
drag, startPoint x: 276, startPoint y: 623, endPoint x: 243, endPoint y: 619, distance: 33.4
click at [243, 619] on input "M104050SD005-RSPA RSPA Retail Now" at bounding box center [355, 632] width 427 height 34
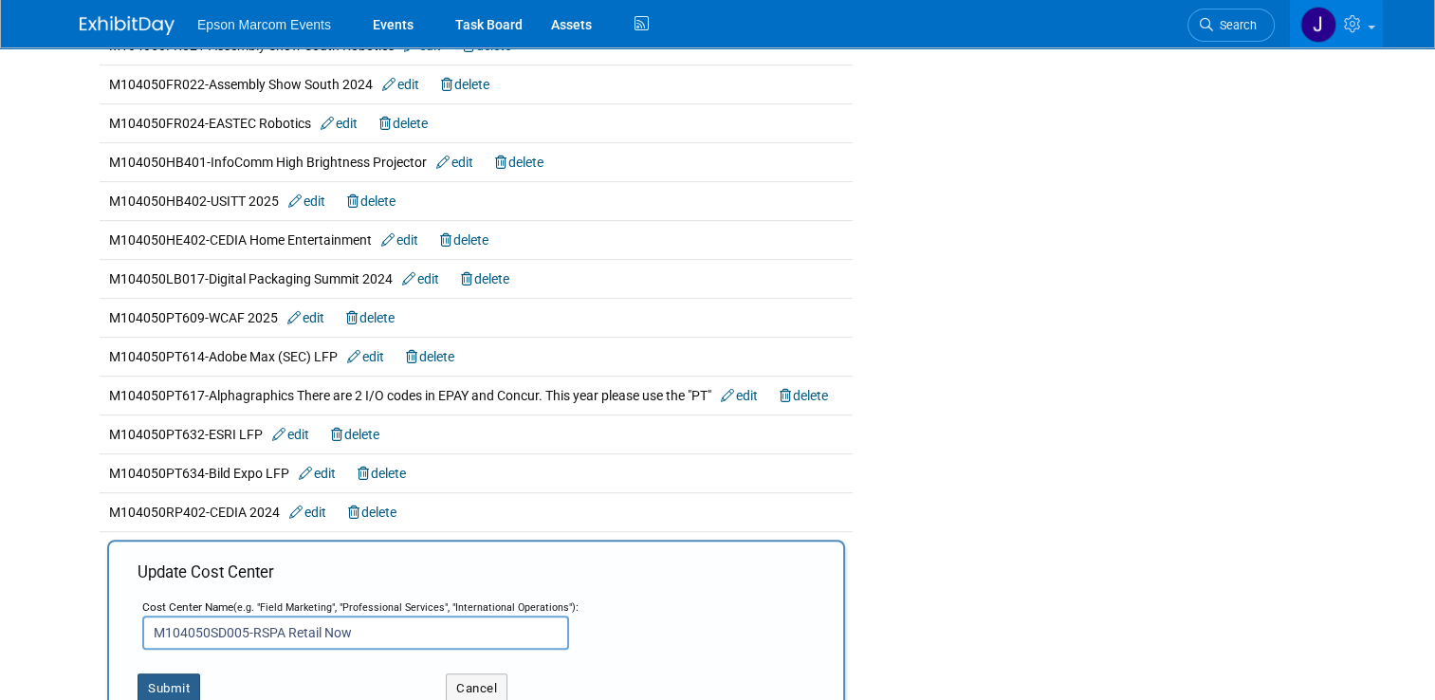
type input "M104050SD005-RSPA Retail Now"
click at [167, 680] on button "Submit" at bounding box center [169, 688] width 63 height 30
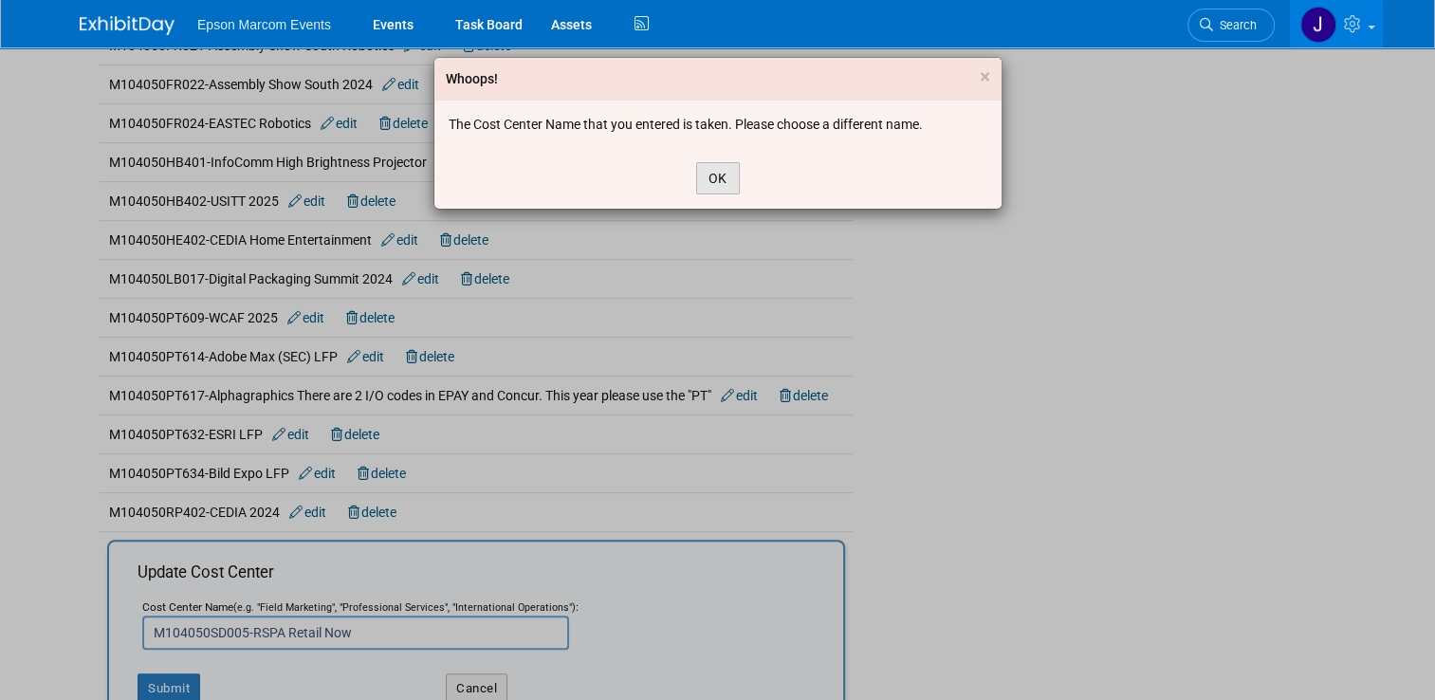
click at [714, 177] on button "OK" at bounding box center [718, 178] width 44 height 32
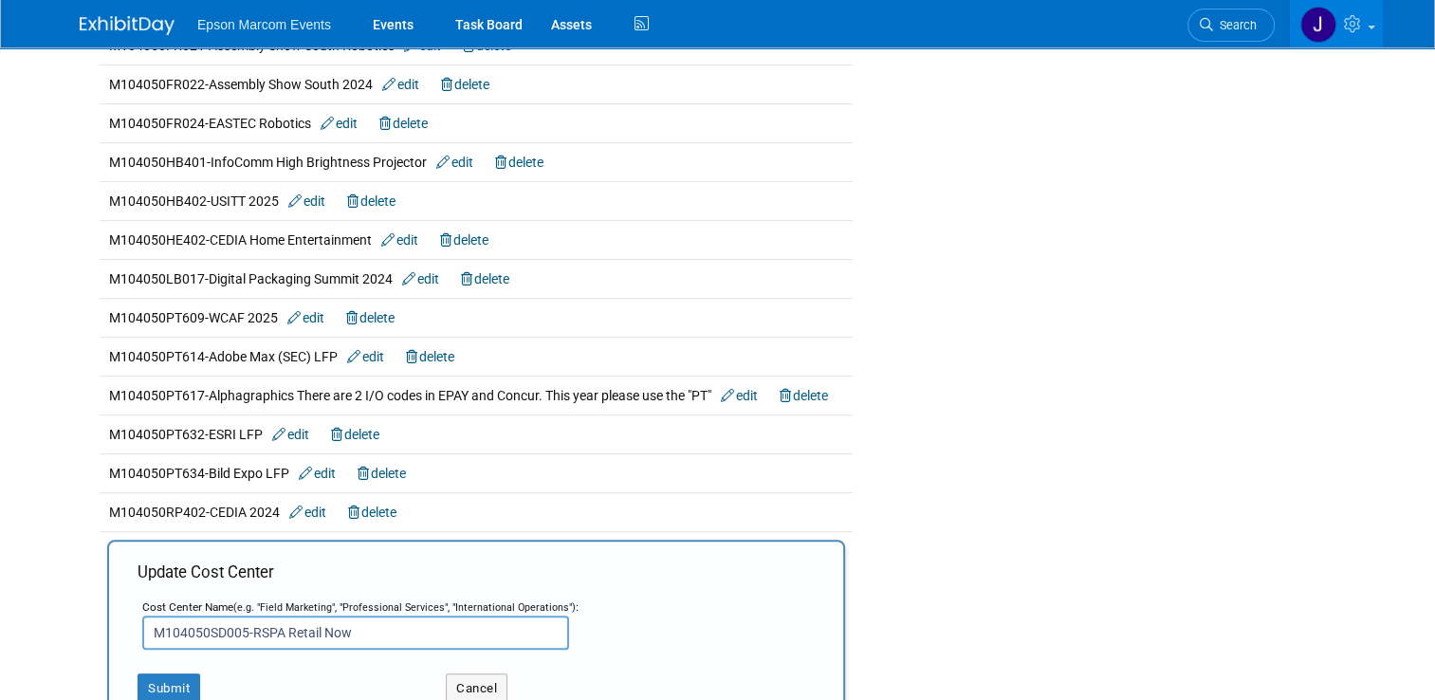
drag, startPoint x: 387, startPoint y: 631, endPoint x: 92, endPoint y: 631, distance: 294.9
click at [100, 631] on td "Update Cost Center Cost Center Name (e.g. "Field Marketing", "Professional Serv…" at bounding box center [476, 631] width 753 height 201
click at [446, 682] on button "Cancel" at bounding box center [477, 688] width 62 height 30
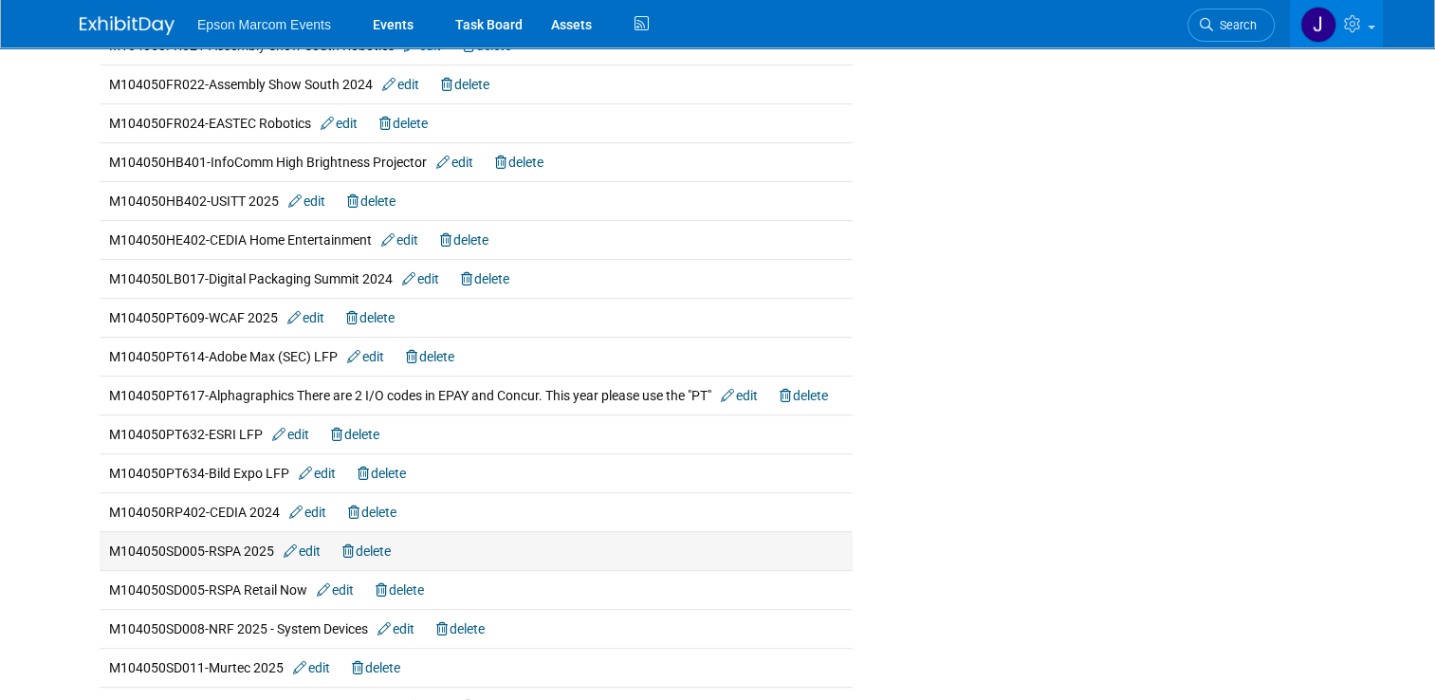
click at [378, 543] on link "delete" at bounding box center [366, 550] width 48 height 15
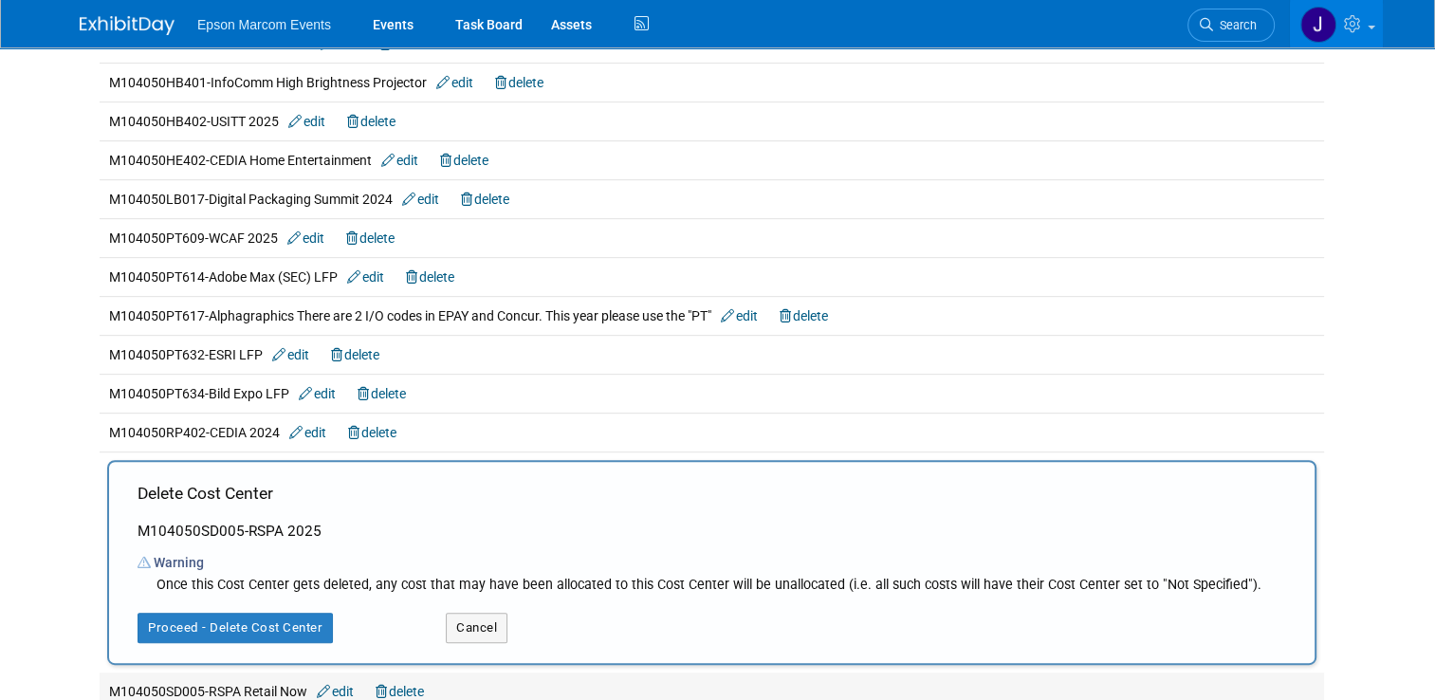
scroll to position [948, 0]
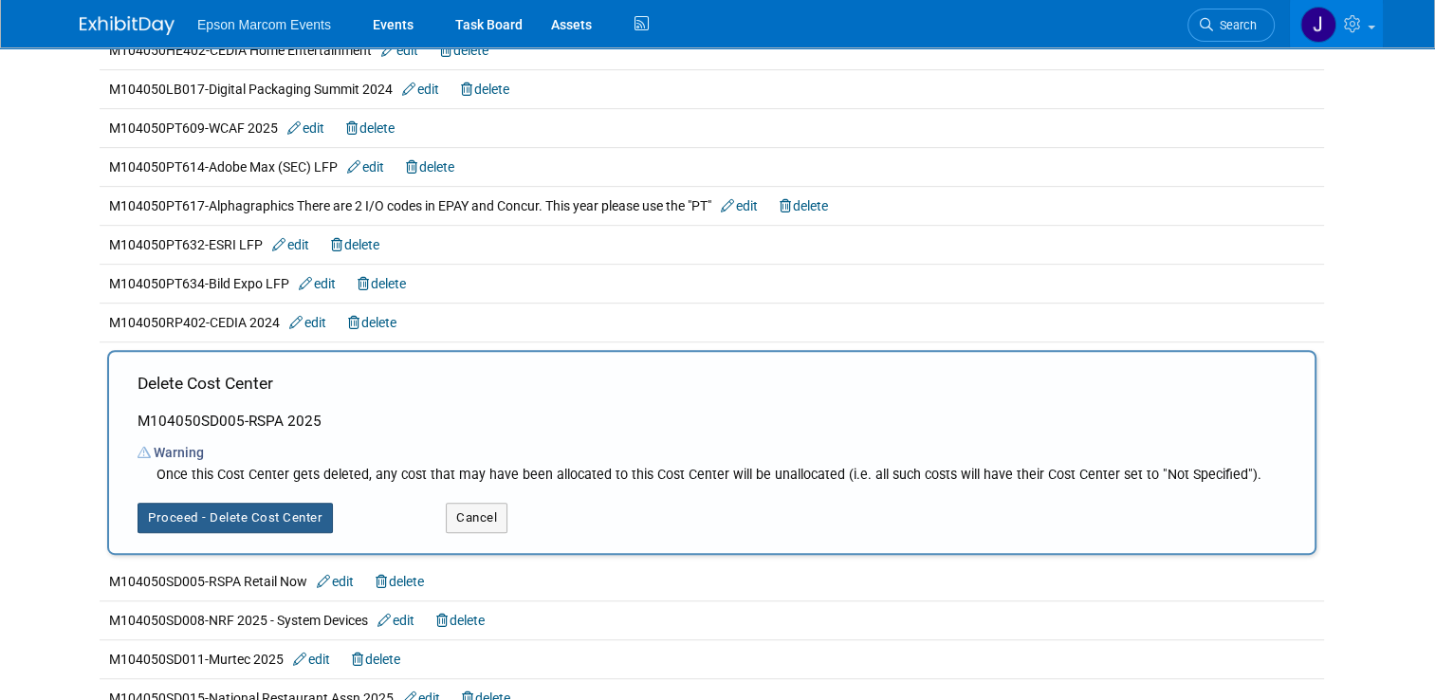
click at [235, 514] on button "Proceed - Delete Cost Center" at bounding box center [235, 518] width 195 height 30
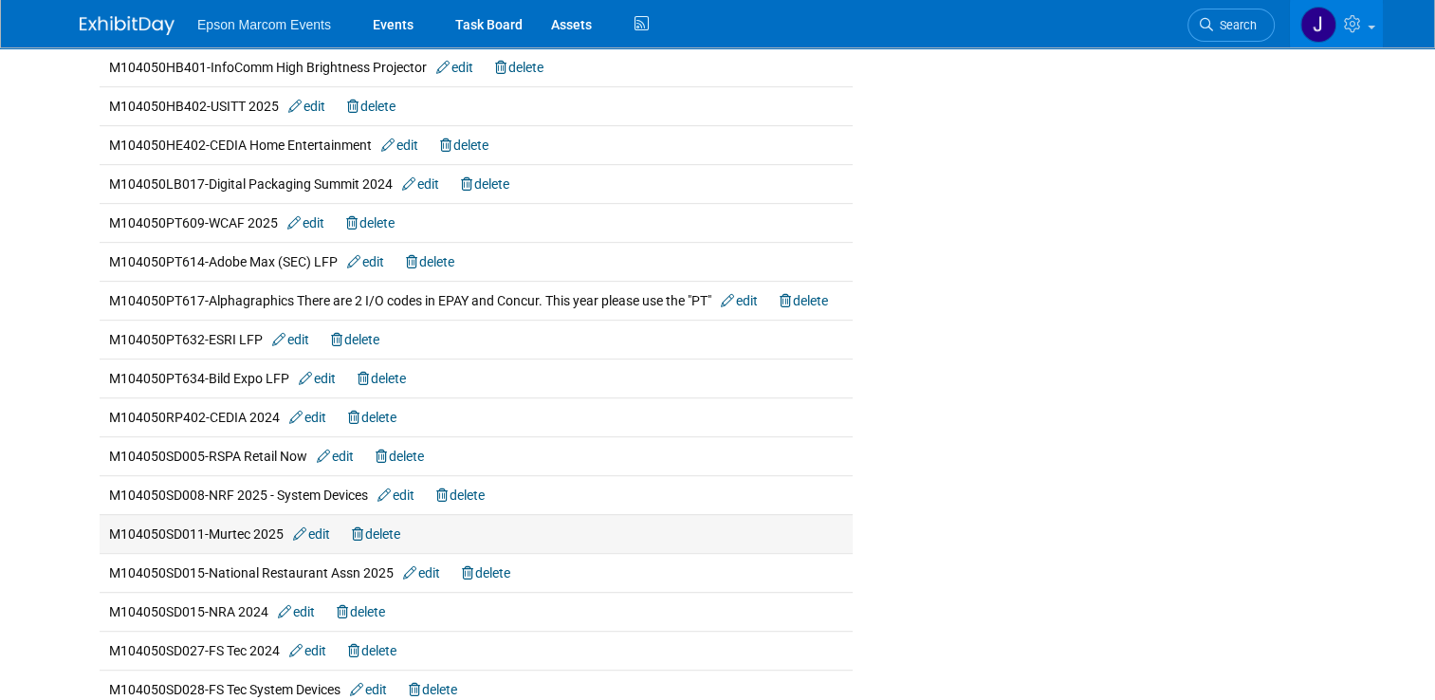
scroll to position [948, 0]
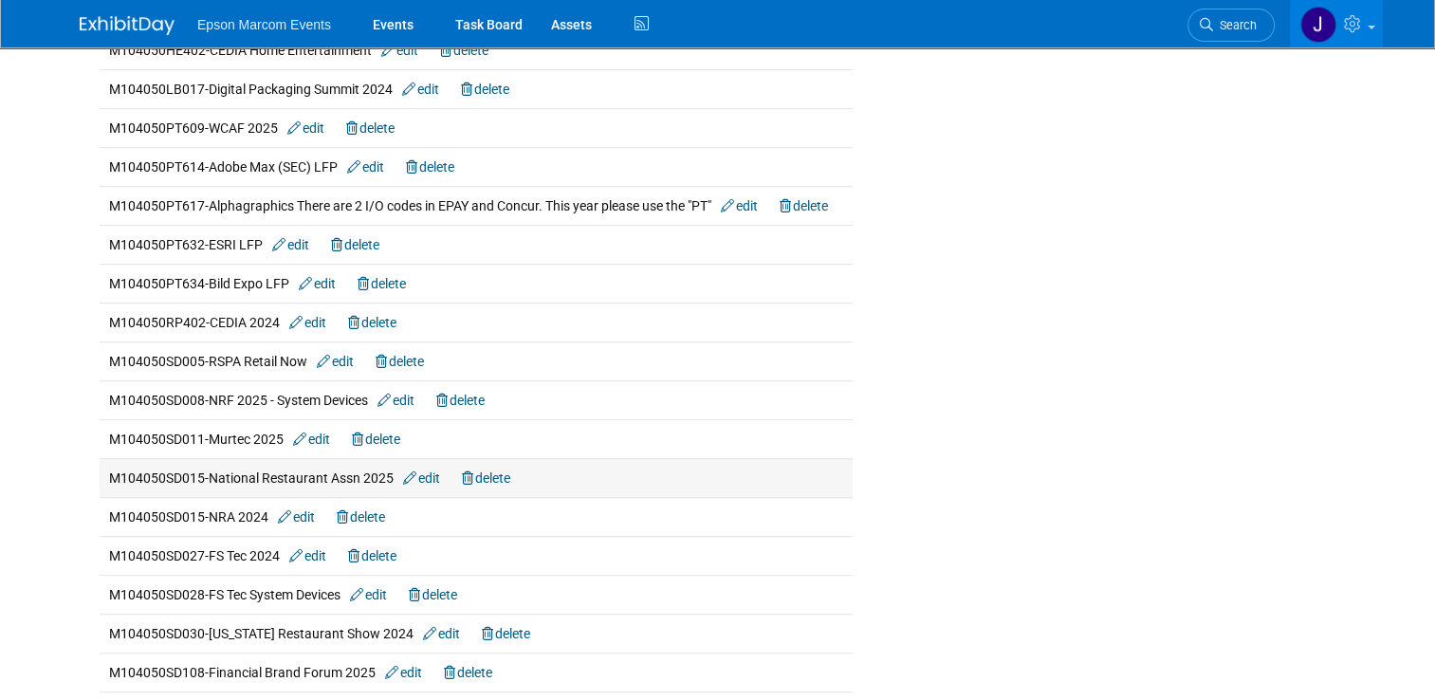
click at [424, 470] on link "edit" at bounding box center [421, 477] width 37 height 15
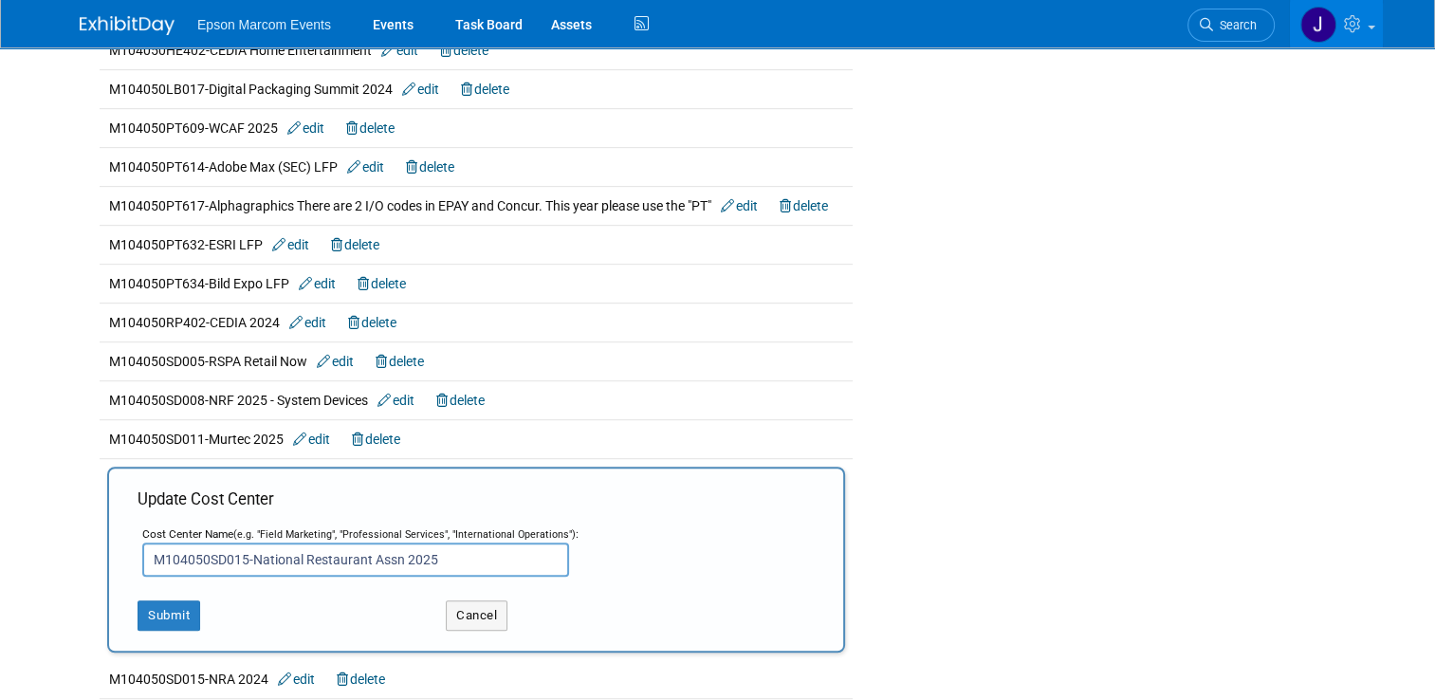
drag, startPoint x: 429, startPoint y: 550, endPoint x: 391, endPoint y: 551, distance: 37.9
click at [391, 551] on input "M104050SD015-National Restaurant Assn 2025" at bounding box center [355, 559] width 427 height 34
type input "M104050SD015-National Restaurant Assn"
click at [167, 605] on button "Submit" at bounding box center [169, 615] width 63 height 30
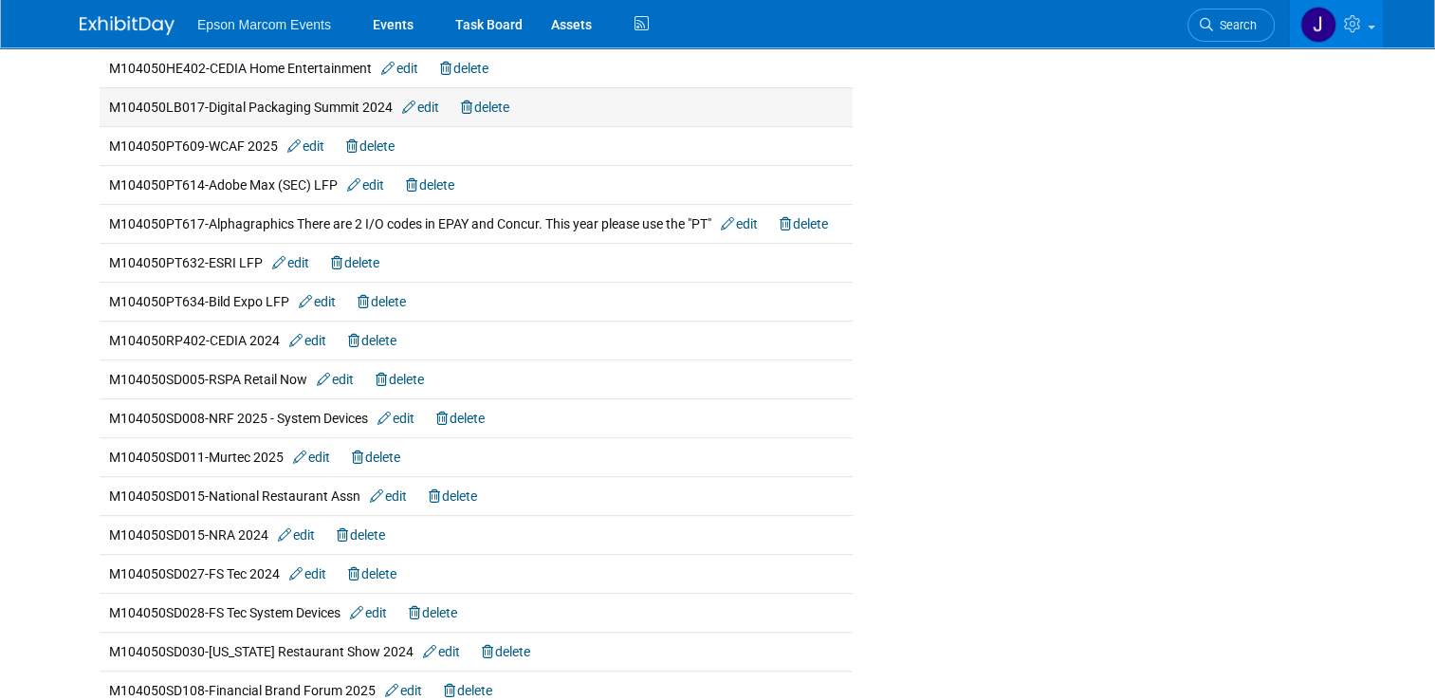
scroll to position [948, 0]
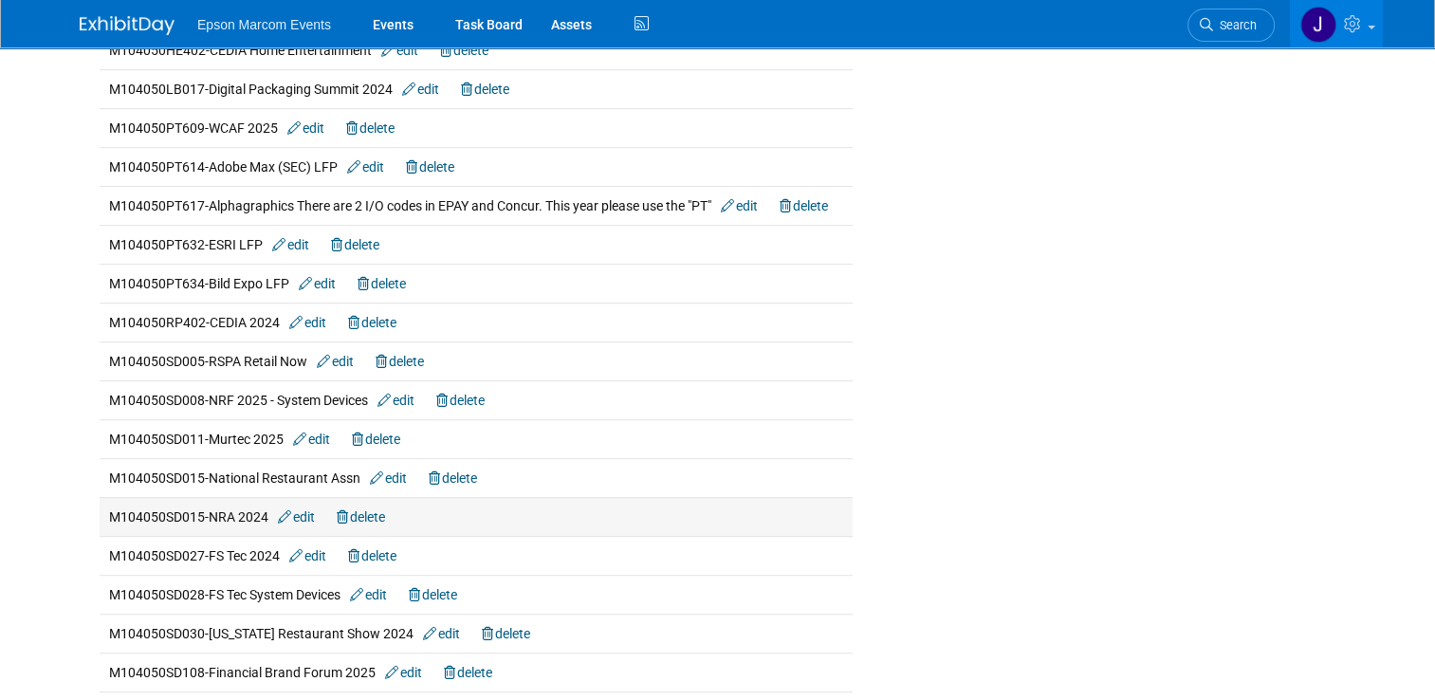
click at [368, 509] on link "delete" at bounding box center [361, 516] width 48 height 15
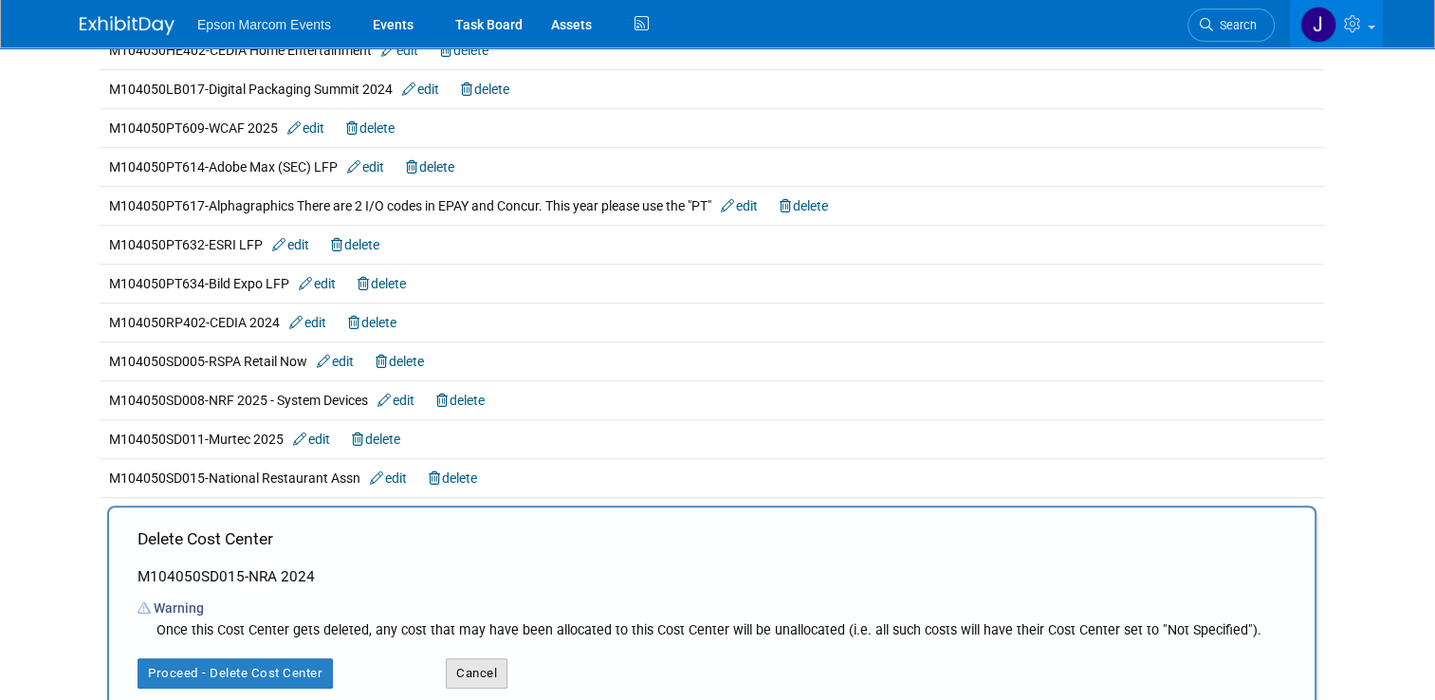
click at [468, 664] on button "Cancel" at bounding box center [477, 673] width 62 height 30
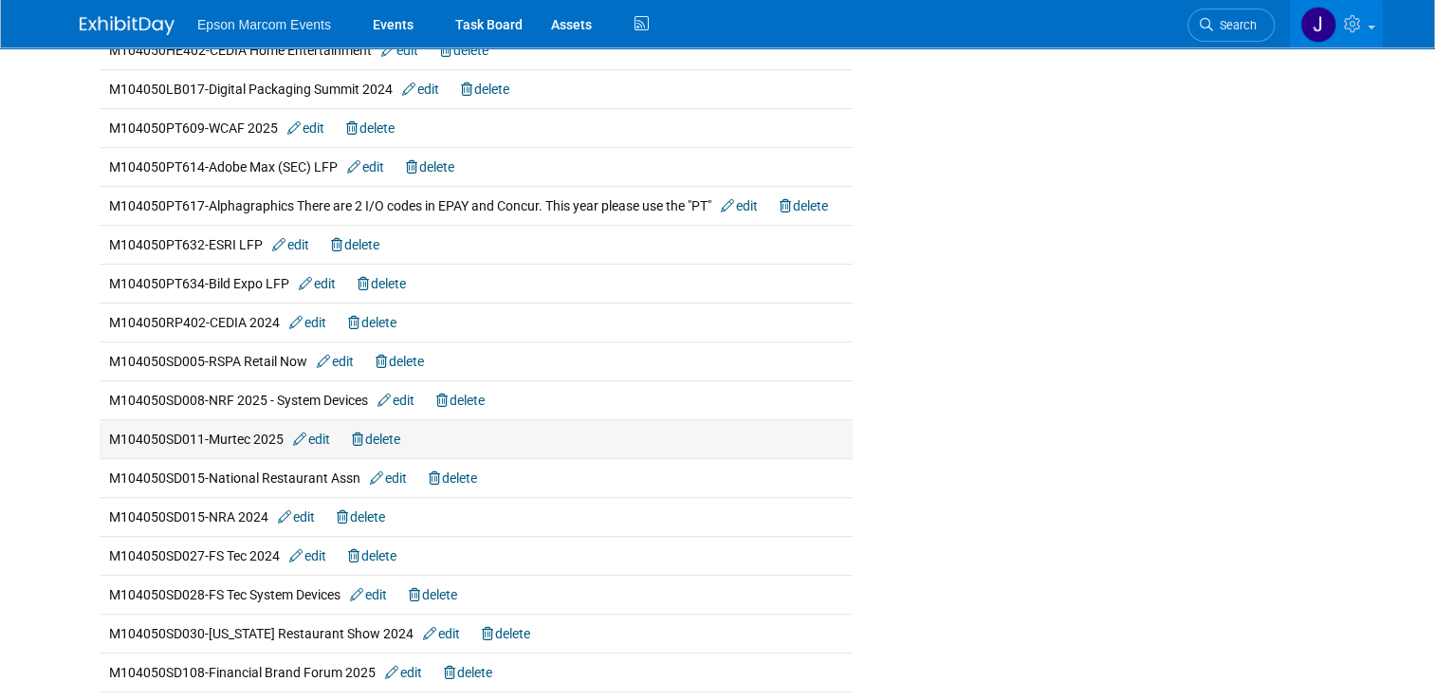
click at [313, 431] on link "edit" at bounding box center [311, 438] width 37 height 15
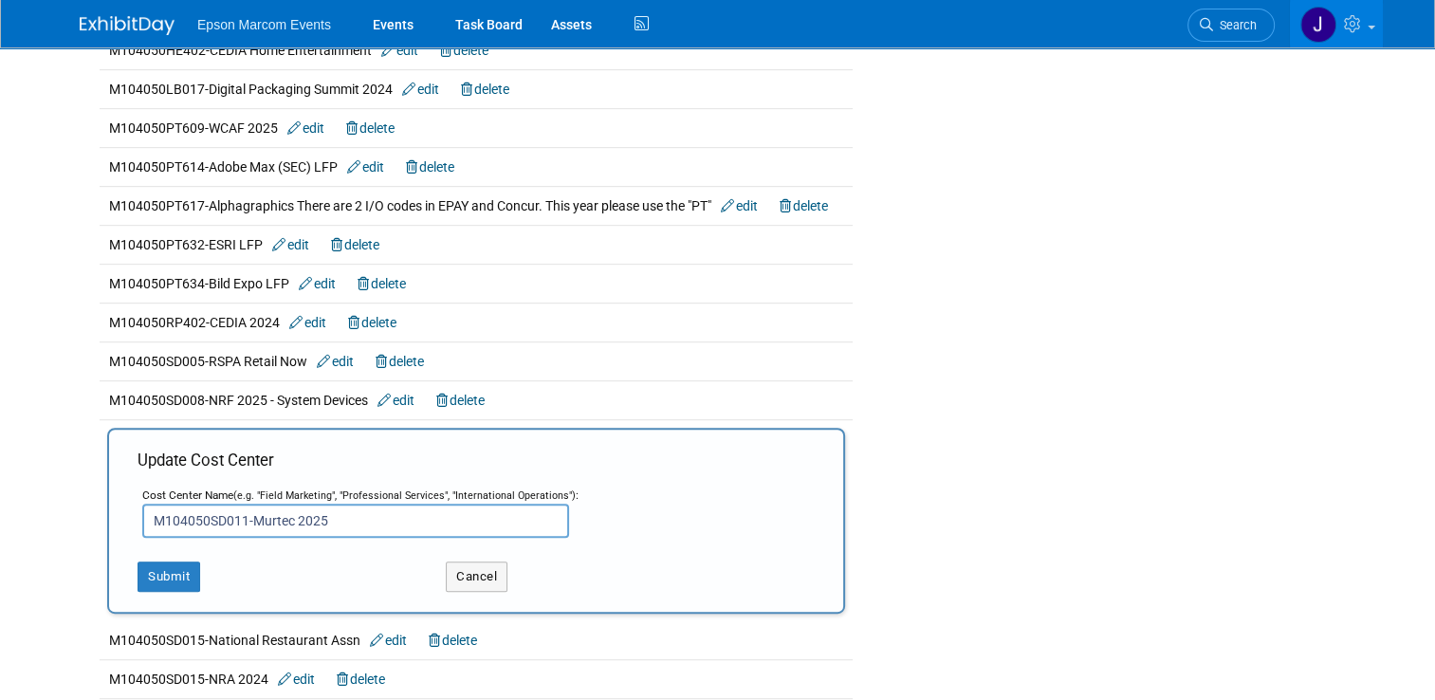
drag, startPoint x: 331, startPoint y: 522, endPoint x: 283, endPoint y: 510, distance: 49.7
click at [283, 510] on input "M104050SD011-Murtec 2025" at bounding box center [355, 521] width 427 height 34
type input "M104050SD011-Murtec"
click at [159, 569] on button "Submit" at bounding box center [169, 576] width 63 height 30
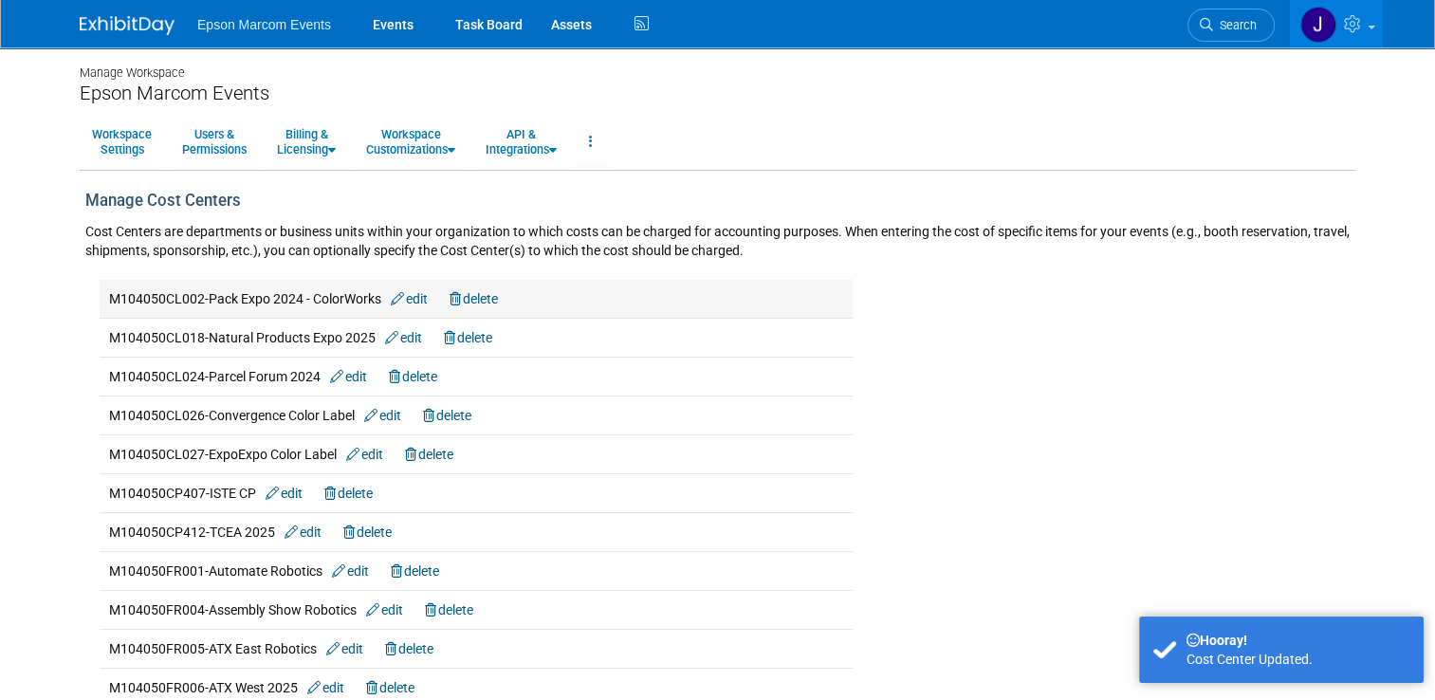
click at [417, 298] on link "edit" at bounding box center [409, 298] width 37 height 15
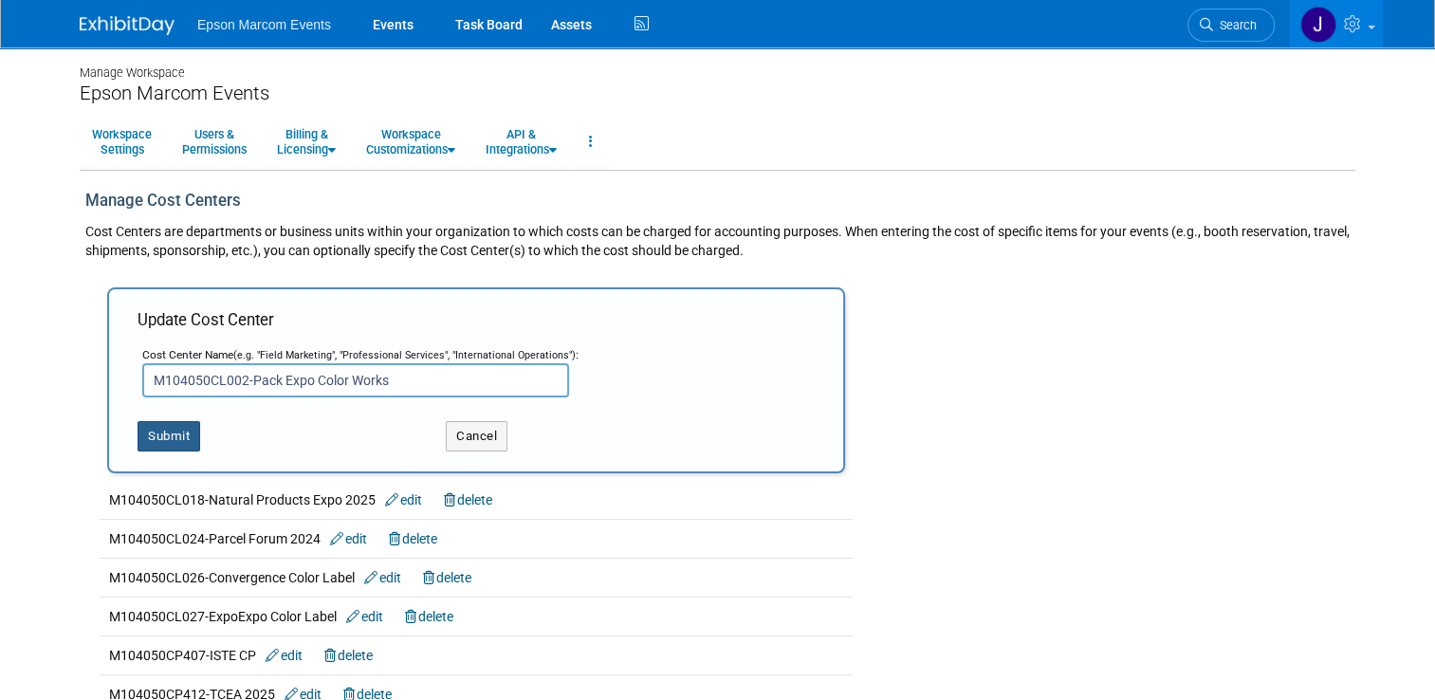
type input "M104050CL002-Pack Expo Color Works"
click at [161, 426] on button "Submit" at bounding box center [169, 436] width 63 height 30
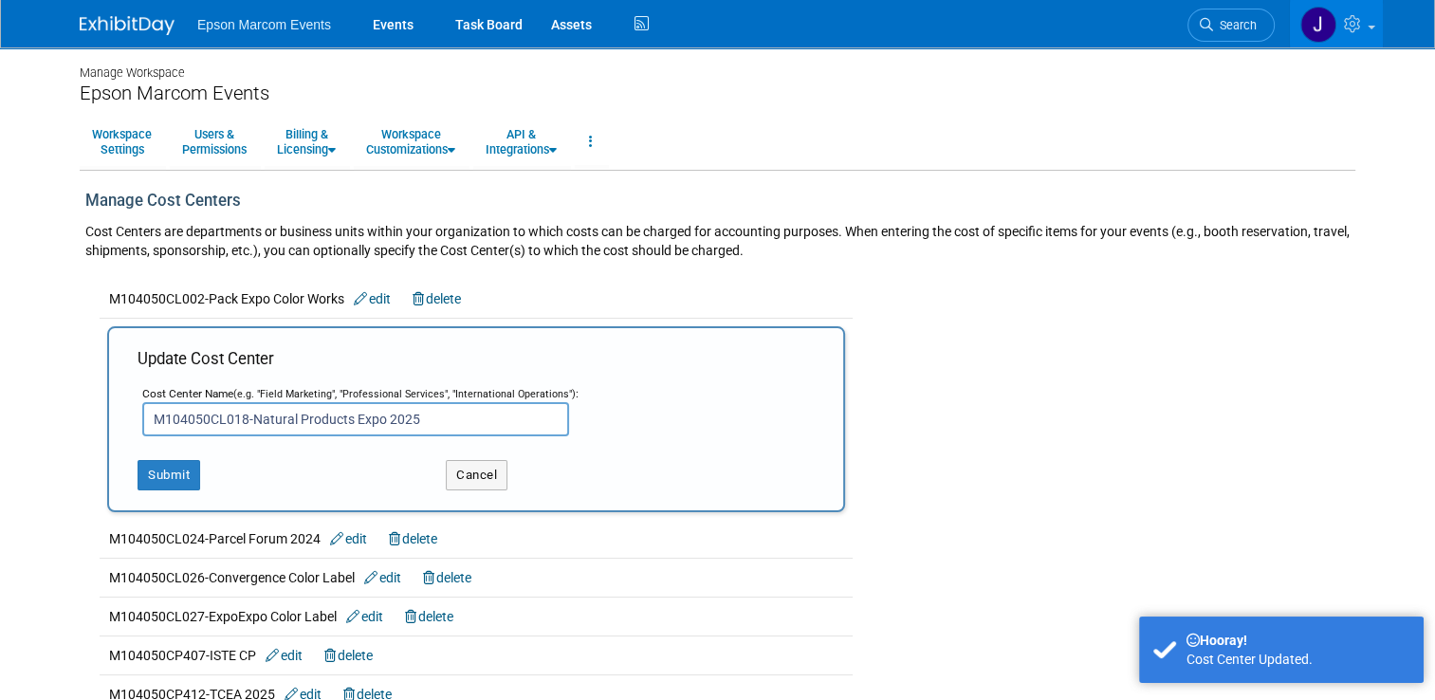
drag, startPoint x: 416, startPoint y: 418, endPoint x: 376, endPoint y: 416, distance: 39.9
click at [376, 416] on input "M104050CL018-Natural Products Expo 2025" at bounding box center [355, 419] width 427 height 34
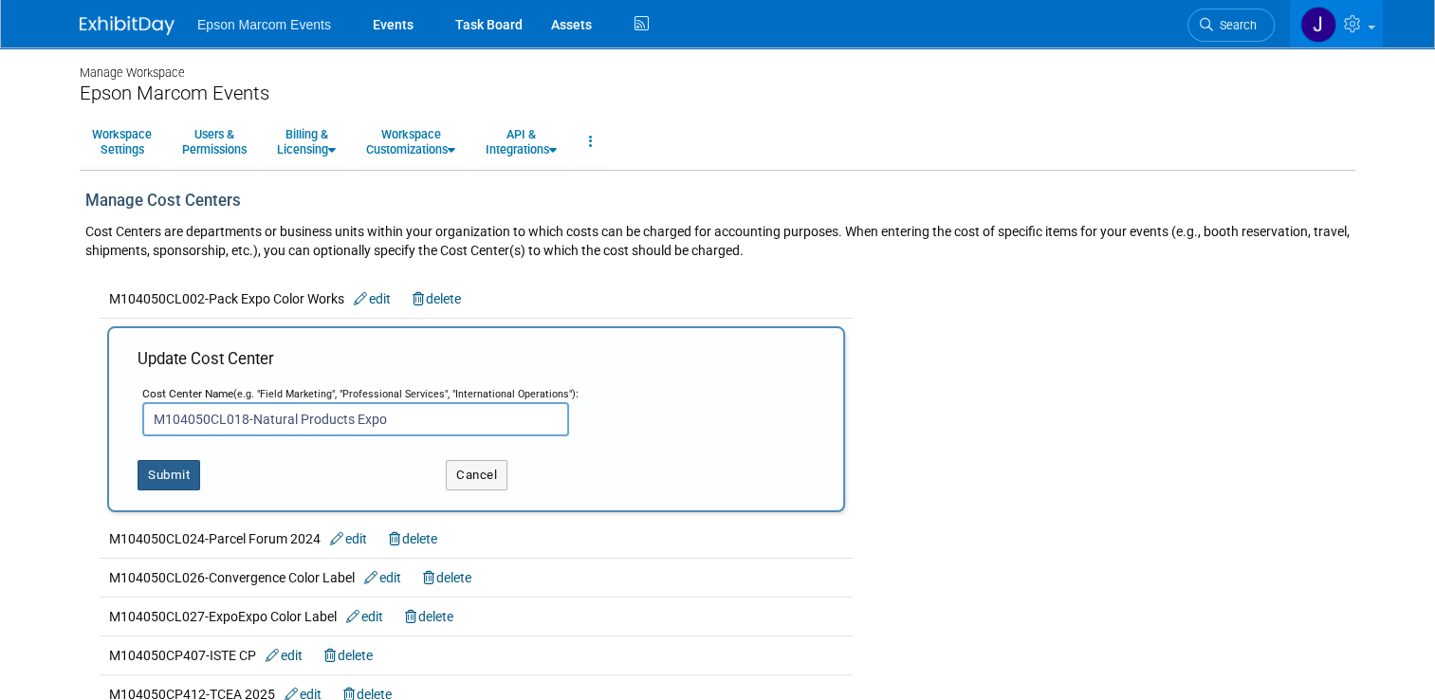
type input "M104050CL018-Natural Products Expo"
click at [156, 472] on button "Submit" at bounding box center [169, 475] width 63 height 30
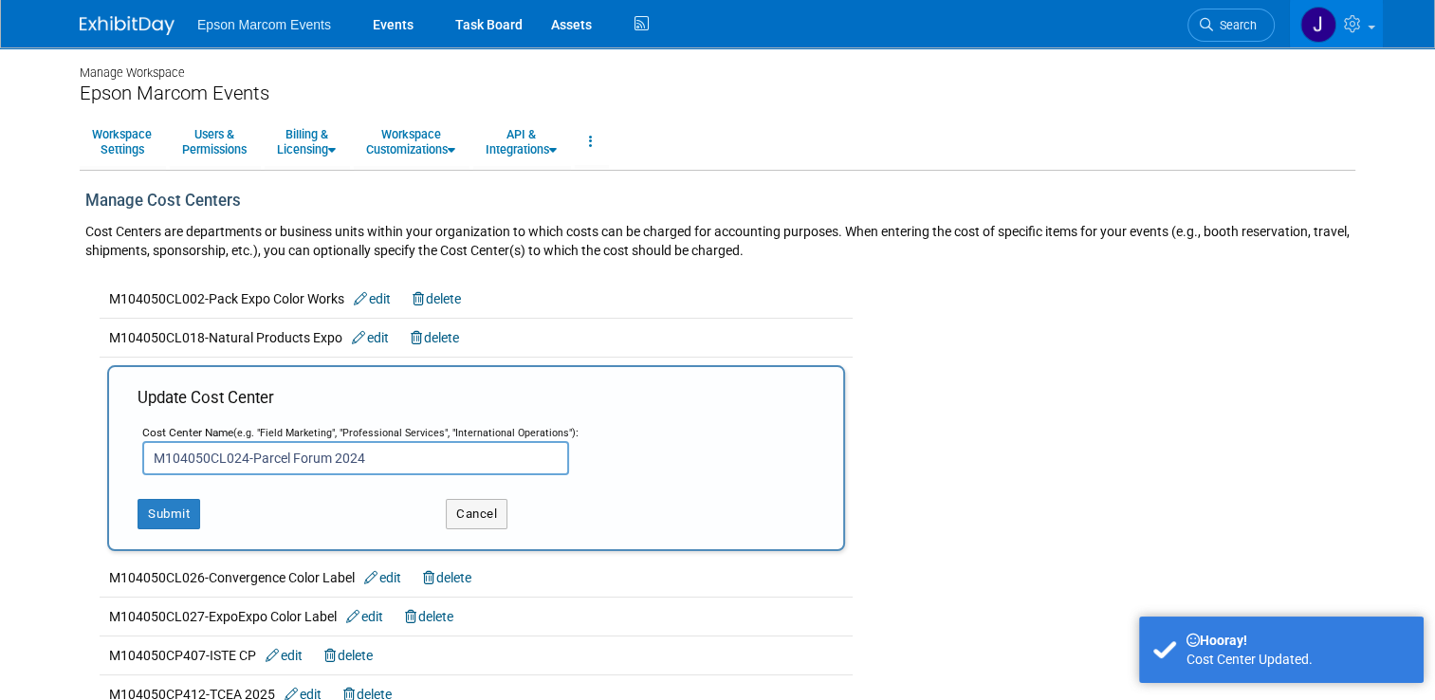
drag, startPoint x: 368, startPoint y: 457, endPoint x: 319, endPoint y: 453, distance: 49.5
click at [319, 453] on input "M104050CL024-Parcel Forum 2024" at bounding box center [355, 458] width 427 height 34
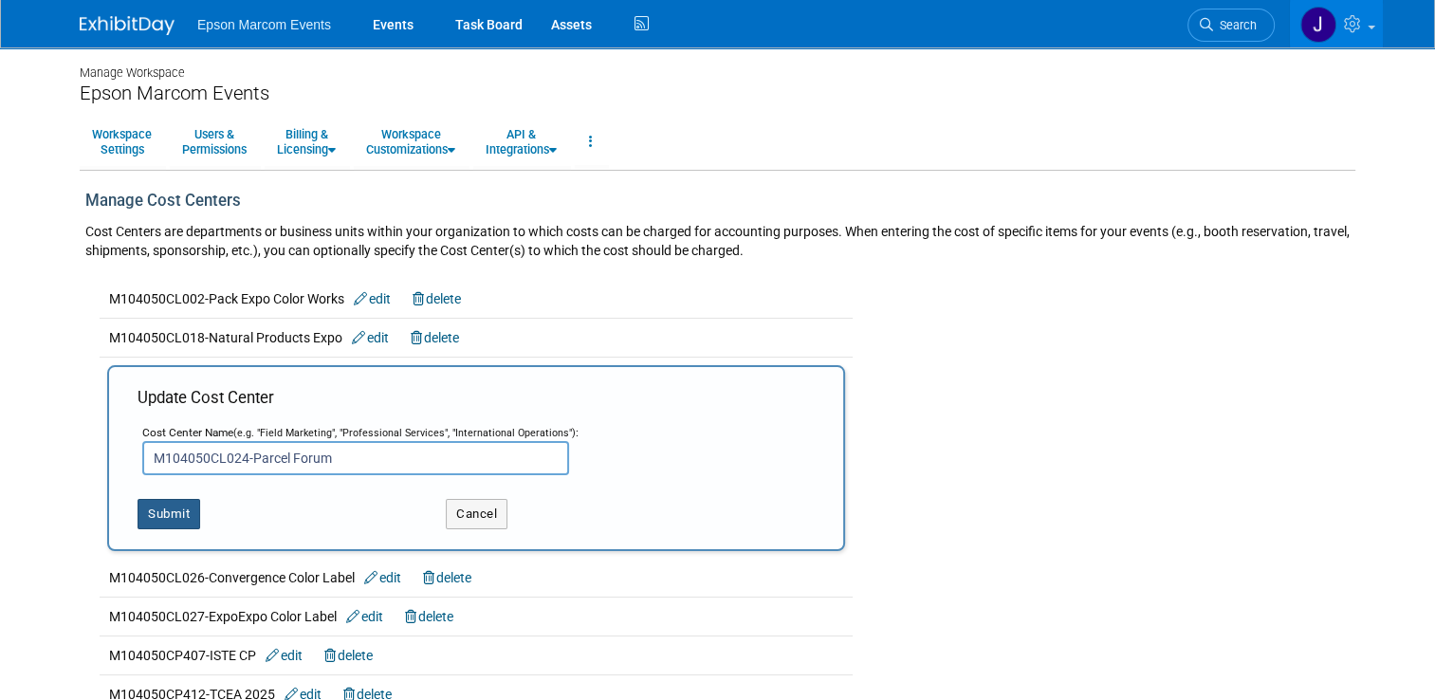
type input "M104050CL024-Parcel Forum"
click at [141, 504] on button "Submit" at bounding box center [169, 514] width 63 height 30
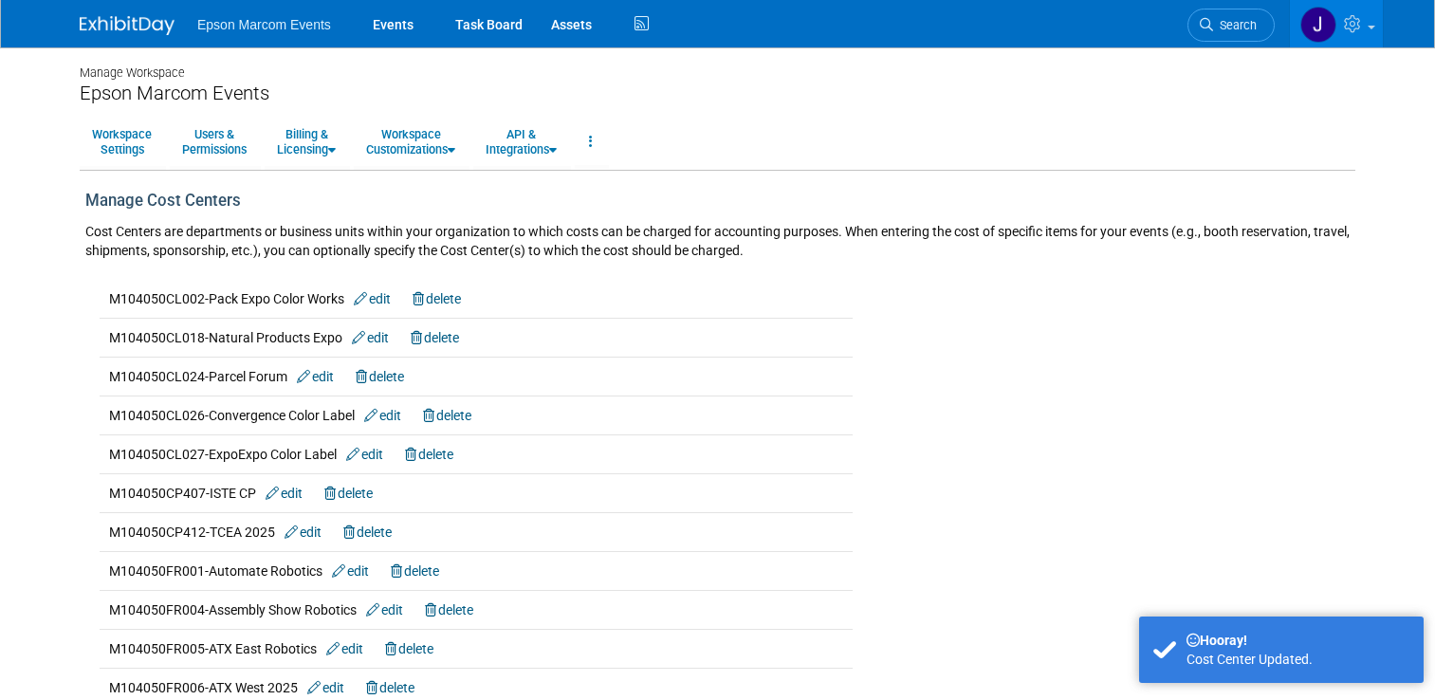
click at [303, 530] on link "edit" at bounding box center [302, 531] width 37 height 15
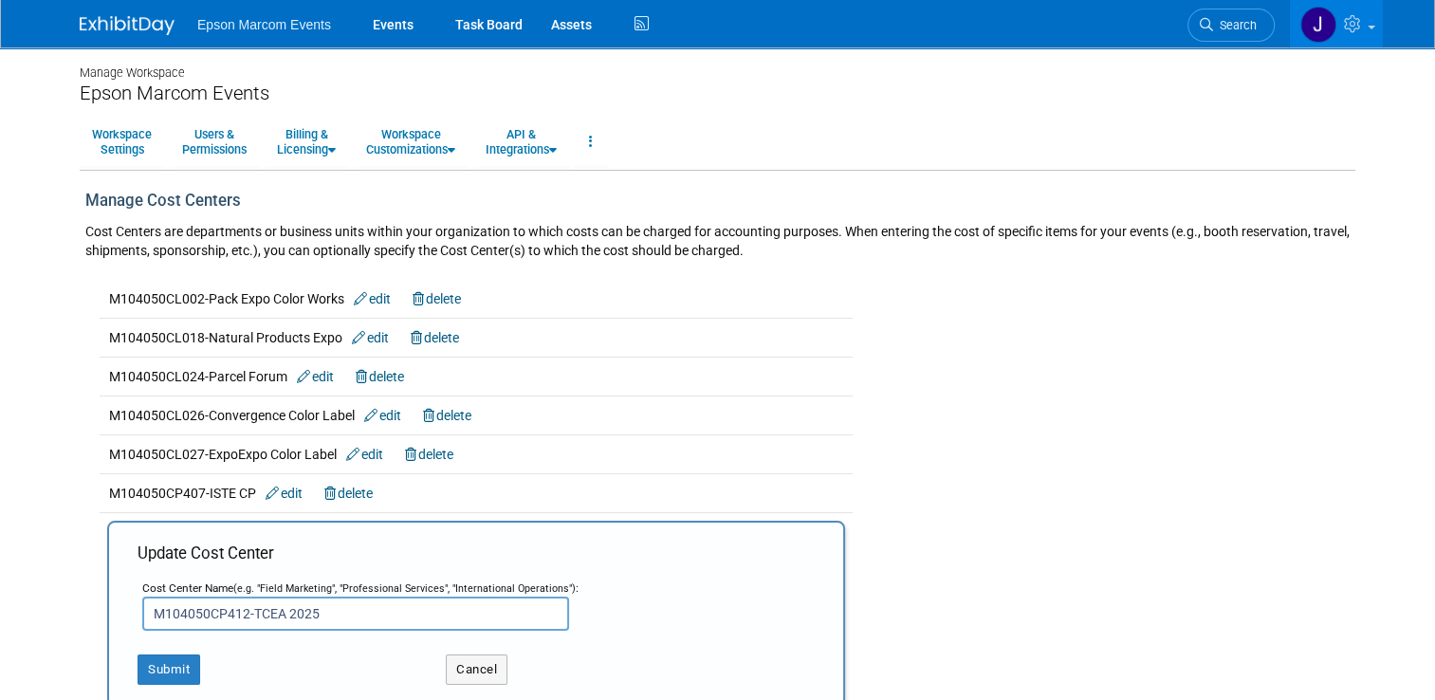
drag, startPoint x: 315, startPoint y: 614, endPoint x: 275, endPoint y: 608, distance: 40.2
click at [275, 608] on input "M104050CP412-TCEA 2025" at bounding box center [355, 613] width 427 height 34
type input "M104050CP412-TCEA"
click at [152, 658] on button "Submit" at bounding box center [169, 669] width 63 height 30
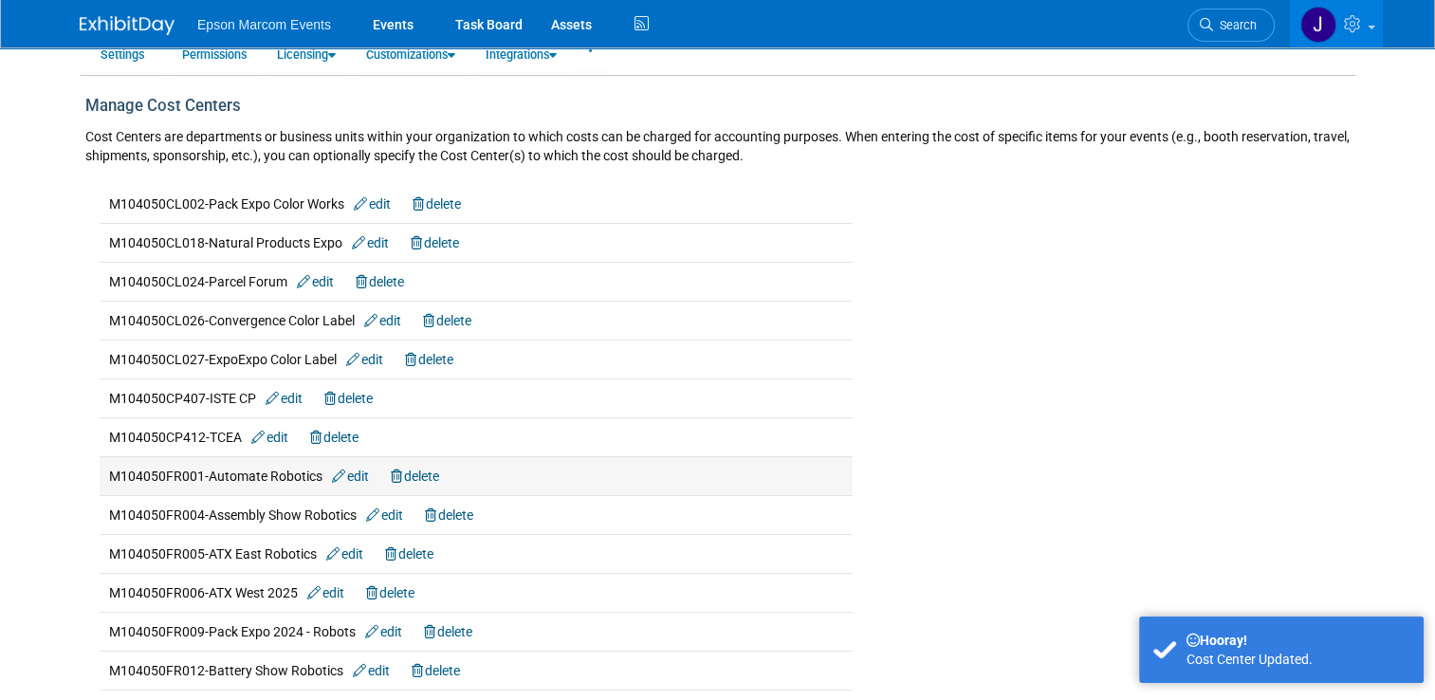
scroll to position [190, 0]
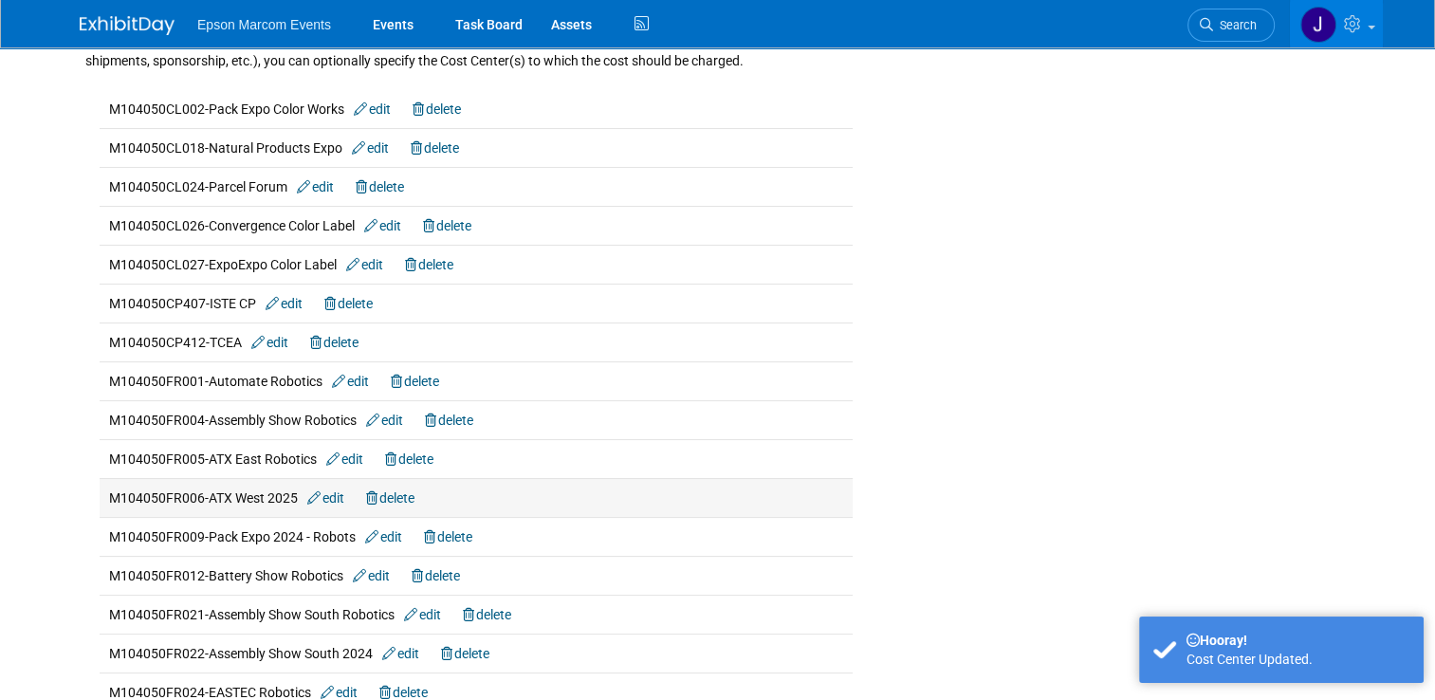
click at [333, 490] on link "edit" at bounding box center [325, 497] width 37 height 15
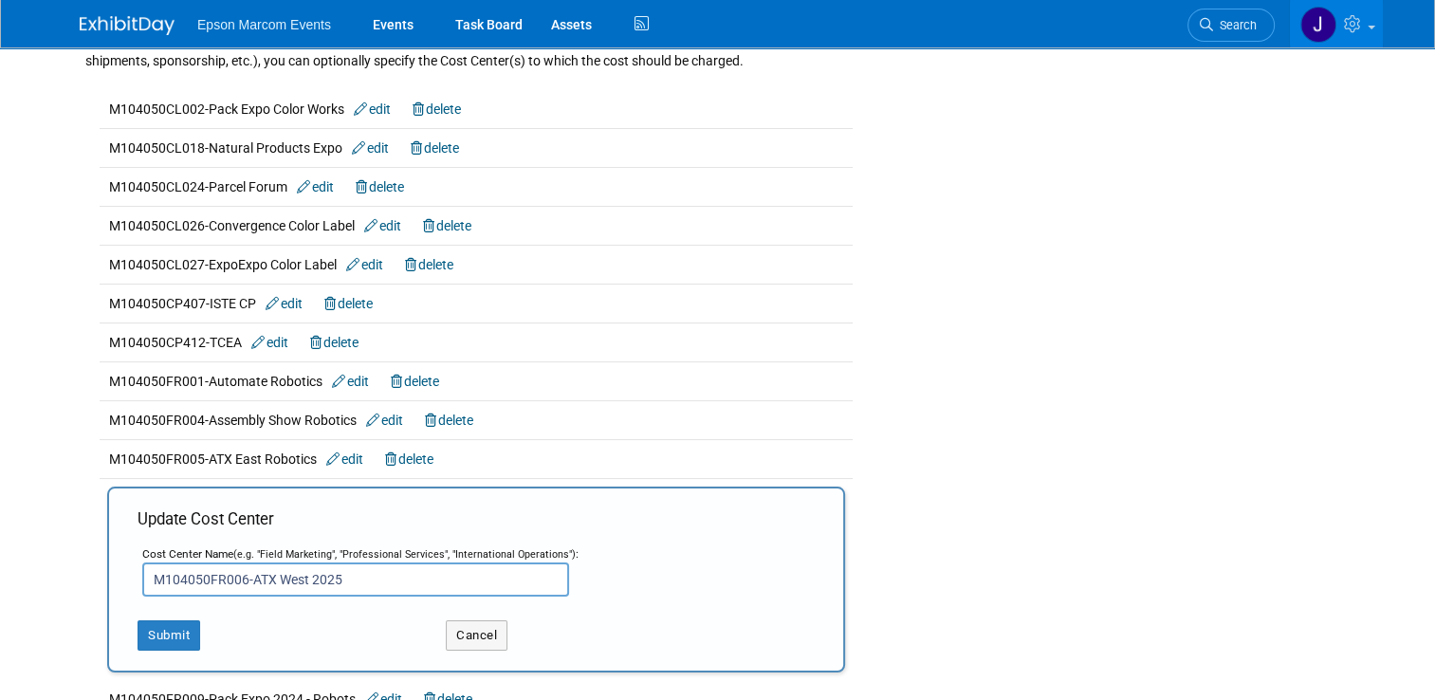
drag, startPoint x: 346, startPoint y: 575, endPoint x: 294, endPoint y: 576, distance: 52.2
click at [294, 576] on input "M104050FR006-ATX West 2025" at bounding box center [355, 579] width 427 height 34
type input "M104050FR006-ATX West"
click at [161, 631] on button "Submit" at bounding box center [169, 635] width 63 height 30
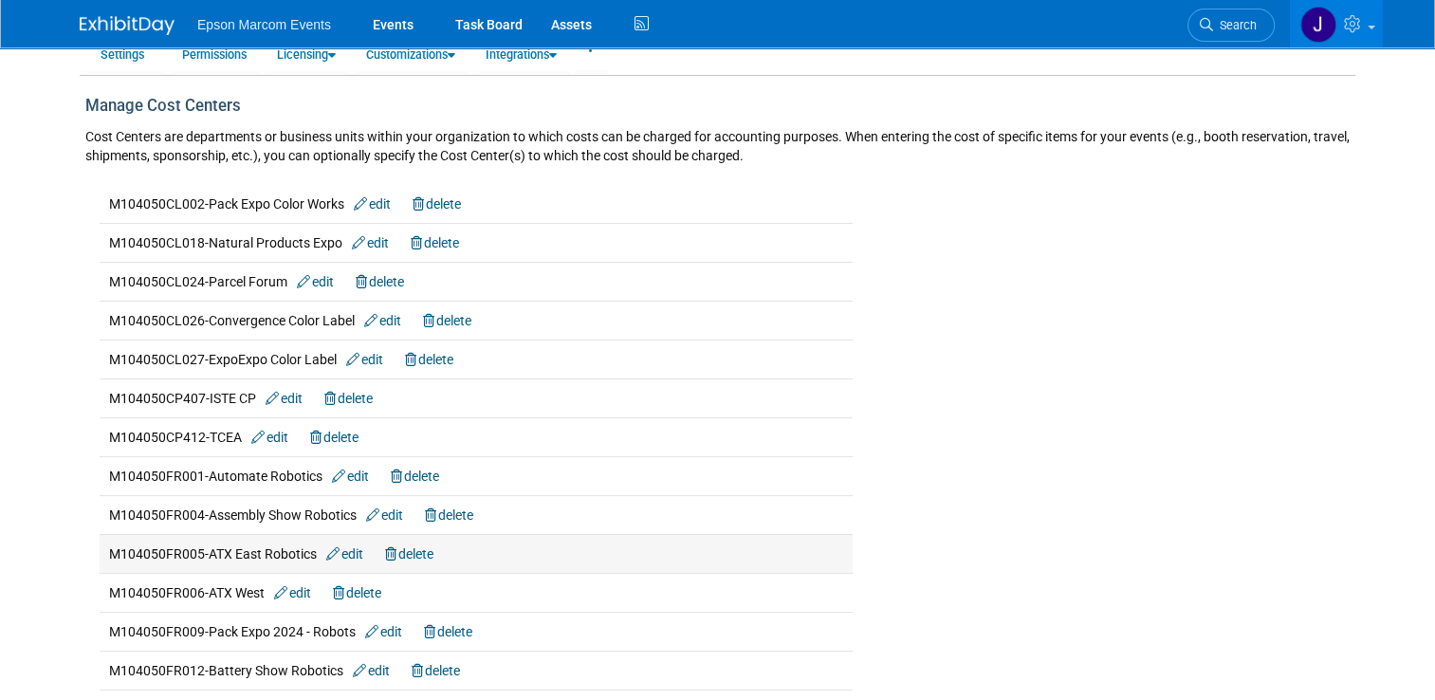
scroll to position [190, 0]
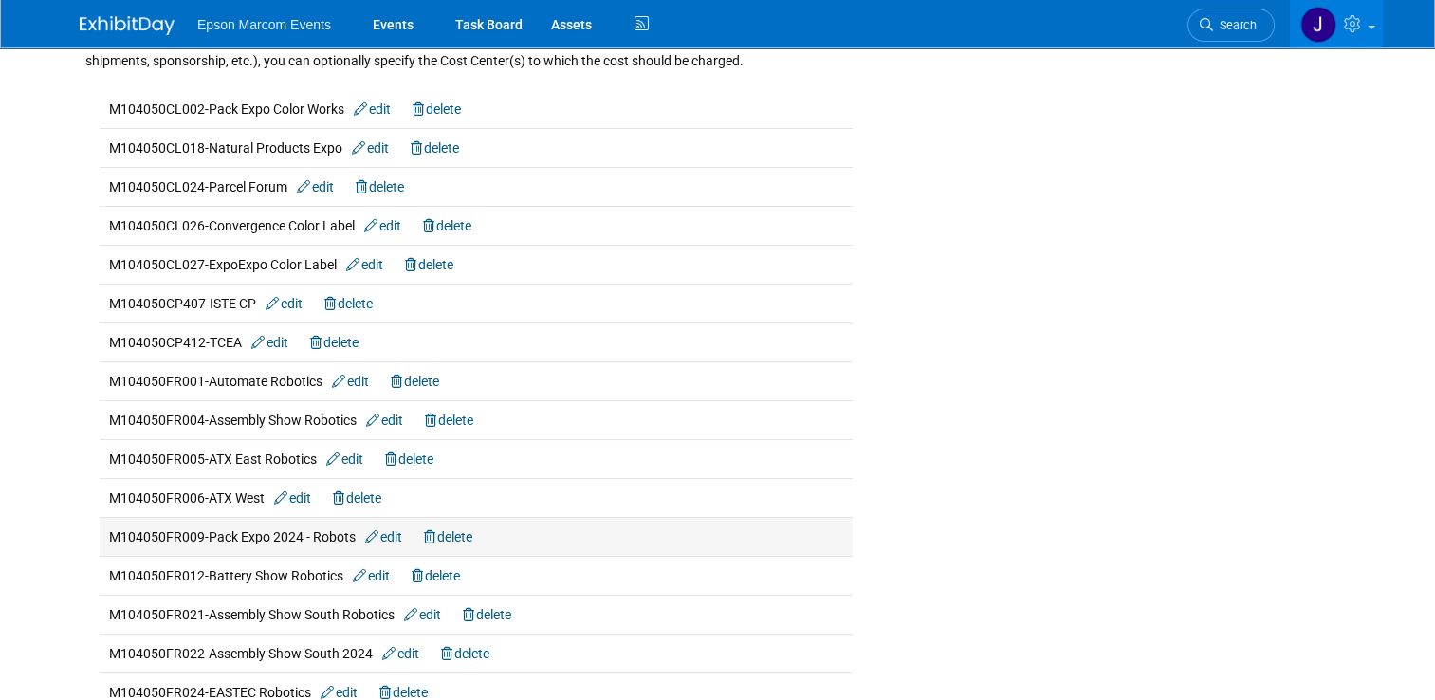
click at [382, 533] on link "edit" at bounding box center [383, 536] width 37 height 15
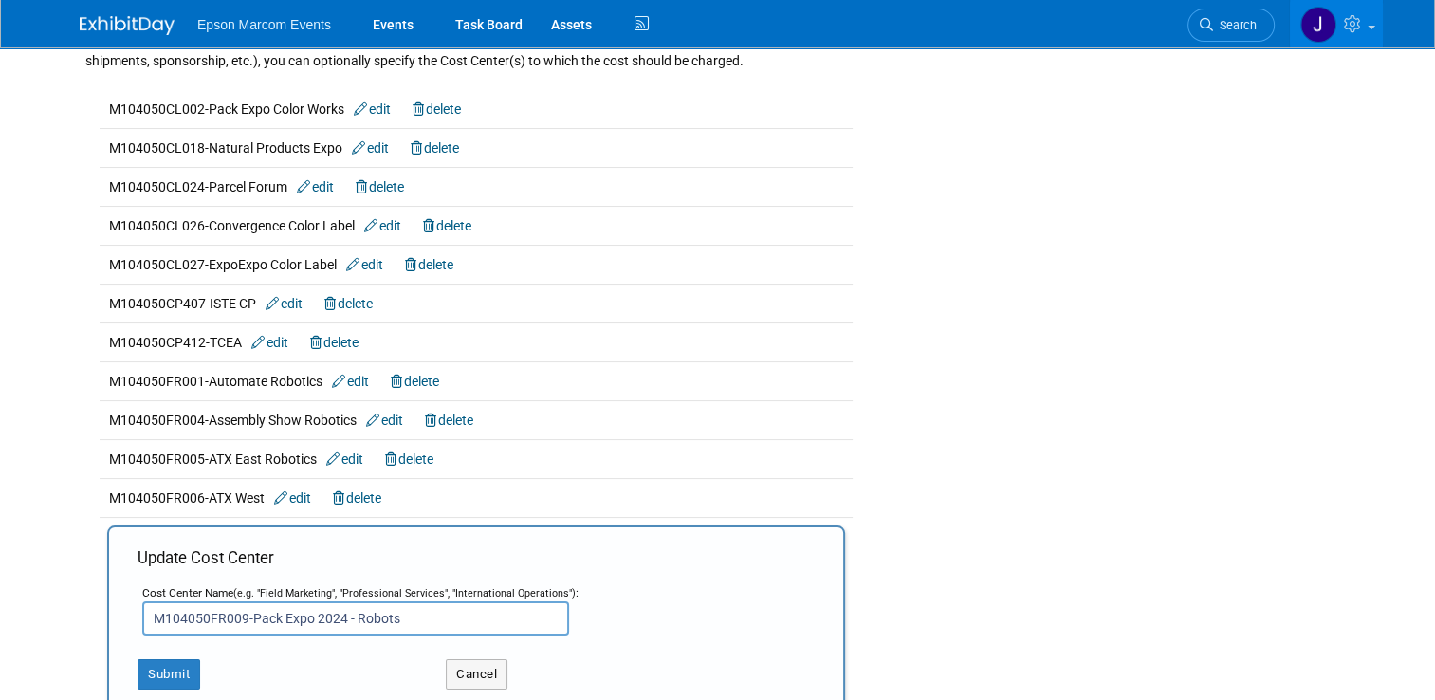
drag, startPoint x: 331, startPoint y: 614, endPoint x: 306, endPoint y: 614, distance: 24.7
click at [306, 614] on input "M104050FR009-Pack Expo 2024 - Robots" at bounding box center [355, 618] width 427 height 34
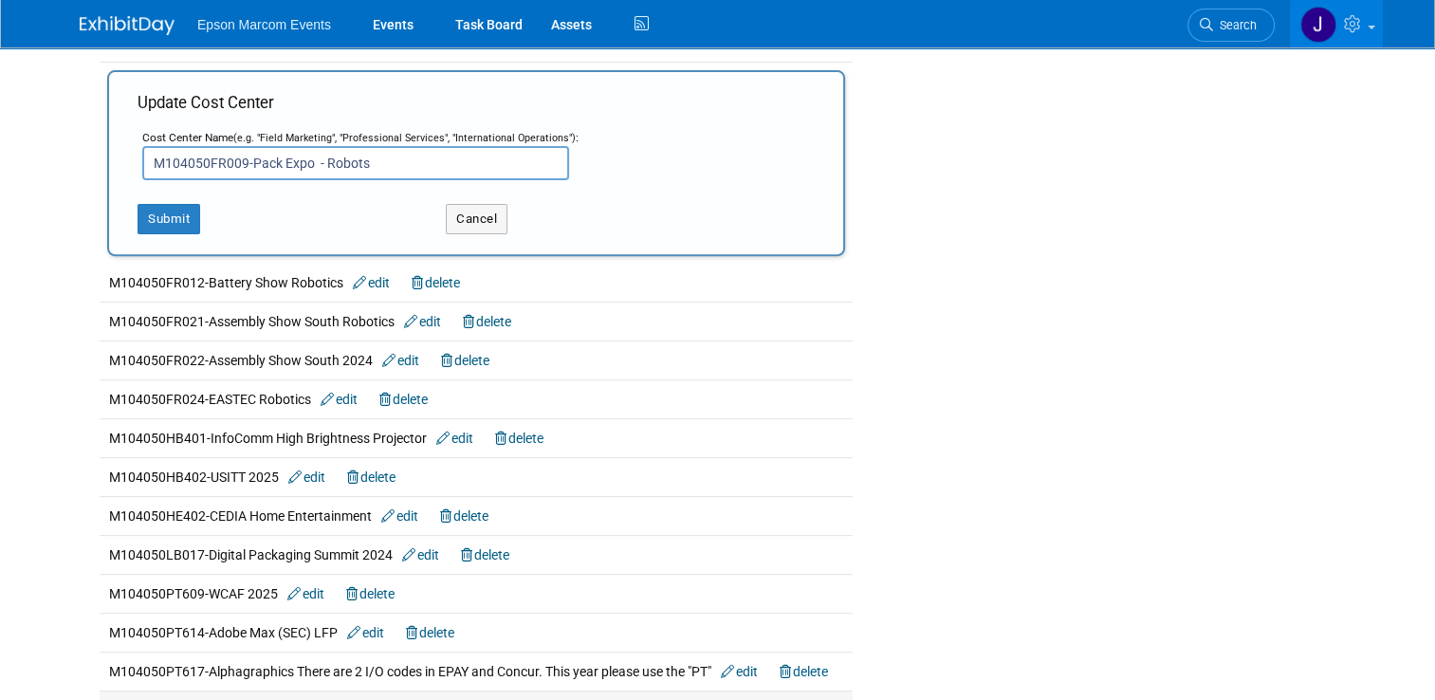
scroll to position [612, 0]
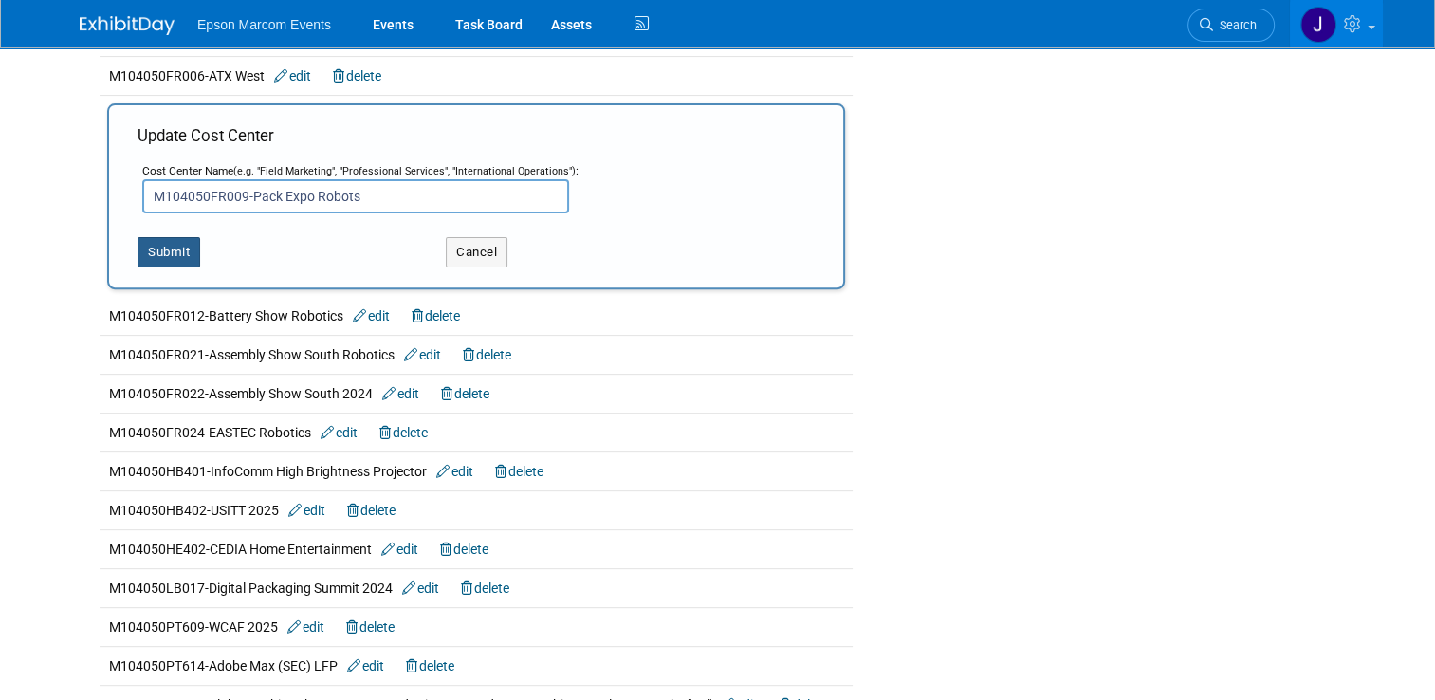
type input "M104050FR009-Pack Expo Robots"
click at [160, 242] on button "Submit" at bounding box center [169, 252] width 63 height 30
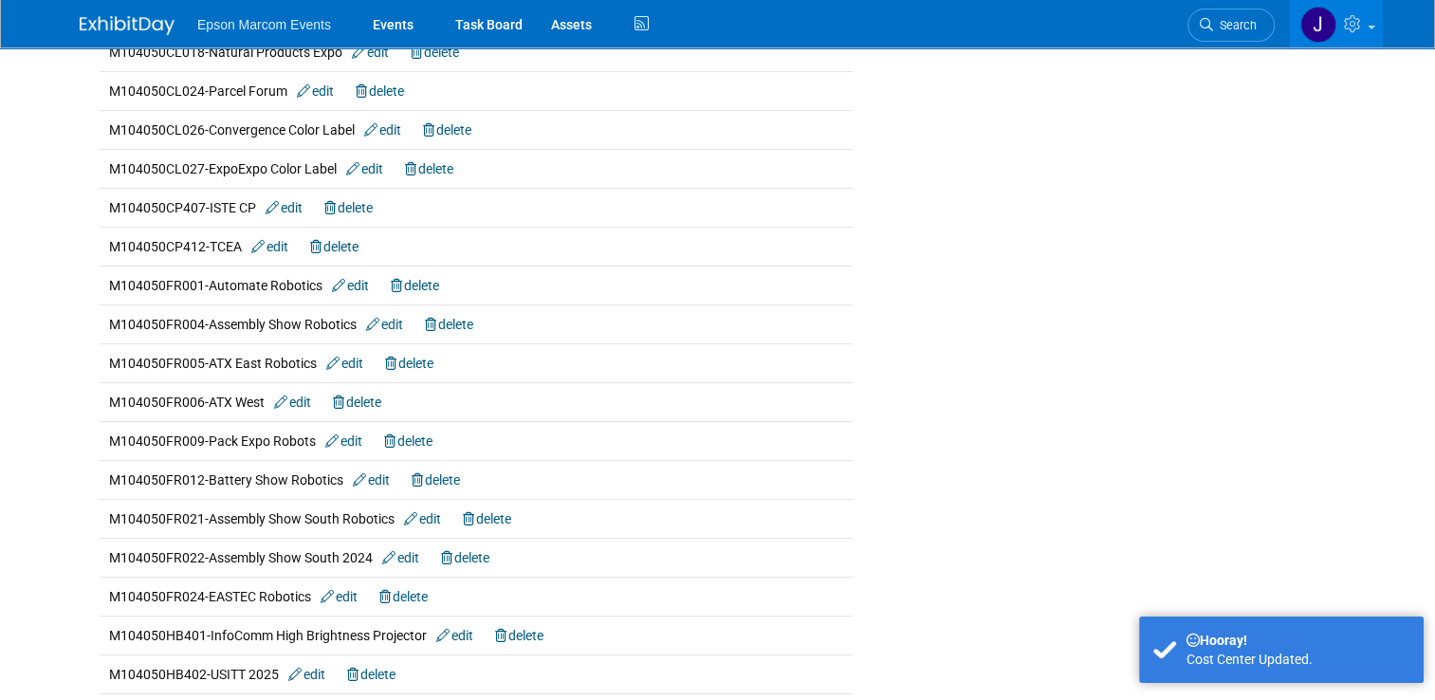
scroll to position [379, 0]
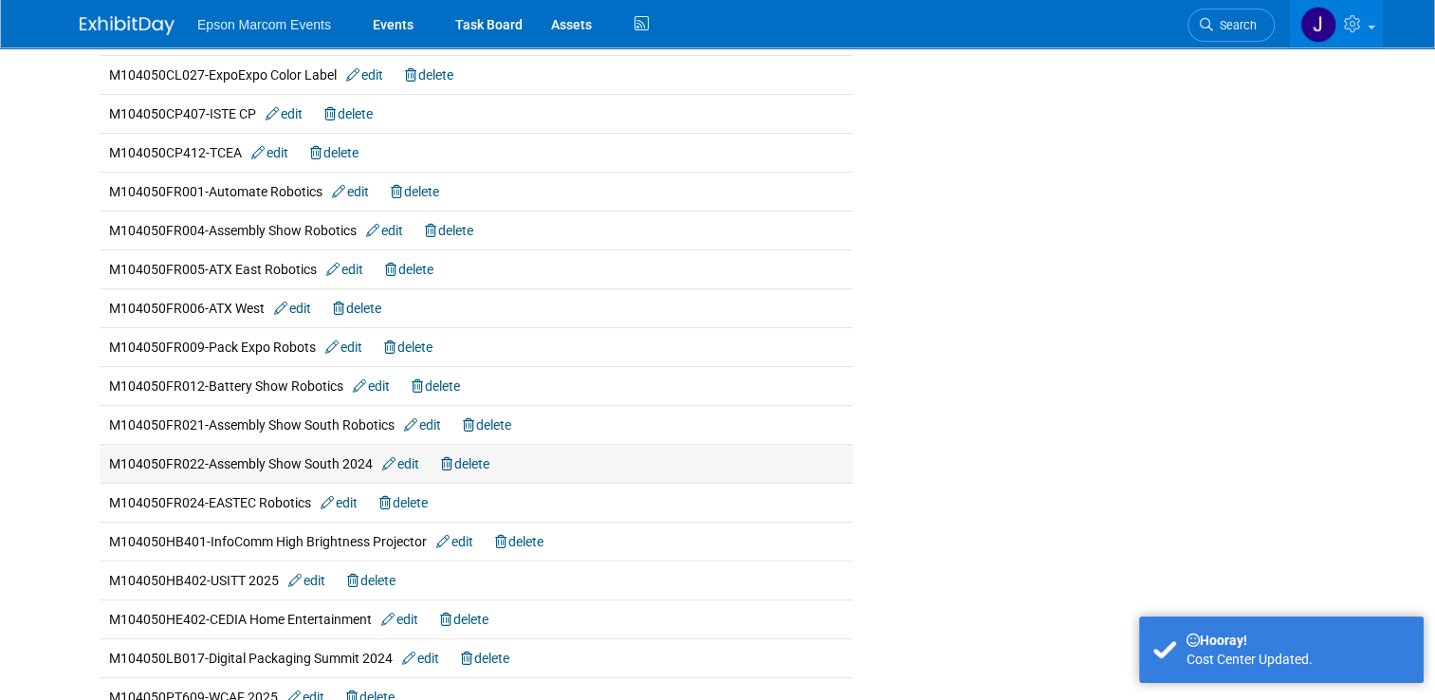
click at [403, 456] on link "edit" at bounding box center [400, 463] width 37 height 15
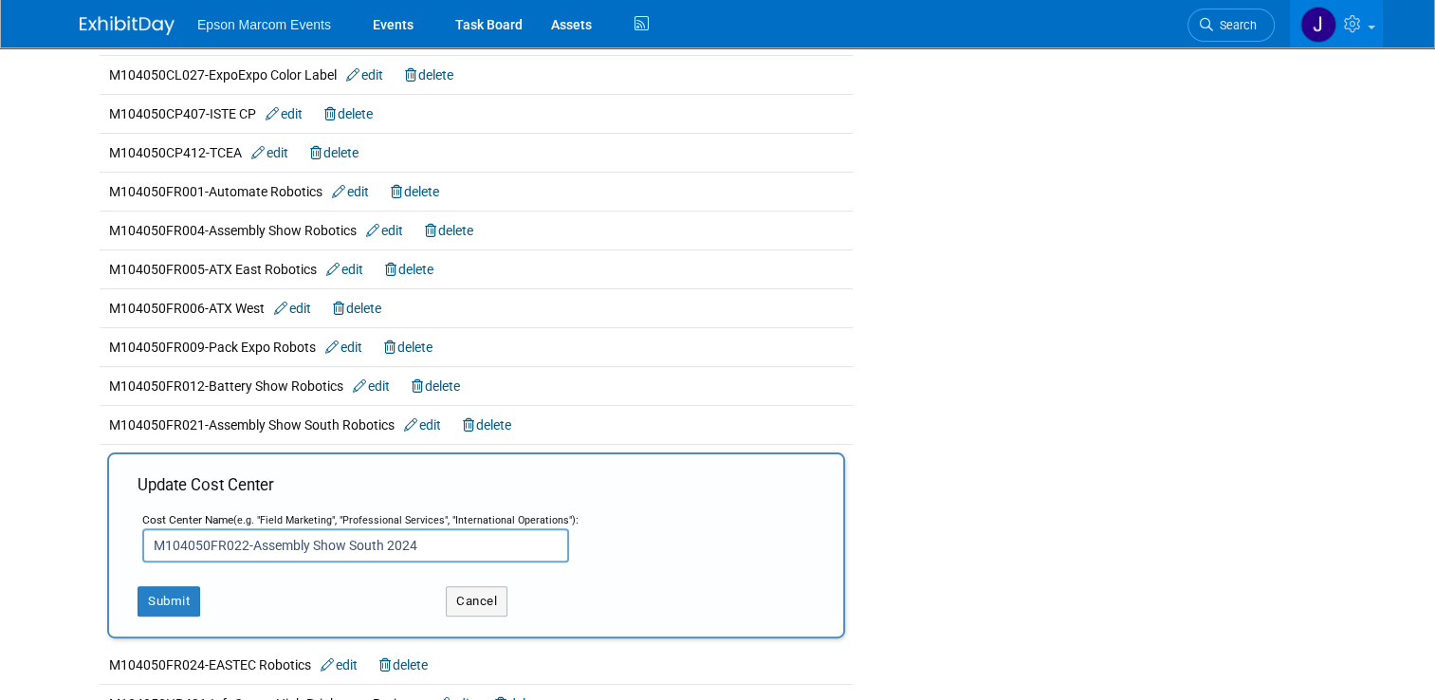
drag, startPoint x: 414, startPoint y: 538, endPoint x: 371, endPoint y: 538, distance: 43.6
click at [371, 538] on input "M104050FR022-Assembly Show South 2024" at bounding box center [355, 545] width 427 height 34
type input "M104050FR022-Assembly Show South"
click at [167, 590] on button "Submit" at bounding box center [169, 601] width 63 height 30
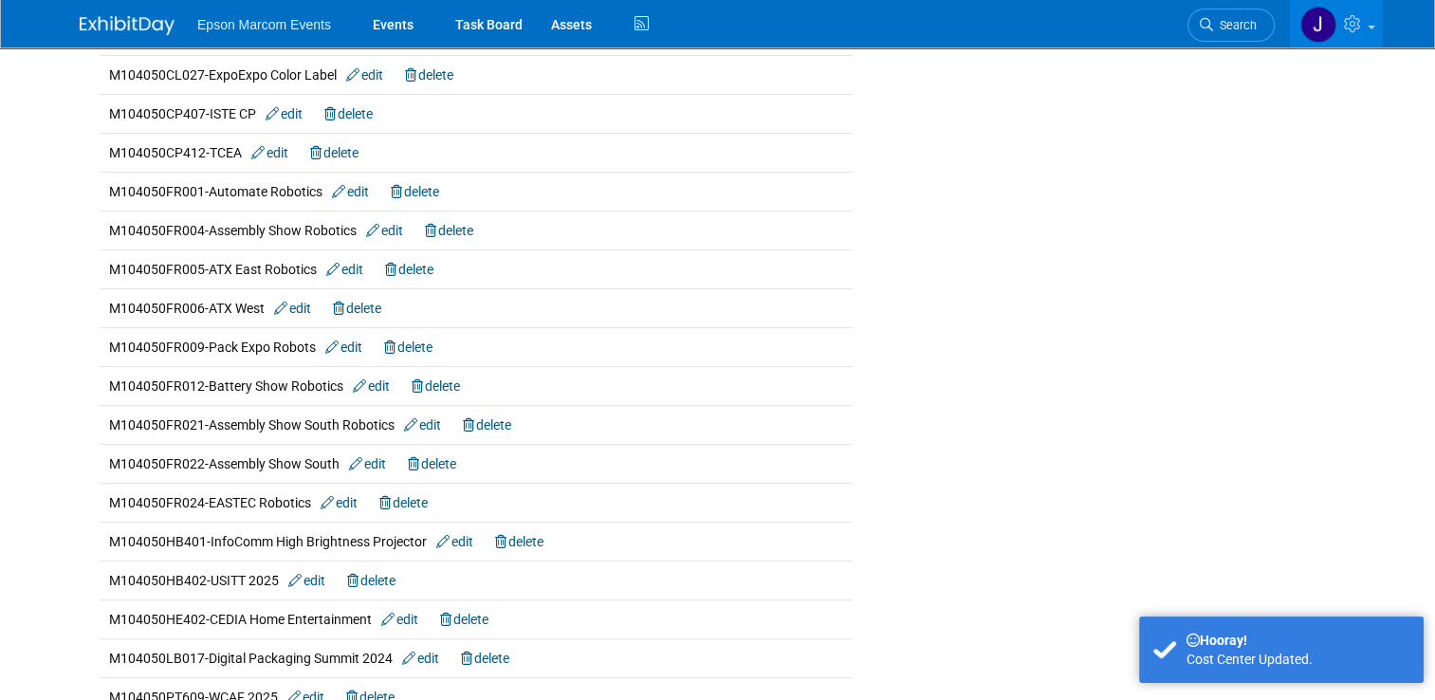
scroll to position [474, 0]
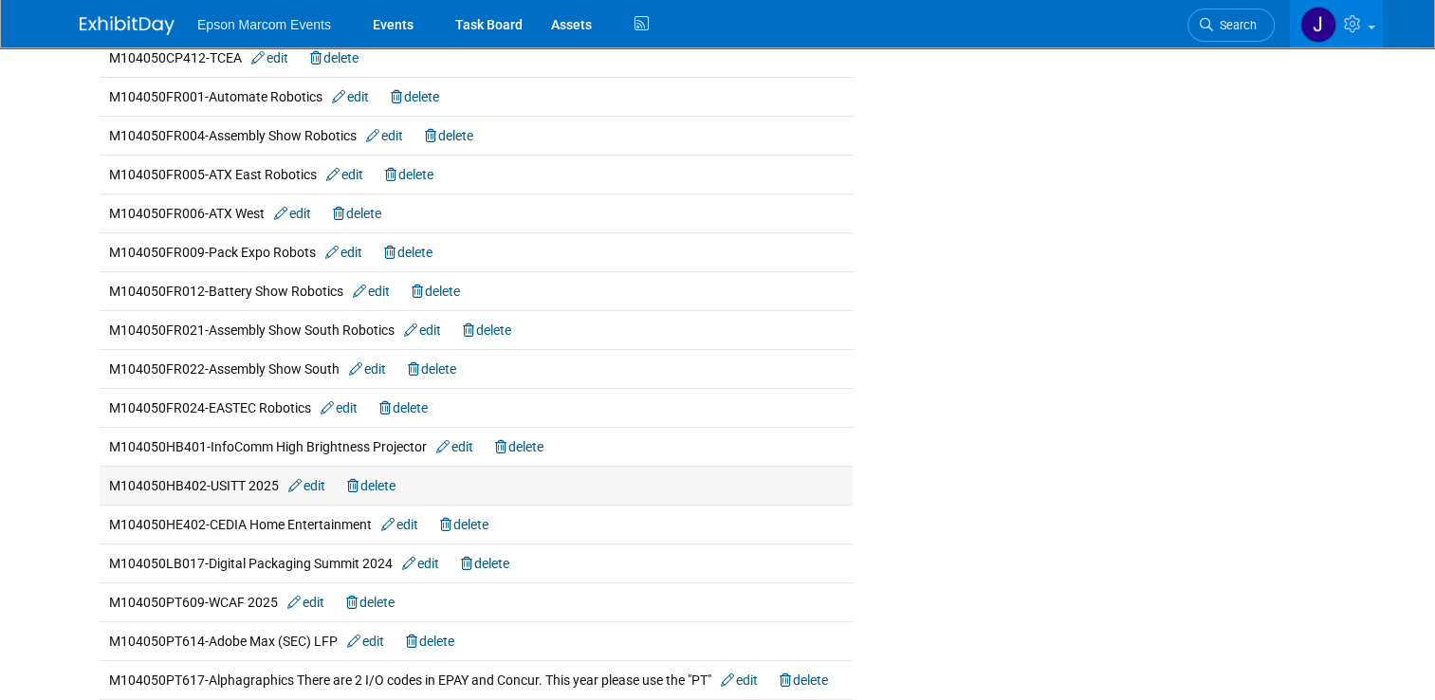
click at [319, 483] on span "M104050HB402-USITT 2025 edit delete" at bounding box center [252, 485] width 286 height 15
click at [311, 483] on link "edit" at bounding box center [306, 485] width 37 height 15
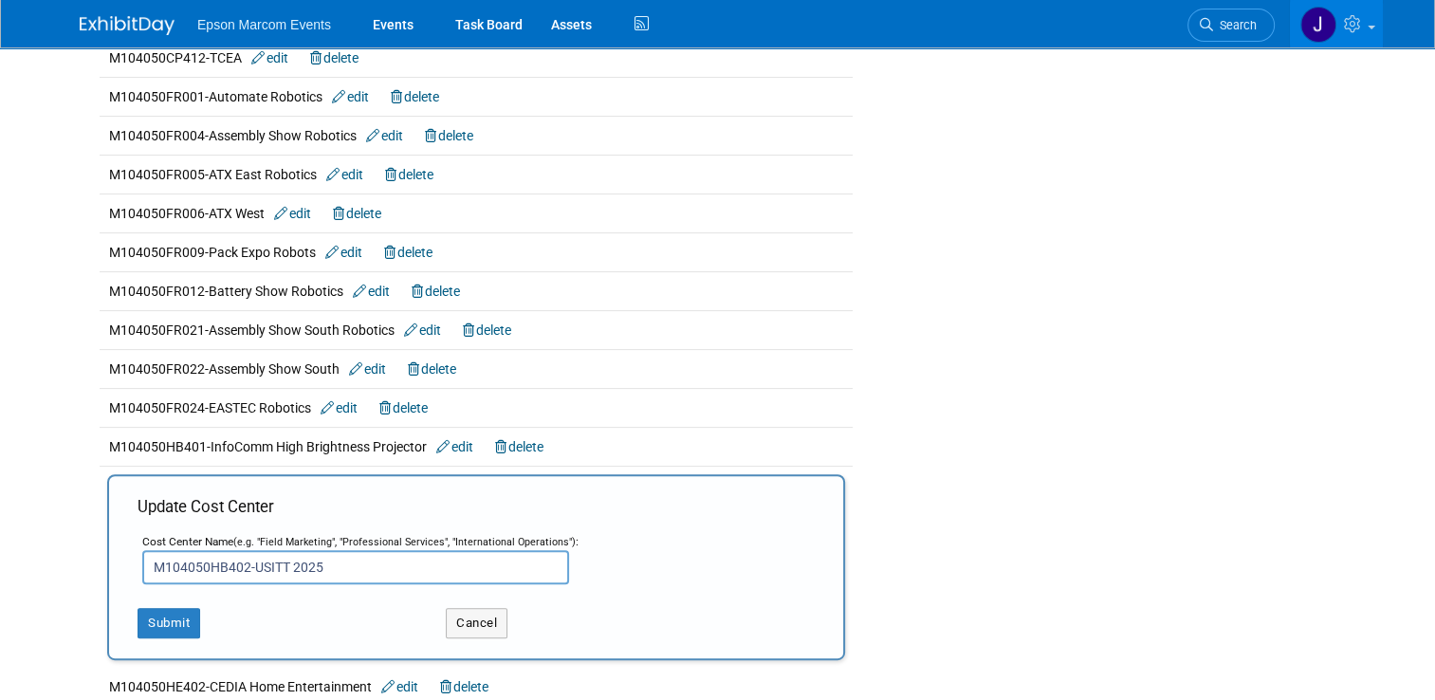
drag, startPoint x: 323, startPoint y: 558, endPoint x: 275, endPoint y: 562, distance: 48.6
click at [275, 562] on input "M104050HB402-USITT 2025" at bounding box center [355, 567] width 427 height 34
type input "M104050HB402-USITT"
click at [154, 610] on button "Submit" at bounding box center [169, 623] width 63 height 30
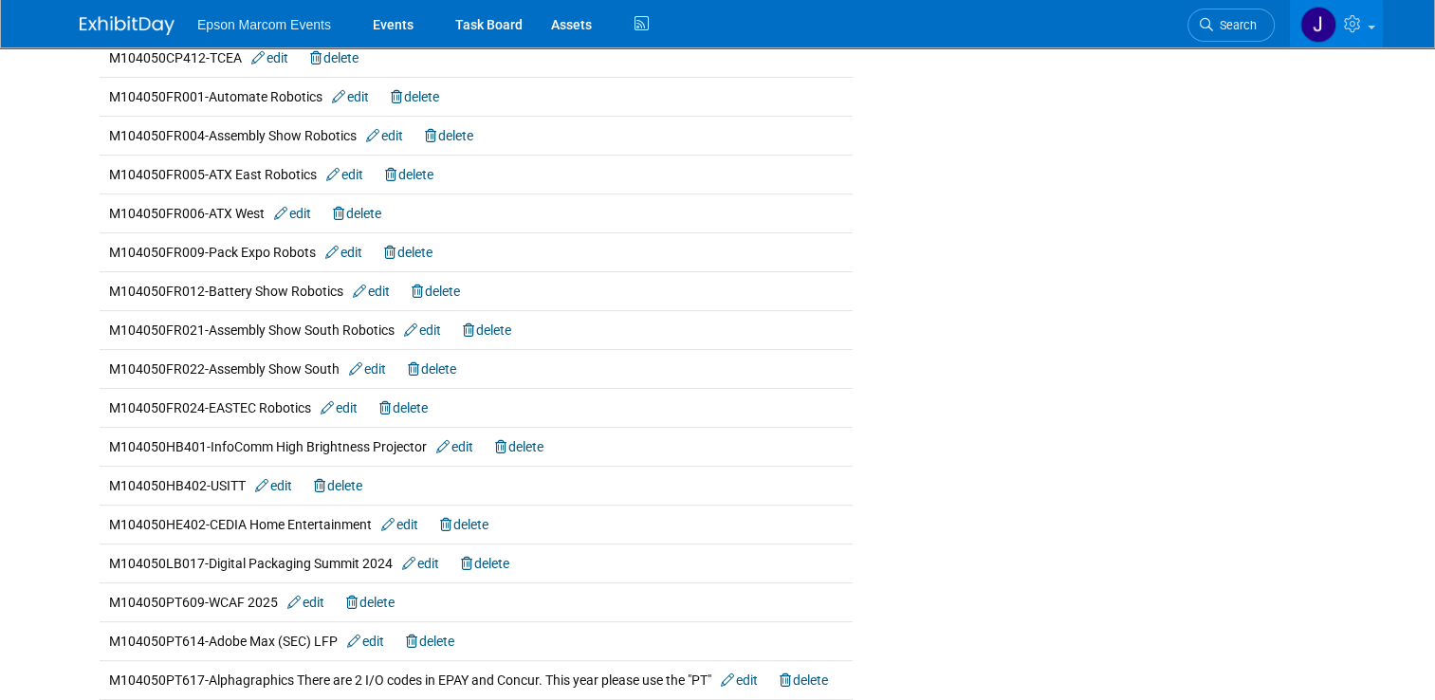
scroll to position [569, 0]
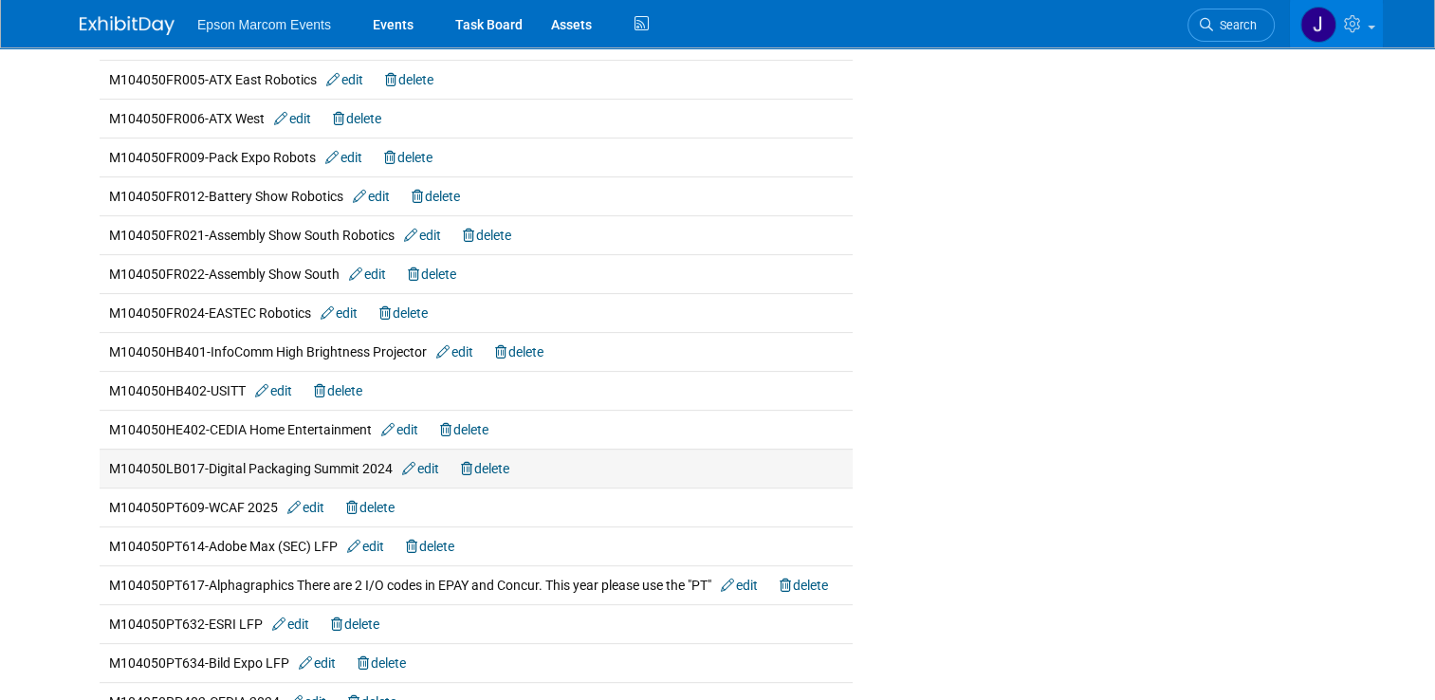
click at [429, 461] on link "edit" at bounding box center [420, 468] width 37 height 15
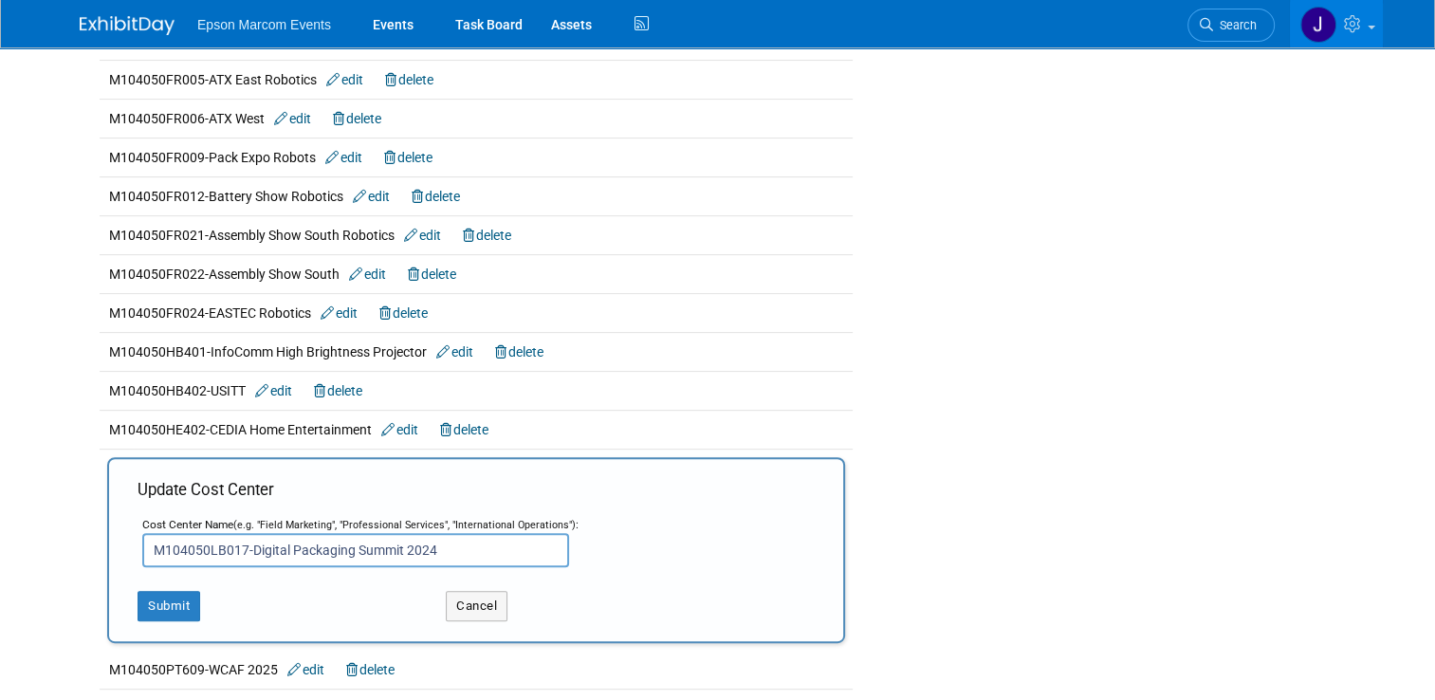
drag, startPoint x: 440, startPoint y: 545, endPoint x: 392, endPoint y: 548, distance: 48.4
click at [392, 548] on input "M104050LB017-Digital Packaging Summit 2024" at bounding box center [355, 550] width 427 height 34
type input "M104050LB017-Digital Packaging Summit"
click at [168, 591] on button "Submit" at bounding box center [169, 606] width 63 height 30
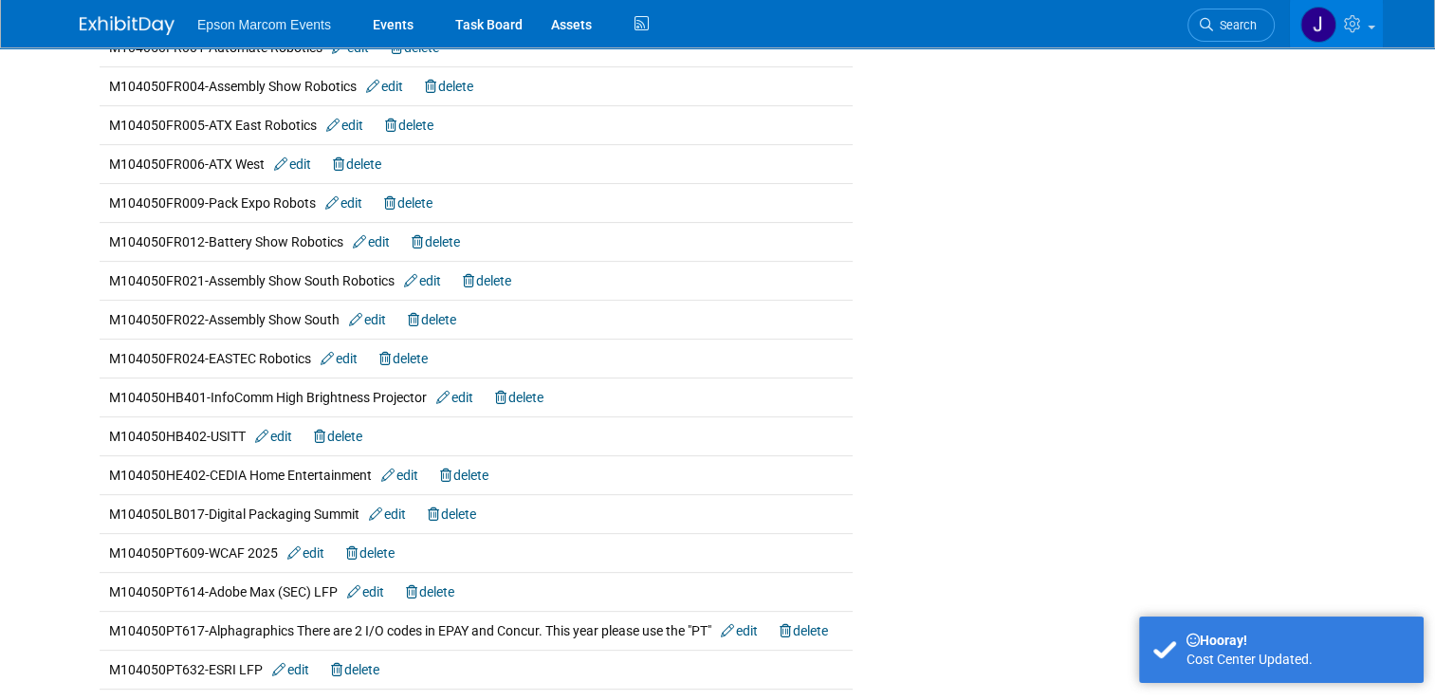
scroll to position [569, 0]
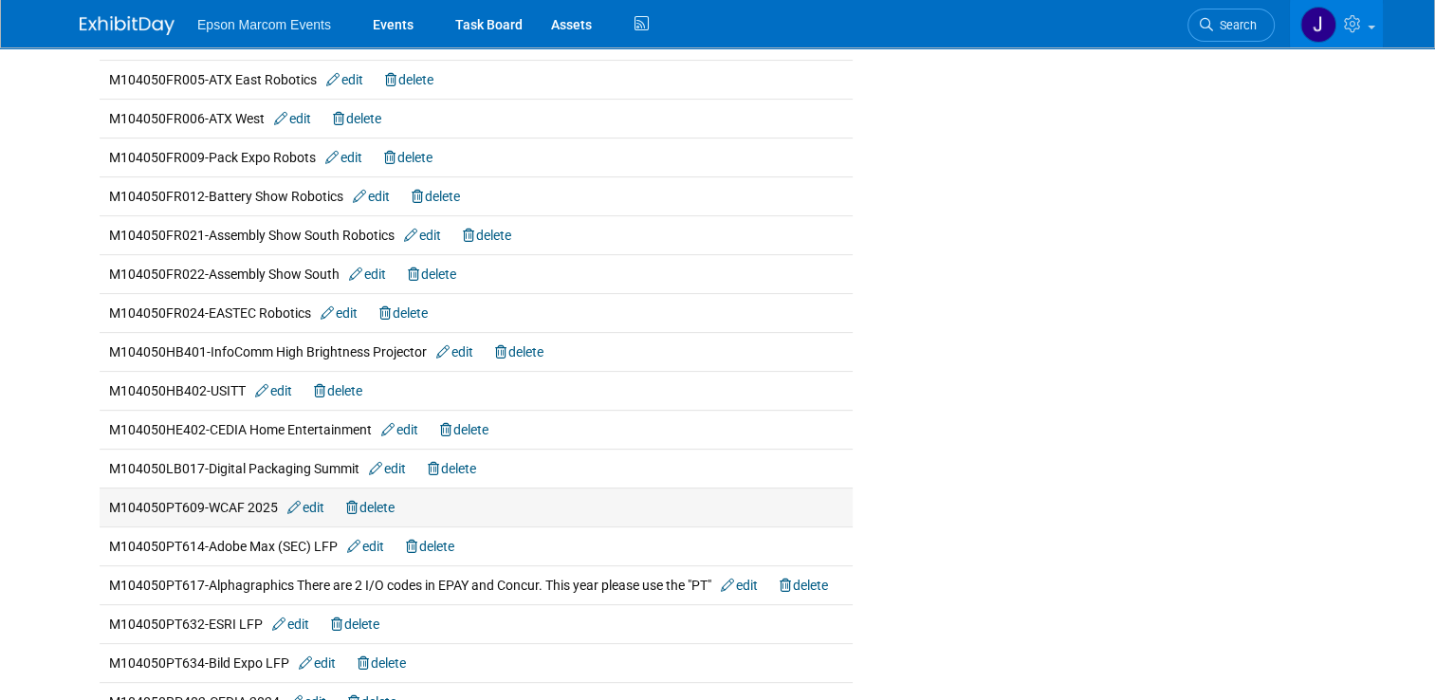
click at [305, 502] on link "edit" at bounding box center [305, 507] width 37 height 15
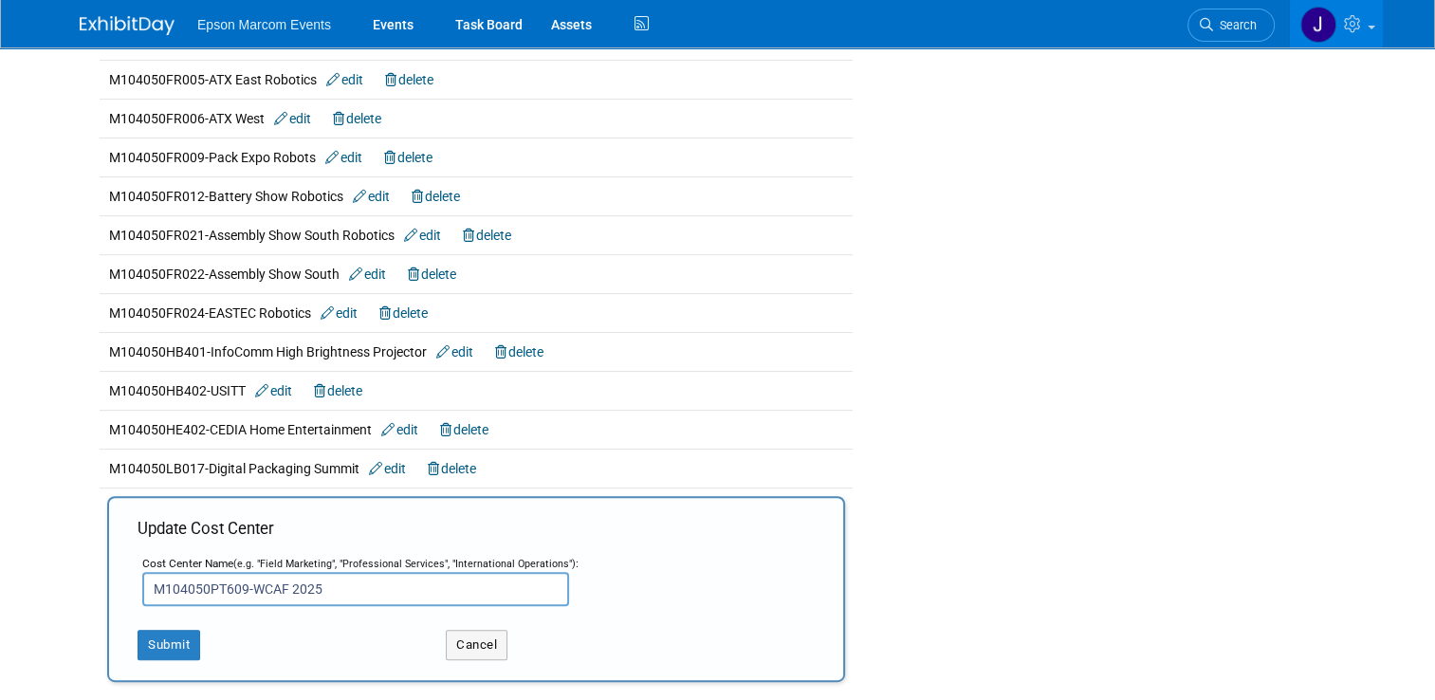
drag, startPoint x: 324, startPoint y: 584, endPoint x: 275, endPoint y: 582, distance: 49.3
click at [275, 582] on input "M104050PT609-WCAF 2025" at bounding box center [355, 589] width 427 height 34
type input "M104050PT609-WCAF"
click at [167, 633] on button "Submit" at bounding box center [169, 645] width 63 height 30
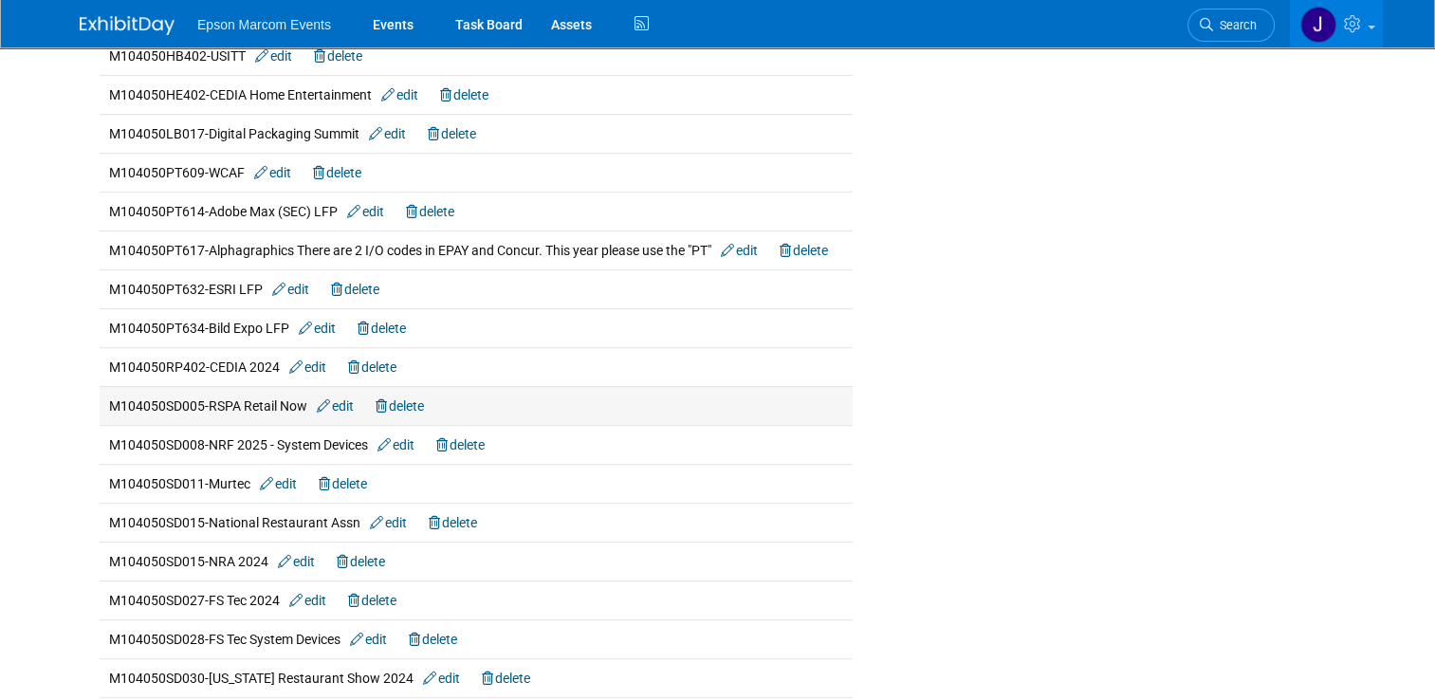
scroll to position [948, 0]
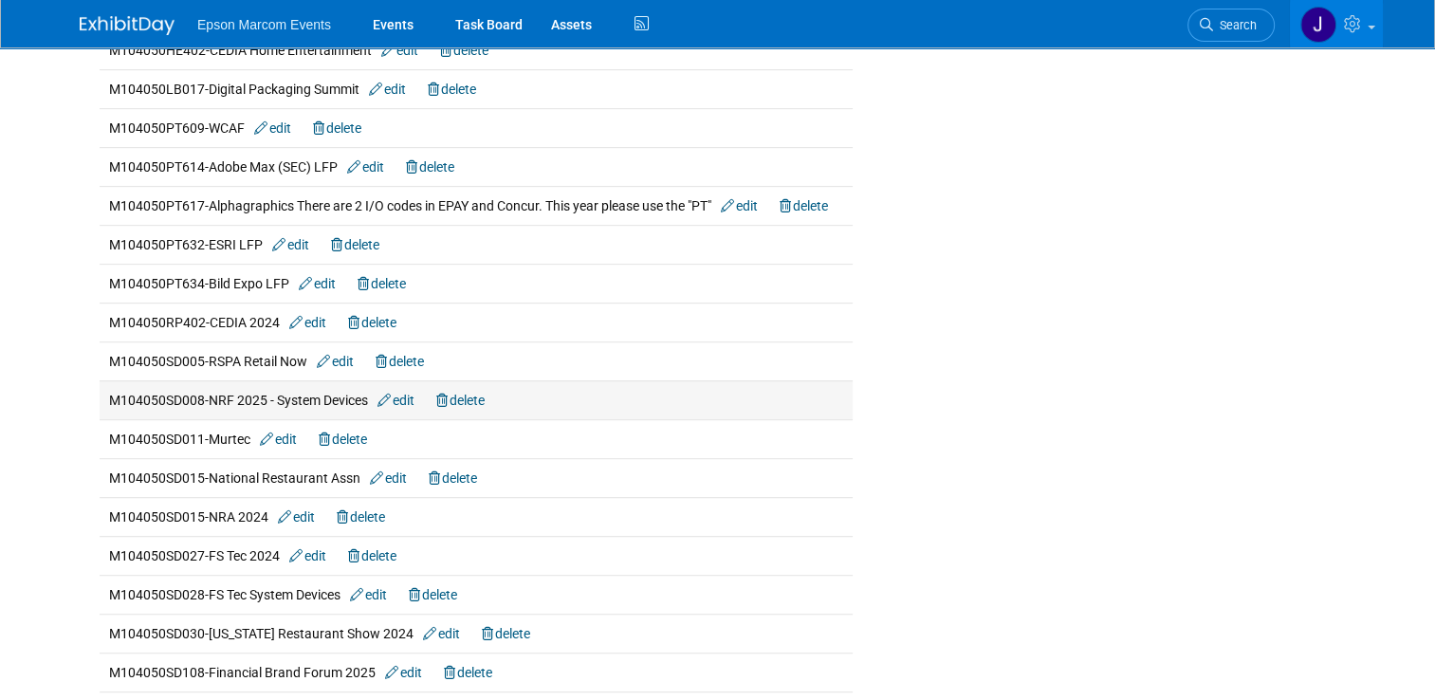
click at [400, 393] on link "edit" at bounding box center [395, 400] width 37 height 15
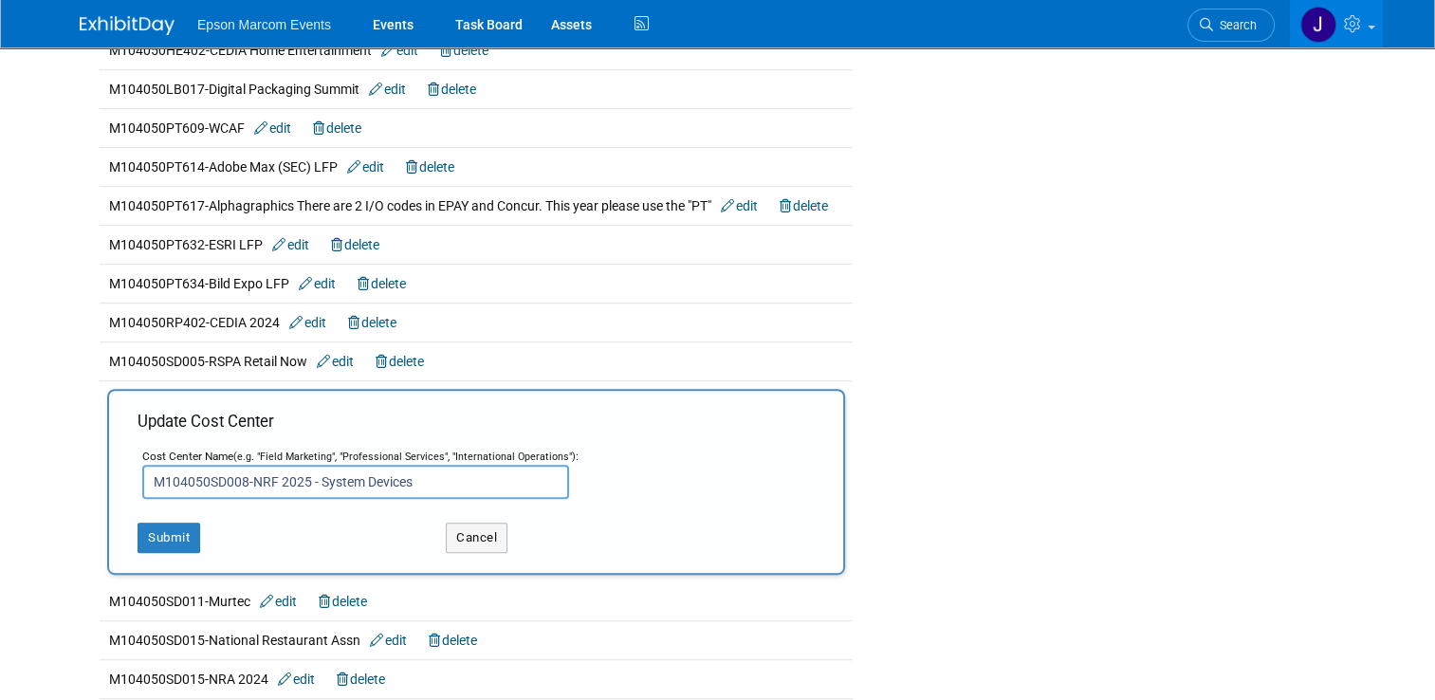
drag, startPoint x: 307, startPoint y: 476, endPoint x: 266, endPoint y: 473, distance: 40.9
click at [266, 473] on input "M104050SD008-NRF 2025 - System Devices" at bounding box center [355, 482] width 427 height 34
type input "M104050SD008-NRF System Devices"
click at [172, 523] on button "Submit" at bounding box center [169, 538] width 63 height 30
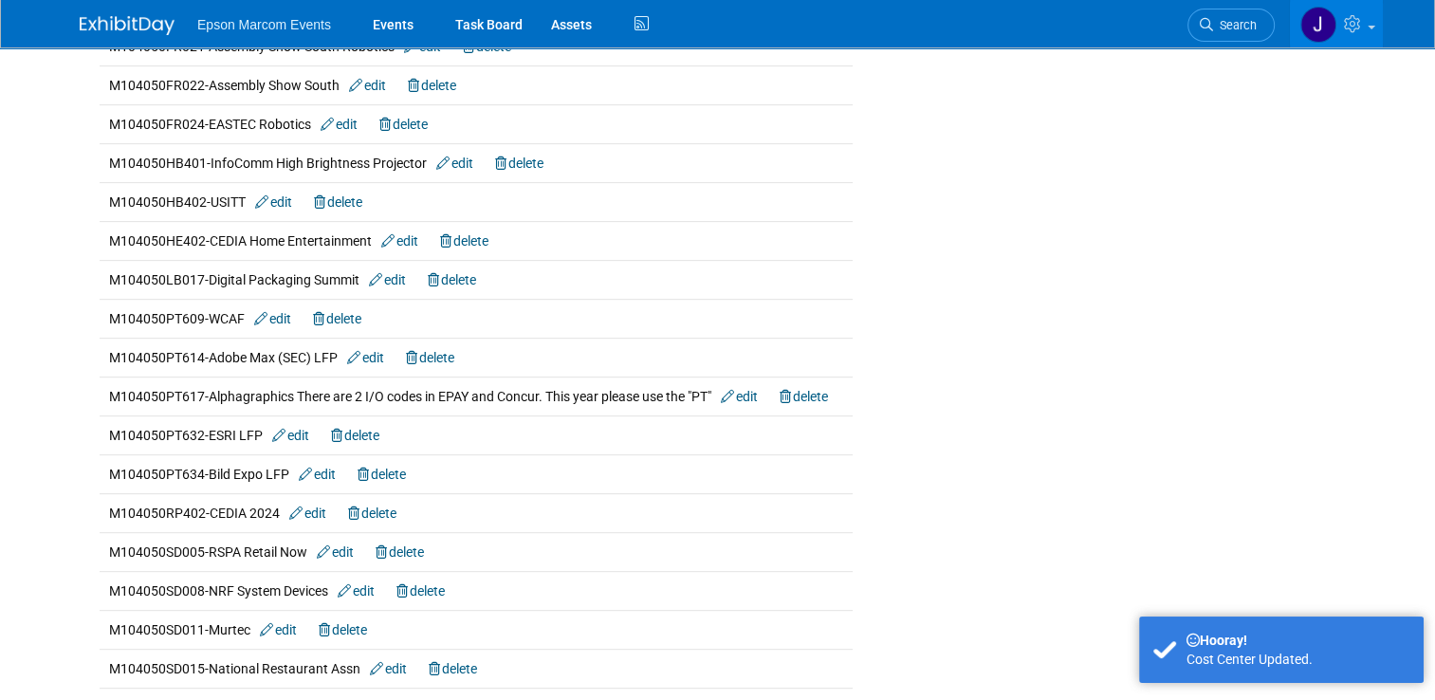
scroll to position [853, 0]
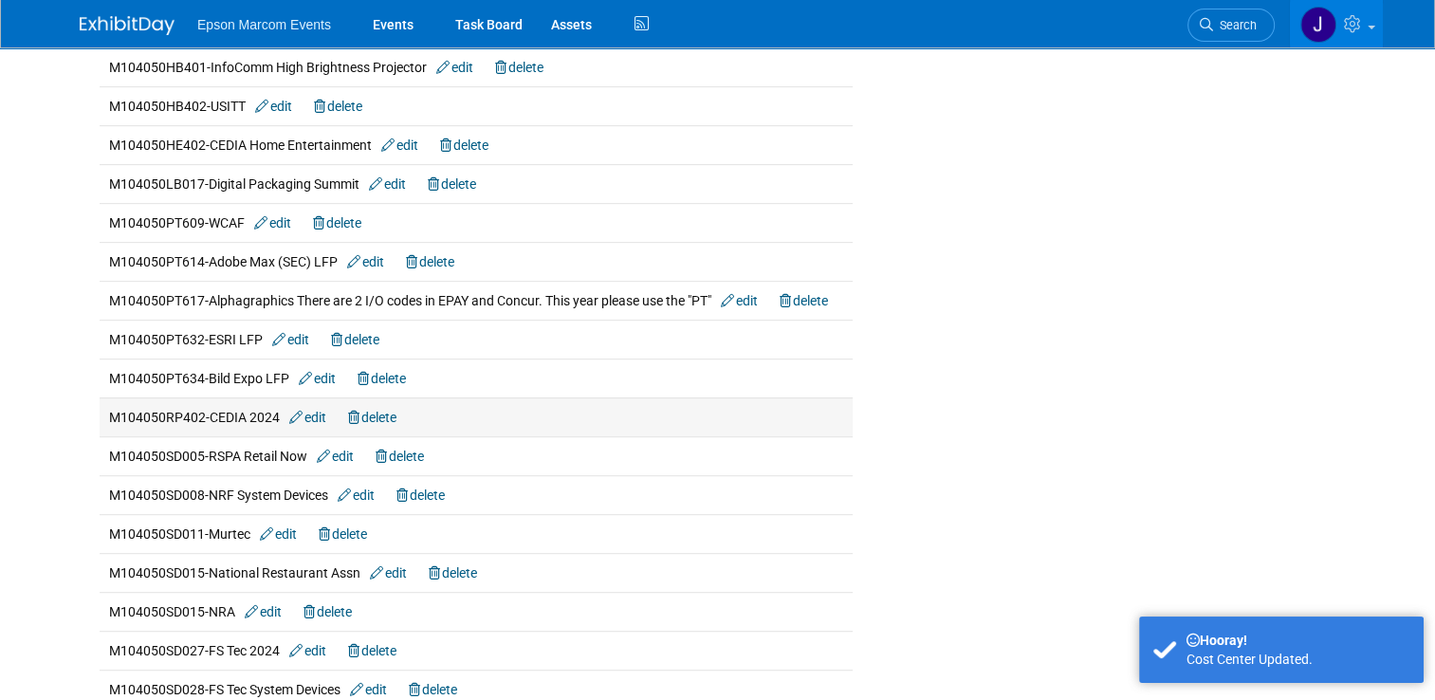
click at [311, 411] on link "edit" at bounding box center [307, 417] width 37 height 15
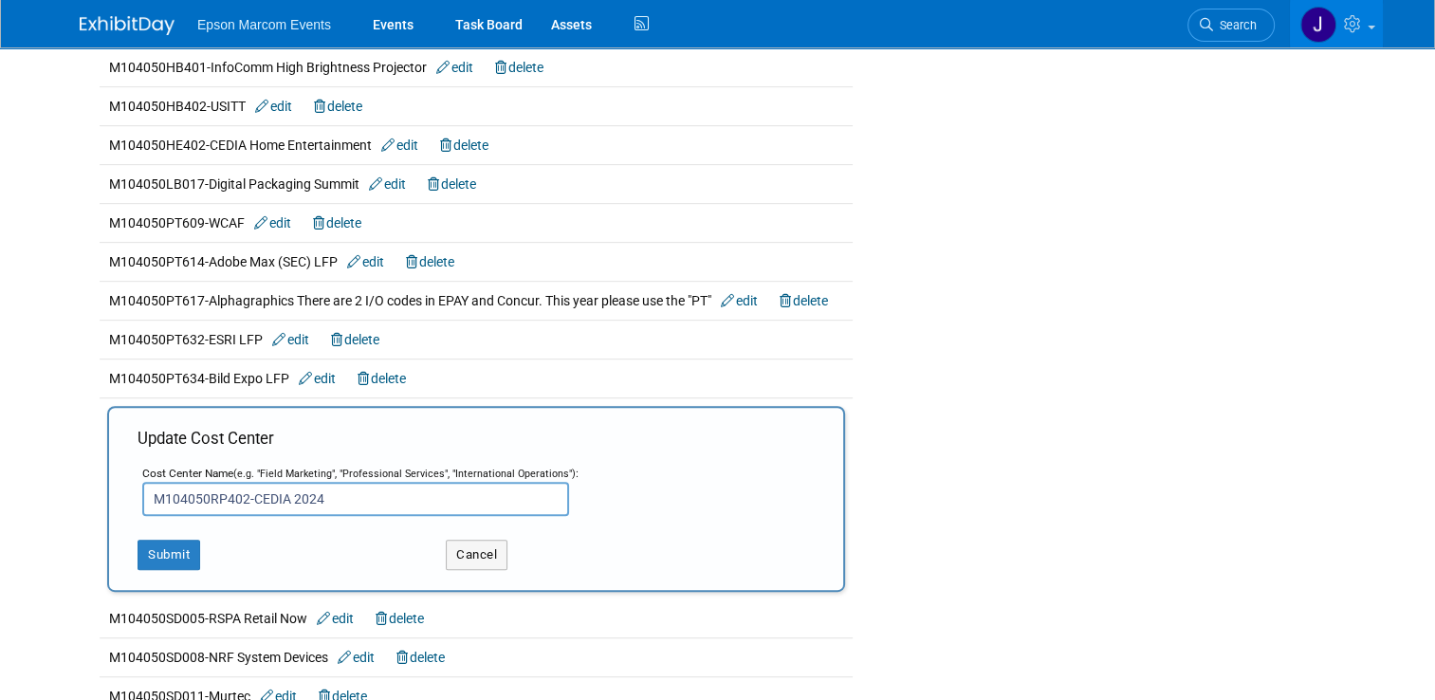
drag, startPoint x: 330, startPoint y: 496, endPoint x: 314, endPoint y: 506, distance: 19.2
click at [314, 506] on input "M104050RP402-CEDIA 2024" at bounding box center [355, 499] width 427 height 34
click at [446, 554] on button "Cancel" at bounding box center [477, 555] width 62 height 30
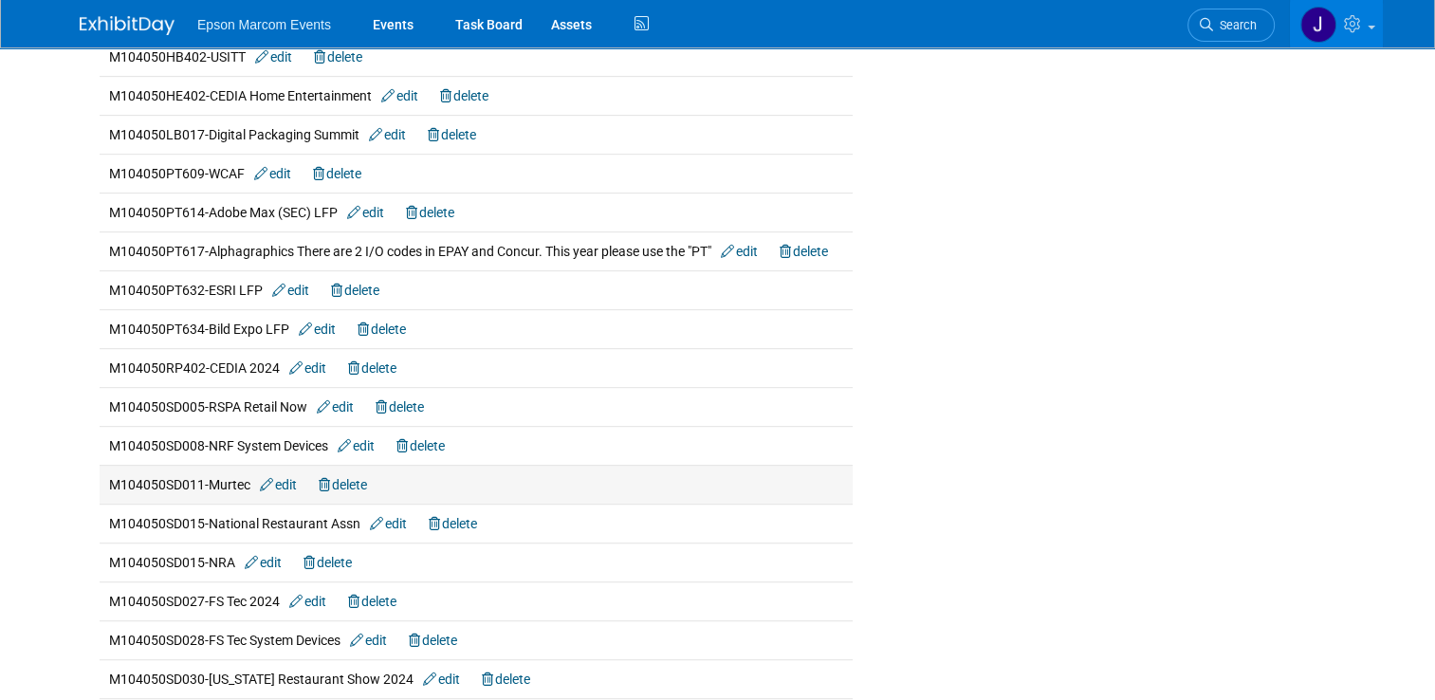
scroll to position [948, 0]
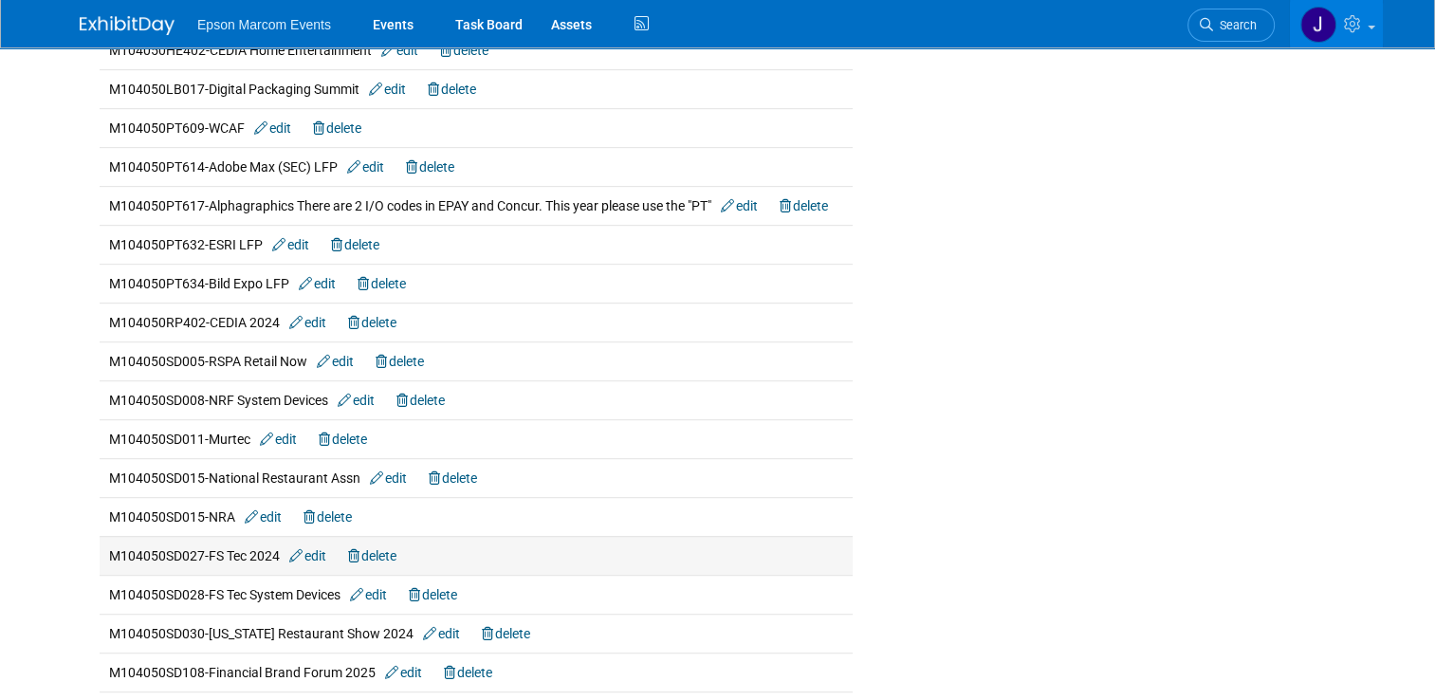
click at [315, 548] on link "edit" at bounding box center [307, 555] width 37 height 15
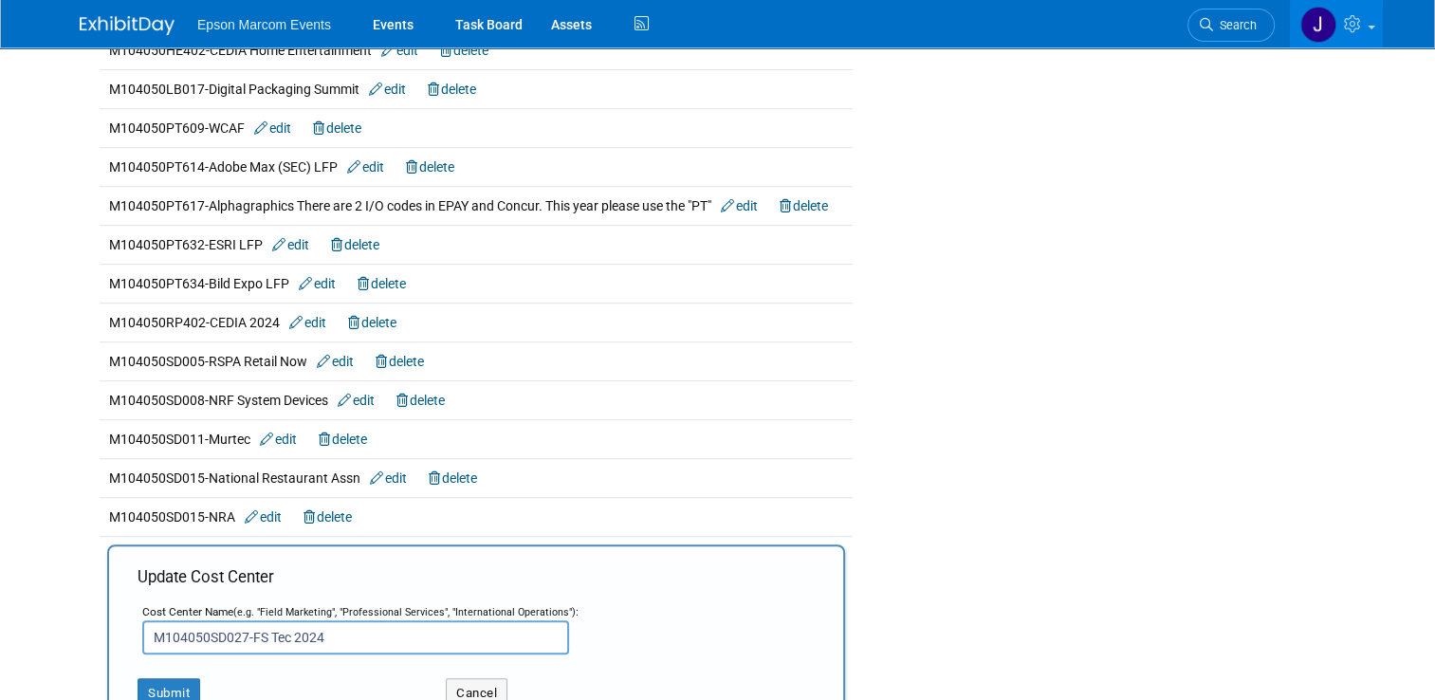
drag, startPoint x: 331, startPoint y: 624, endPoint x: 278, endPoint y: 633, distance: 53.9
click at [278, 633] on input "M104050SD027-FS Tec 2024" at bounding box center [355, 637] width 427 height 34
type input "M104050SD027-FS Tec"
click at [171, 680] on button "Submit" at bounding box center [169, 693] width 63 height 30
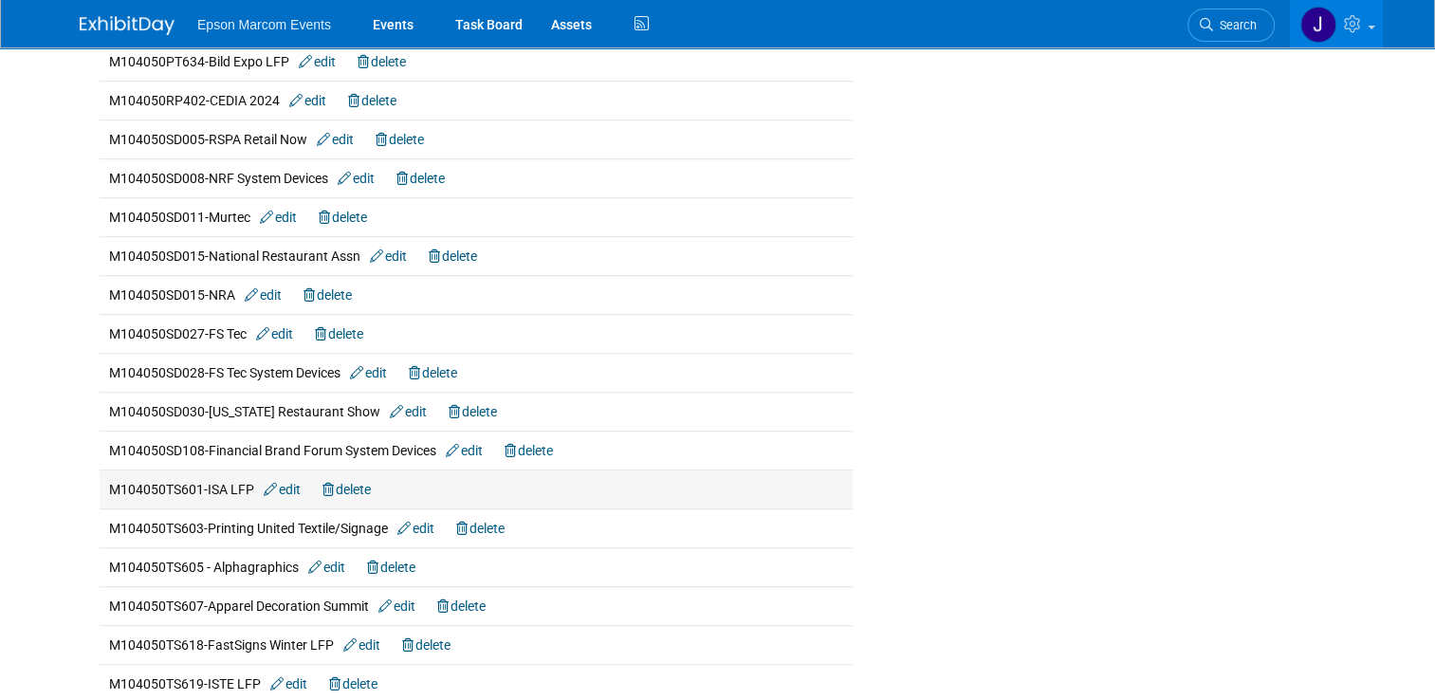
scroll to position [1138, 0]
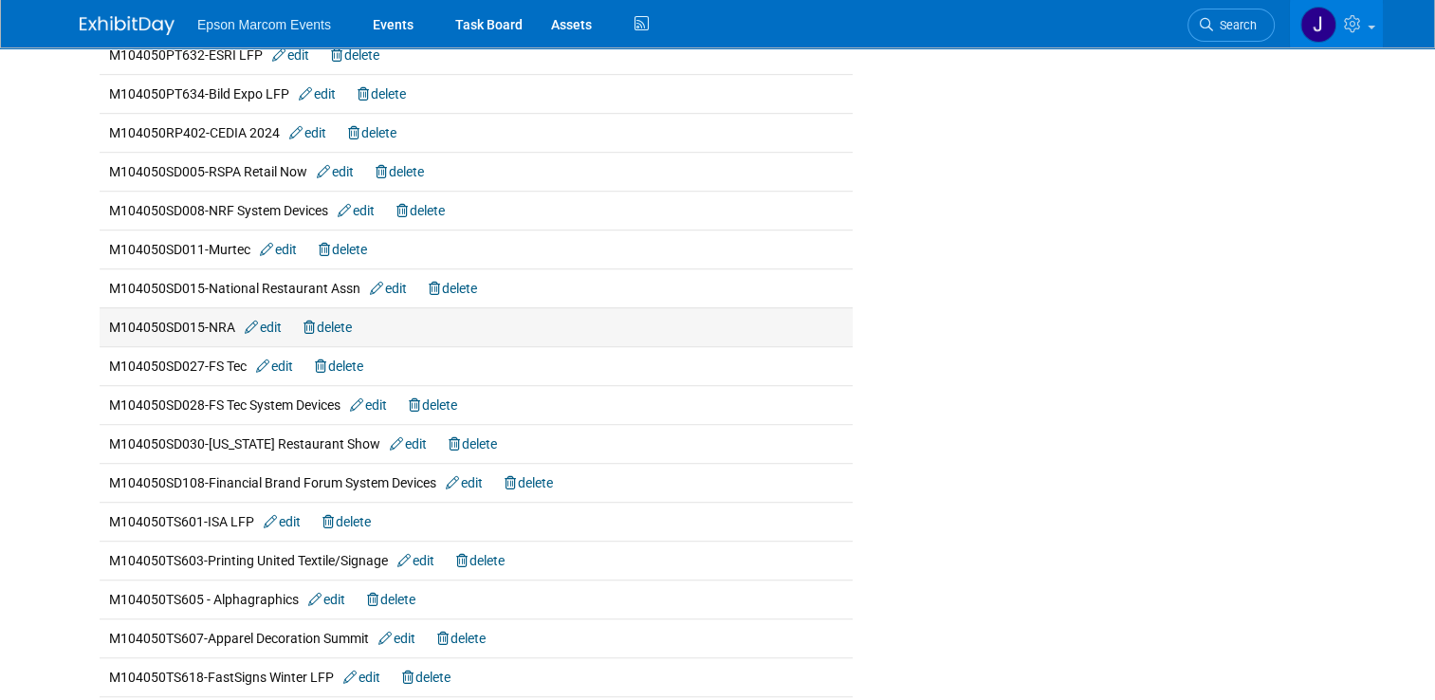
click at [337, 321] on link "delete" at bounding box center [327, 327] width 48 height 15
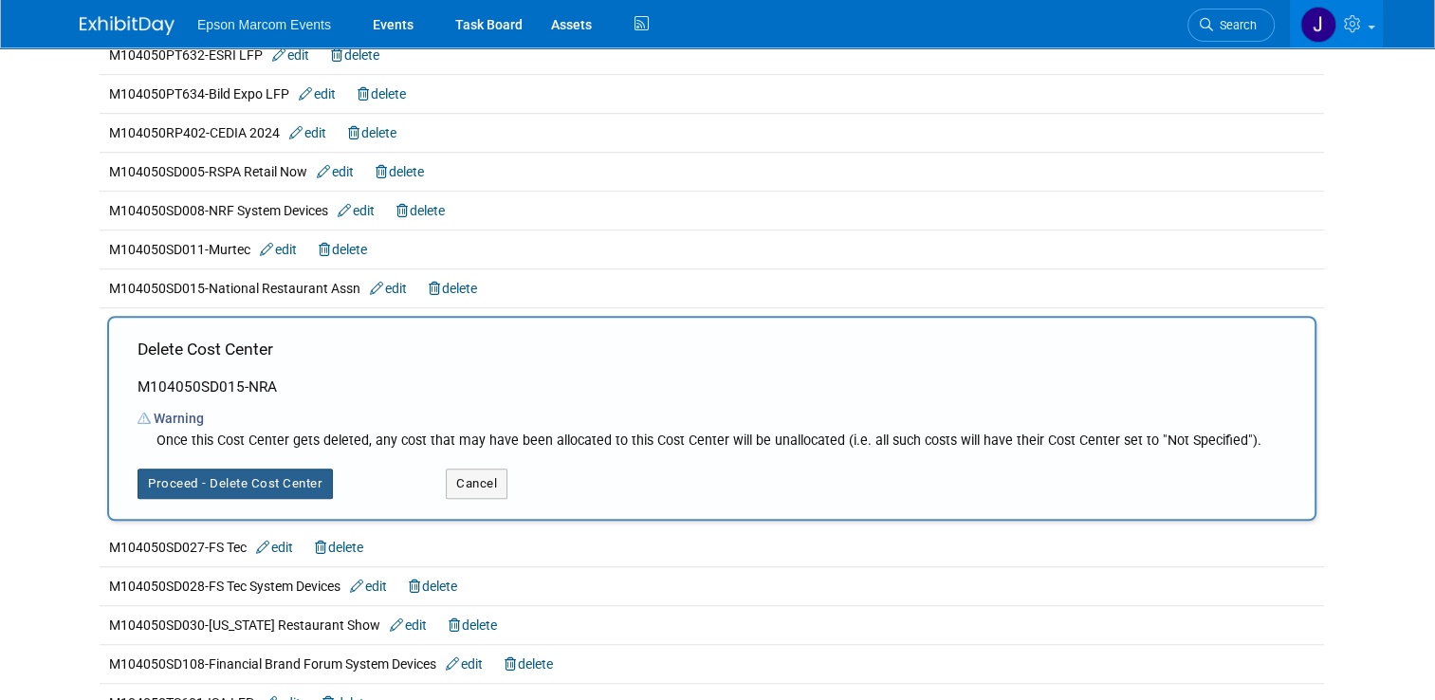
click at [230, 470] on button "Proceed - Delete Cost Center" at bounding box center [235, 483] width 195 height 30
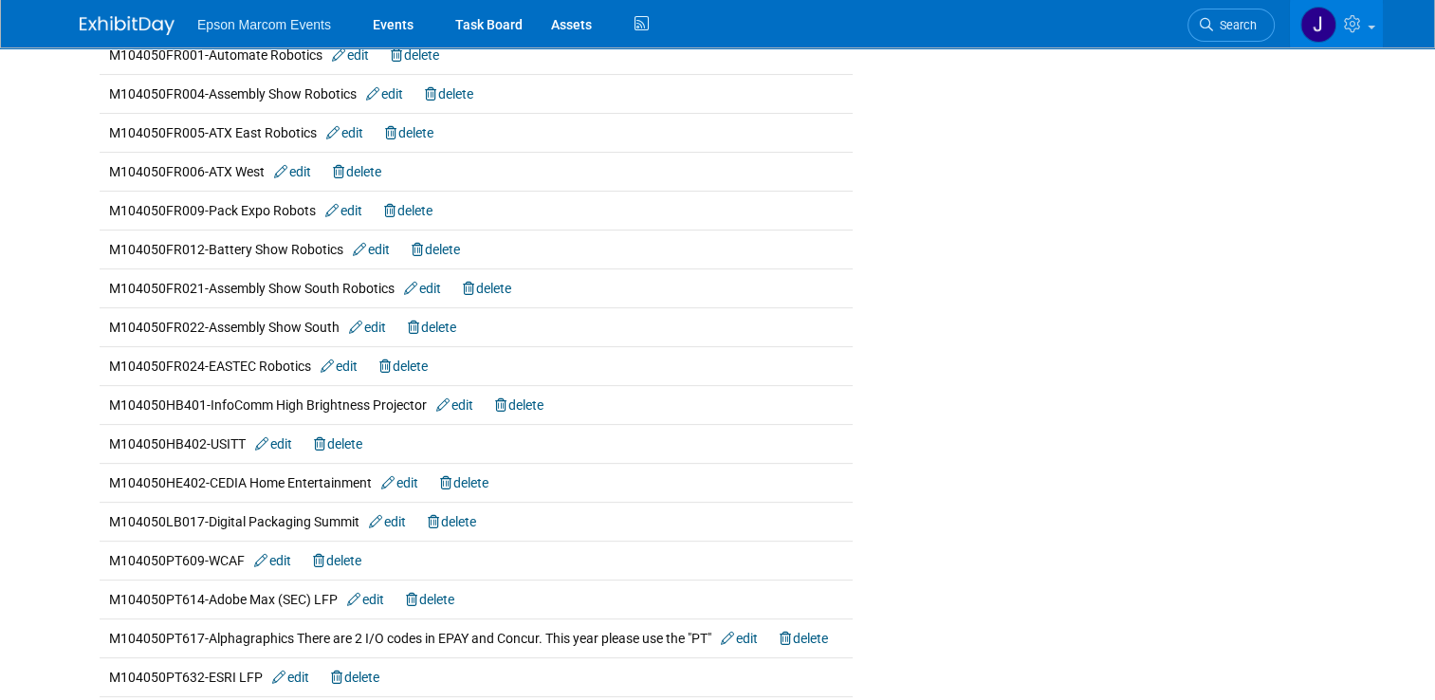
scroll to position [474, 0]
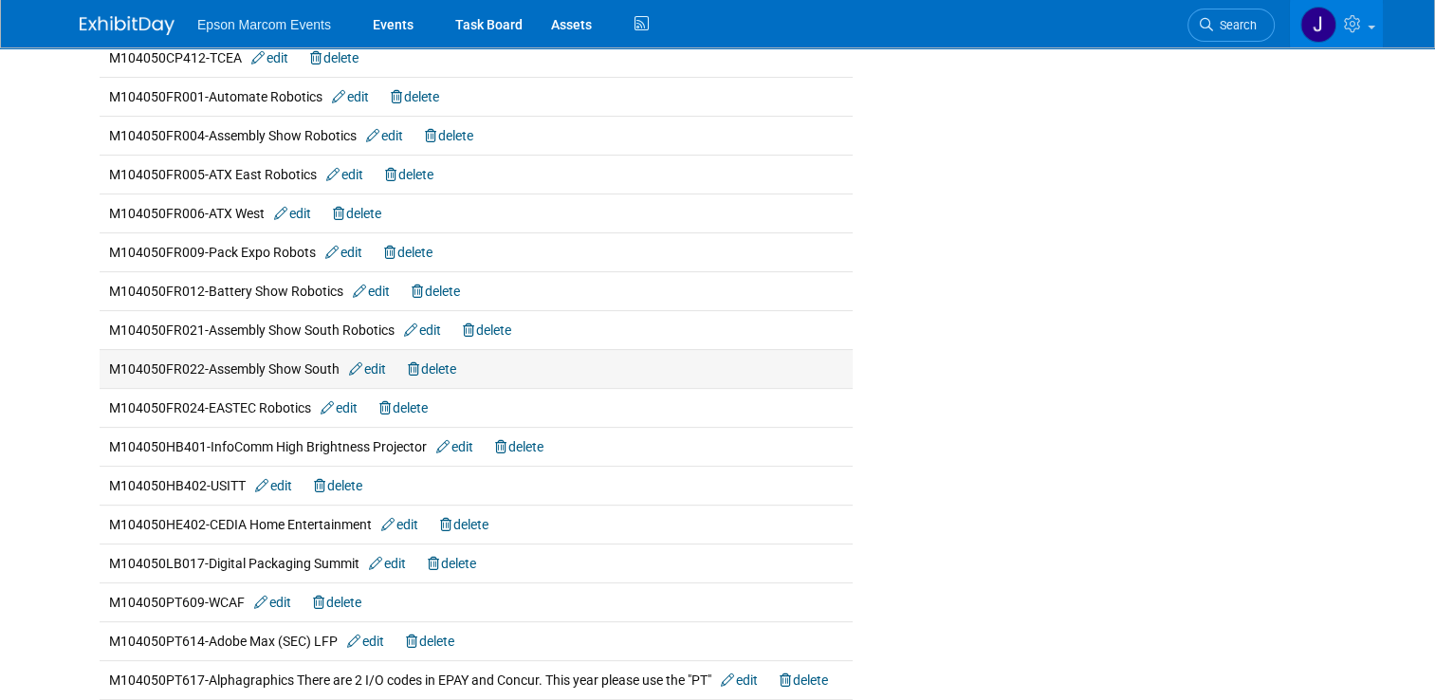
drag, startPoint x: 190, startPoint y: 366, endPoint x: 87, endPoint y: 357, distance: 102.9
click at [100, 357] on td "M104050FR022-Assembly Show South edit delete" at bounding box center [476, 368] width 753 height 39
drag, startPoint x: 87, startPoint y: 357, endPoint x: 125, endPoint y: 365, distance: 38.9
copy span "M104050FR022"
click at [448, 362] on link "delete" at bounding box center [432, 368] width 48 height 15
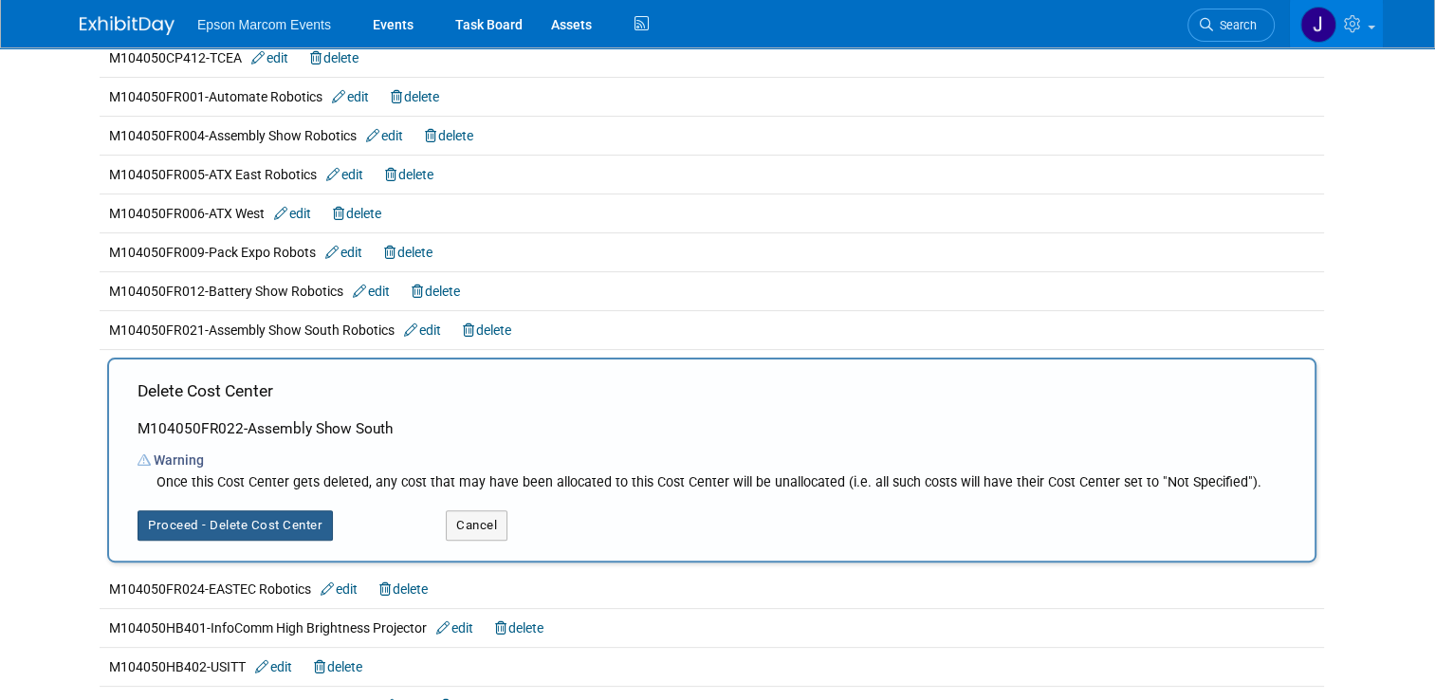
click at [258, 522] on button "Proceed - Delete Cost Center" at bounding box center [235, 525] width 195 height 30
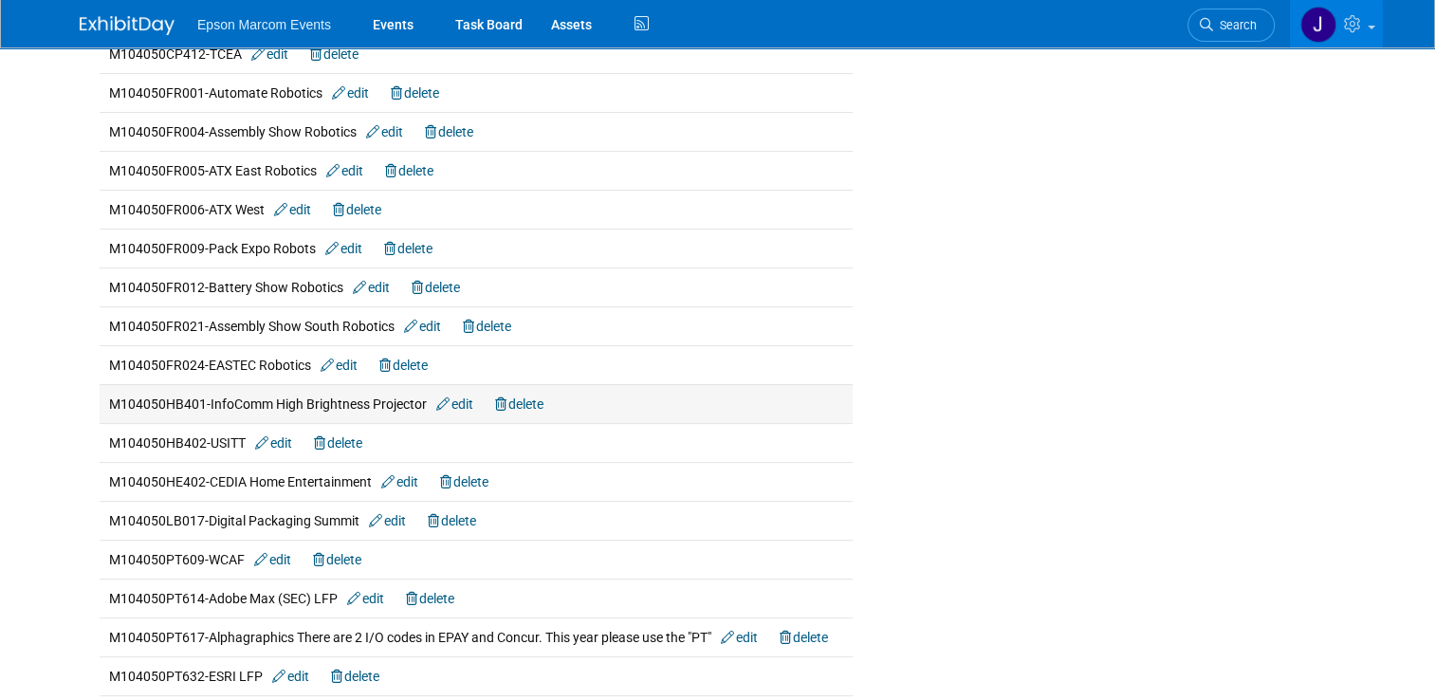
scroll to position [436, 0]
